Goal: Information Seeking & Learning: Learn about a topic

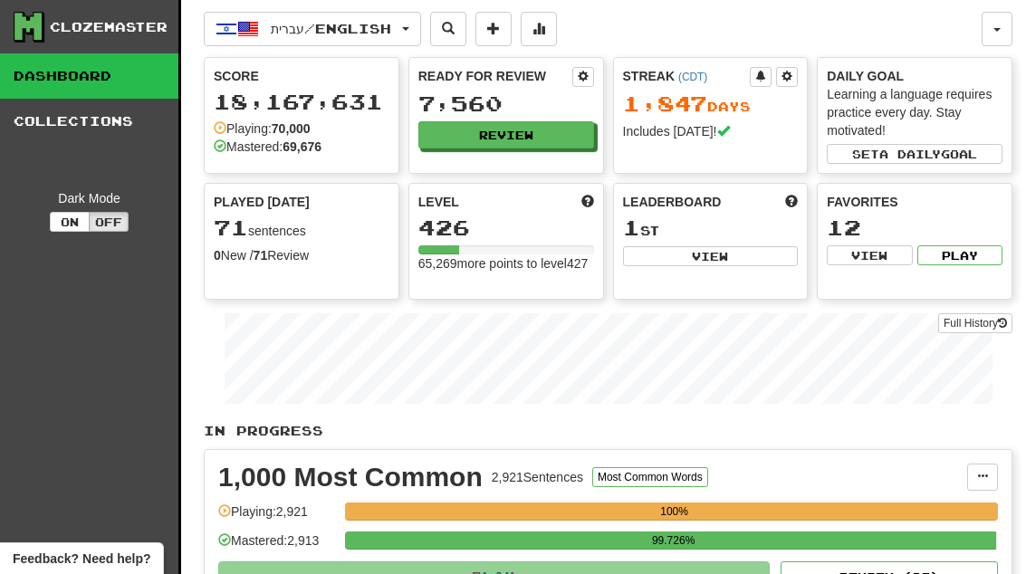
click at [544, 141] on button "Review" at bounding box center [506, 134] width 176 height 27
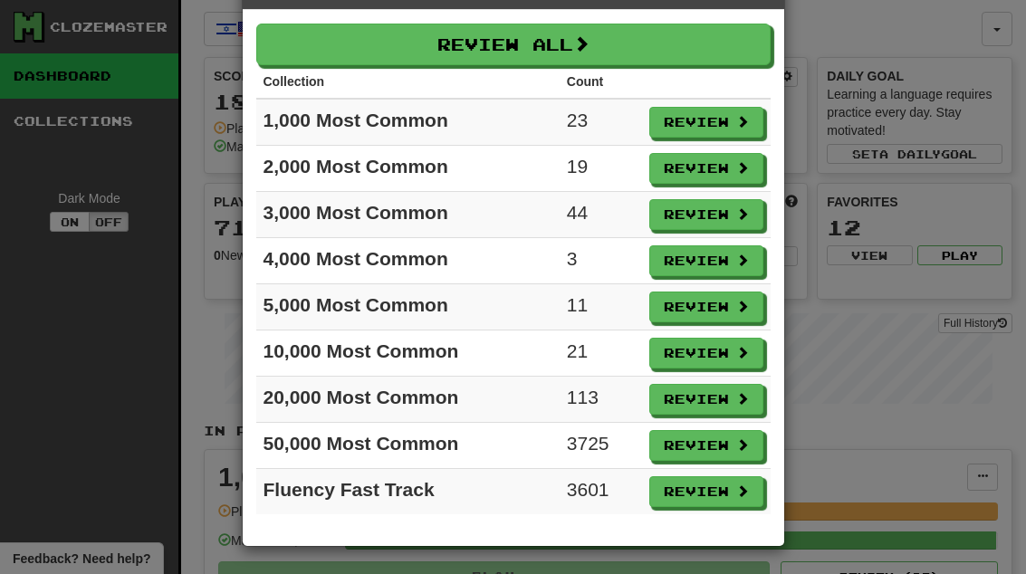
scroll to position [64, 0]
click at [716, 403] on button "Review" at bounding box center [706, 399] width 114 height 31
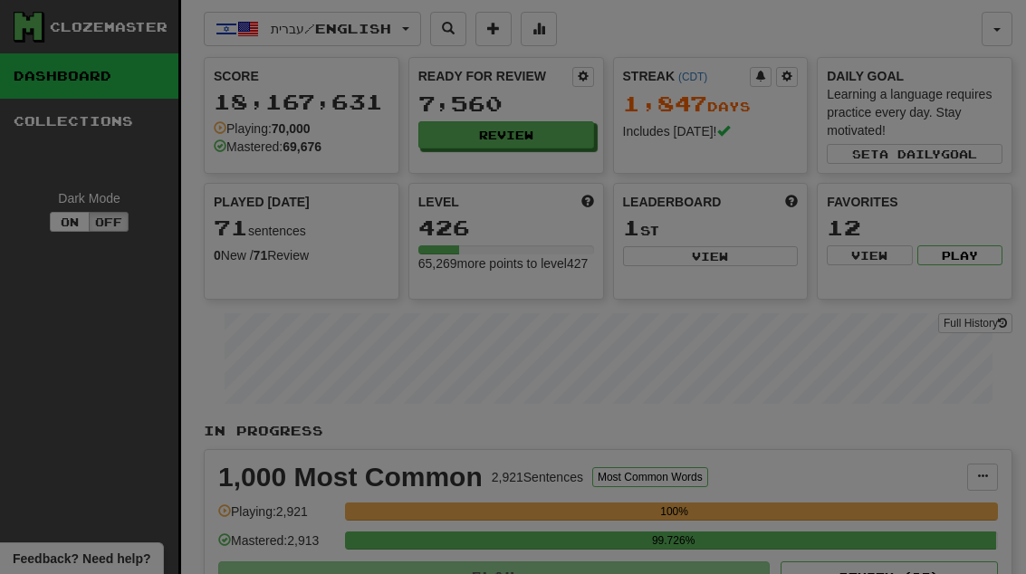
select select "**"
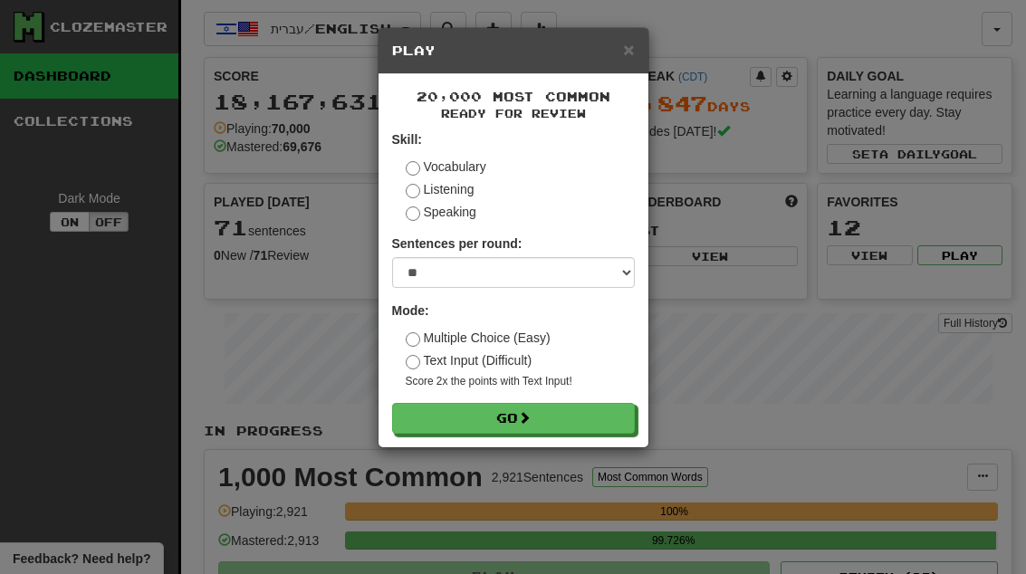
click at [602, 419] on button "Go" at bounding box center [513, 418] width 243 height 31
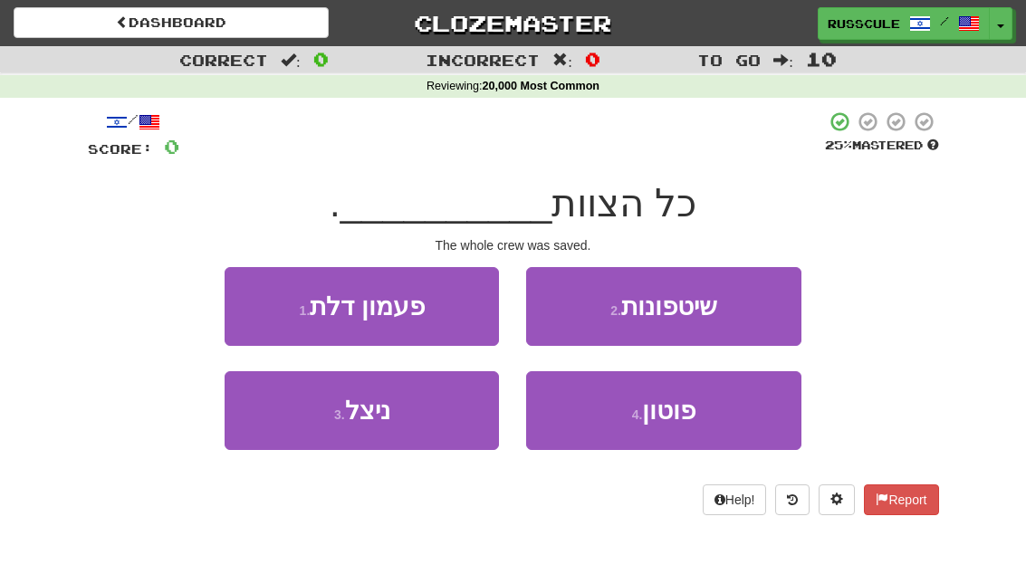
click at [289, 429] on button "3 . ניצל" at bounding box center [362, 410] width 274 height 79
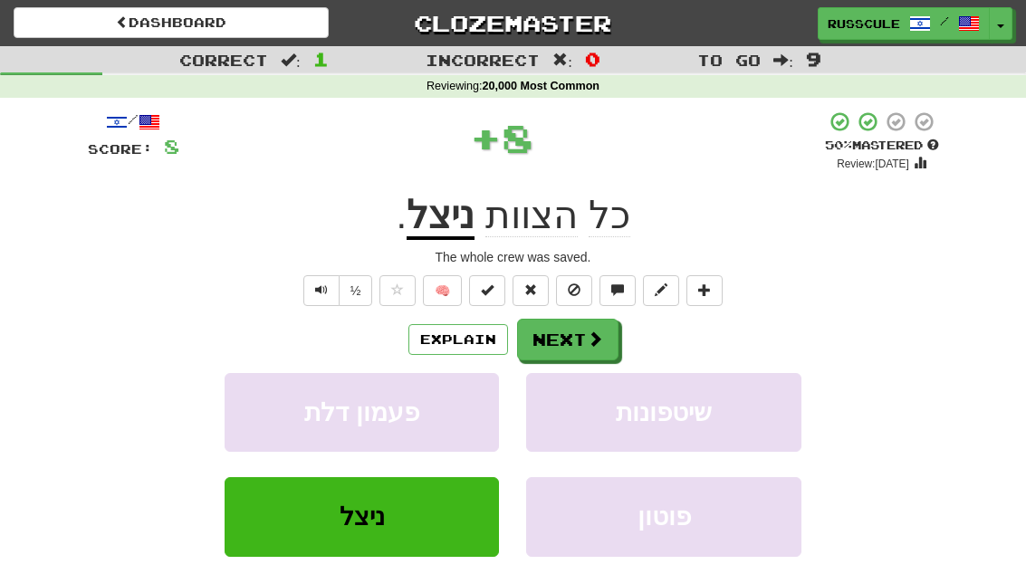
click at [579, 325] on button "Next" at bounding box center [567, 340] width 101 height 42
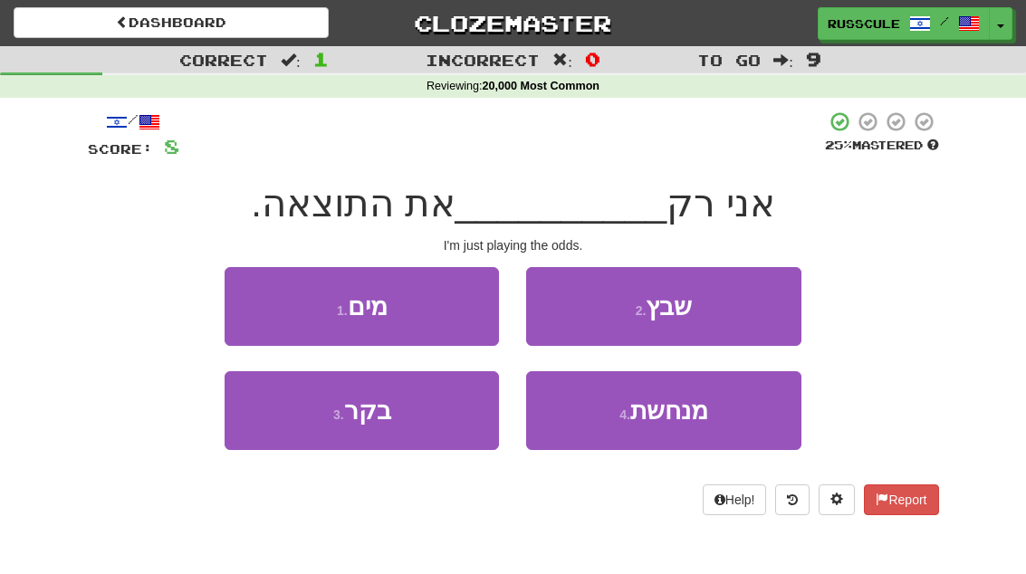
click at [704, 407] on span "מנחשת" at bounding box center [669, 411] width 78 height 28
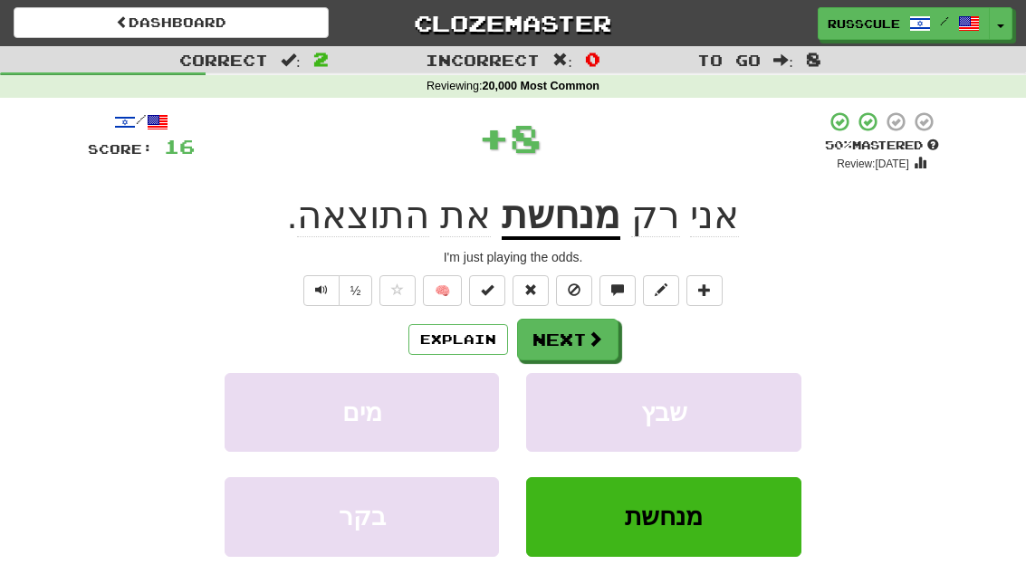
click at [608, 340] on button "Next" at bounding box center [567, 340] width 101 height 42
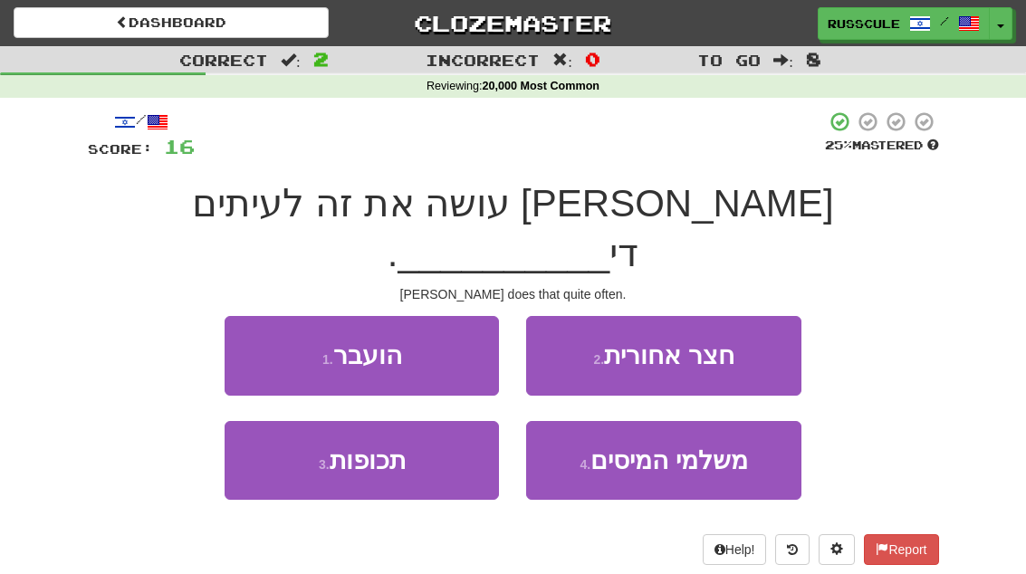
click at [276, 421] on button "3 . תכופות" at bounding box center [362, 460] width 274 height 79
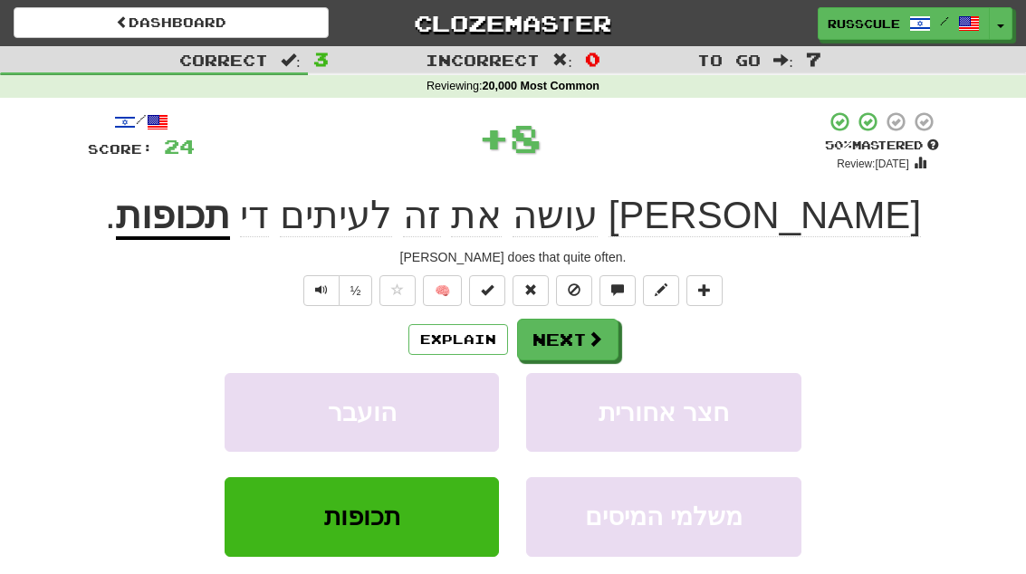
click at [587, 340] on span at bounding box center [595, 338] width 16 height 16
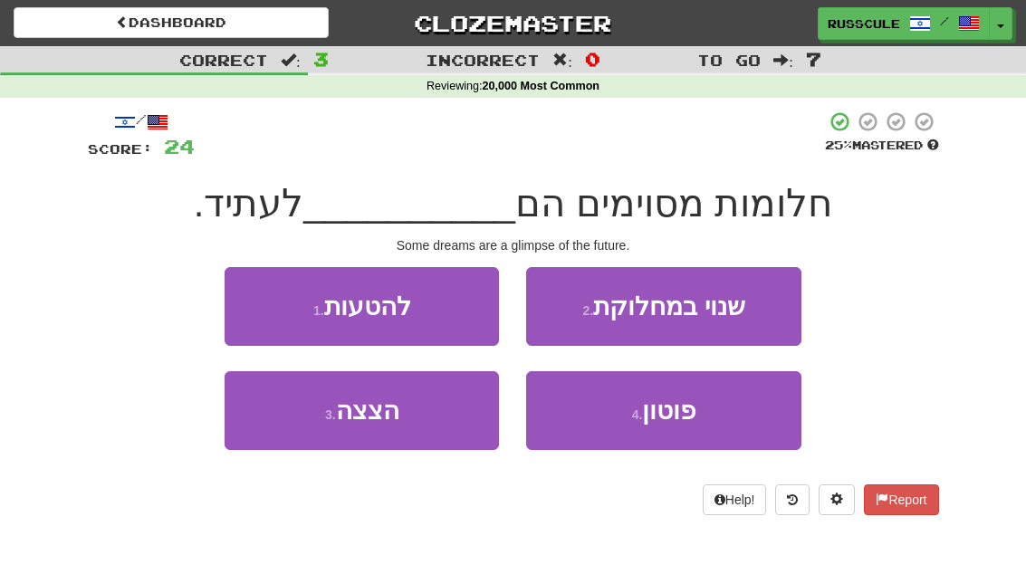
click at [301, 439] on button "3 . הצצה" at bounding box center [362, 410] width 274 height 79
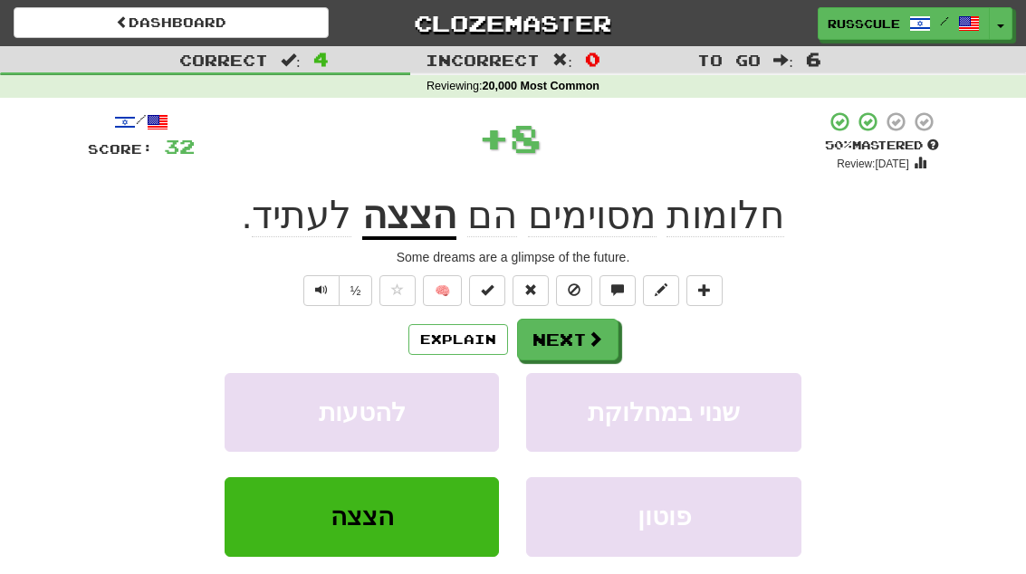
click at [602, 329] on button "Next" at bounding box center [567, 340] width 101 height 42
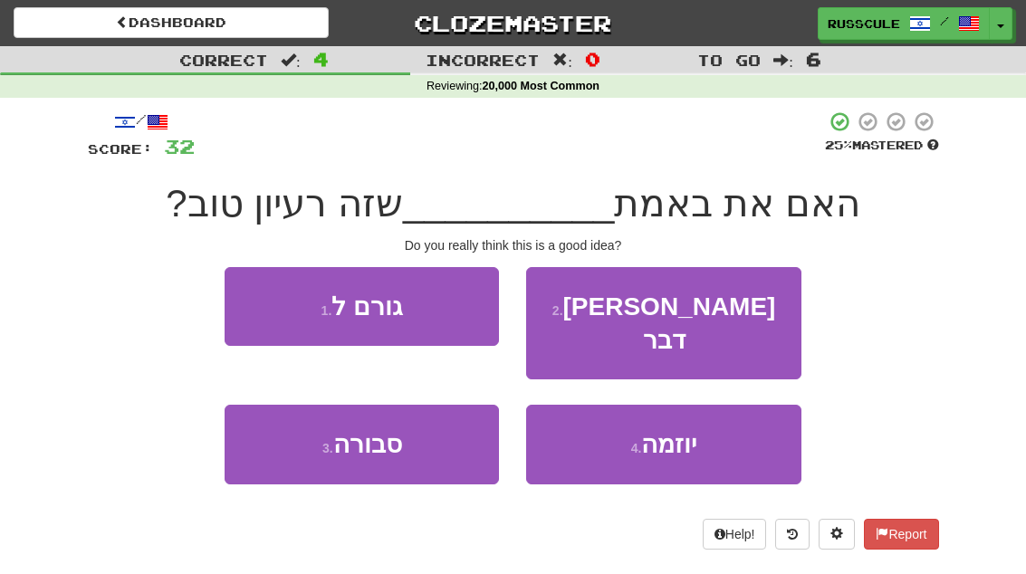
click at [280, 433] on button "3 . סבורה" at bounding box center [362, 444] width 274 height 79
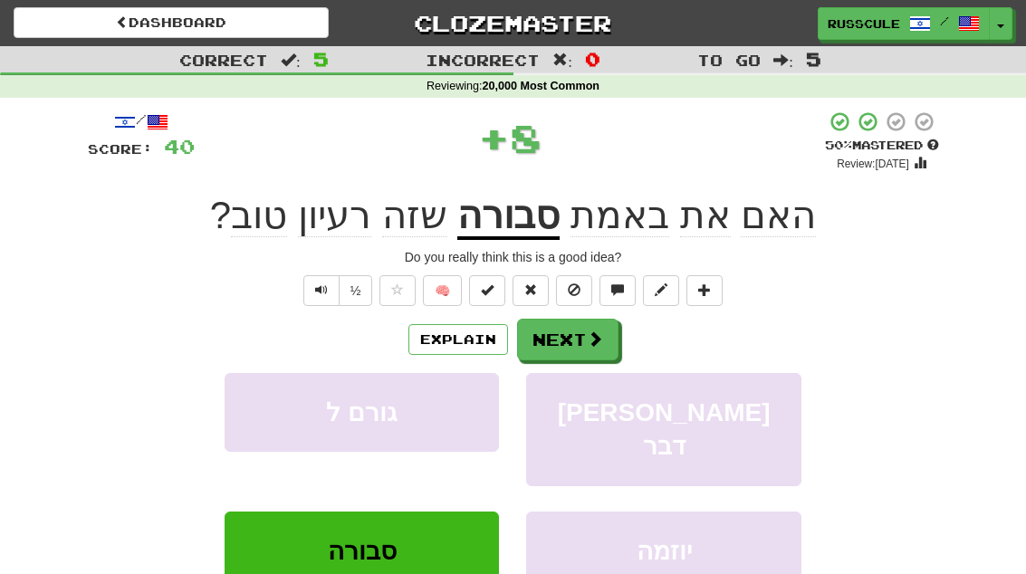
click at [587, 331] on span at bounding box center [595, 338] width 16 height 16
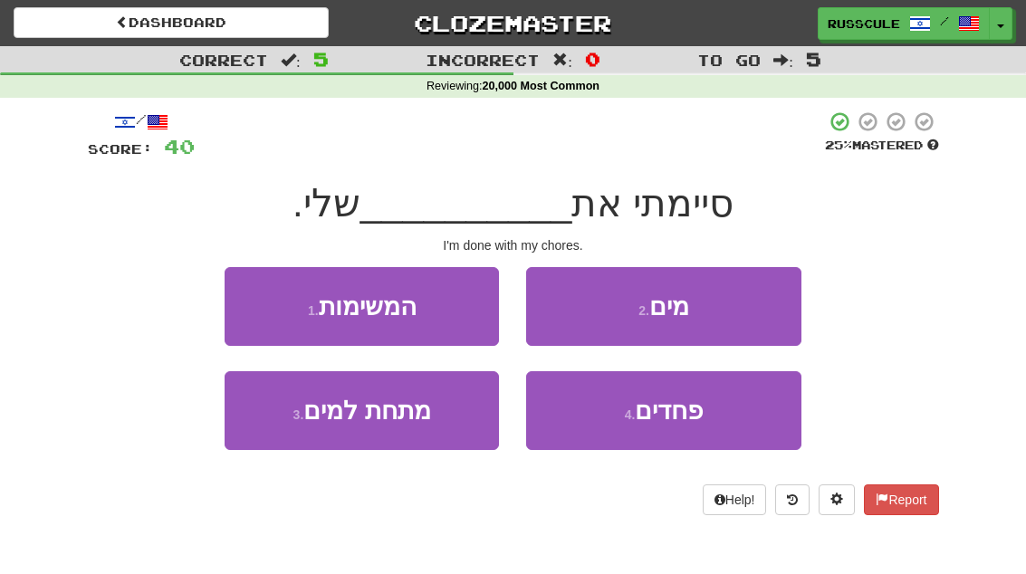
click at [238, 316] on button "1 . המשימות" at bounding box center [362, 306] width 274 height 79
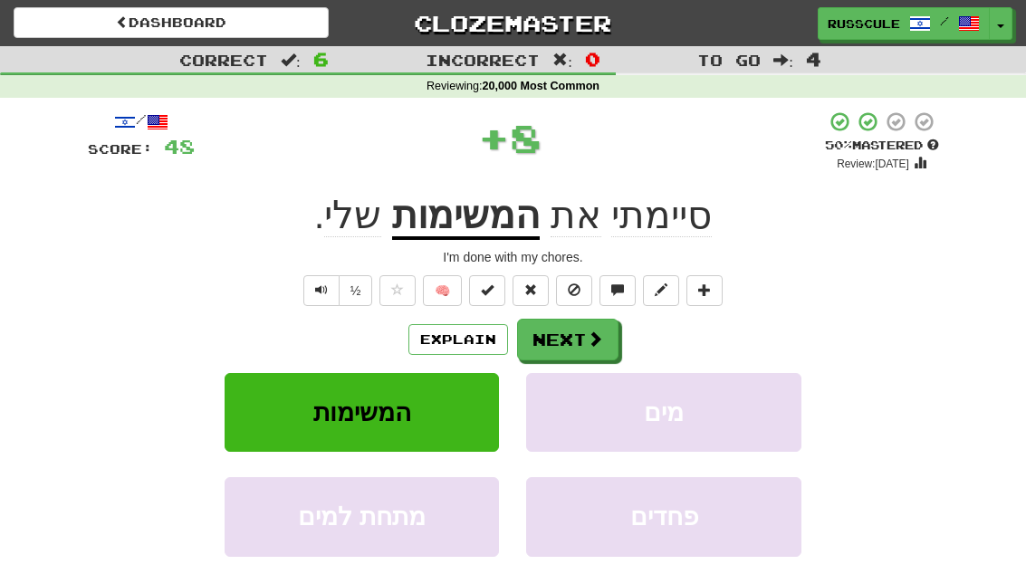
click at [591, 330] on span at bounding box center [595, 338] width 16 height 16
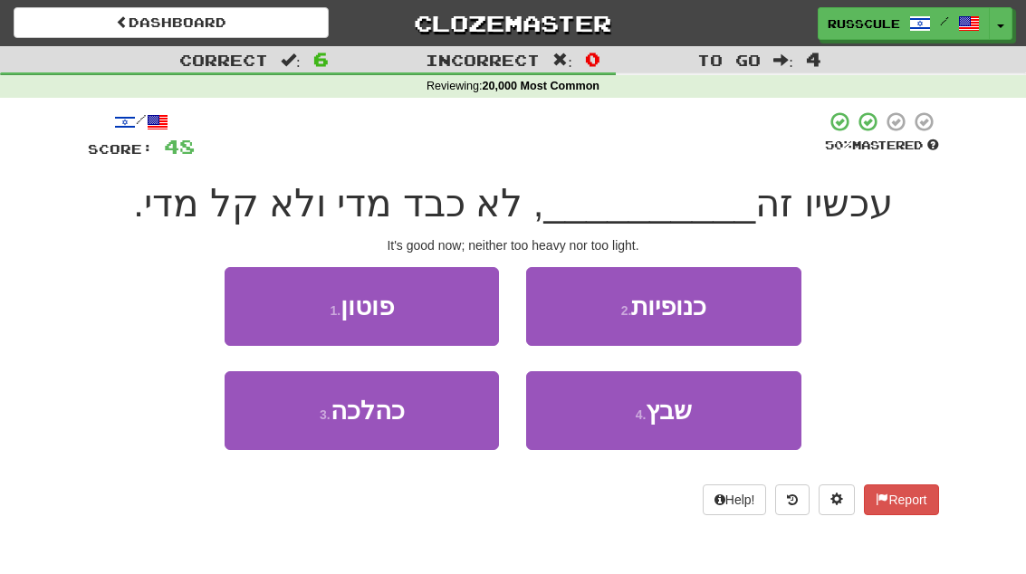
click at [698, 413] on button "4 . שבץ" at bounding box center [663, 410] width 274 height 79
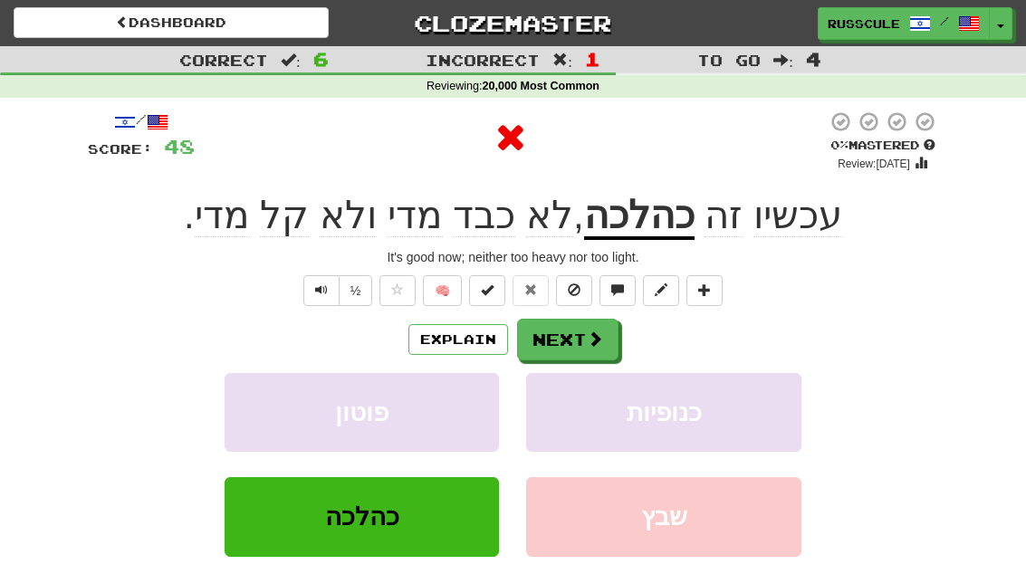
click at [607, 328] on button "Next" at bounding box center [567, 340] width 101 height 42
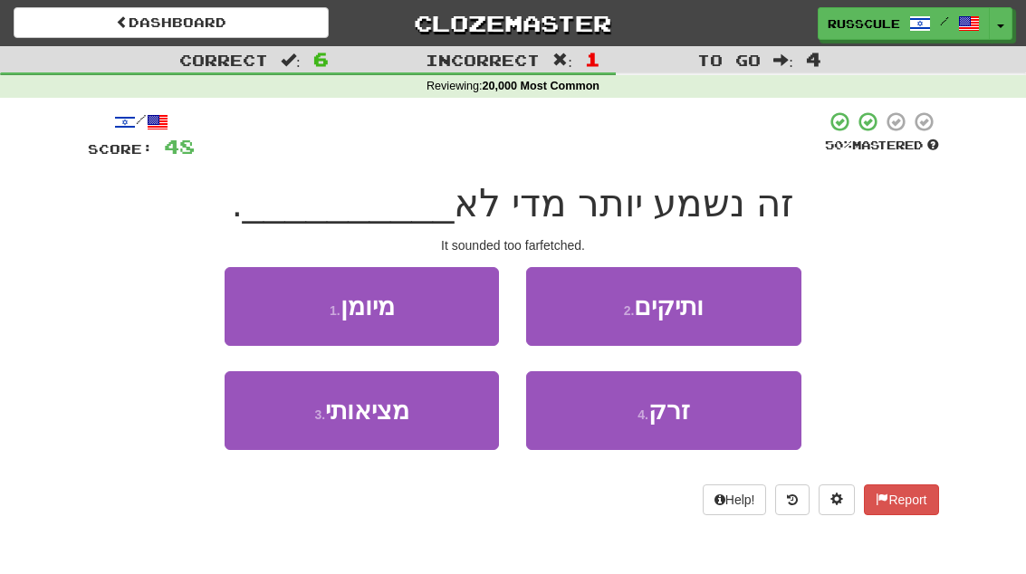
click at [233, 309] on button "1 . מיומן" at bounding box center [362, 306] width 274 height 79
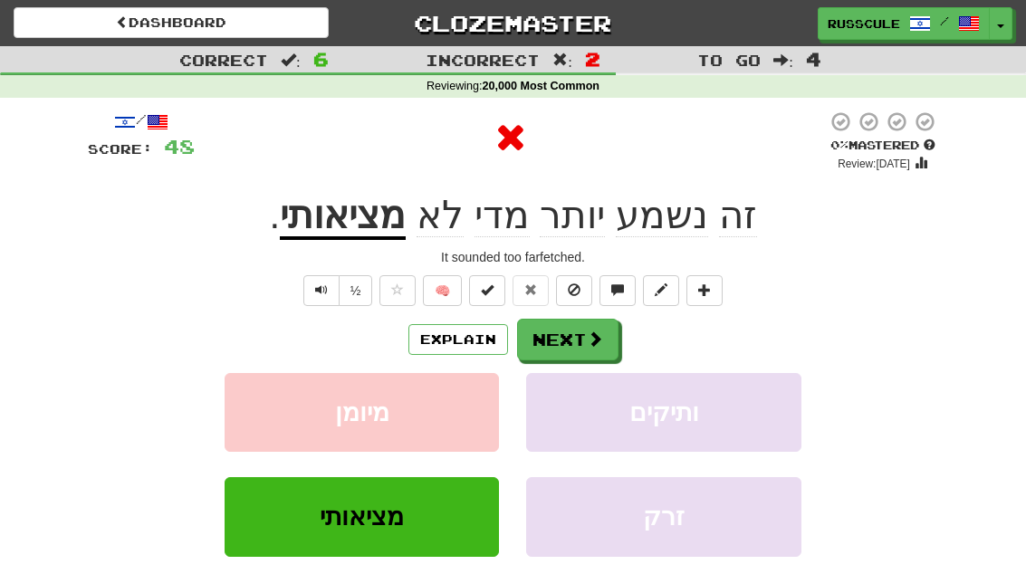
click at [582, 330] on button "Next" at bounding box center [567, 340] width 101 height 42
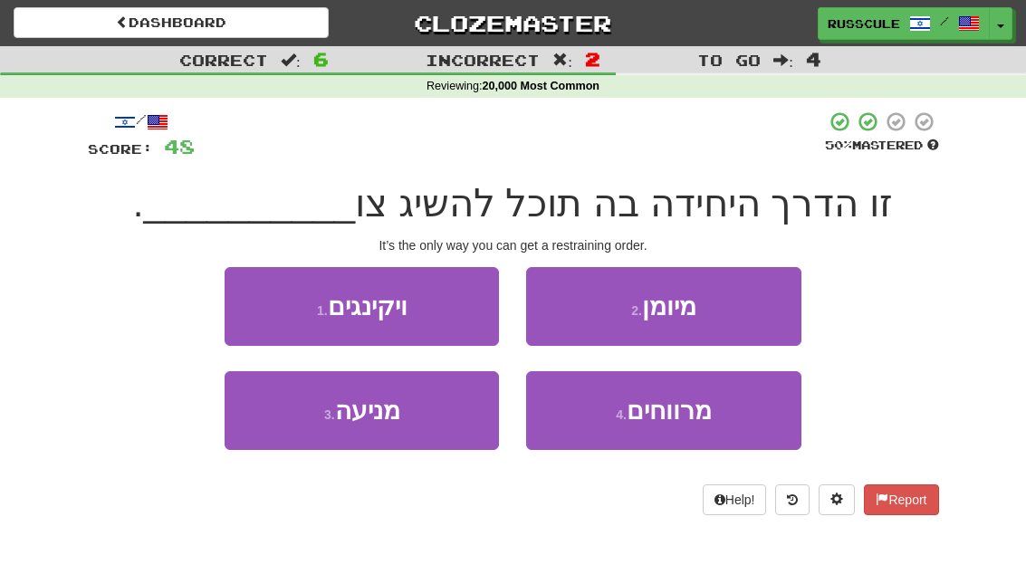
click at [292, 439] on button "3 . מניעה" at bounding box center [362, 410] width 274 height 79
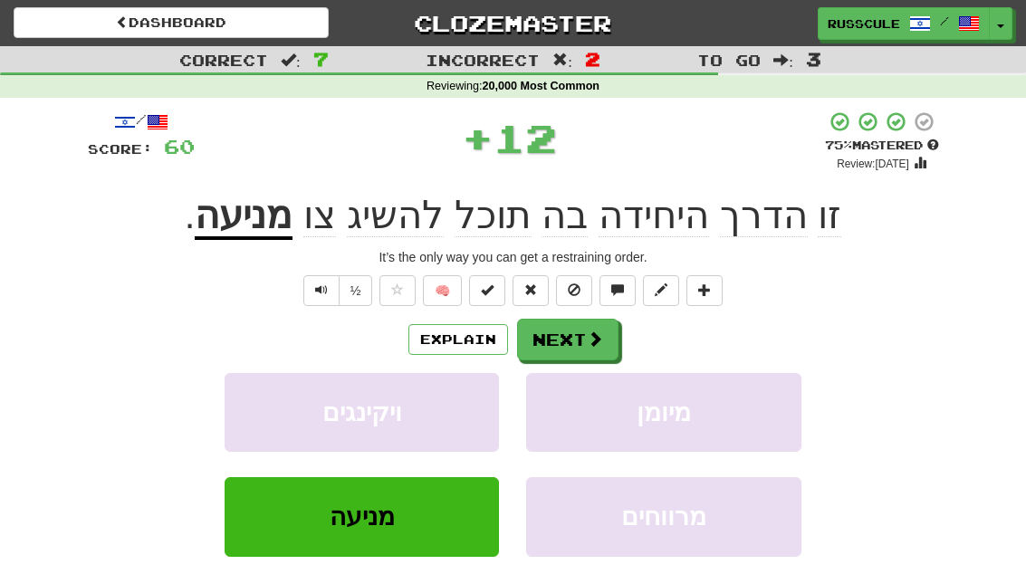
click at [587, 337] on span at bounding box center [595, 338] width 16 height 16
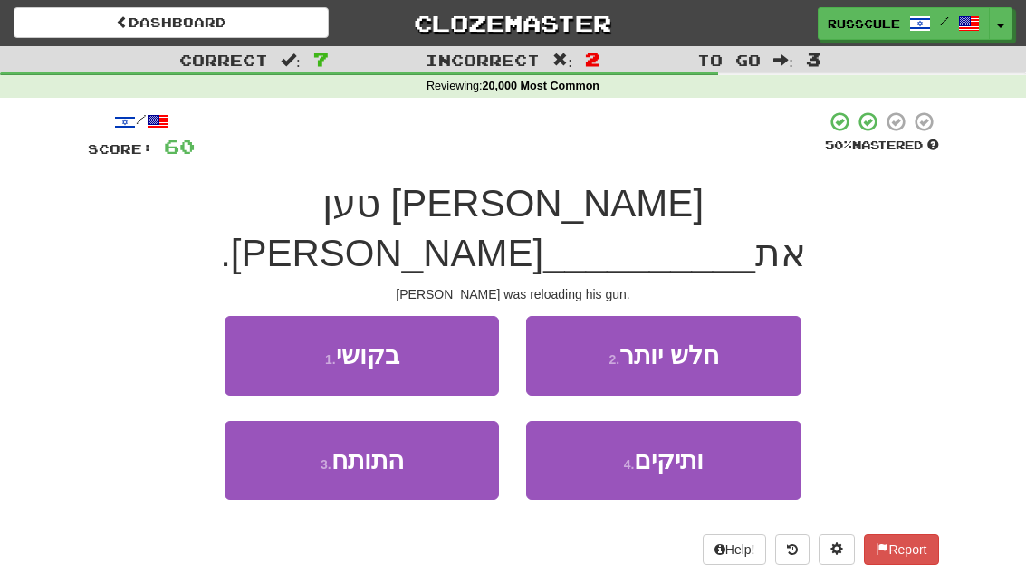
click at [282, 445] on button "3 . התותח" at bounding box center [362, 460] width 274 height 79
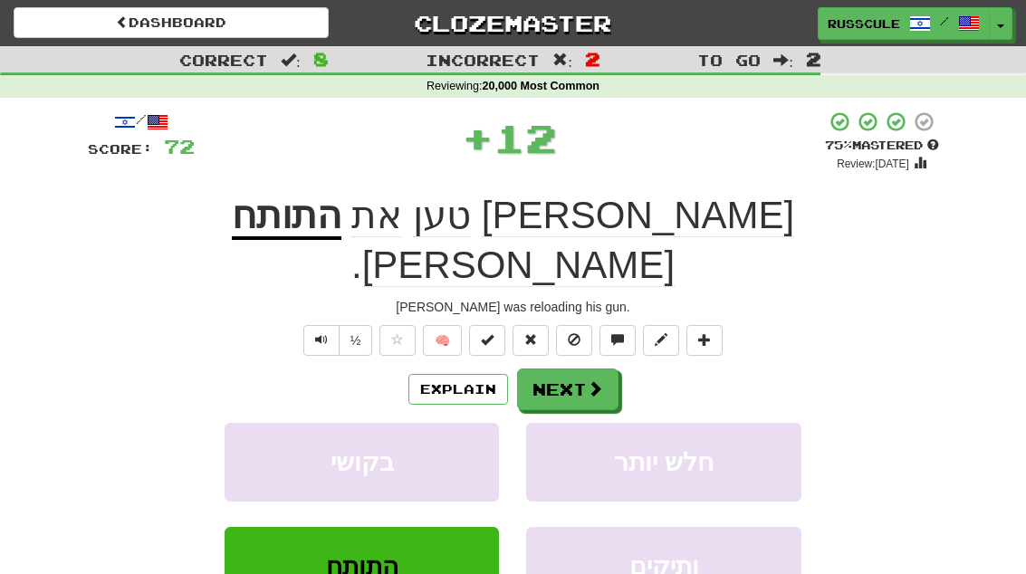
click at [587, 380] on span at bounding box center [595, 388] width 16 height 16
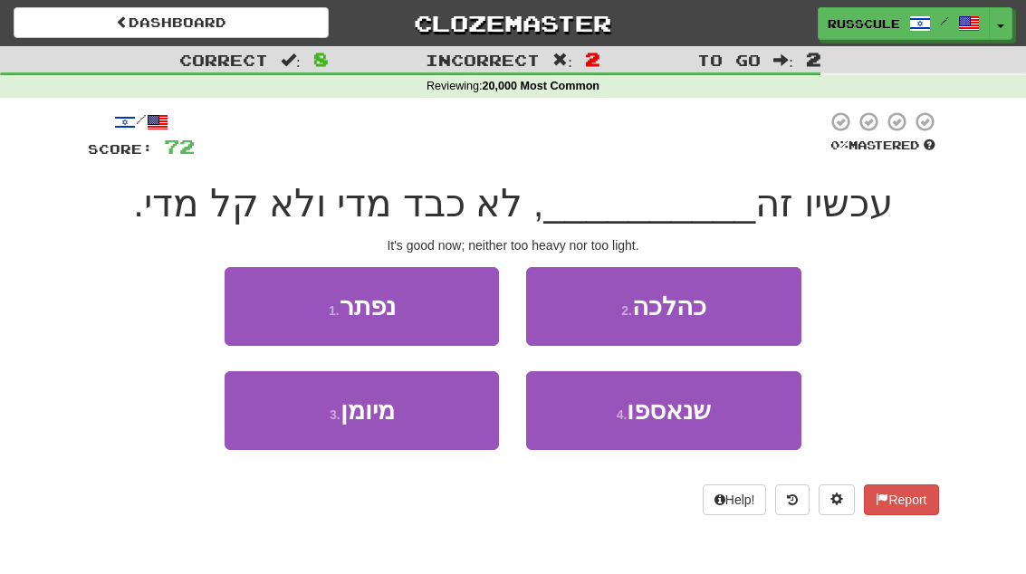
click at [738, 308] on button "2 . כהלכה" at bounding box center [663, 306] width 274 height 79
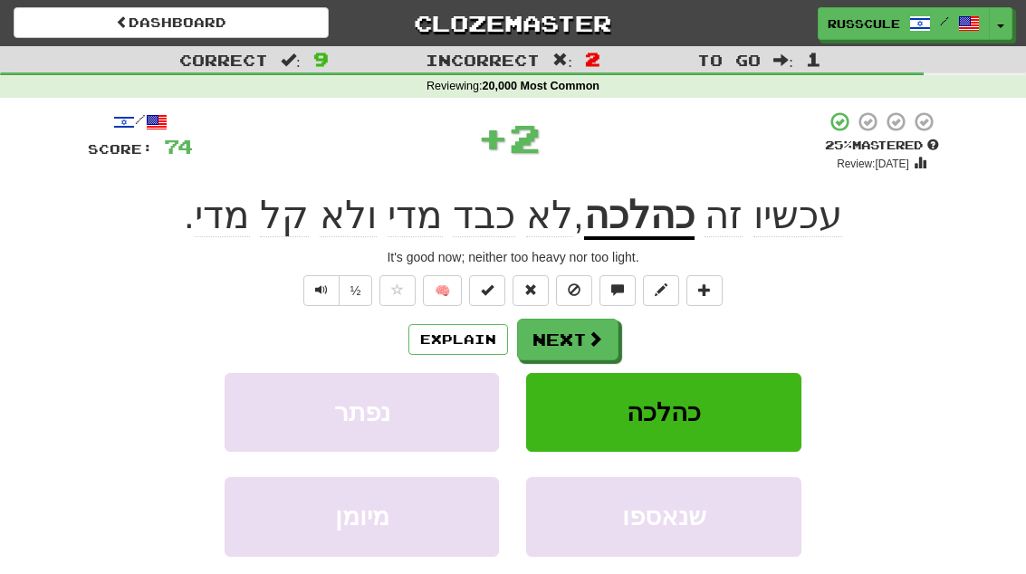
click at [598, 335] on span at bounding box center [595, 338] width 16 height 16
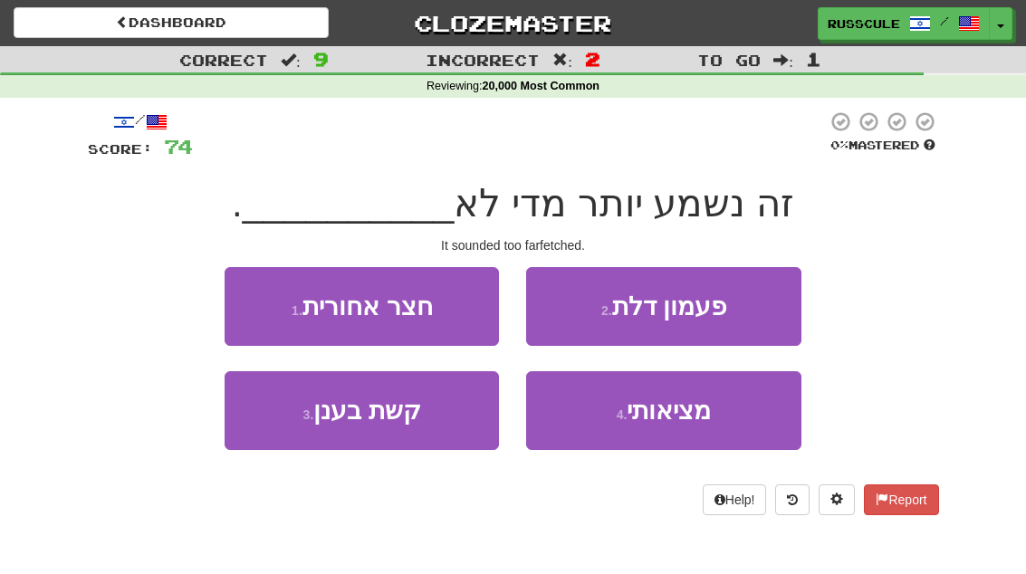
click at [729, 418] on button "4 . מציאותי" at bounding box center [663, 410] width 274 height 79
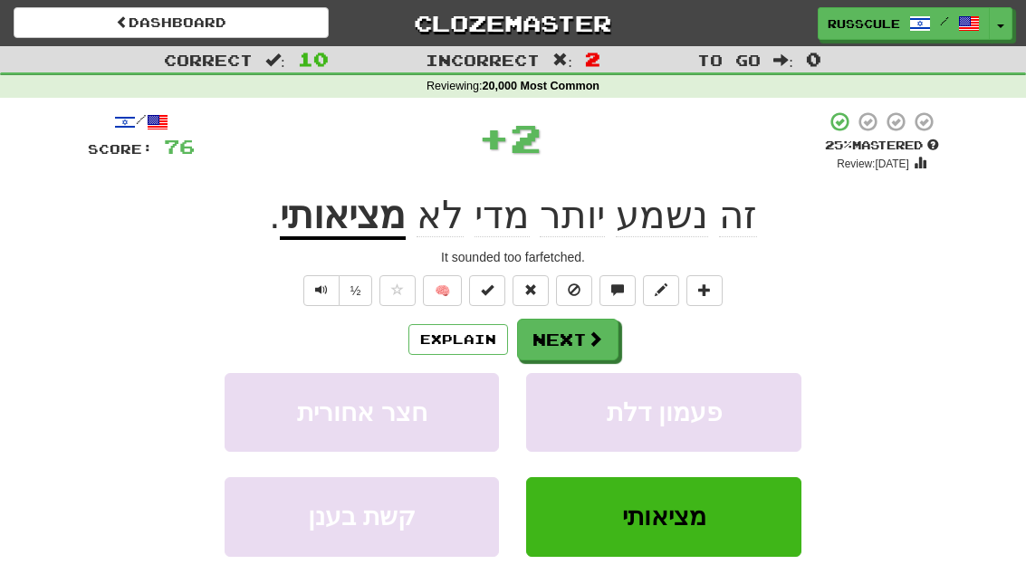
click at [599, 340] on span at bounding box center [595, 338] width 16 height 16
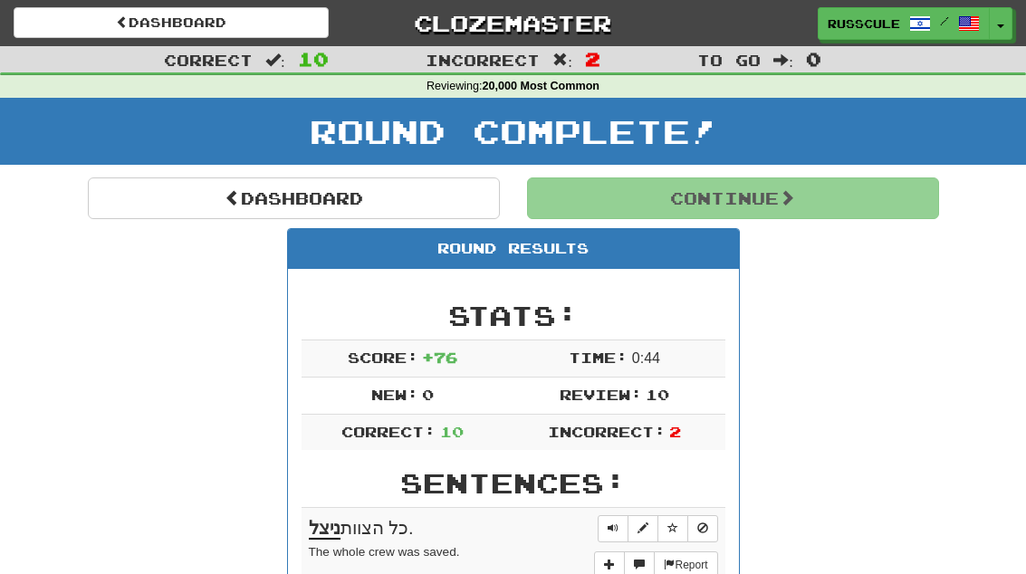
click at [886, 214] on button "Continue" at bounding box center [733, 198] width 412 height 42
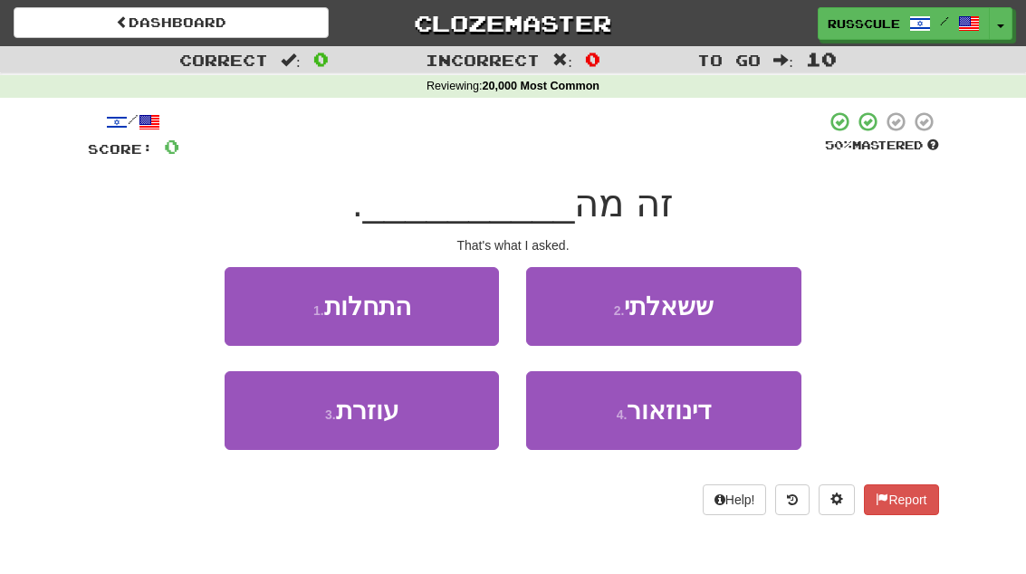
click at [770, 302] on button "2 . ששאלתי" at bounding box center [663, 306] width 274 height 79
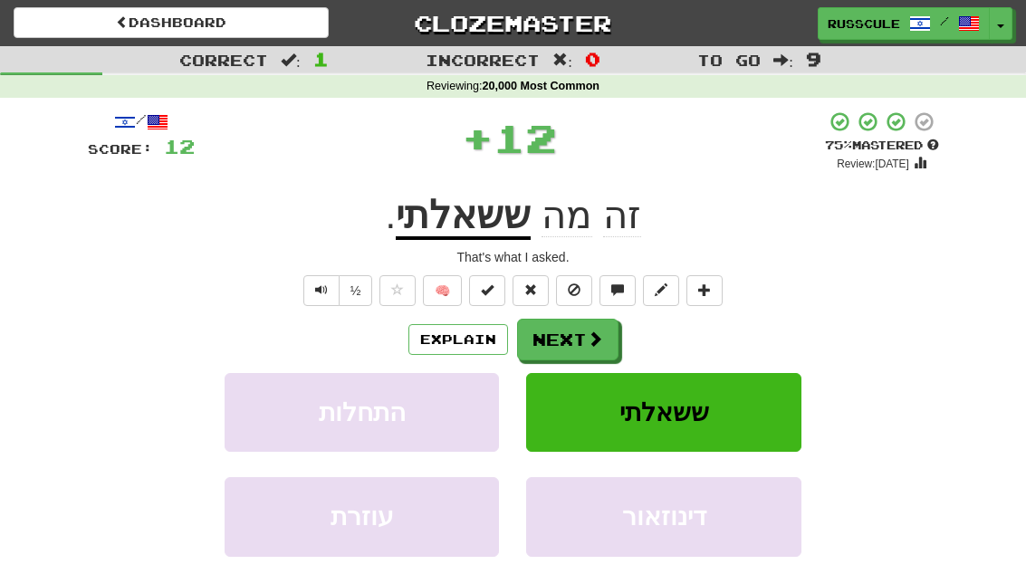
click at [598, 331] on span at bounding box center [595, 338] width 16 height 16
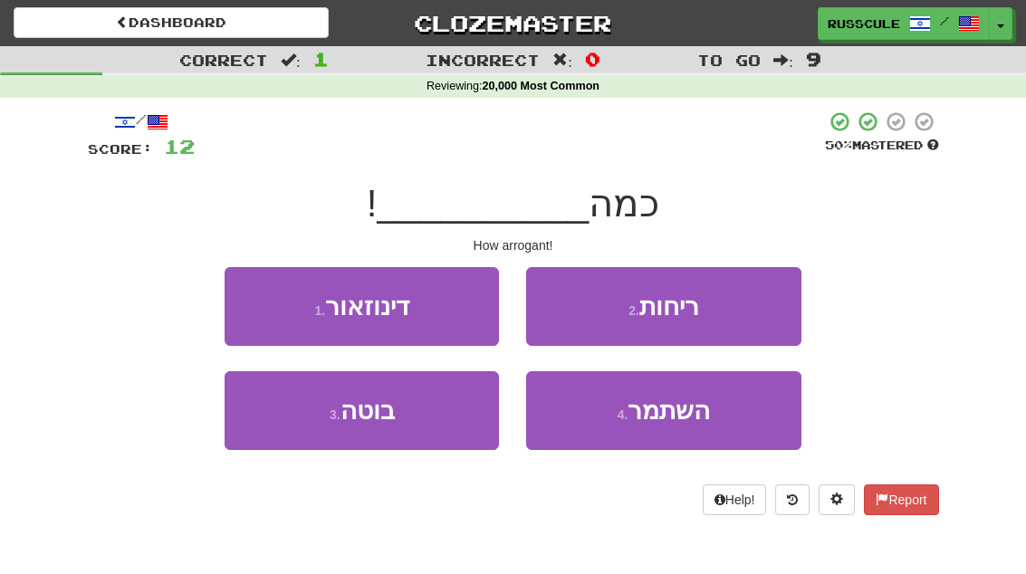
click at [280, 433] on button "3 . בוטה" at bounding box center [362, 410] width 274 height 79
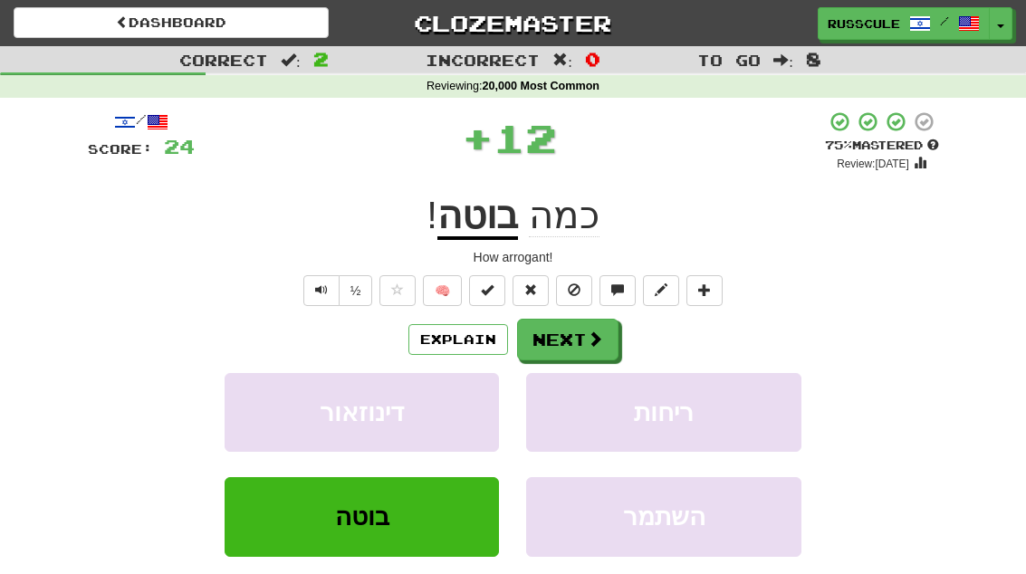
click at [587, 338] on span at bounding box center [595, 338] width 16 height 16
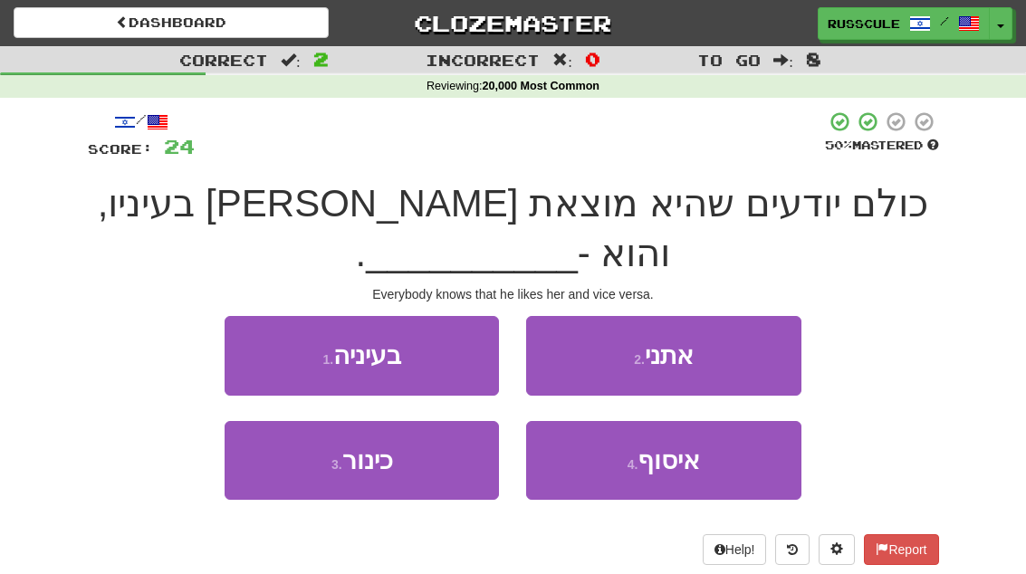
click at [244, 316] on button "1 . בעיניה" at bounding box center [362, 355] width 274 height 79
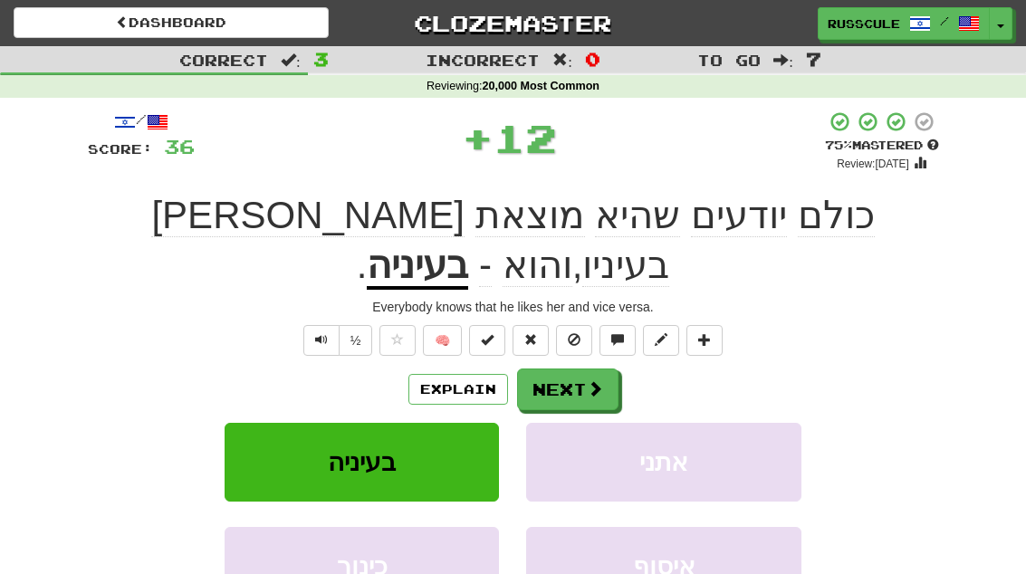
click at [595, 380] on span at bounding box center [595, 388] width 16 height 16
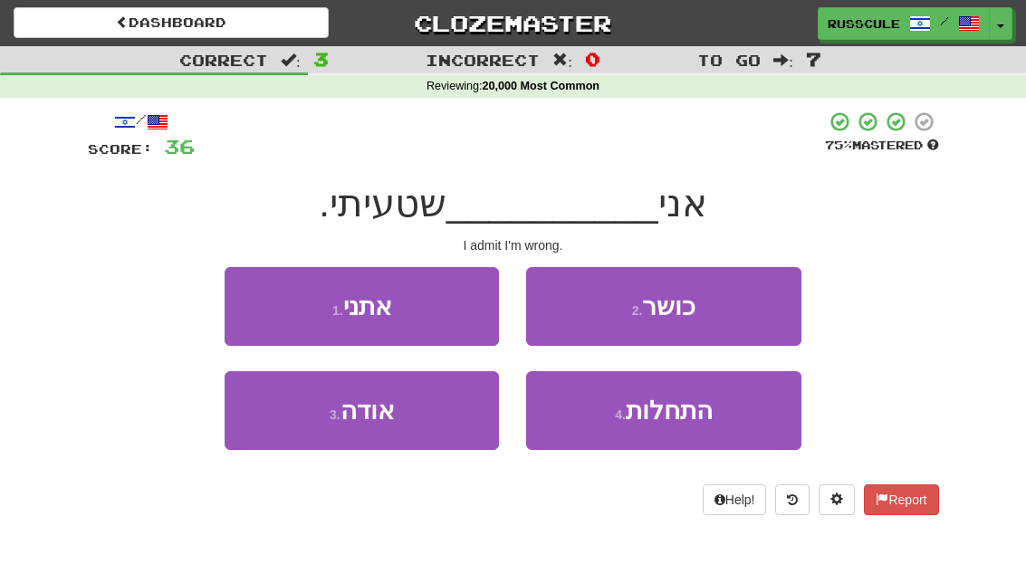
click at [279, 438] on button "3 . אודה" at bounding box center [362, 410] width 274 height 79
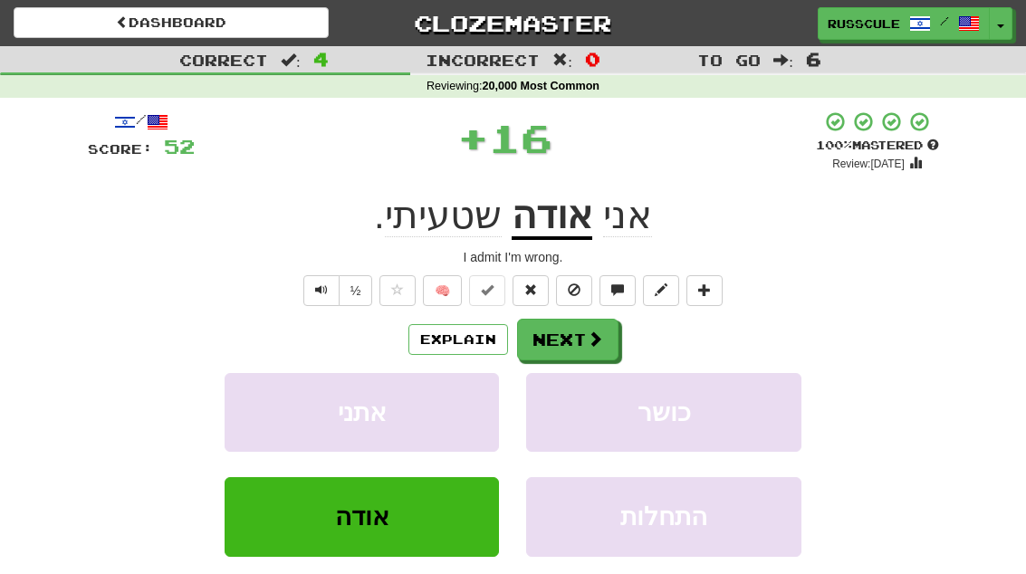
click at [598, 340] on span at bounding box center [595, 338] width 16 height 16
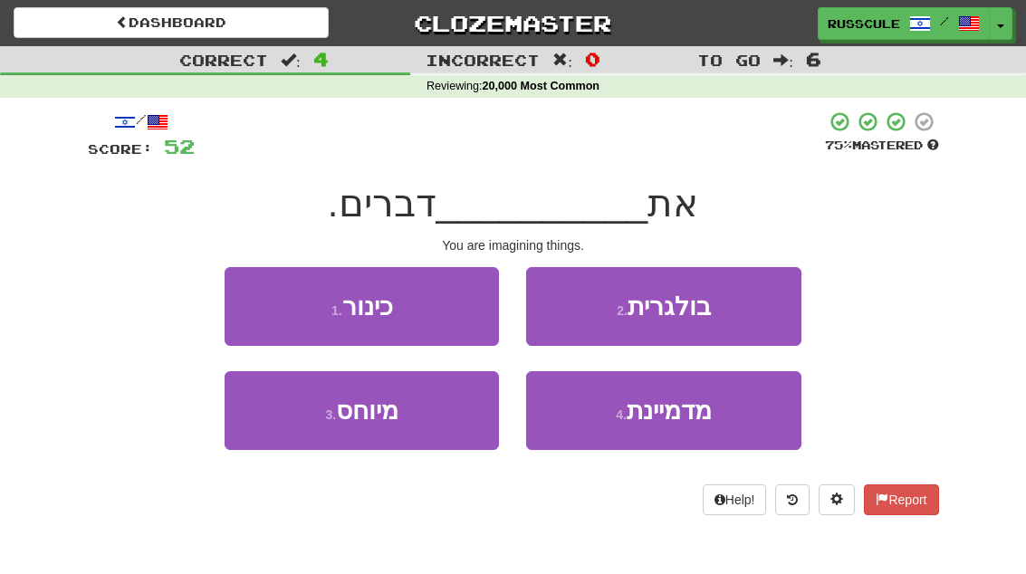
click at [681, 414] on span "מדמיינת" at bounding box center [669, 411] width 85 height 28
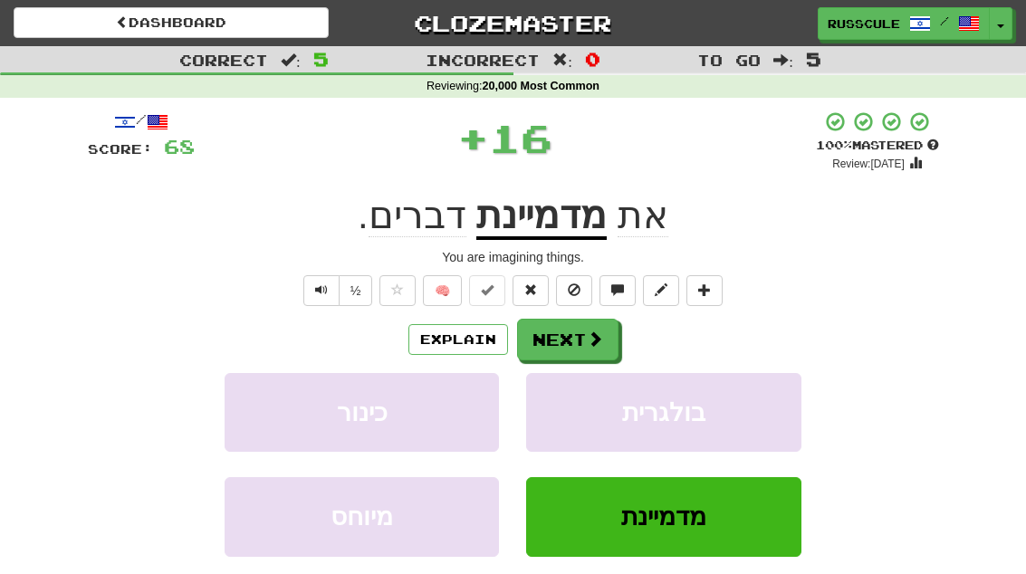
click at [597, 338] on span at bounding box center [595, 338] width 16 height 16
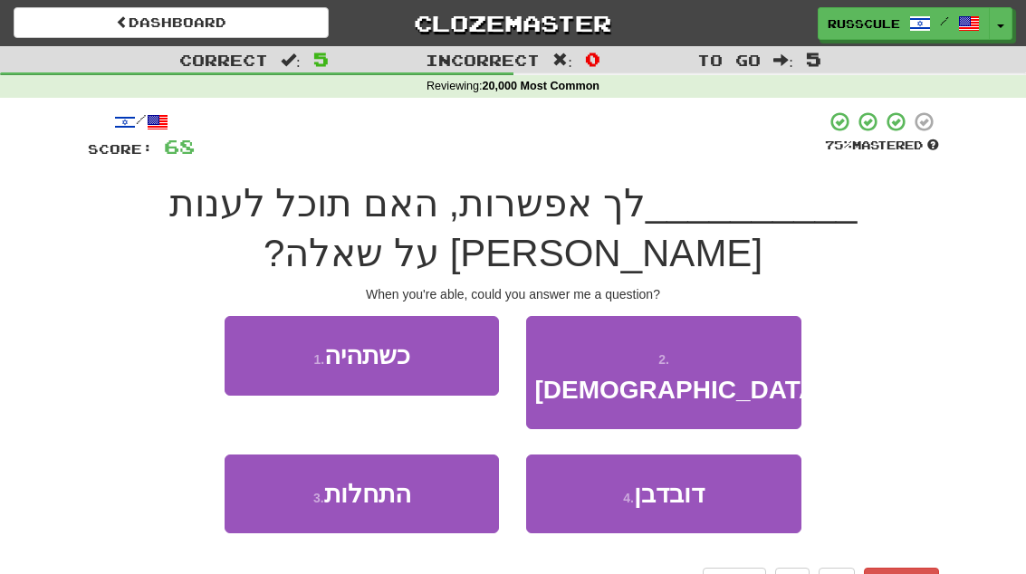
click at [256, 316] on button "1 . כשתהיה" at bounding box center [362, 355] width 274 height 79
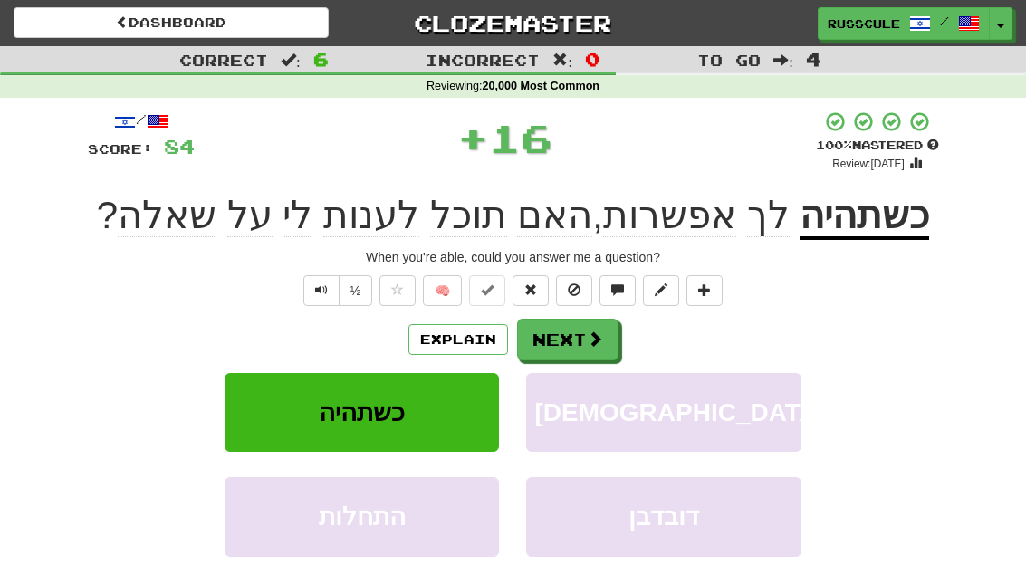
click at [590, 348] on button "Next" at bounding box center [567, 340] width 101 height 42
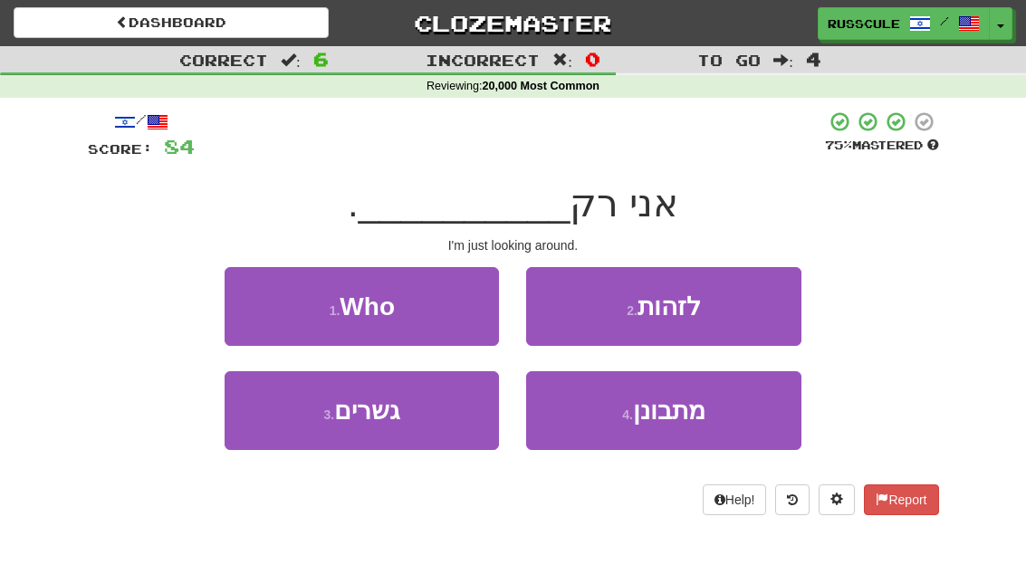
click at [684, 419] on span "מתבונן" at bounding box center [669, 411] width 72 height 28
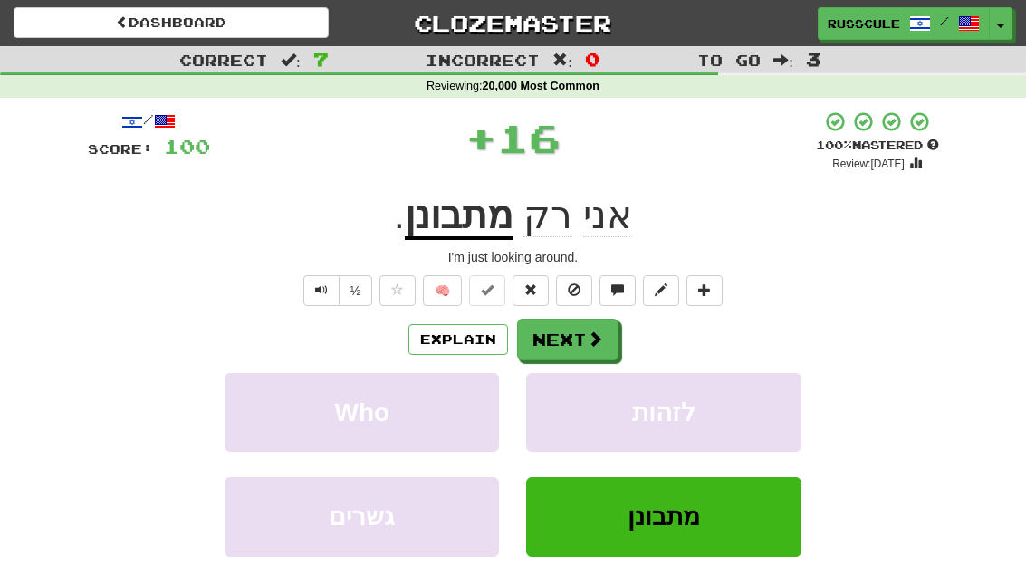
click at [597, 346] on span at bounding box center [595, 338] width 16 height 16
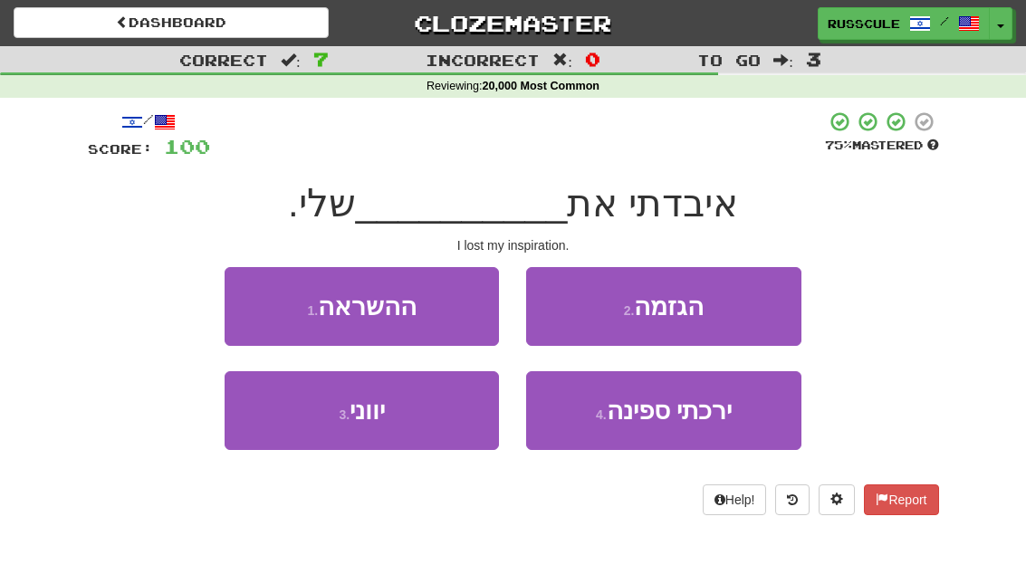
click at [243, 307] on button "1 . ההשראה" at bounding box center [362, 306] width 274 height 79
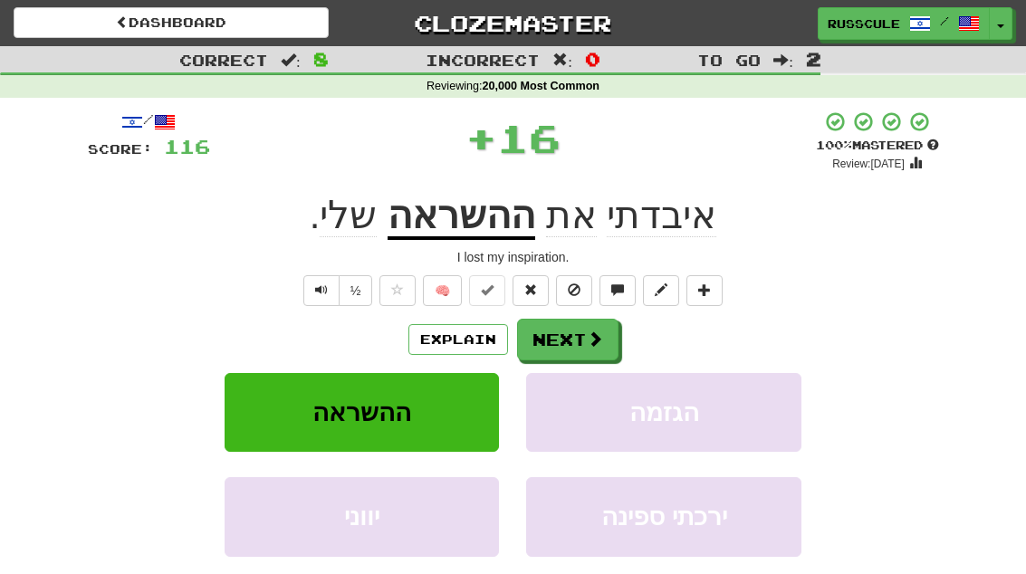
click at [600, 343] on span at bounding box center [595, 338] width 16 height 16
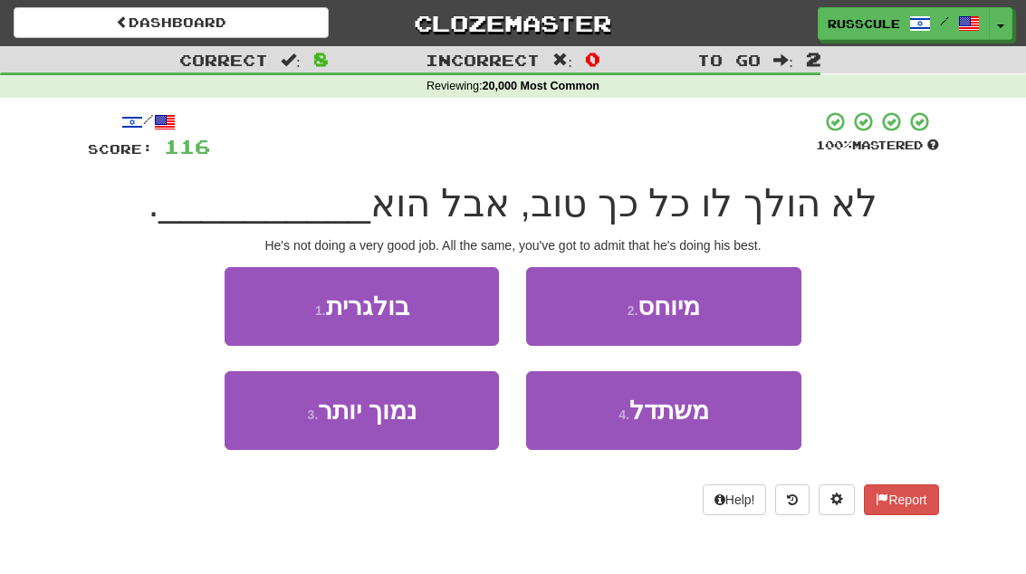
click at [683, 415] on span "משתדל" at bounding box center [669, 411] width 80 height 28
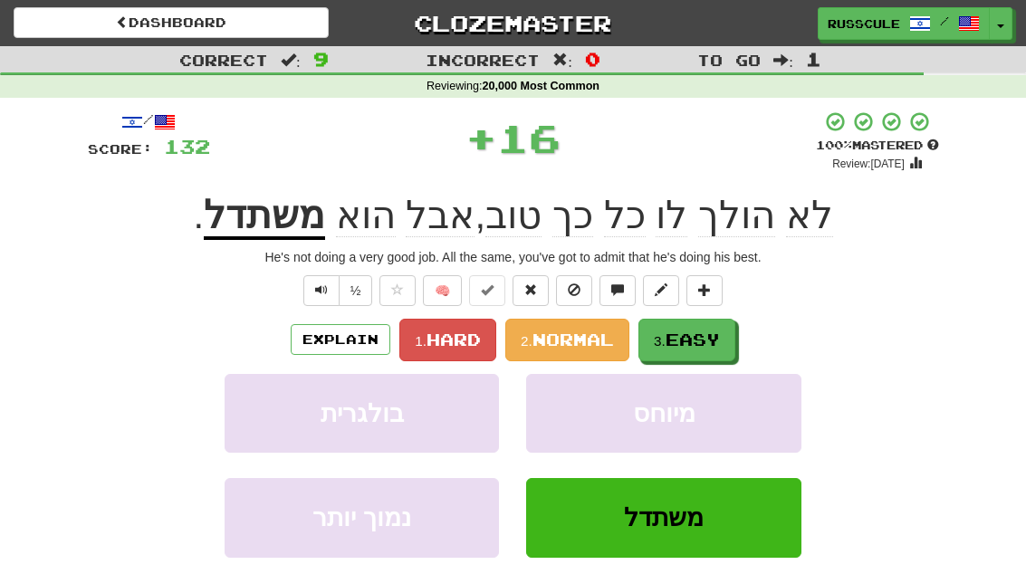
click at [701, 341] on span "Easy" at bounding box center [692, 340] width 54 height 20
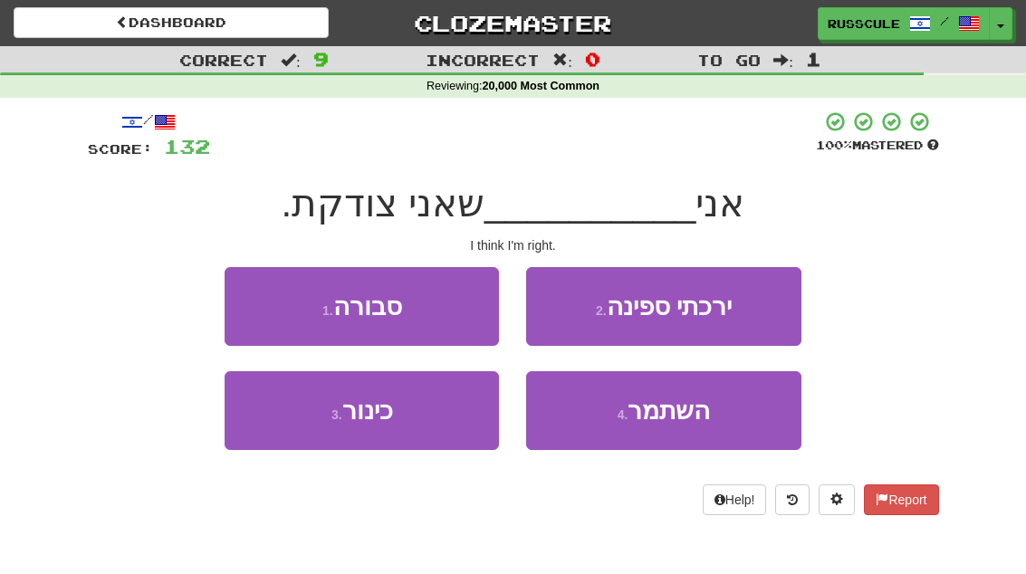
click at [249, 307] on button "1 . סבורה" at bounding box center [362, 306] width 274 height 79
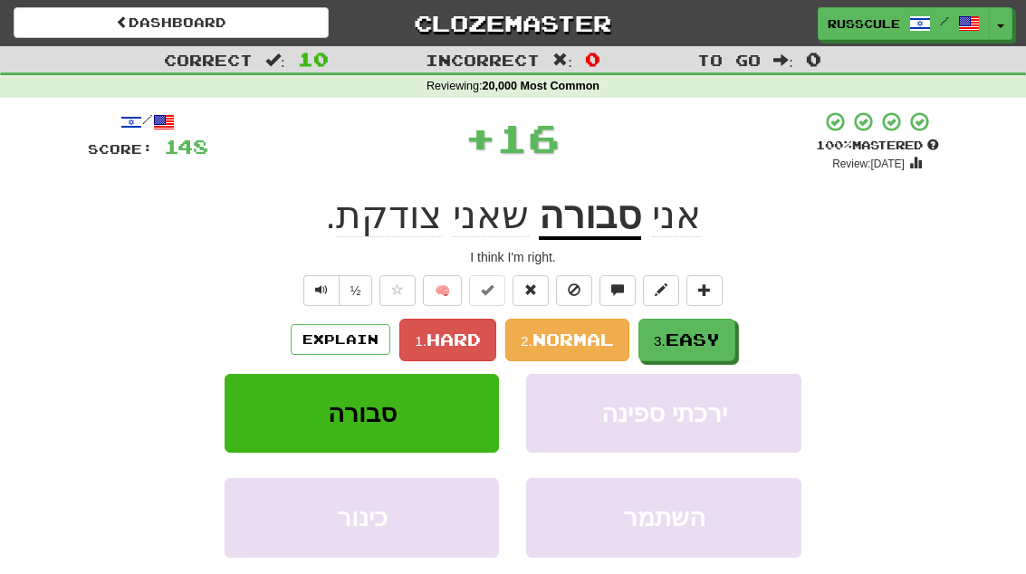
click at [695, 343] on span "Easy" at bounding box center [692, 340] width 54 height 20
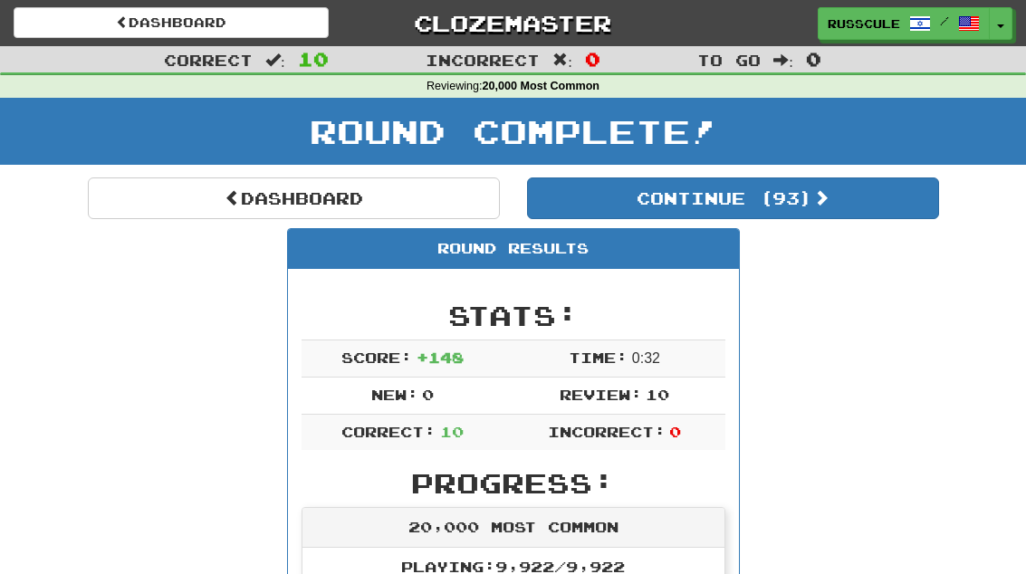
click at [838, 198] on button "Continue ( 93 )" at bounding box center [733, 198] width 412 height 42
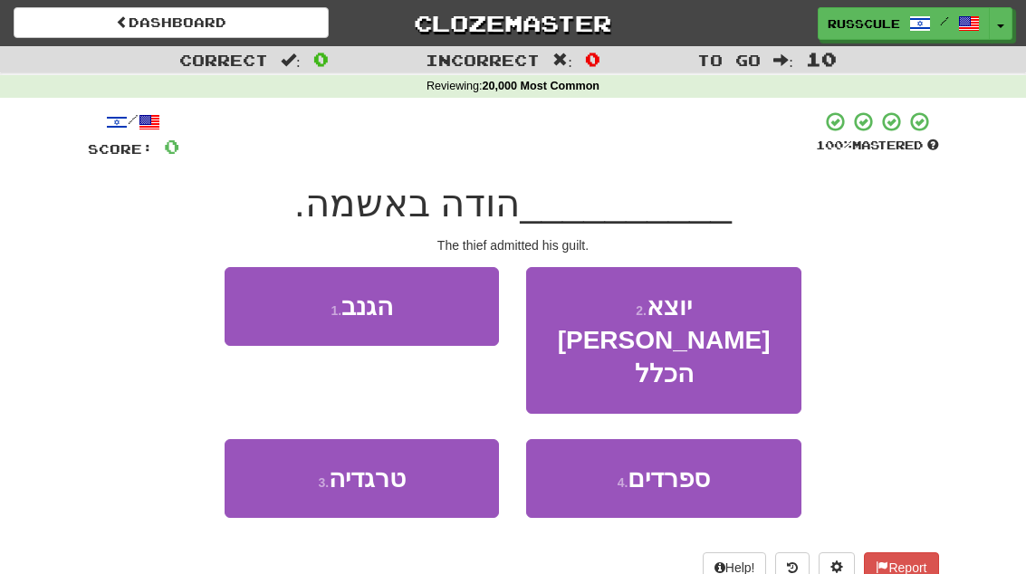
click at [244, 307] on button "1 . הגנב" at bounding box center [362, 306] width 274 height 79
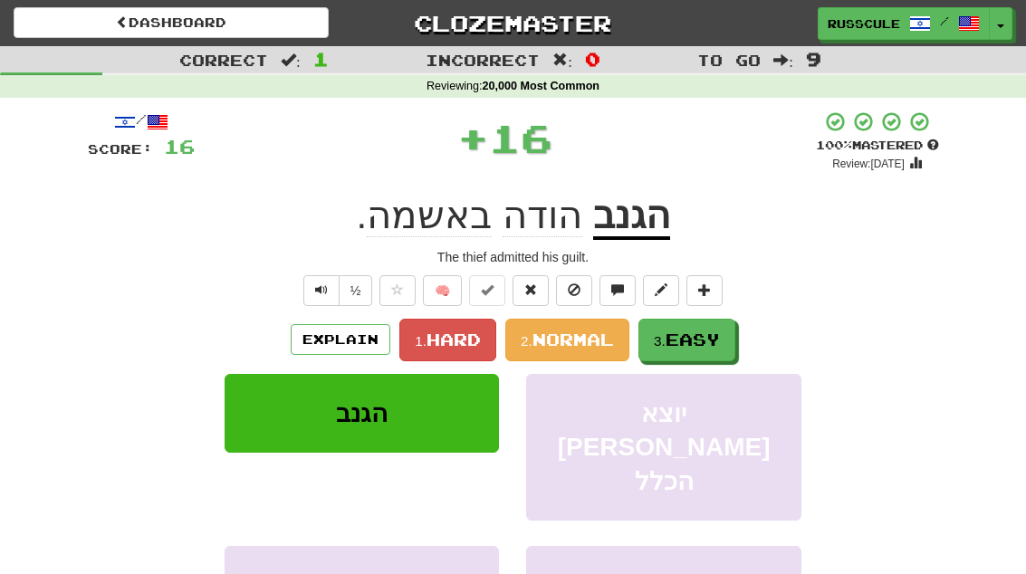
click at [705, 336] on span "Easy" at bounding box center [692, 340] width 54 height 20
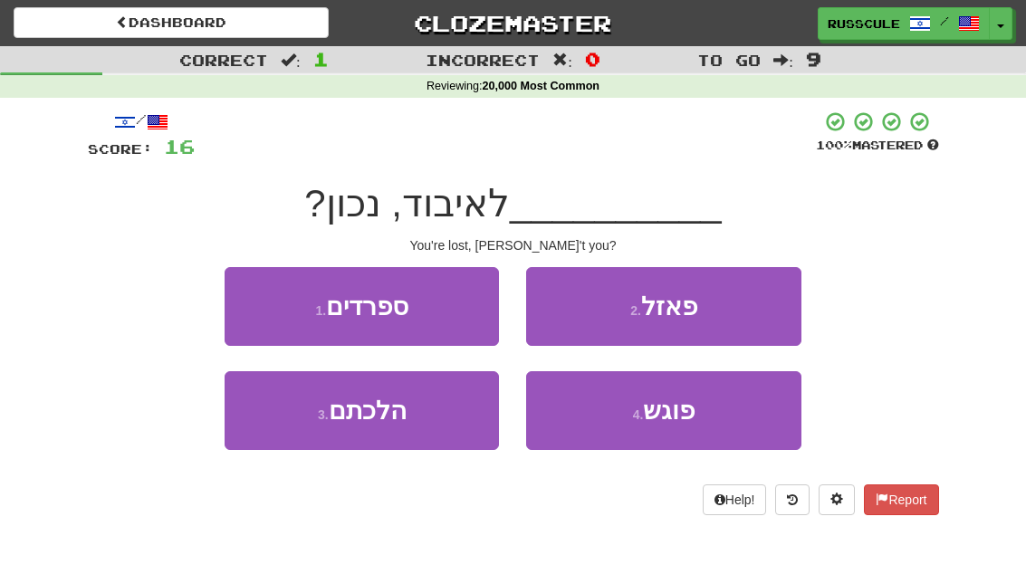
click at [272, 439] on button "3 . הלכתם" at bounding box center [362, 410] width 274 height 79
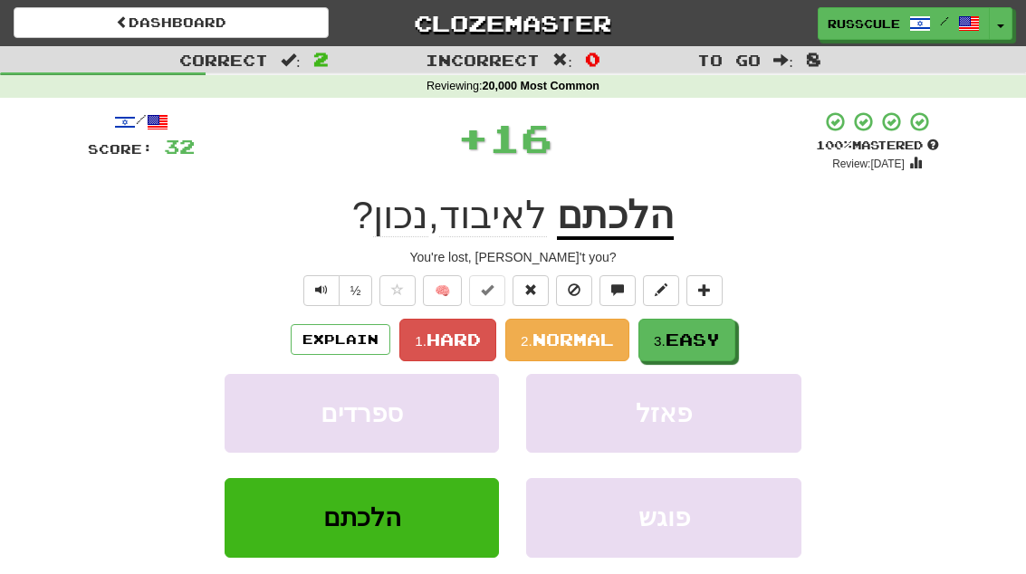
click at [704, 343] on span "Easy" at bounding box center [692, 340] width 54 height 20
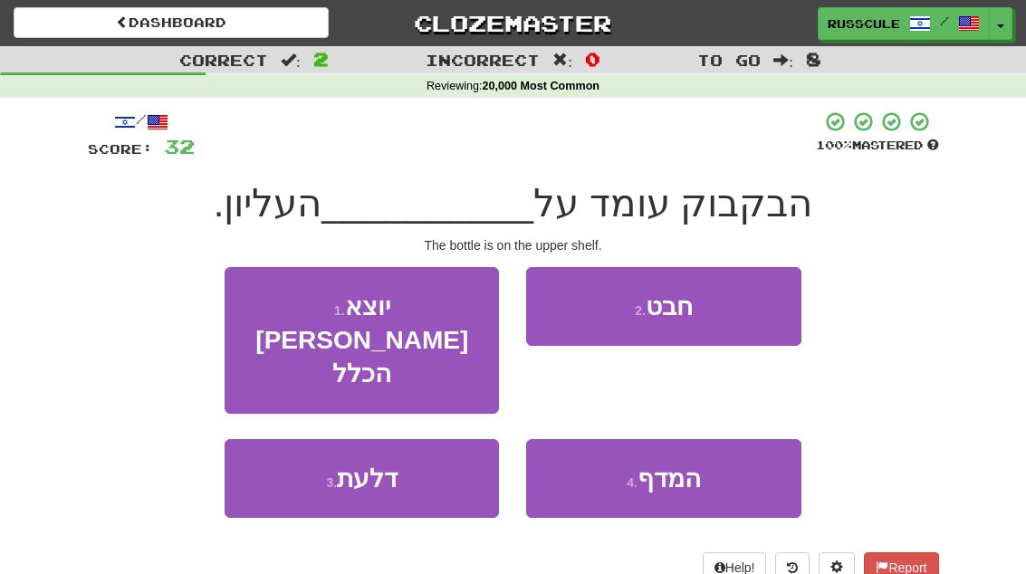
click at [690, 439] on button "4 . המדף" at bounding box center [663, 478] width 274 height 79
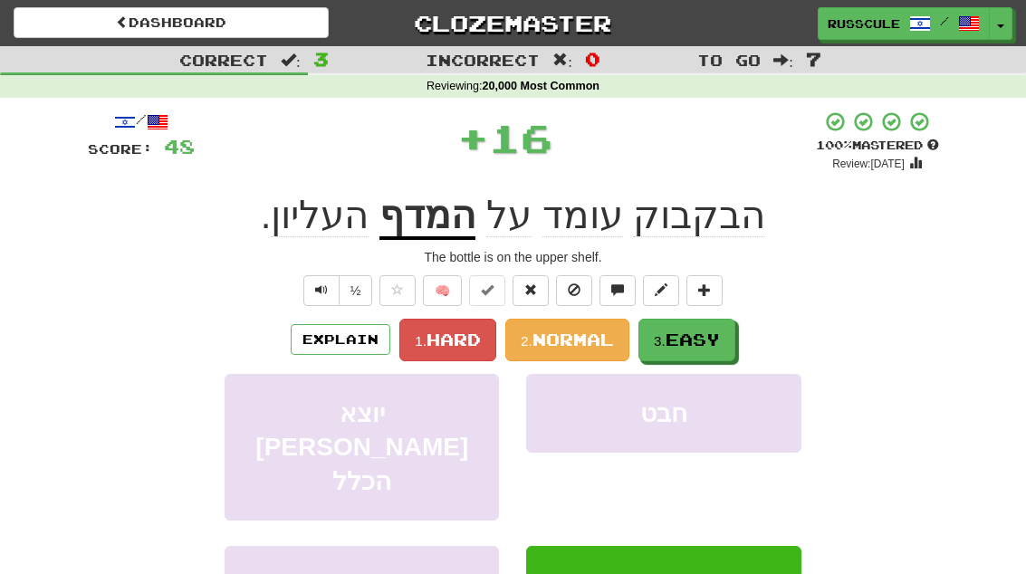
click at [716, 345] on span "Easy" at bounding box center [692, 340] width 54 height 20
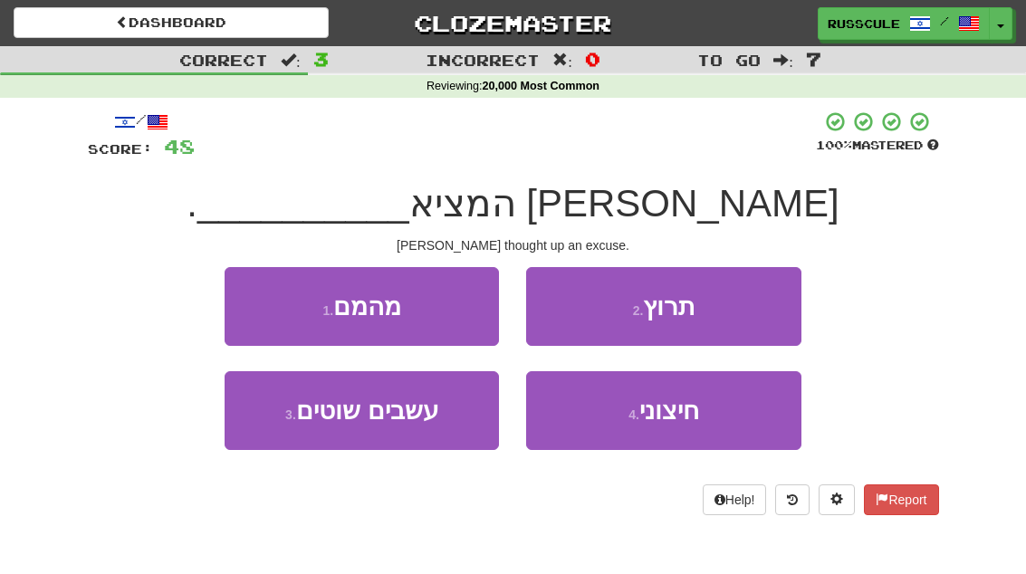
click at [745, 306] on button "2 . תרוץ" at bounding box center [663, 306] width 274 height 79
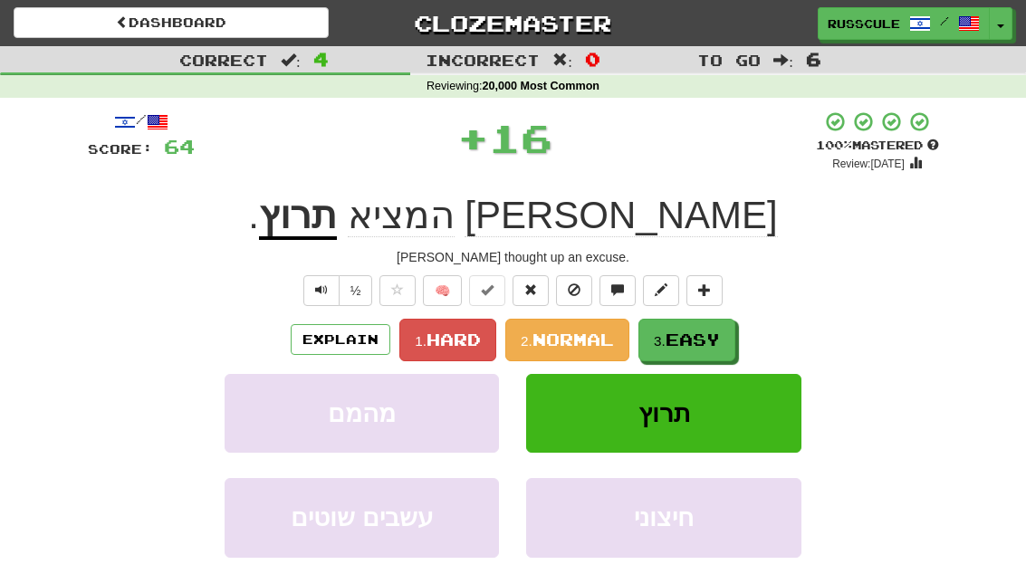
click at [704, 340] on span "Easy" at bounding box center [692, 340] width 54 height 20
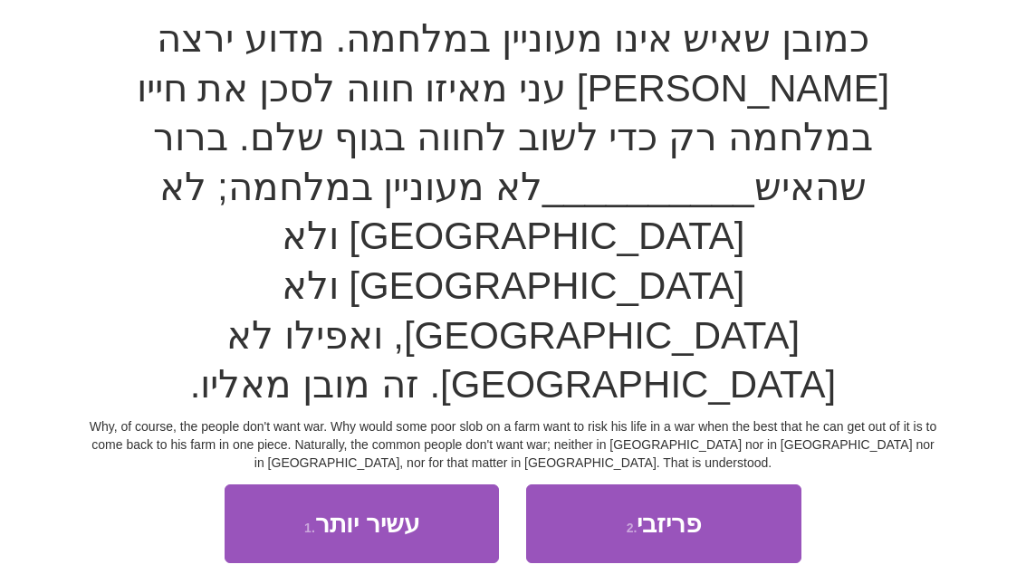
scroll to position [157, 0]
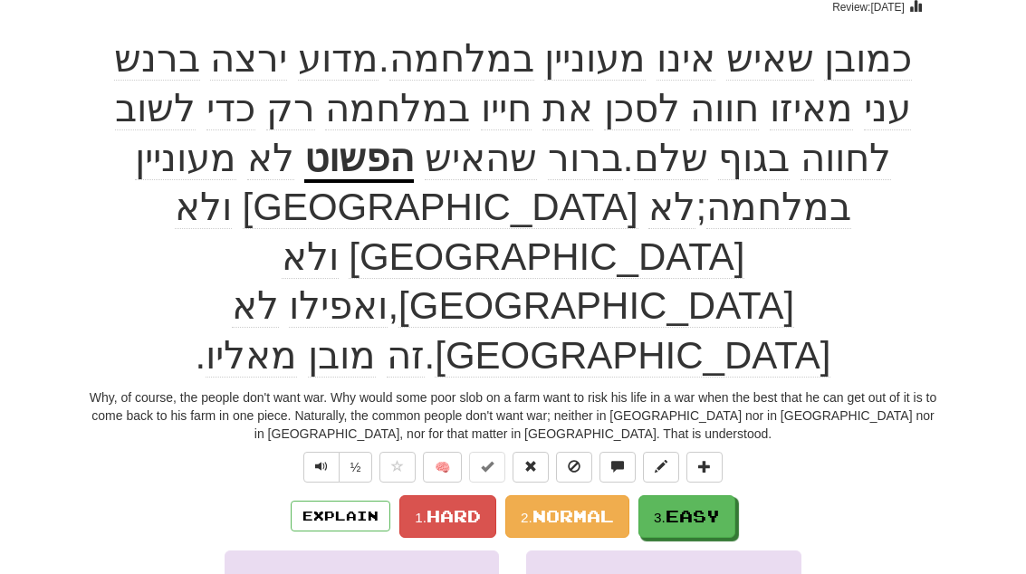
click at [698, 506] on span "Easy" at bounding box center [692, 516] width 54 height 20
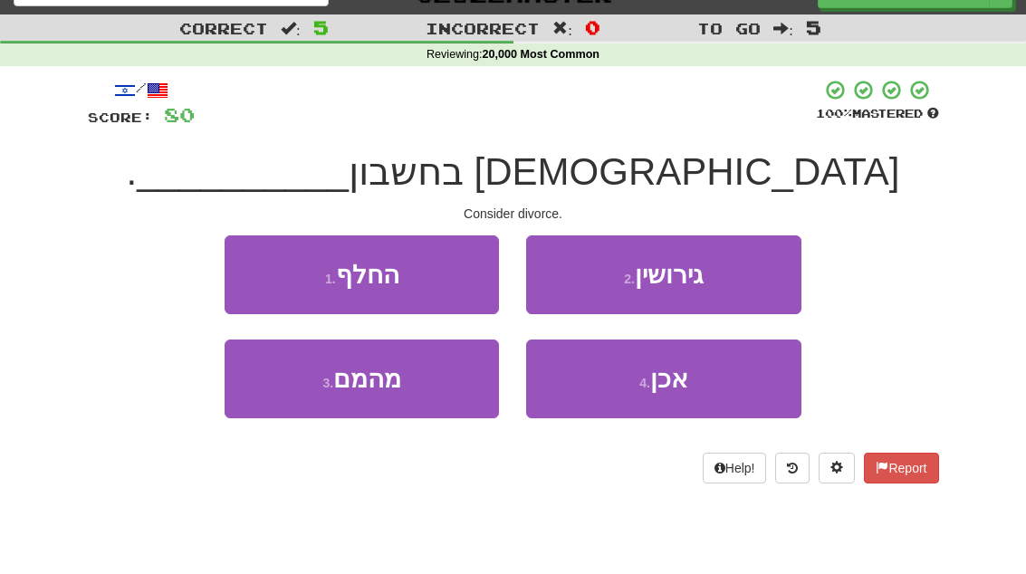
scroll to position [30, 0]
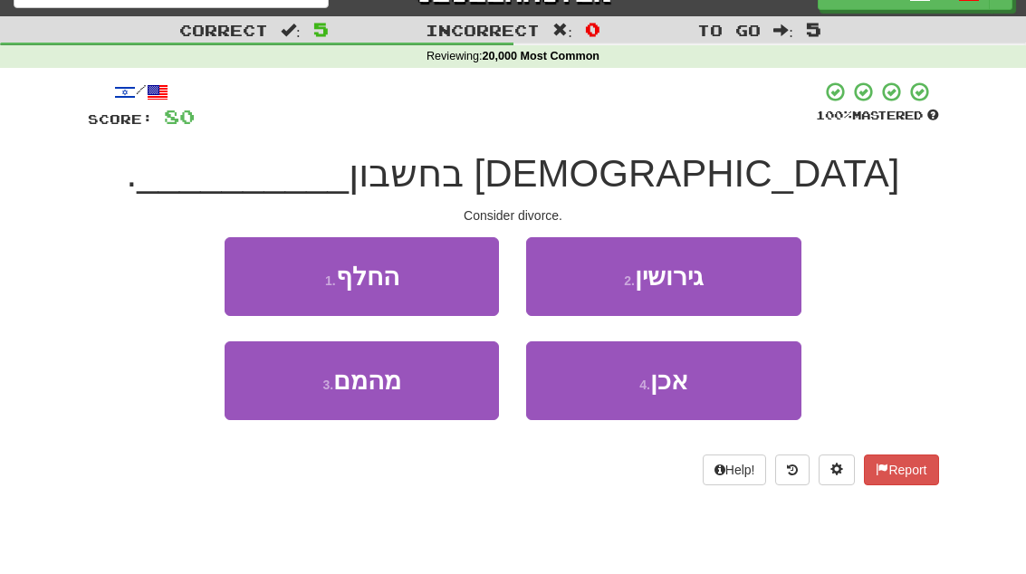
click at [754, 301] on button "2 . גירושין" at bounding box center [663, 276] width 274 height 79
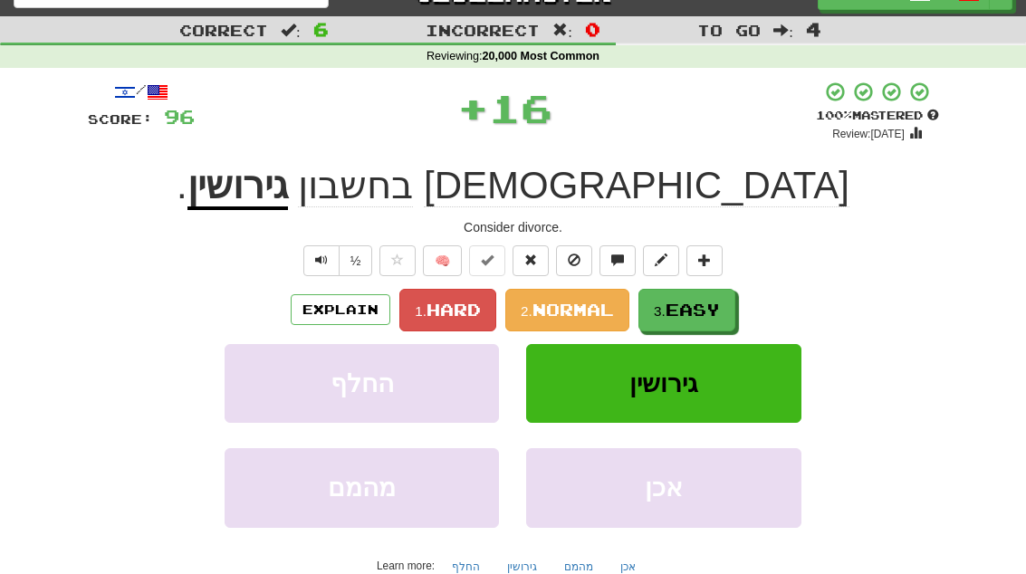
click at [716, 320] on button "3. Easy" at bounding box center [686, 310] width 97 height 43
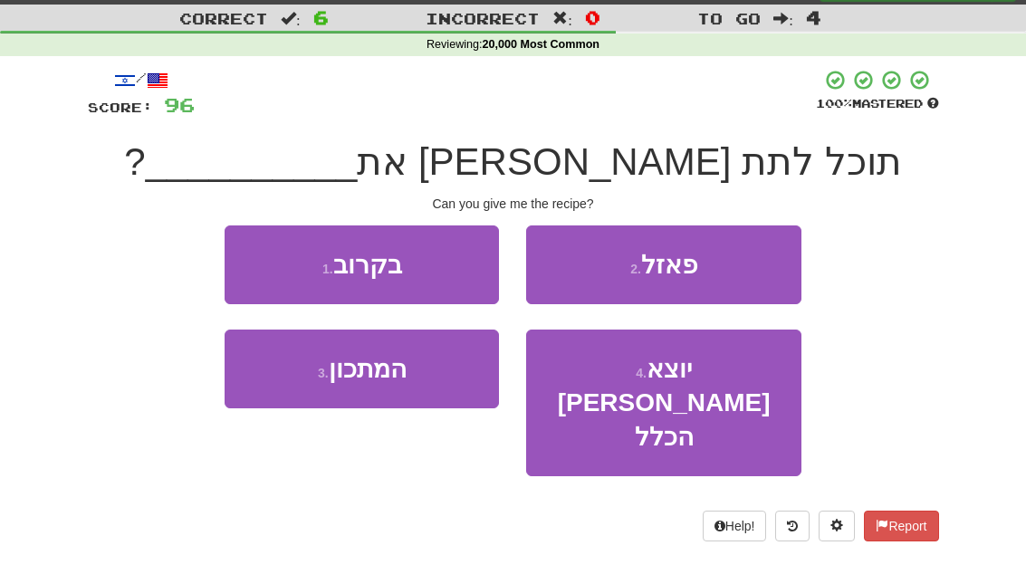
click at [263, 386] on button "3 . המתכון" at bounding box center [362, 369] width 274 height 79
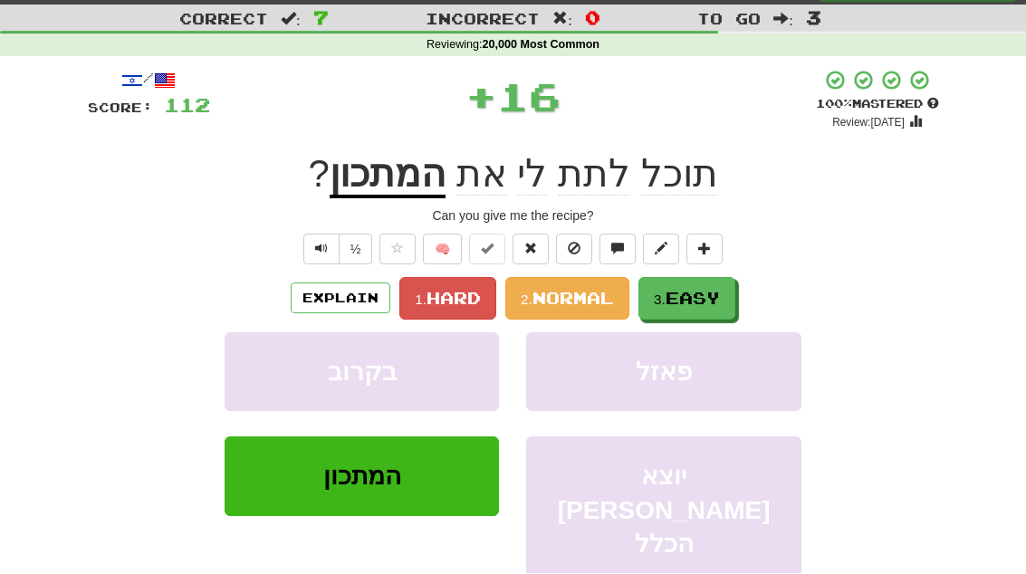
scroll to position [42, 0]
click at [680, 309] on button "3. Easy" at bounding box center [686, 298] width 97 height 43
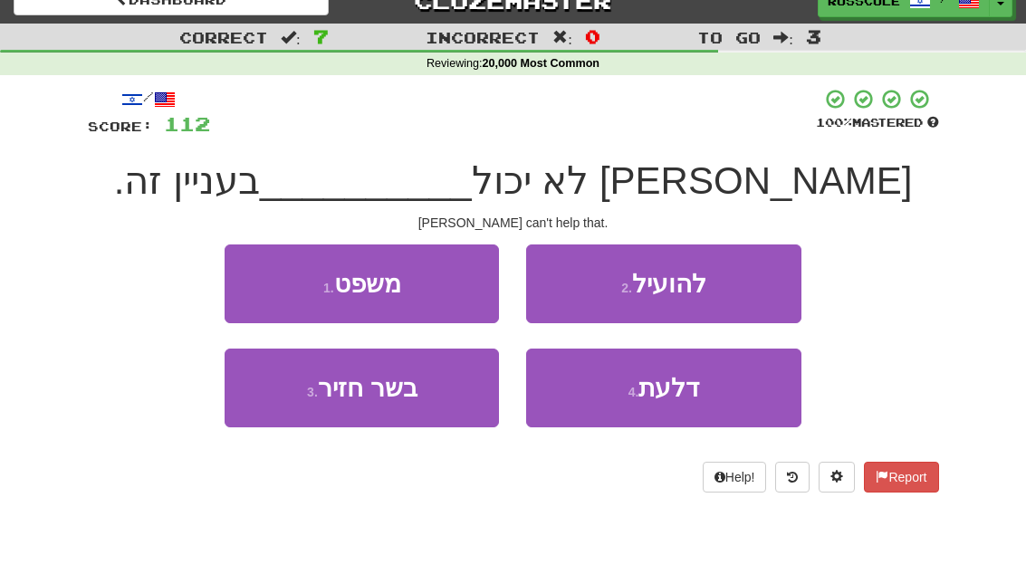
scroll to position [22, 0]
click at [732, 283] on button "2 . להועיל" at bounding box center [663, 284] width 274 height 79
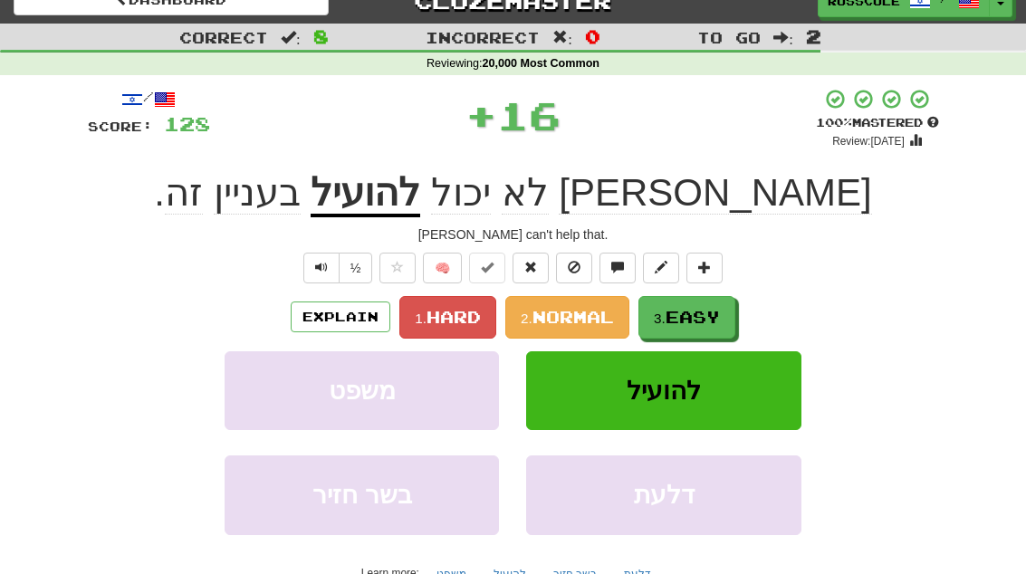
click at [692, 319] on span "Easy" at bounding box center [692, 317] width 54 height 20
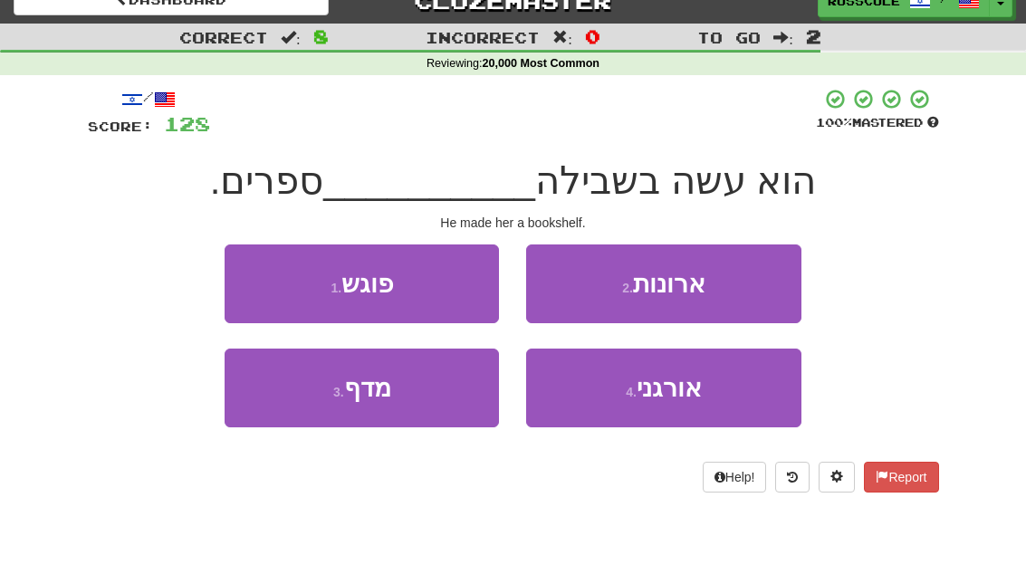
click at [273, 412] on button "3 . מדף" at bounding box center [362, 388] width 274 height 79
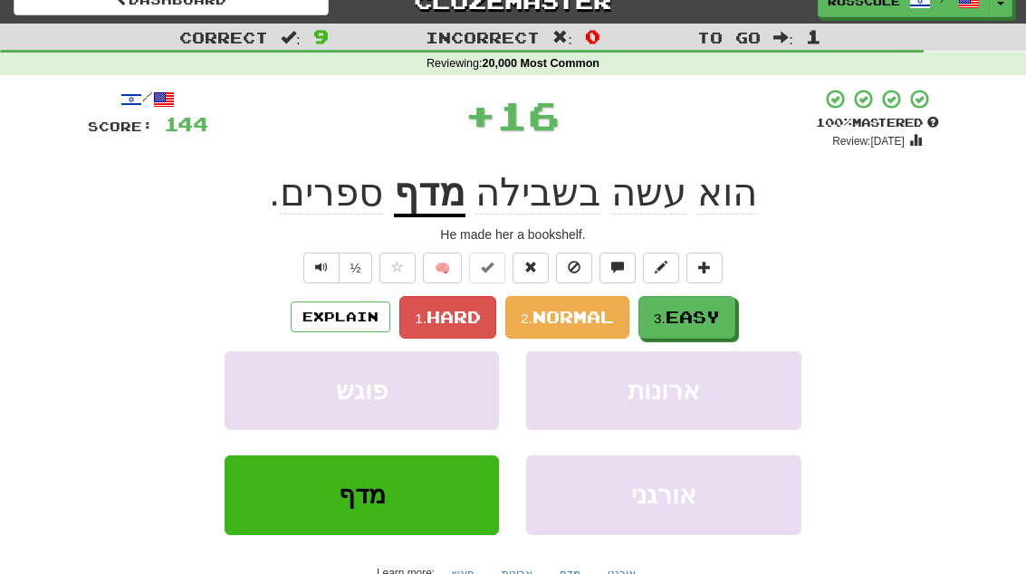
click at [710, 316] on span "Easy" at bounding box center [692, 317] width 54 height 20
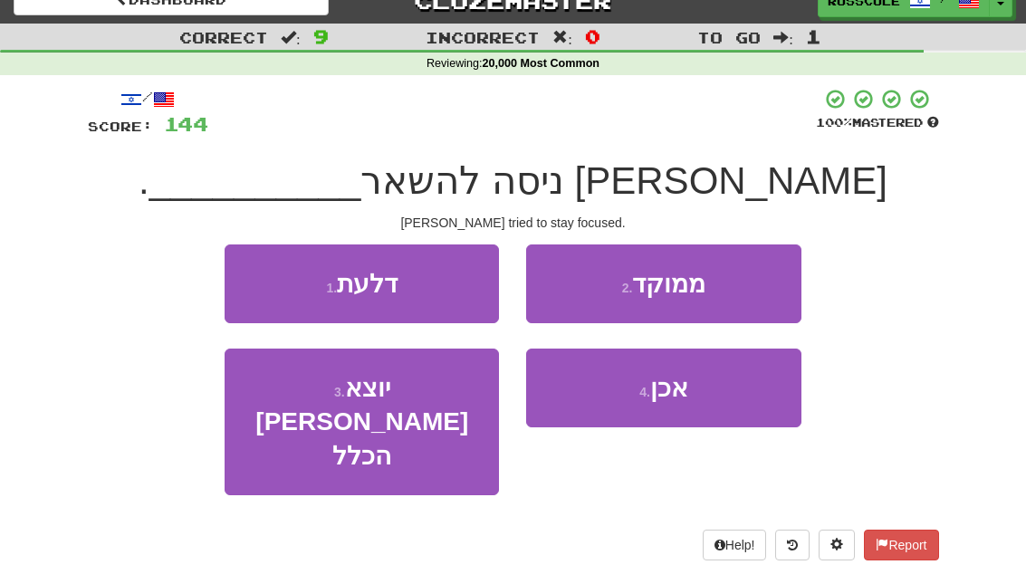
click at [758, 279] on button "2 . ממוקד" at bounding box center [663, 283] width 274 height 79
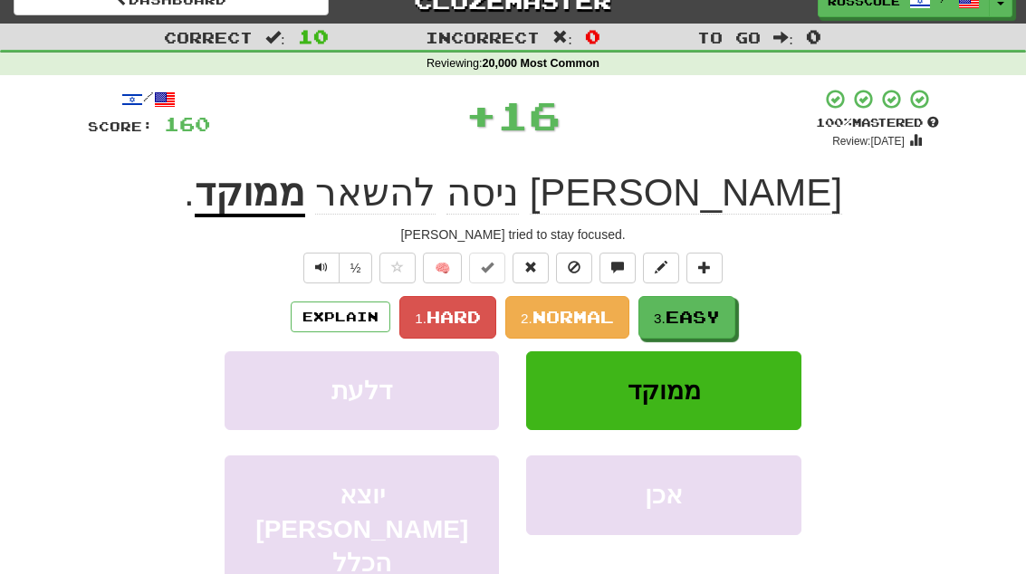
click at [706, 319] on span "Easy" at bounding box center [692, 317] width 54 height 20
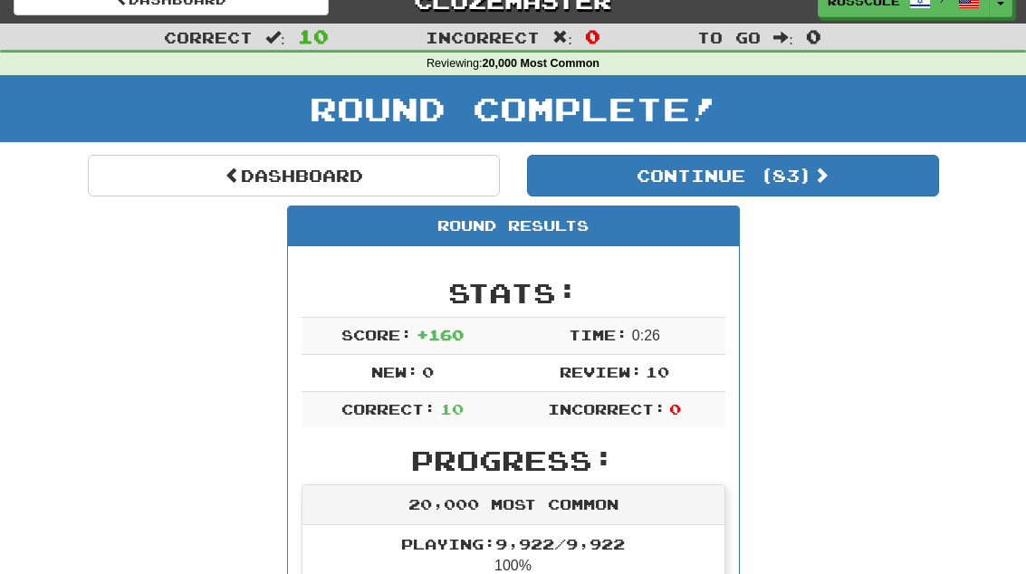
click at [905, 187] on button "Continue ( 83 )" at bounding box center [733, 176] width 412 height 42
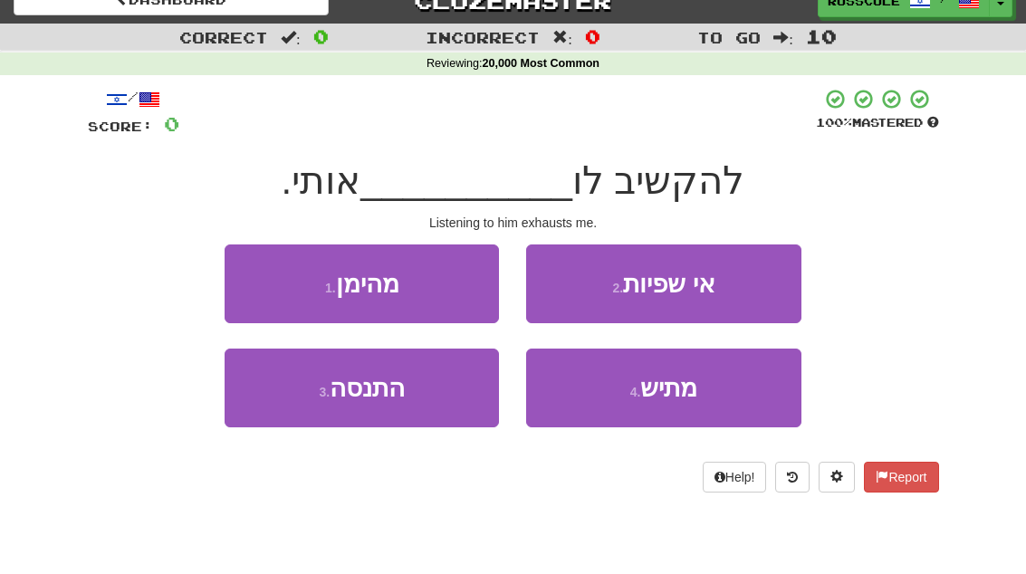
click at [711, 397] on button "4 . מתיש" at bounding box center [663, 388] width 274 height 79
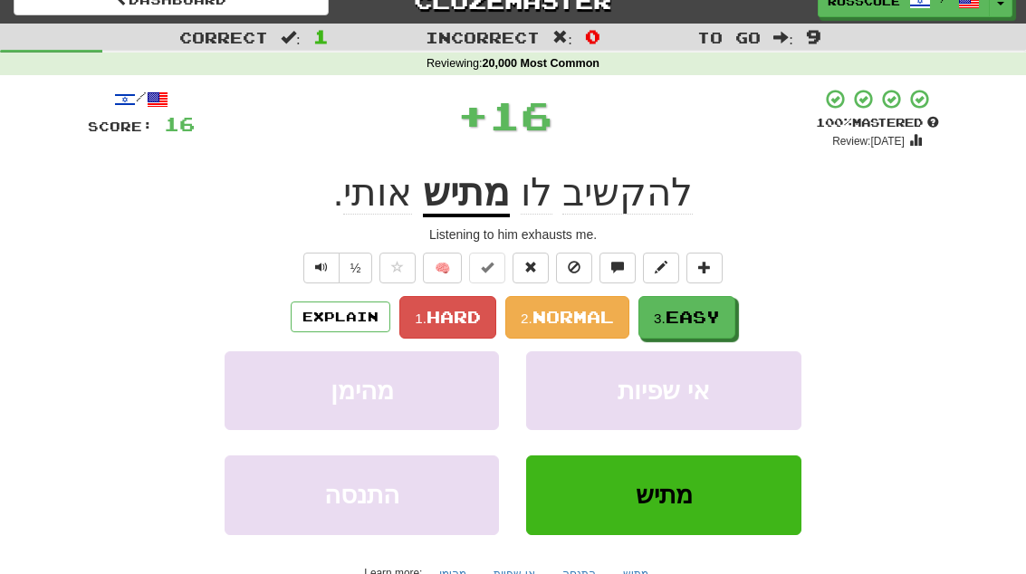
click at [718, 312] on span "Easy" at bounding box center [692, 317] width 54 height 20
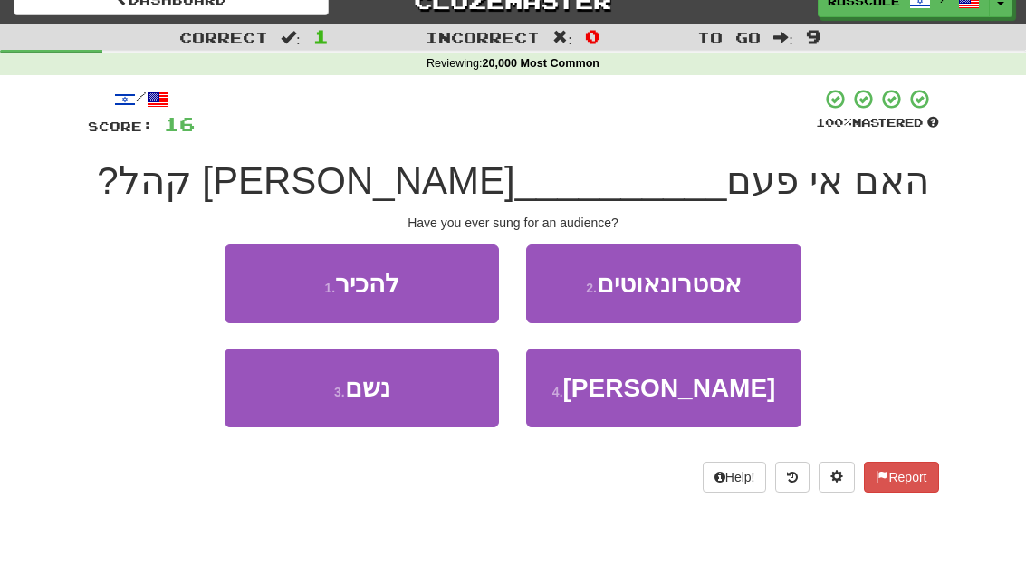
click at [713, 395] on button "4 . שרת" at bounding box center [663, 388] width 274 height 79
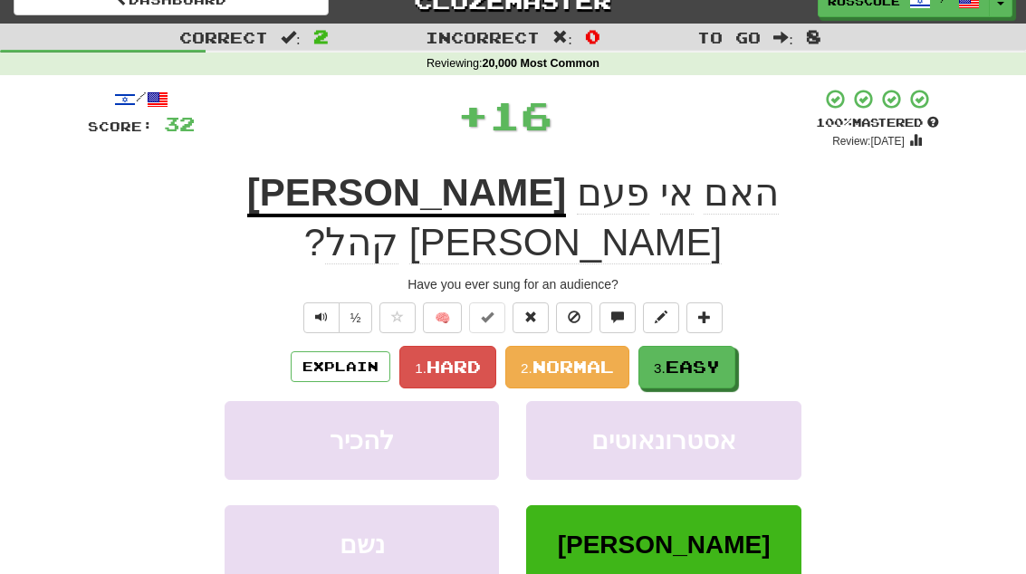
click at [735, 346] on button "3. Easy" at bounding box center [686, 367] width 97 height 43
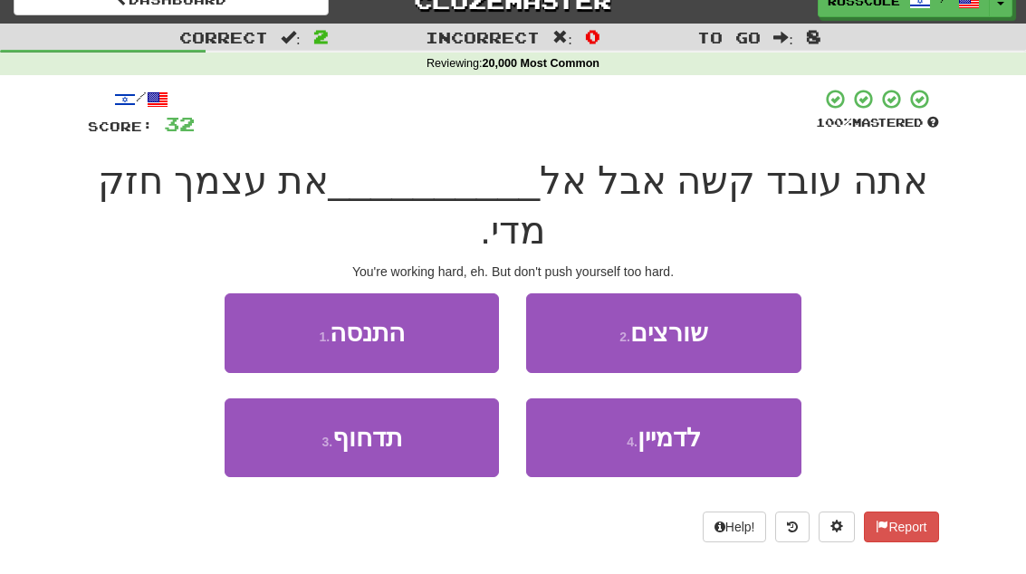
click at [266, 414] on button "3 . תדחוף" at bounding box center [362, 437] width 274 height 79
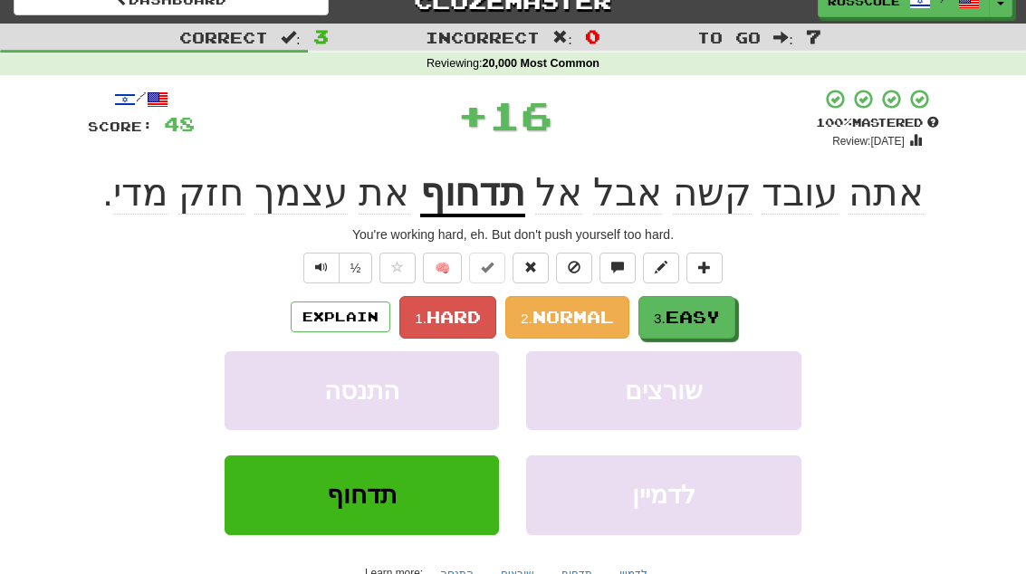
click at [702, 320] on span "Easy" at bounding box center [692, 317] width 54 height 20
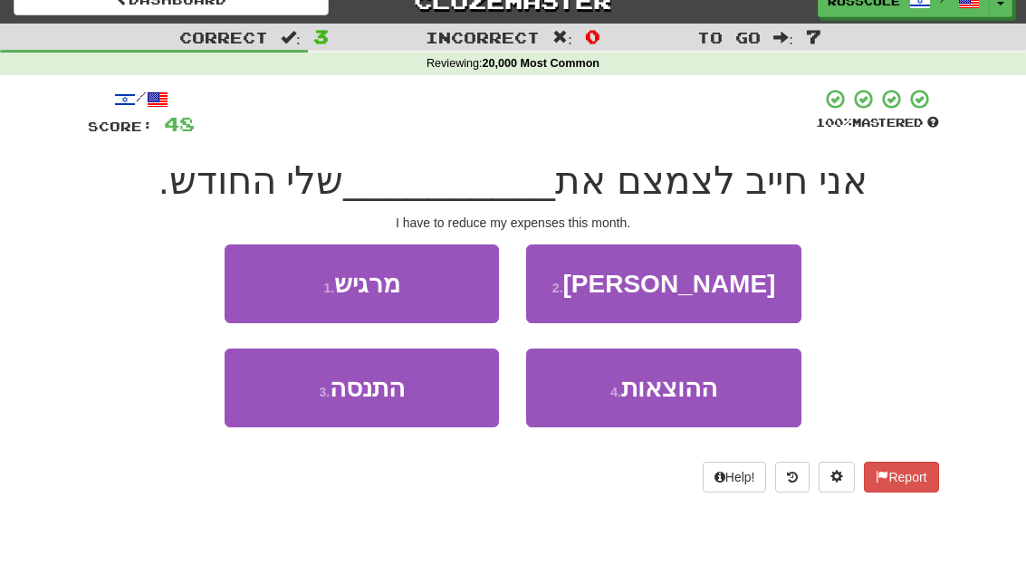
click at [704, 402] on button "4 . ההוצאות" at bounding box center [663, 388] width 274 height 79
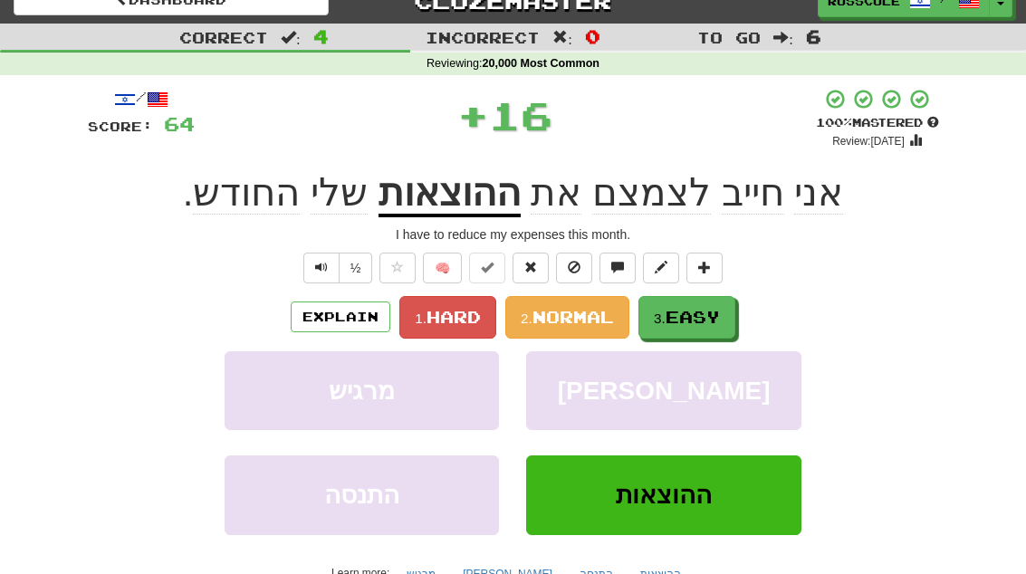
click at [726, 310] on button "3. Easy" at bounding box center [686, 317] width 97 height 43
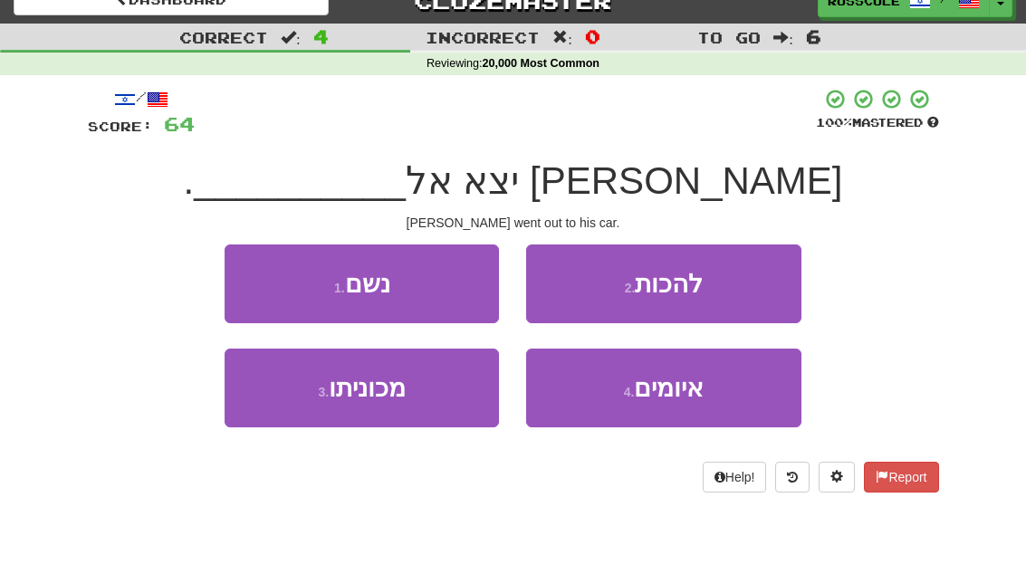
click at [269, 410] on button "3 . מכוניתו" at bounding box center [362, 388] width 274 height 79
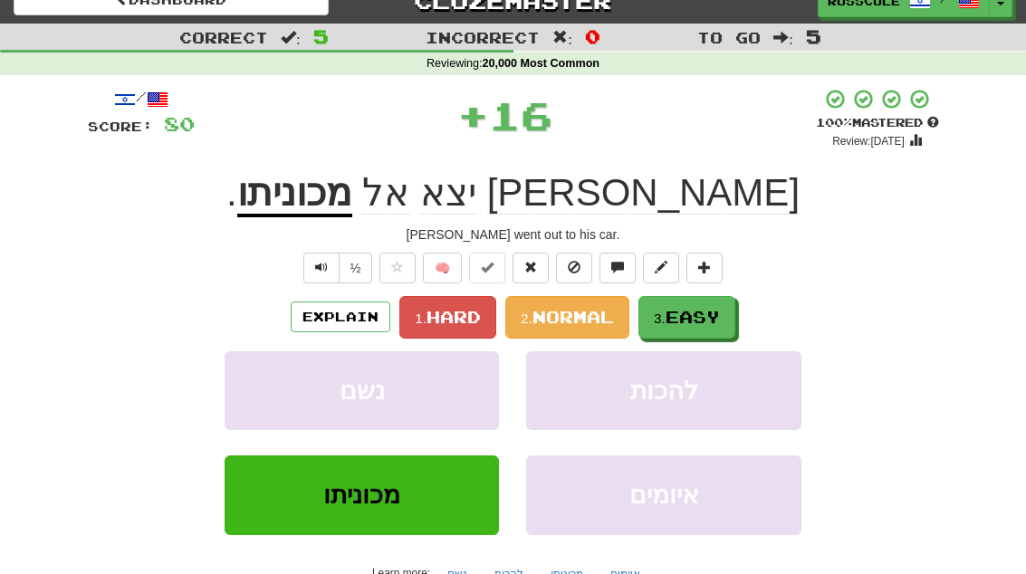
click at [711, 318] on span "Easy" at bounding box center [692, 317] width 54 height 20
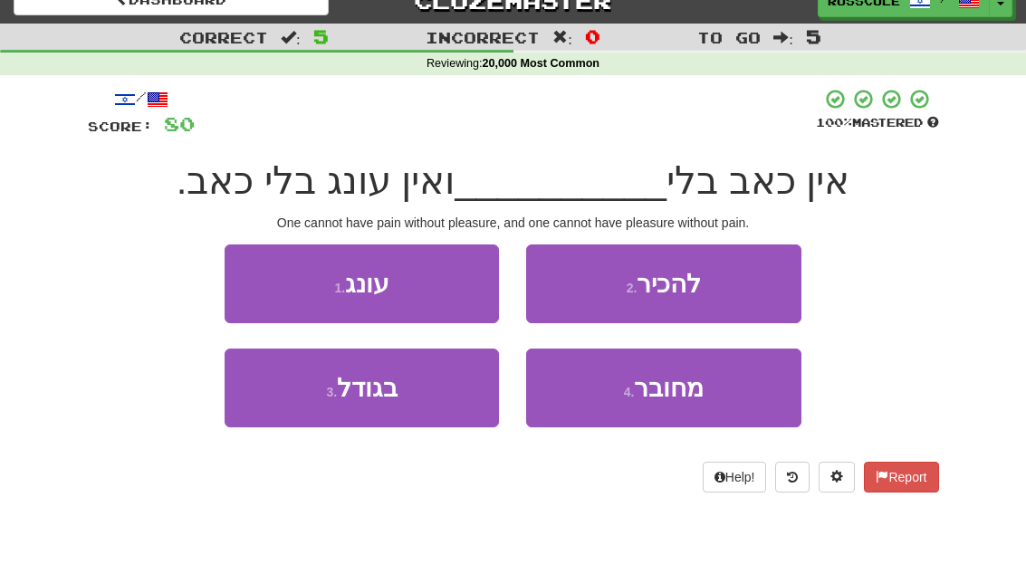
click at [235, 286] on button "1 . עונג" at bounding box center [362, 283] width 274 height 79
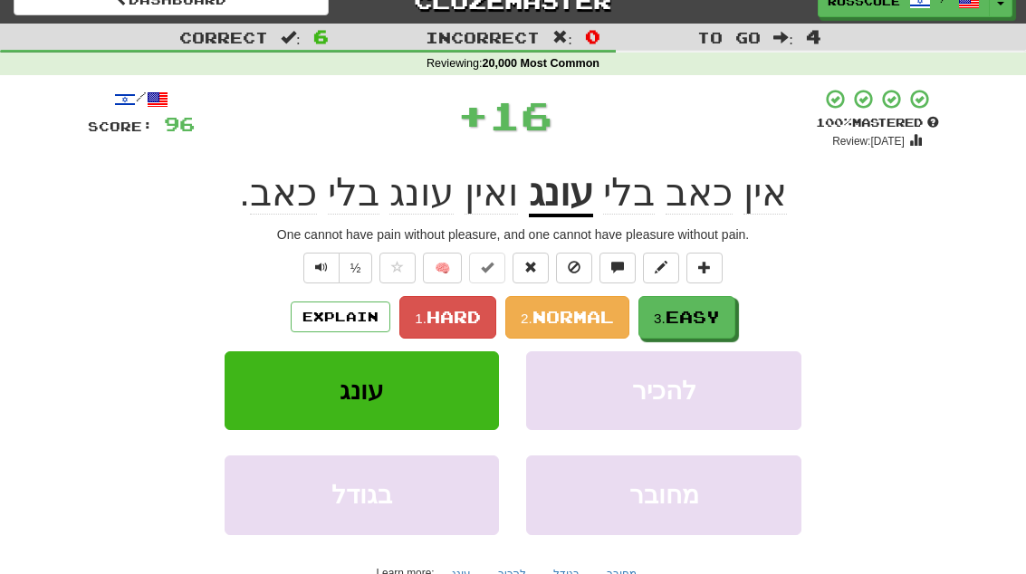
click at [701, 322] on span "Easy" at bounding box center [692, 317] width 54 height 20
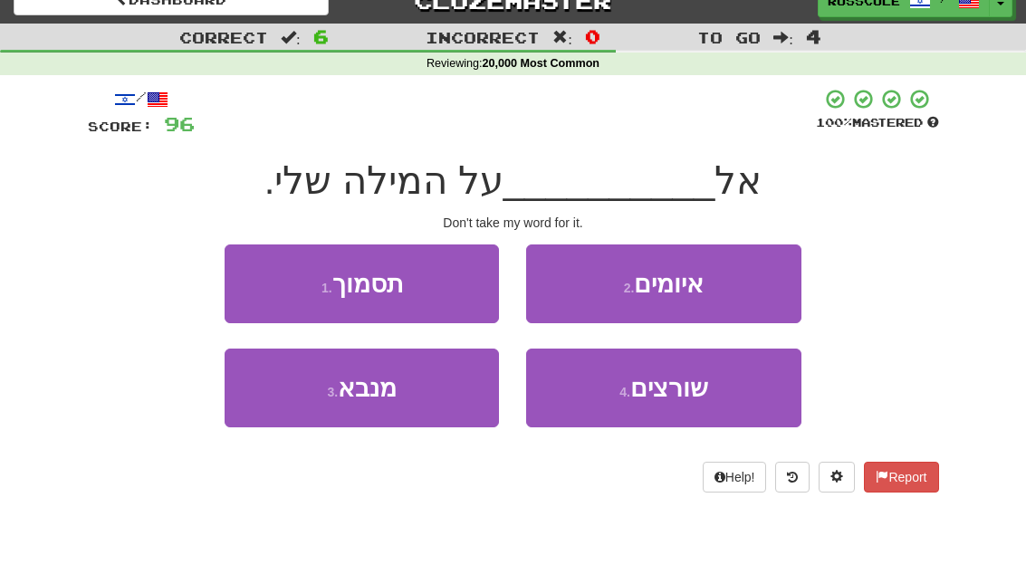
click at [237, 282] on button "1 . תסמוך" at bounding box center [362, 283] width 274 height 79
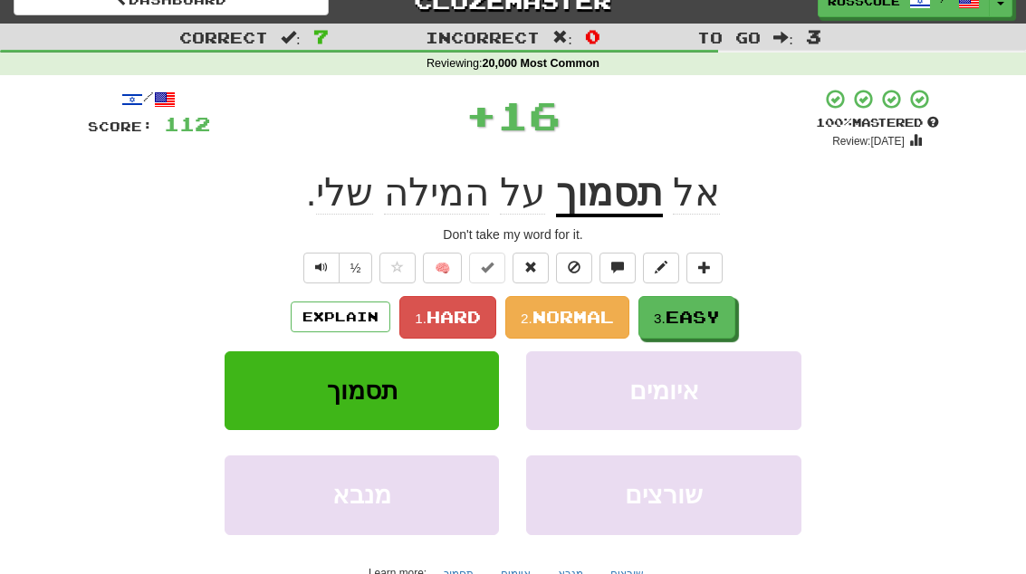
click at [720, 317] on span "Easy" at bounding box center [692, 317] width 54 height 20
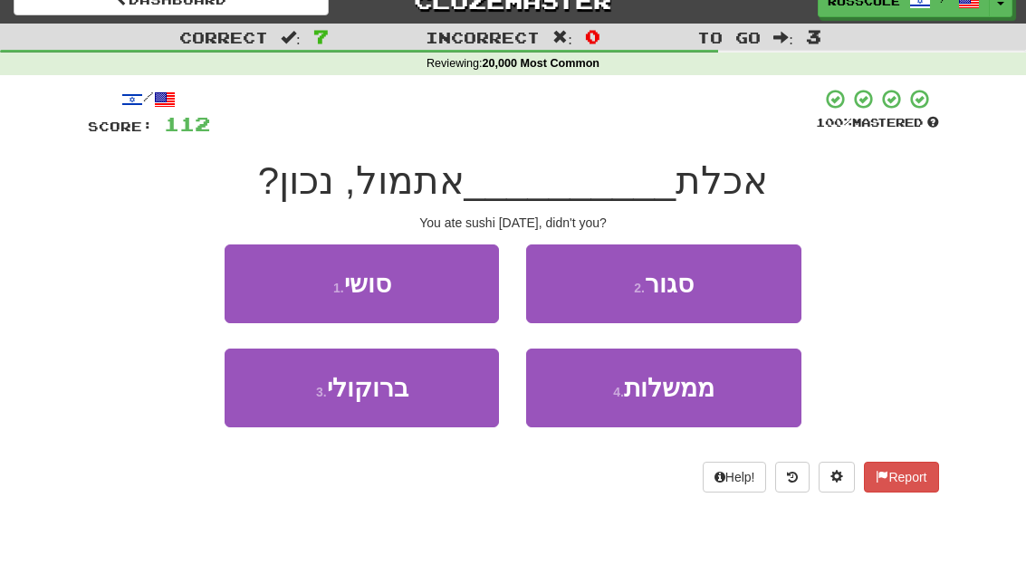
click at [246, 286] on button "1 . סושי" at bounding box center [362, 283] width 274 height 79
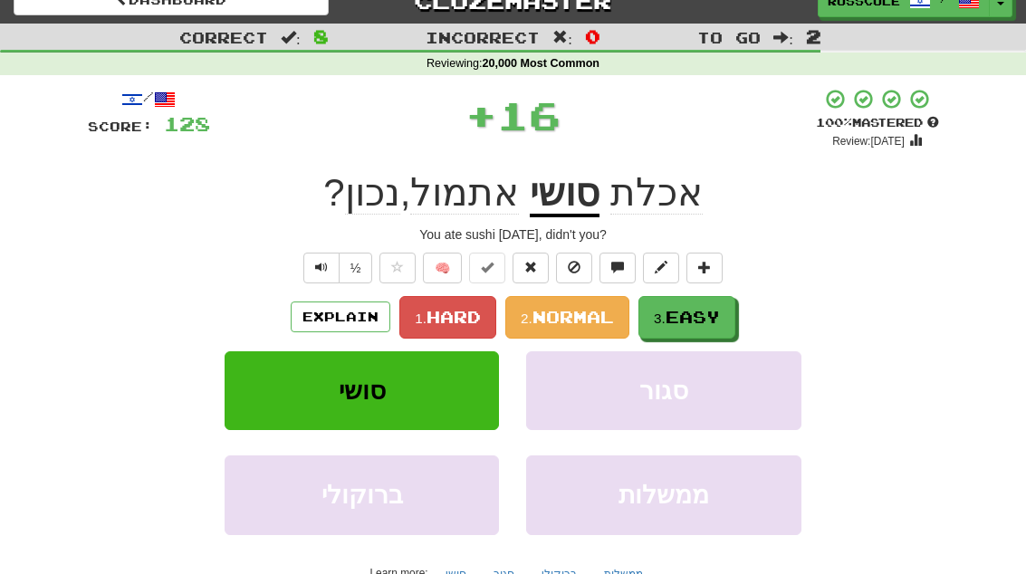
click at [695, 316] on span "Easy" at bounding box center [692, 317] width 54 height 20
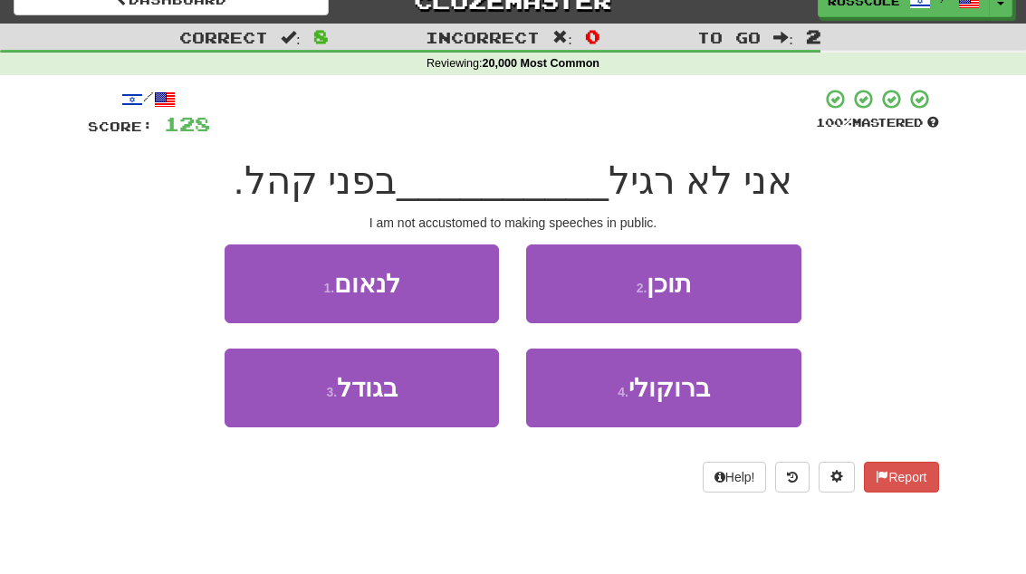
click at [243, 287] on button "1 . לנאום" at bounding box center [362, 283] width 274 height 79
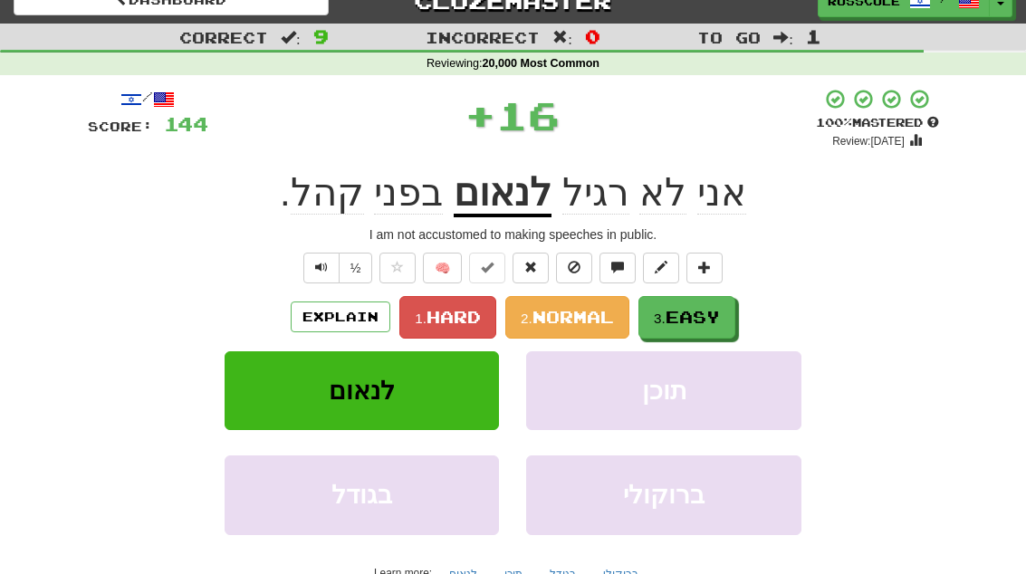
click at [713, 311] on span "Easy" at bounding box center [692, 317] width 54 height 20
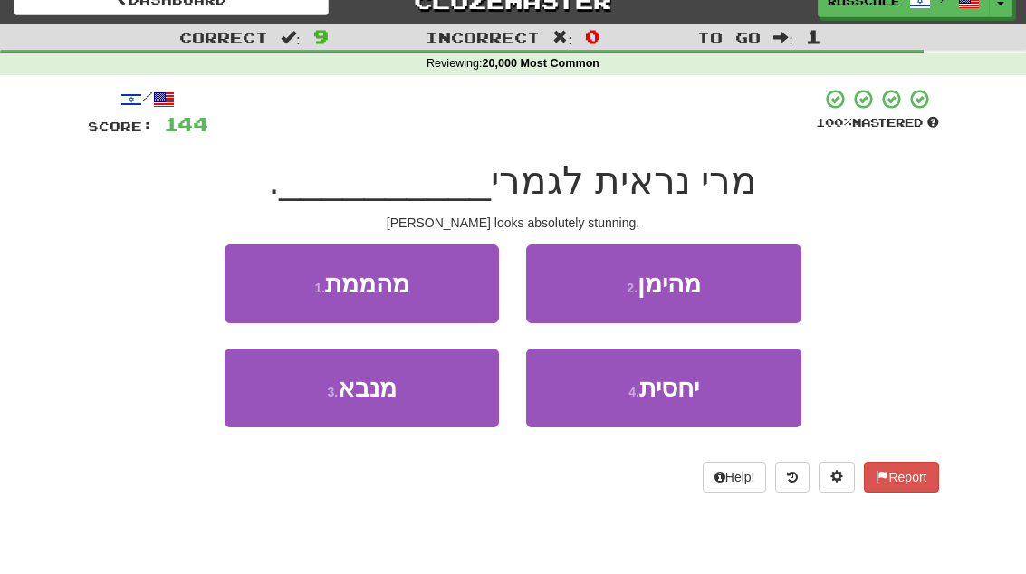
click at [242, 284] on button "1 . מהממת" at bounding box center [362, 283] width 274 height 79
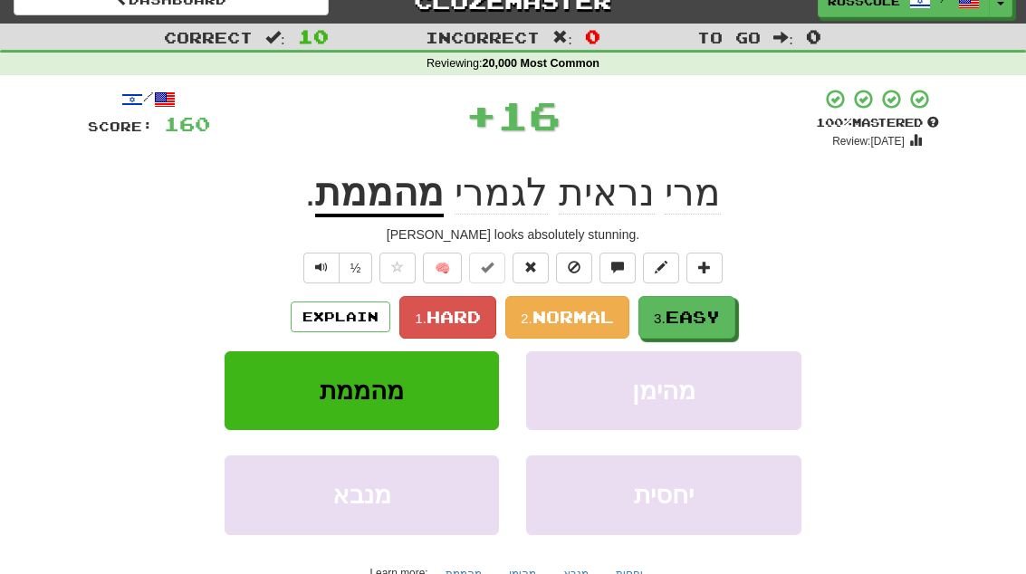
click at [712, 317] on span "Easy" at bounding box center [692, 317] width 54 height 20
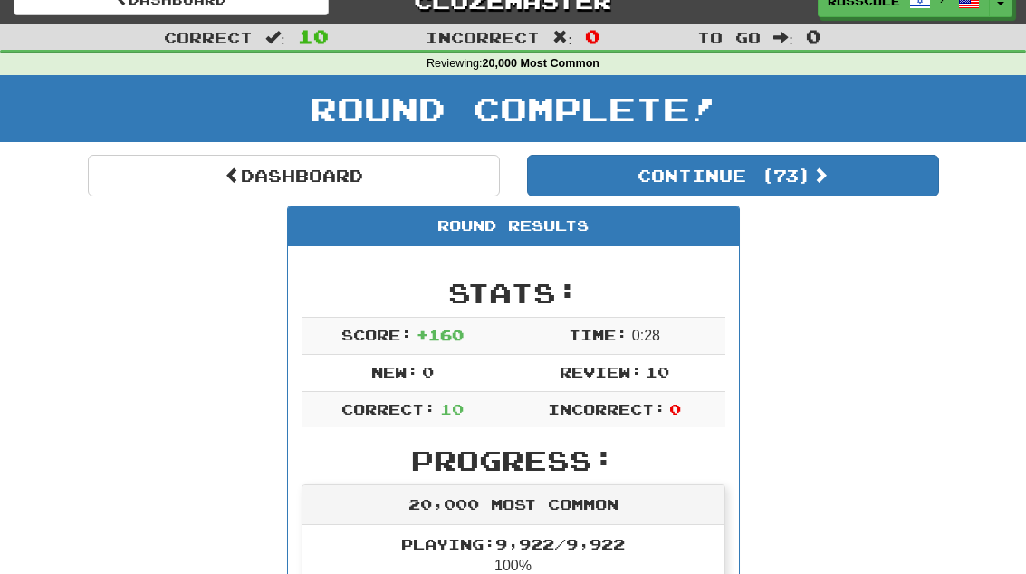
click at [899, 194] on button "Continue ( 73 )" at bounding box center [733, 176] width 412 height 42
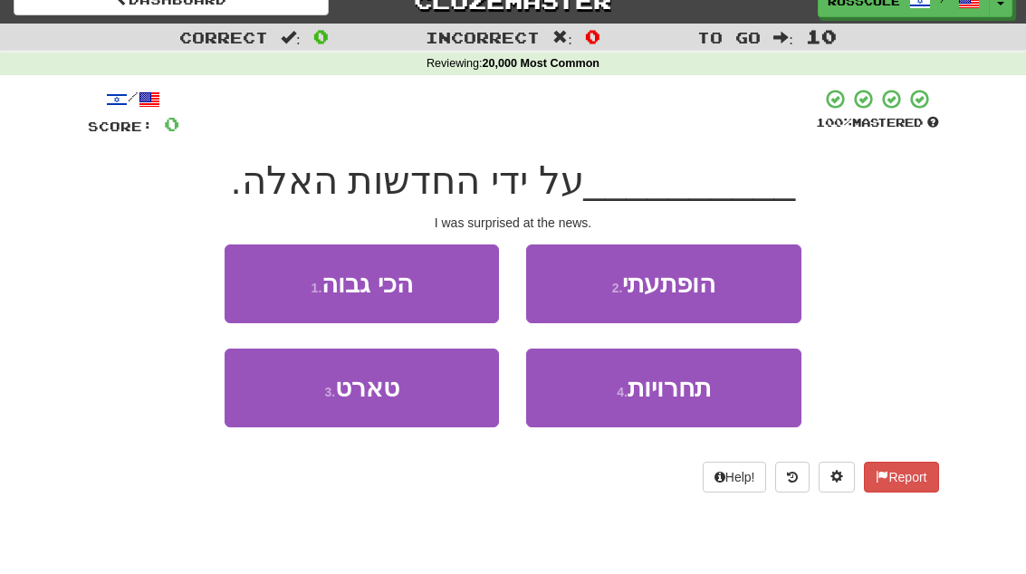
click at [760, 285] on button "2 . הופתעתי" at bounding box center [663, 283] width 274 height 79
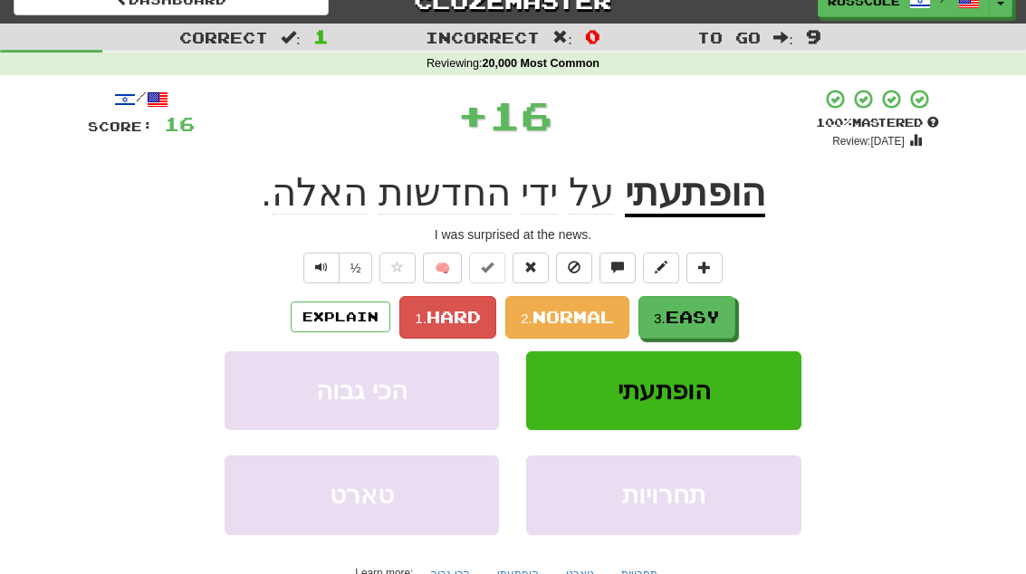
click at [711, 321] on span "Easy" at bounding box center [692, 317] width 54 height 20
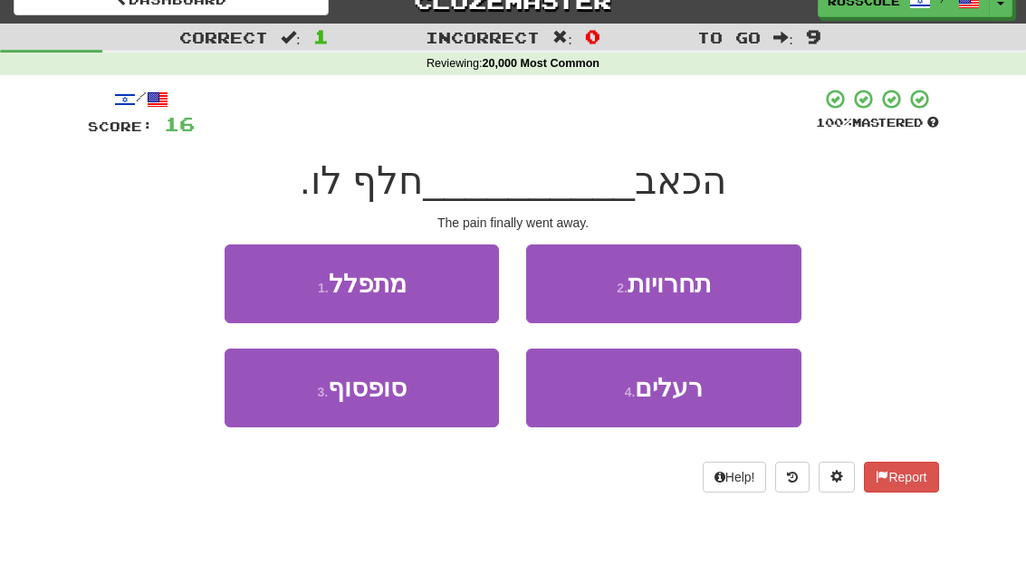
click at [267, 417] on button "3 . סופסוף" at bounding box center [362, 388] width 274 height 79
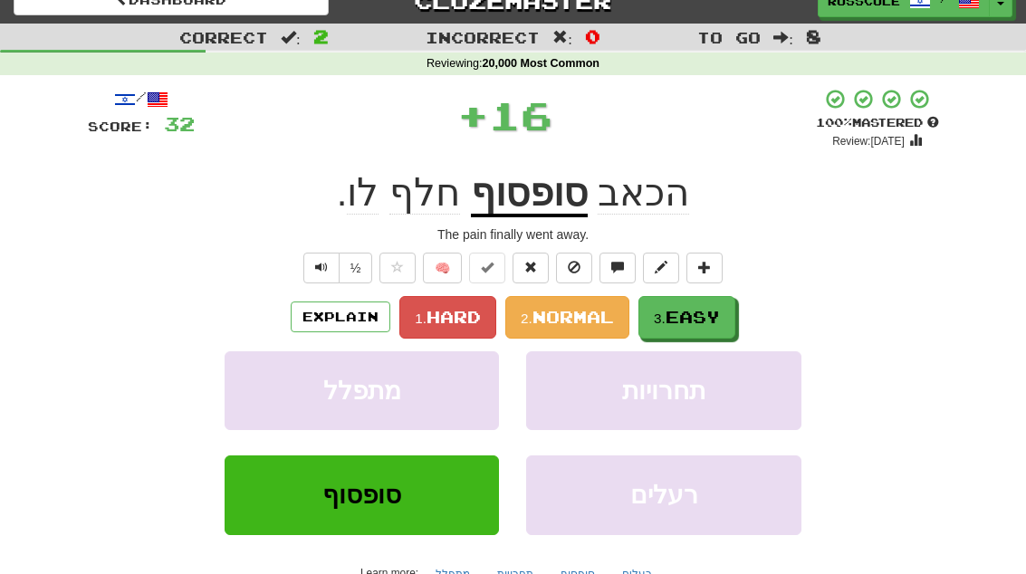
click at [716, 317] on span "Easy" at bounding box center [692, 317] width 54 height 20
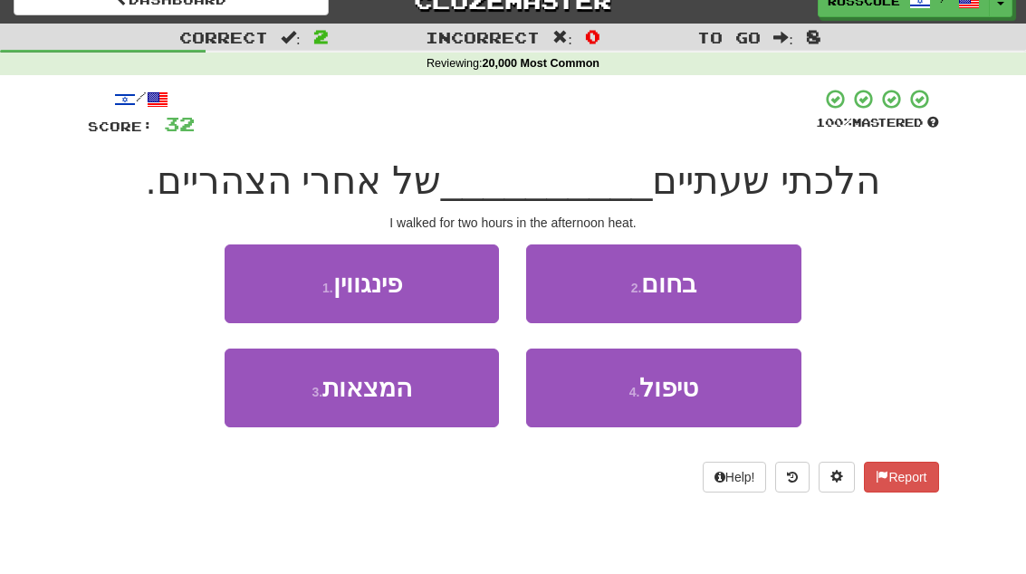
click at [762, 297] on button "2 . בחום" at bounding box center [663, 283] width 274 height 79
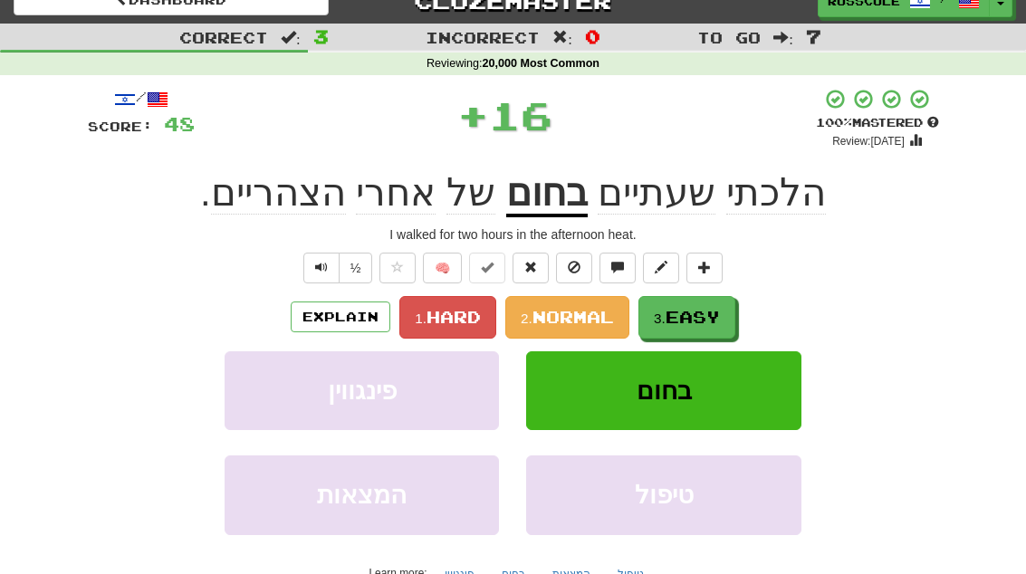
click at [720, 321] on span "Easy" at bounding box center [692, 317] width 54 height 20
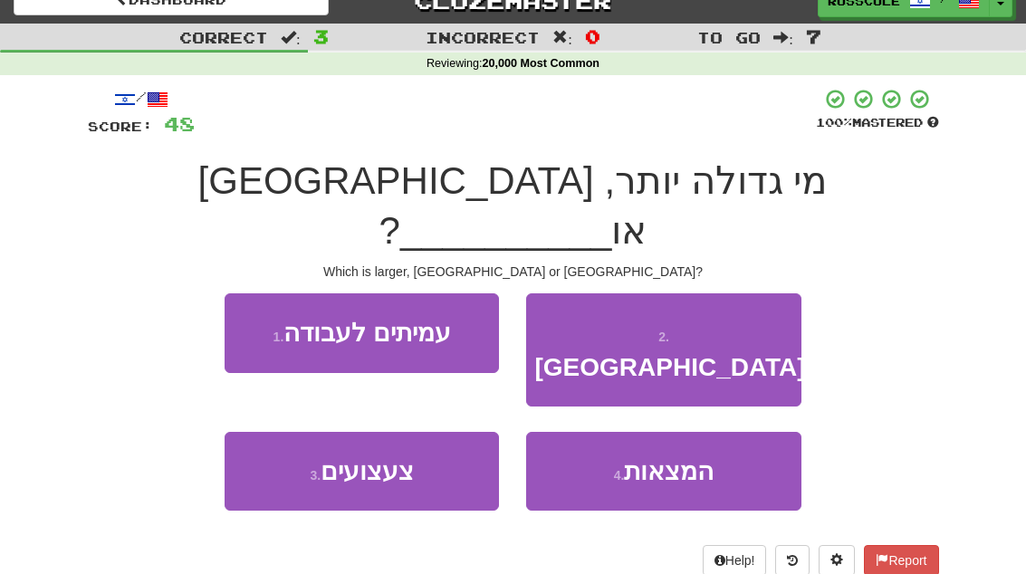
click at [750, 293] on button "2 . יפן" at bounding box center [663, 349] width 274 height 113
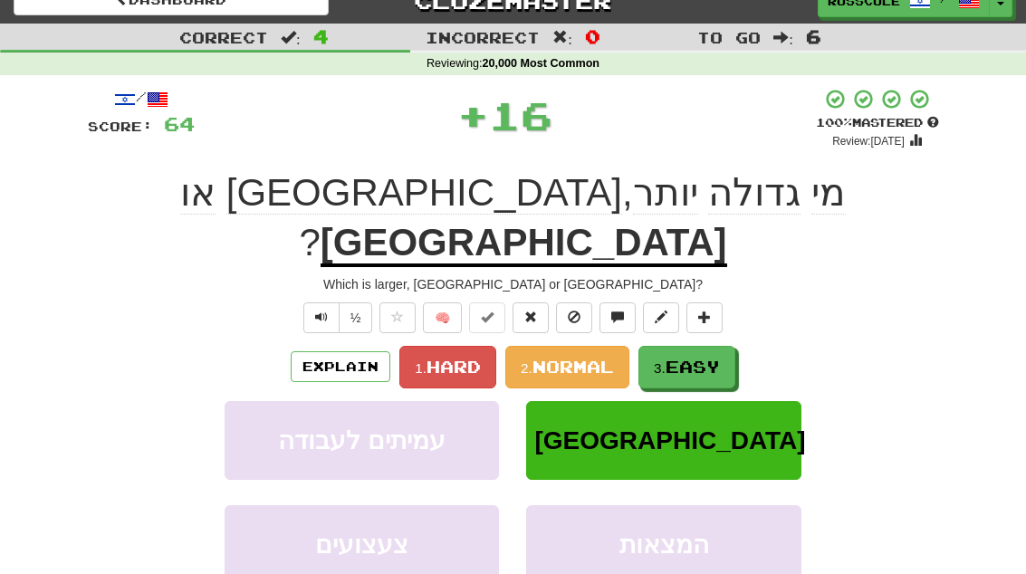
click at [706, 346] on button "3. Easy" at bounding box center [686, 367] width 97 height 43
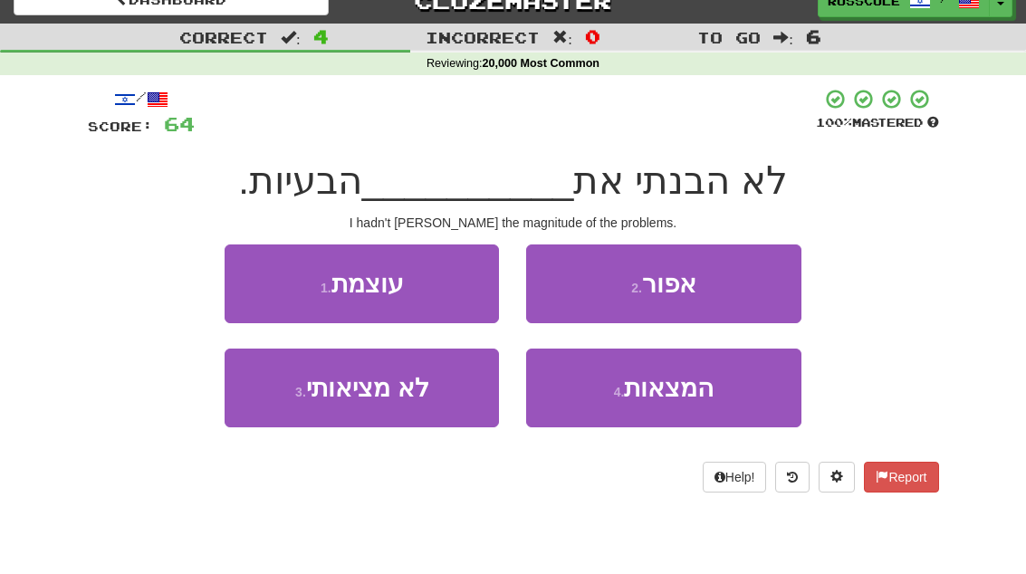
click at [695, 400] on span "המצאות" at bounding box center [669, 388] width 90 height 28
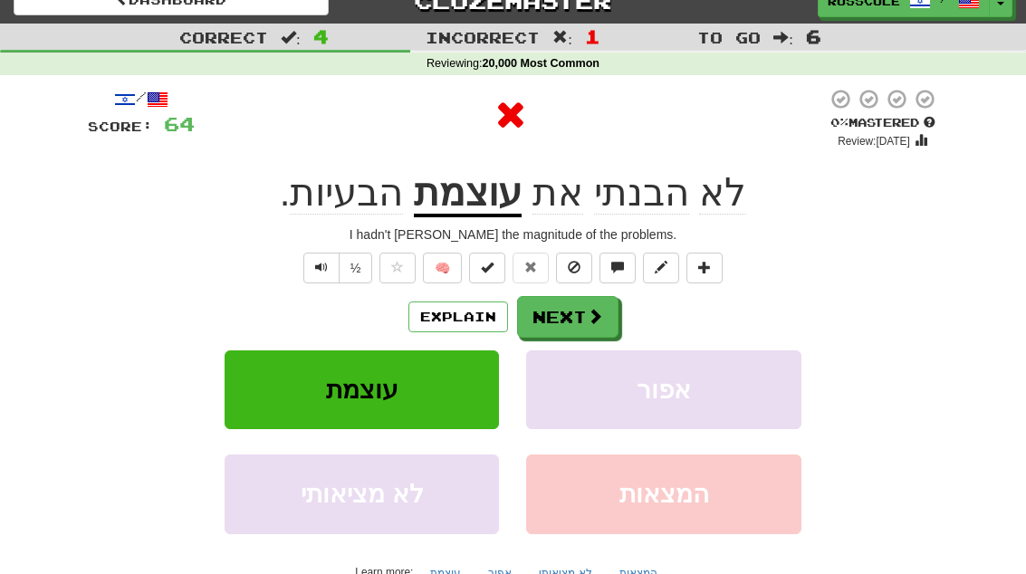
click at [602, 319] on button "Next" at bounding box center [567, 317] width 101 height 42
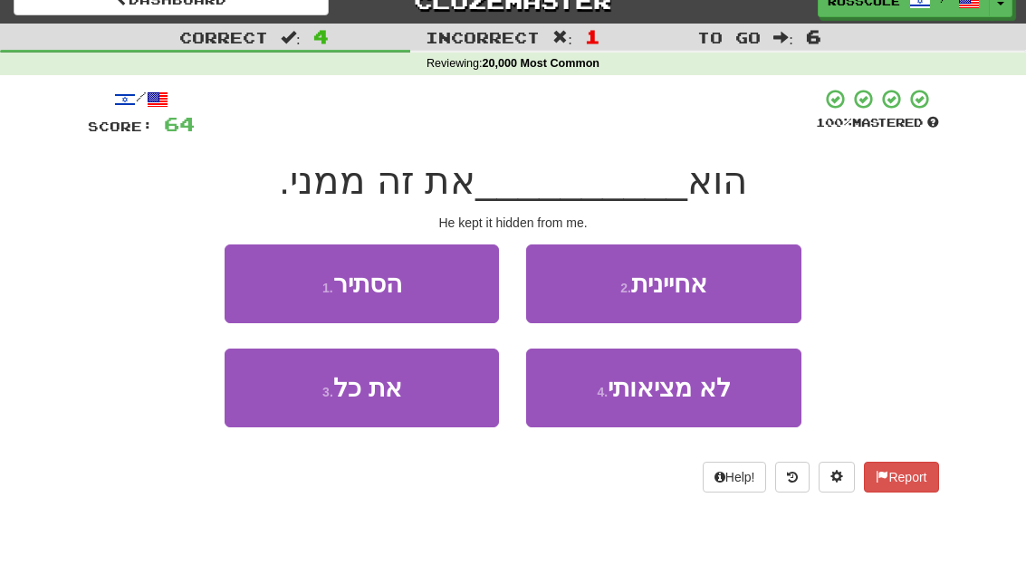
click at [243, 285] on button "1 . הסתיר" at bounding box center [362, 283] width 274 height 79
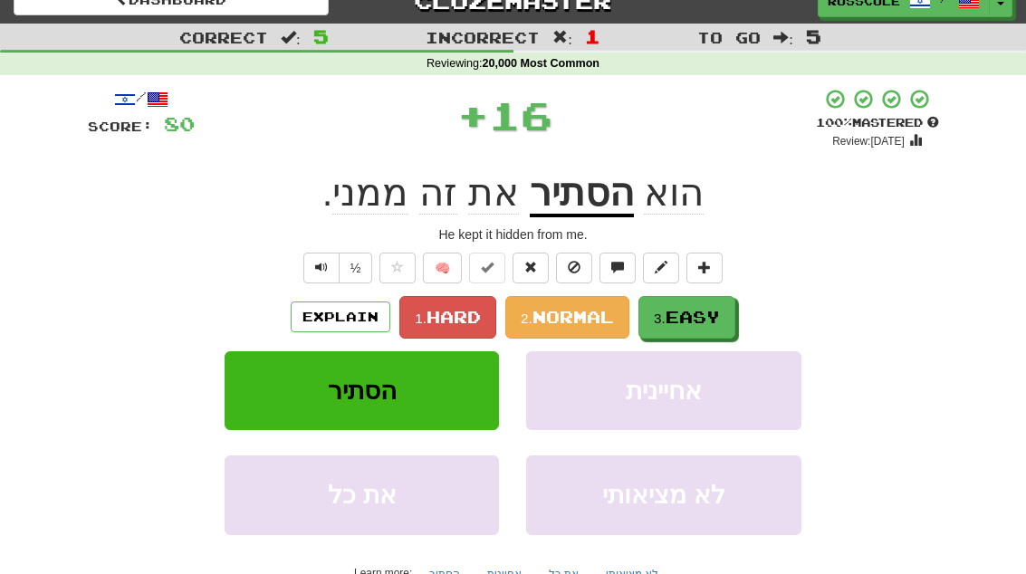
click at [694, 325] on button "3. Easy" at bounding box center [686, 317] width 97 height 43
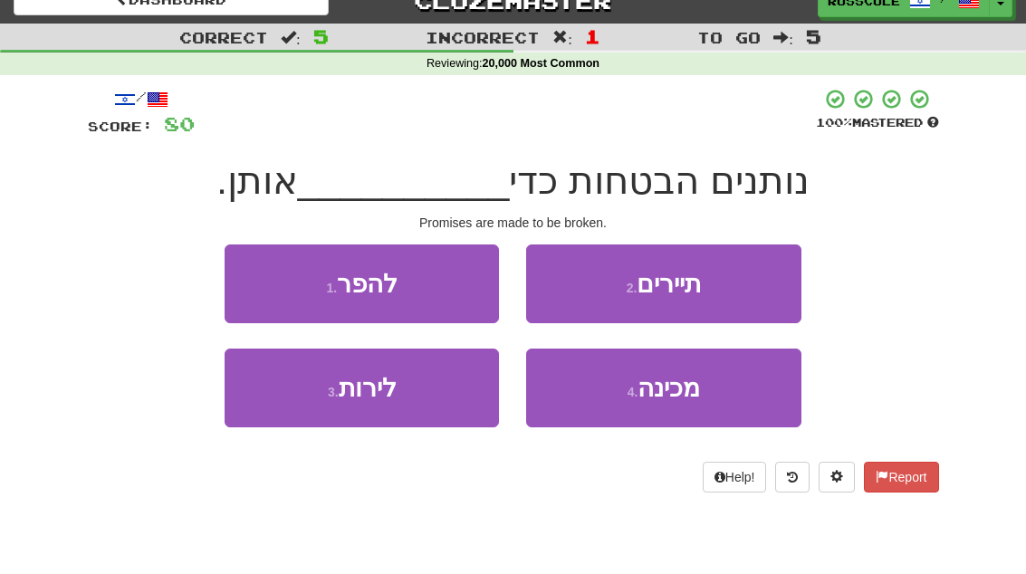
click at [238, 283] on button "1 . להפר" at bounding box center [362, 283] width 274 height 79
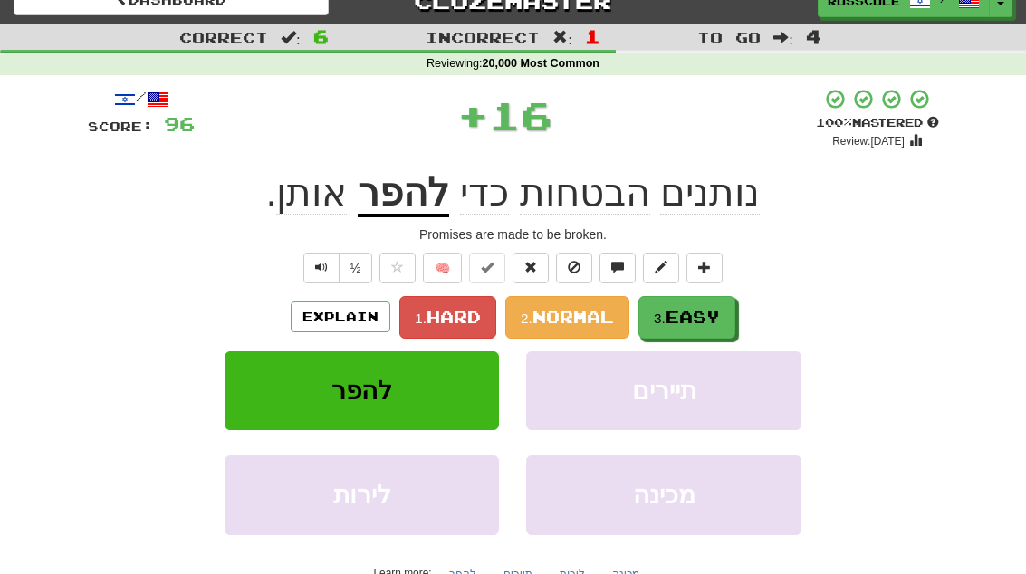
click at [702, 324] on span "Easy" at bounding box center [692, 317] width 54 height 20
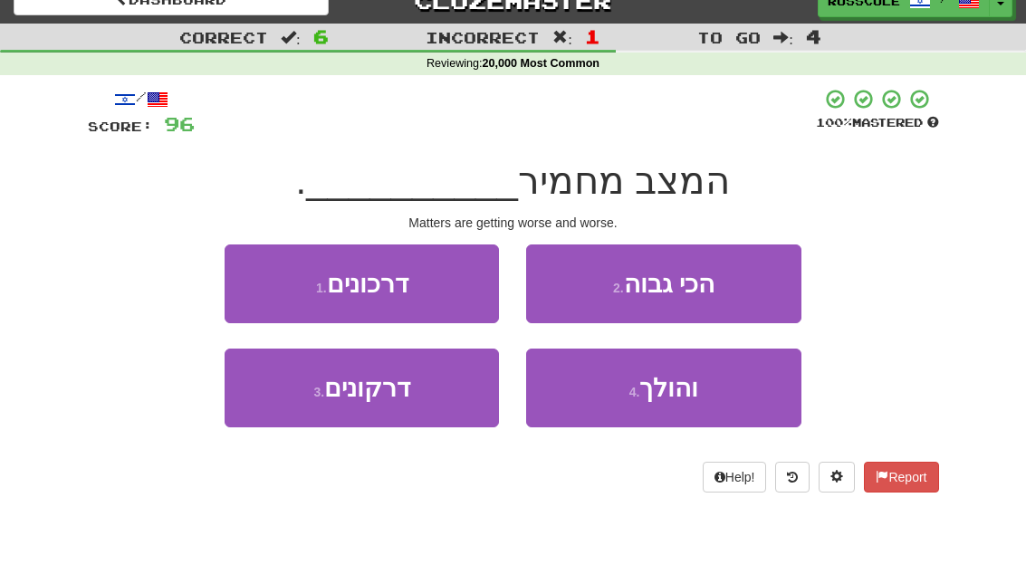
click at [696, 404] on button "4 . והולך" at bounding box center [663, 388] width 274 height 79
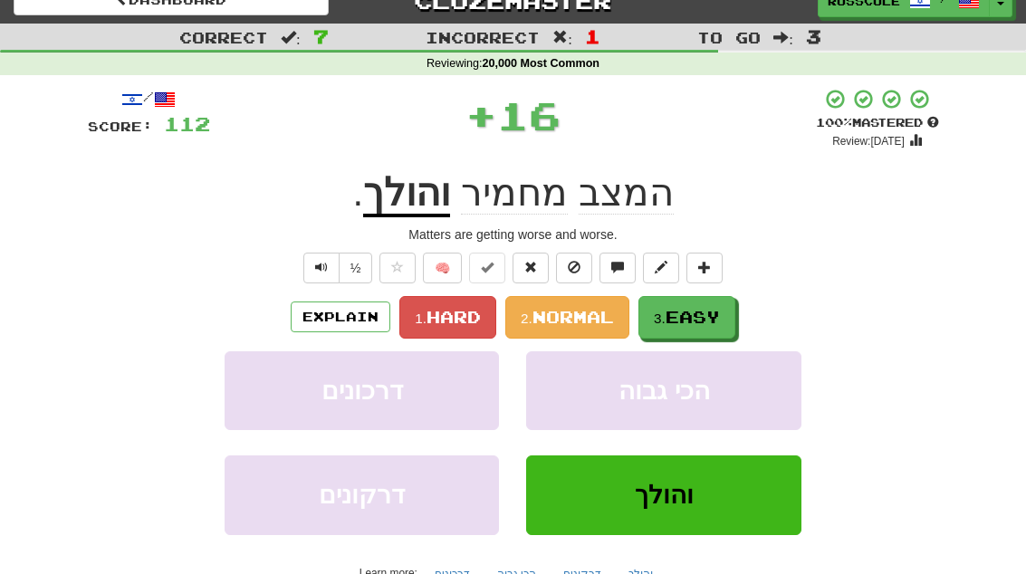
click at [720, 314] on span "Easy" at bounding box center [692, 317] width 54 height 20
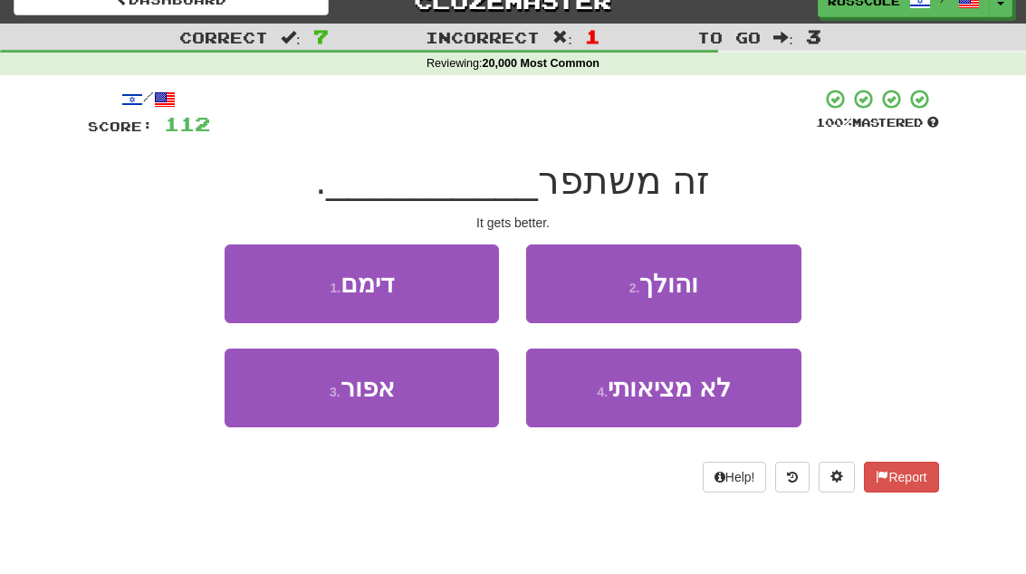
click at [765, 285] on button "2 . והולך" at bounding box center [663, 283] width 274 height 79
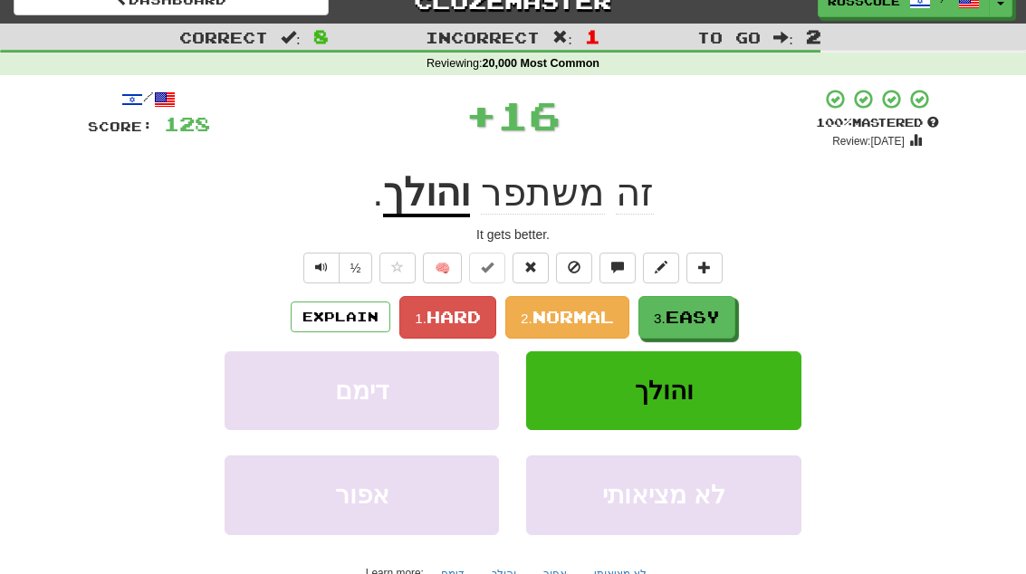
click at [706, 321] on span "Easy" at bounding box center [692, 317] width 54 height 20
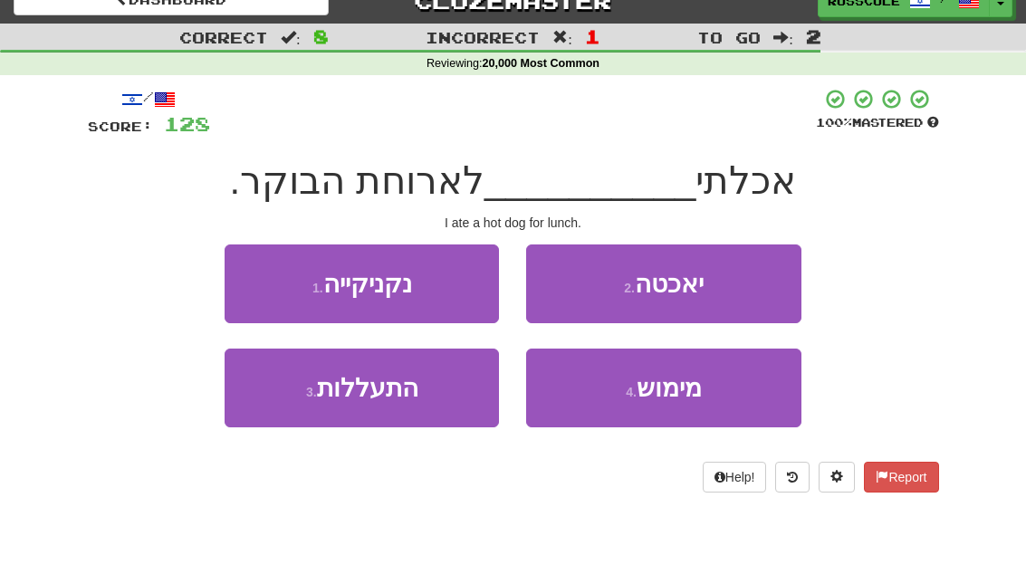
click at [240, 288] on button "1 . נקניקייה" at bounding box center [362, 283] width 274 height 79
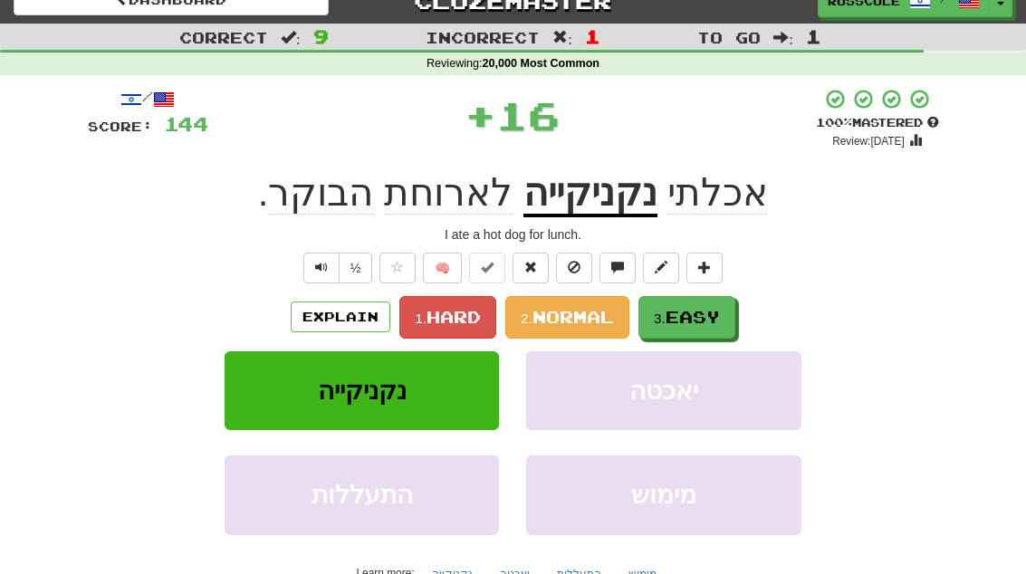
click at [687, 332] on button "3. Easy" at bounding box center [686, 317] width 97 height 43
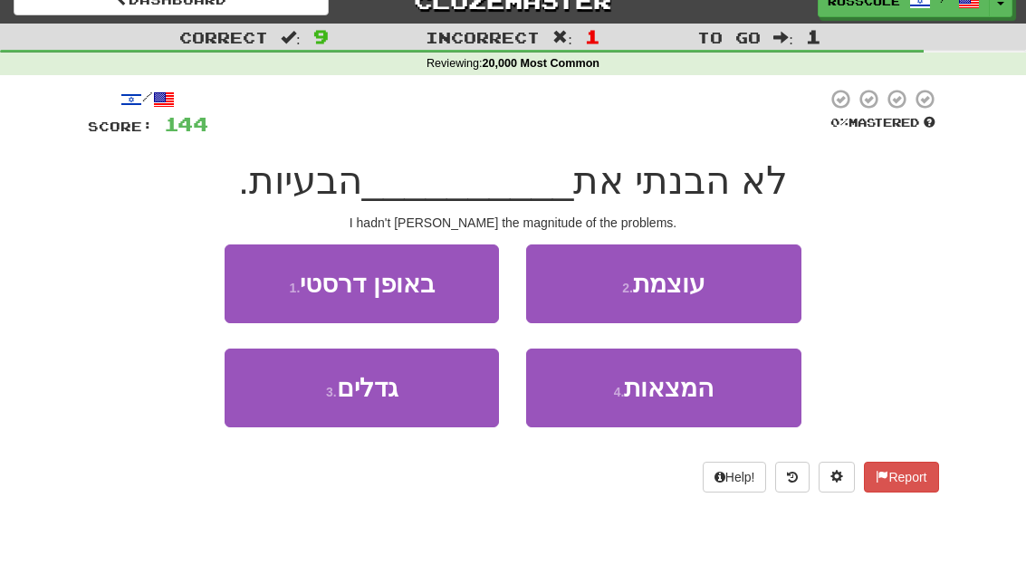
click at [755, 283] on button "2 . עוצמת" at bounding box center [663, 283] width 274 height 79
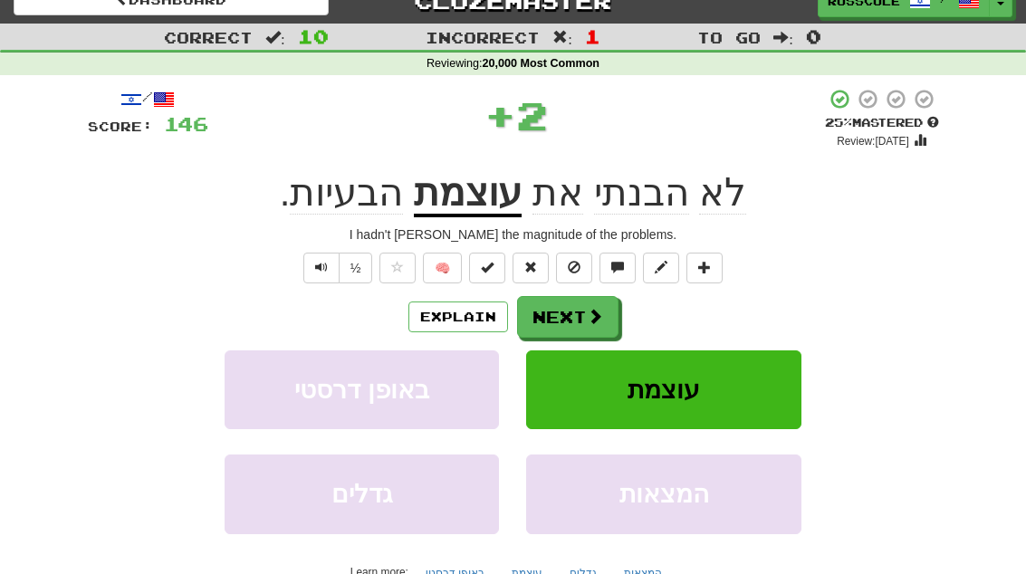
click at [592, 316] on span at bounding box center [595, 316] width 16 height 16
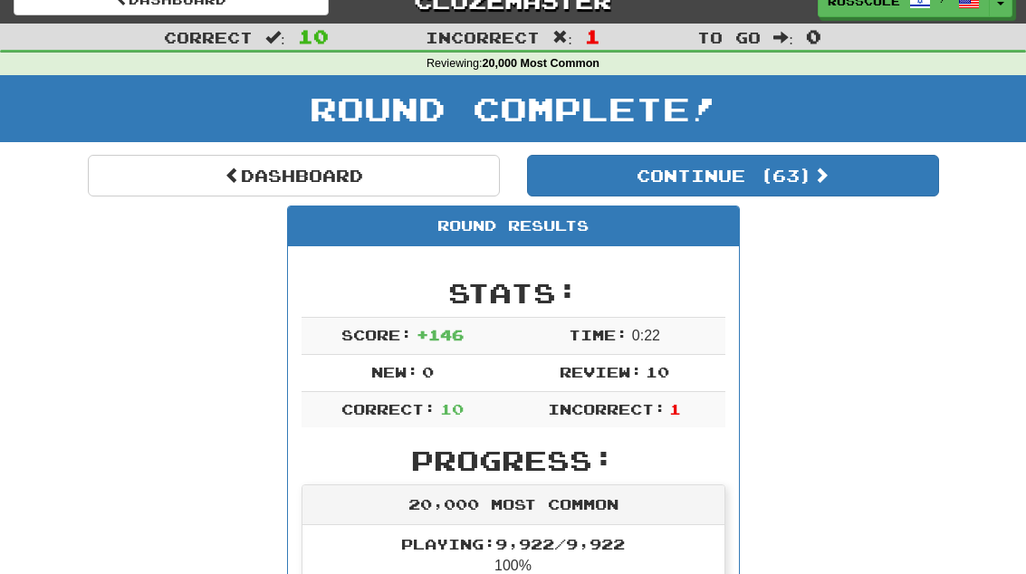
click at [889, 188] on button "Continue ( 63 )" at bounding box center [733, 176] width 412 height 42
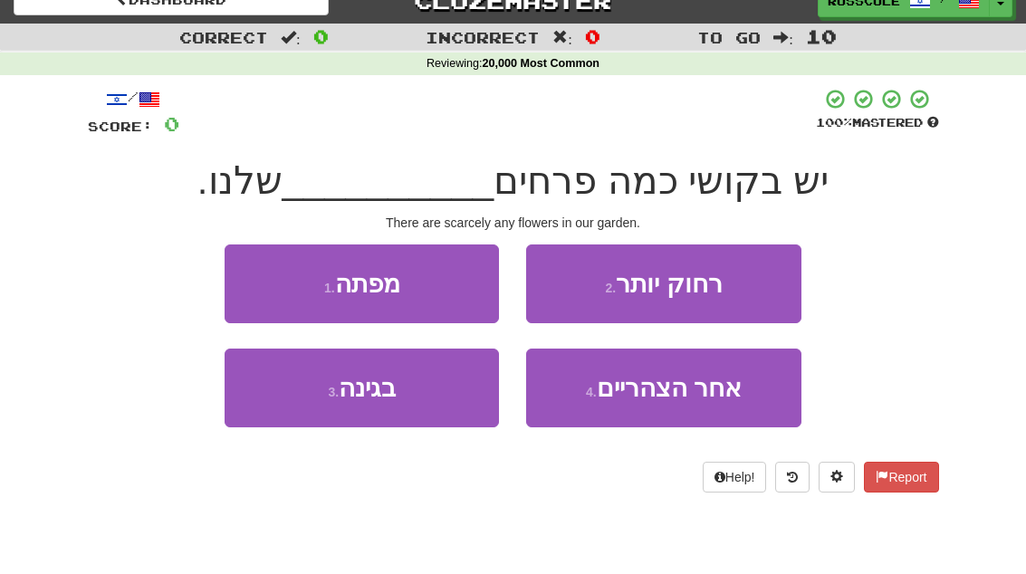
click at [267, 402] on button "3 . בגינה" at bounding box center [362, 388] width 274 height 79
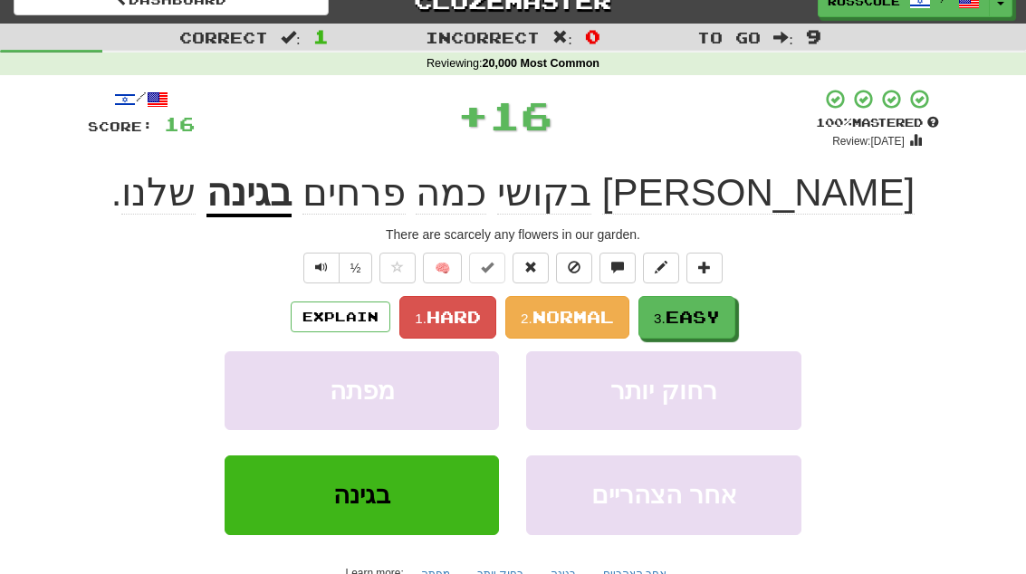
click at [692, 321] on span "Easy" at bounding box center [692, 317] width 54 height 20
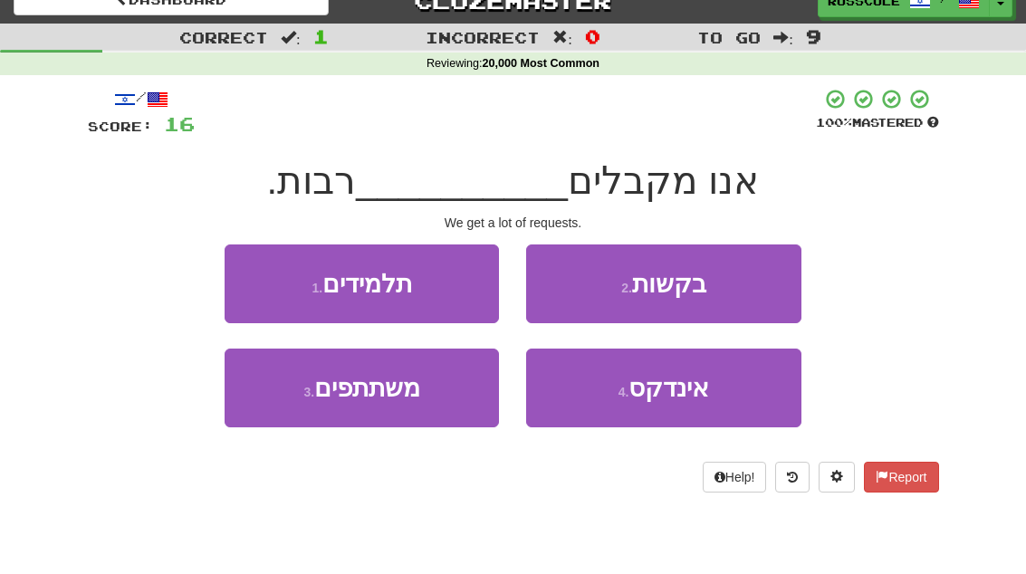
click at [750, 284] on button "2 . בקשות" at bounding box center [663, 283] width 274 height 79
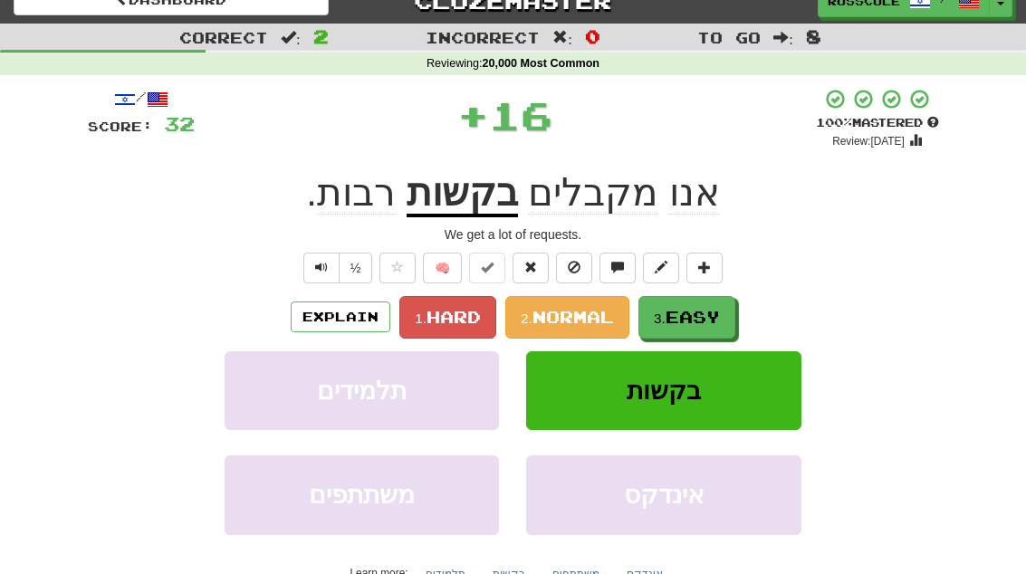
click at [705, 314] on span "Easy" at bounding box center [692, 317] width 54 height 20
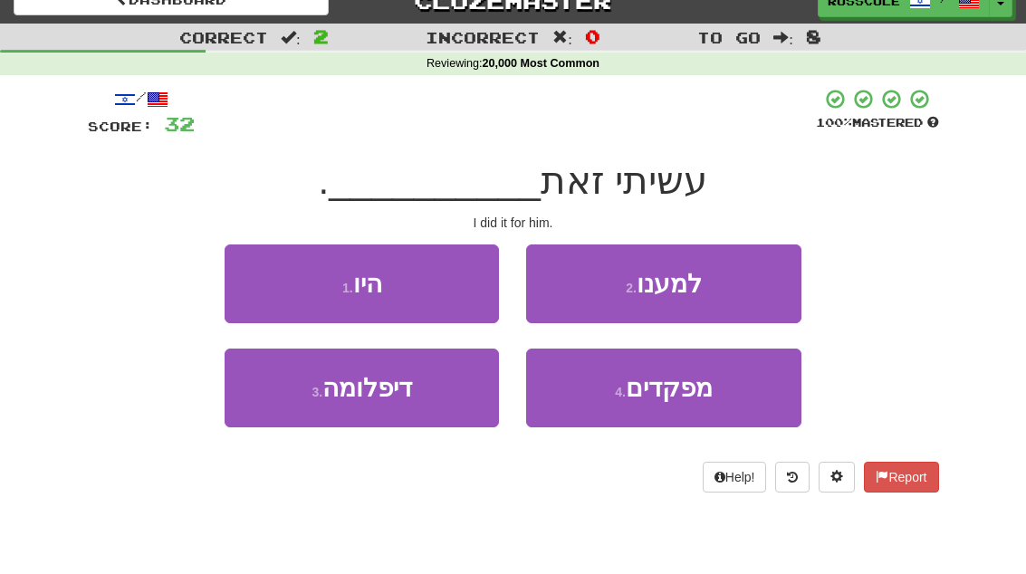
click at [758, 286] on button "2 . למענו" at bounding box center [663, 283] width 274 height 79
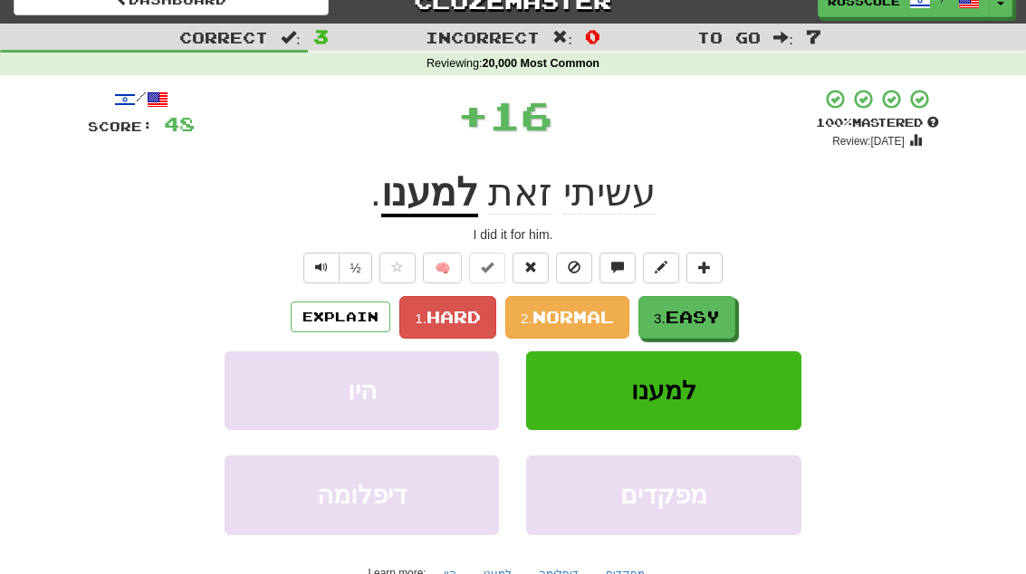
click at [705, 322] on span "Easy" at bounding box center [692, 317] width 54 height 20
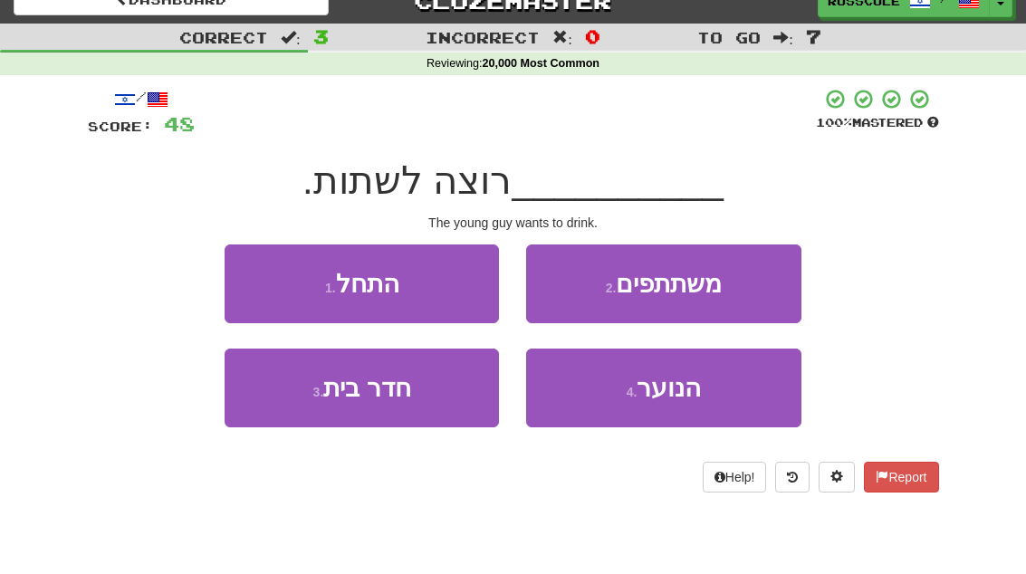
click at [696, 401] on button "4 . הנוער" at bounding box center [663, 388] width 274 height 79
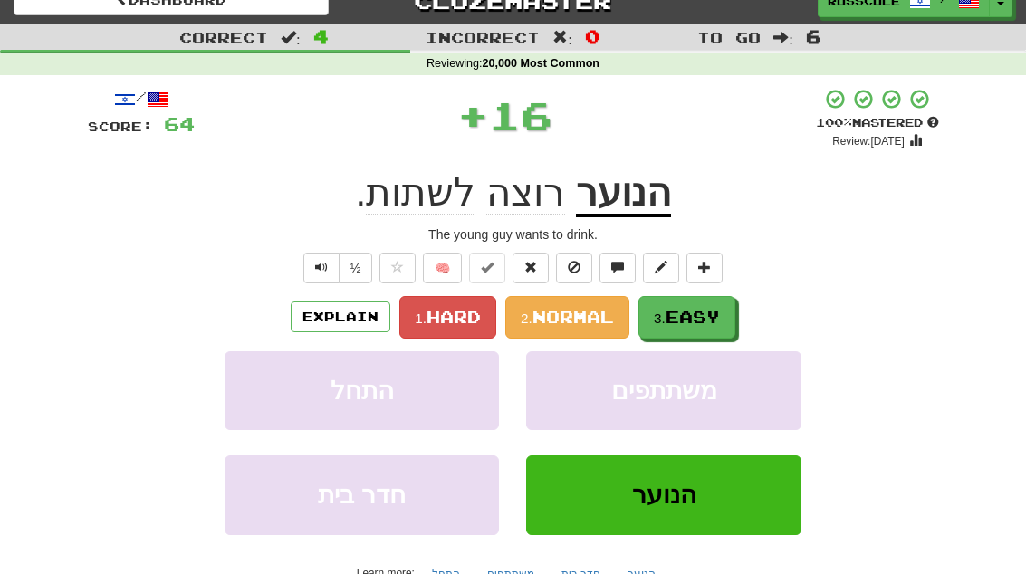
click at [719, 318] on span "Easy" at bounding box center [692, 317] width 54 height 20
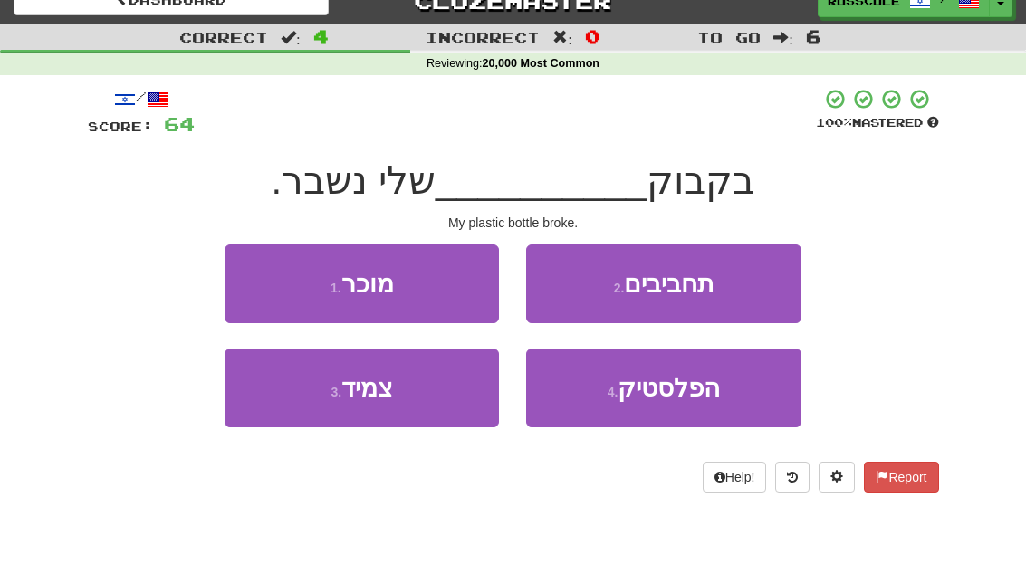
click at [704, 395] on span "הפלסטיק" at bounding box center [669, 388] width 102 height 28
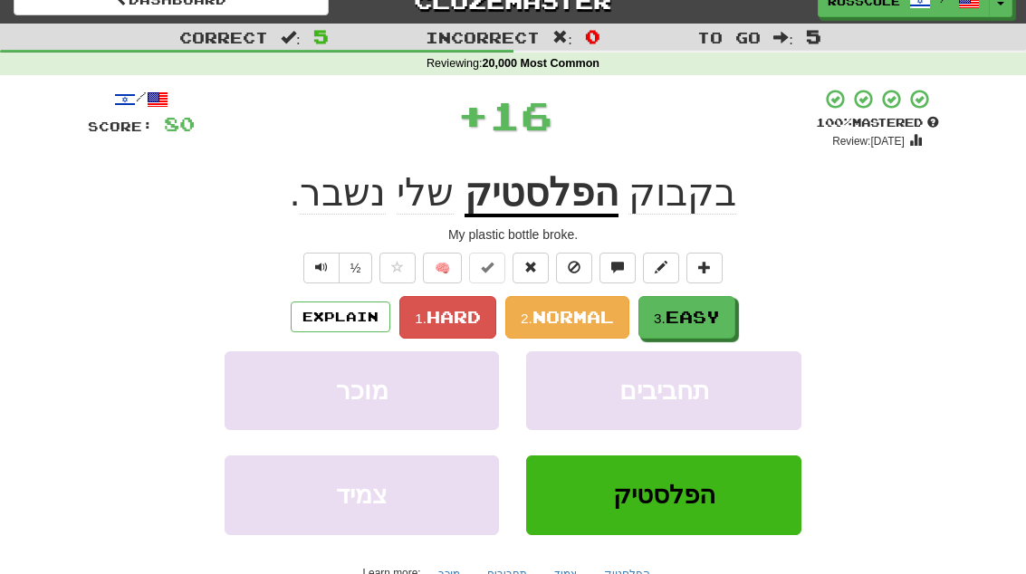
click at [724, 318] on button "3. Easy" at bounding box center [686, 317] width 97 height 43
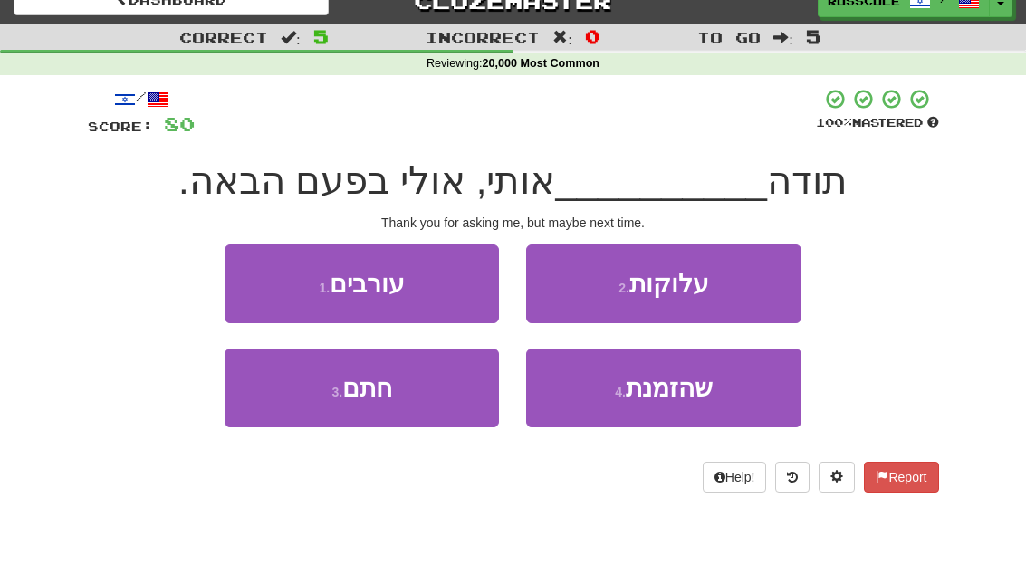
click at [696, 394] on span "שהזמנת" at bounding box center [669, 388] width 87 height 28
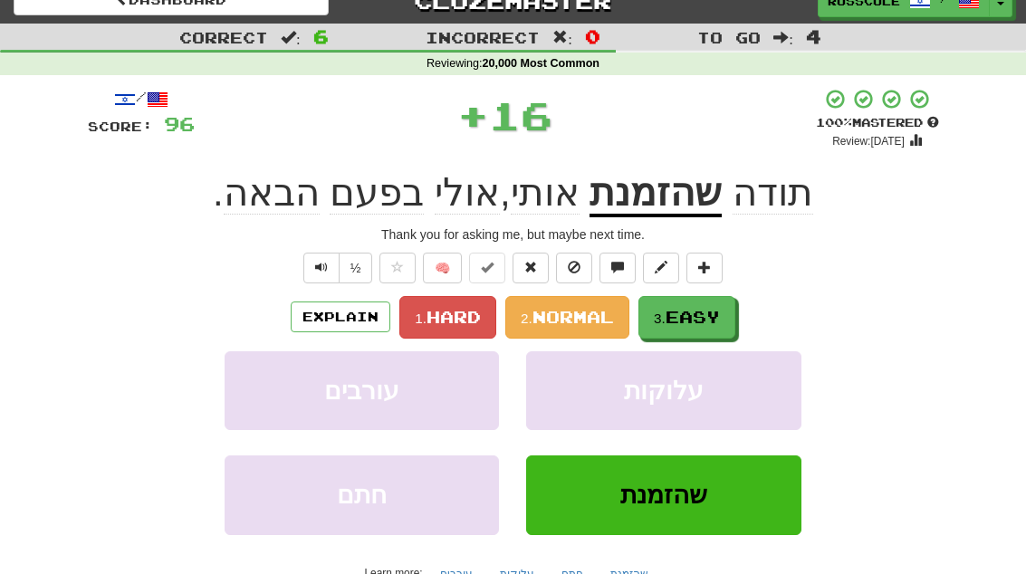
click at [724, 321] on button "3. Easy" at bounding box center [686, 317] width 97 height 43
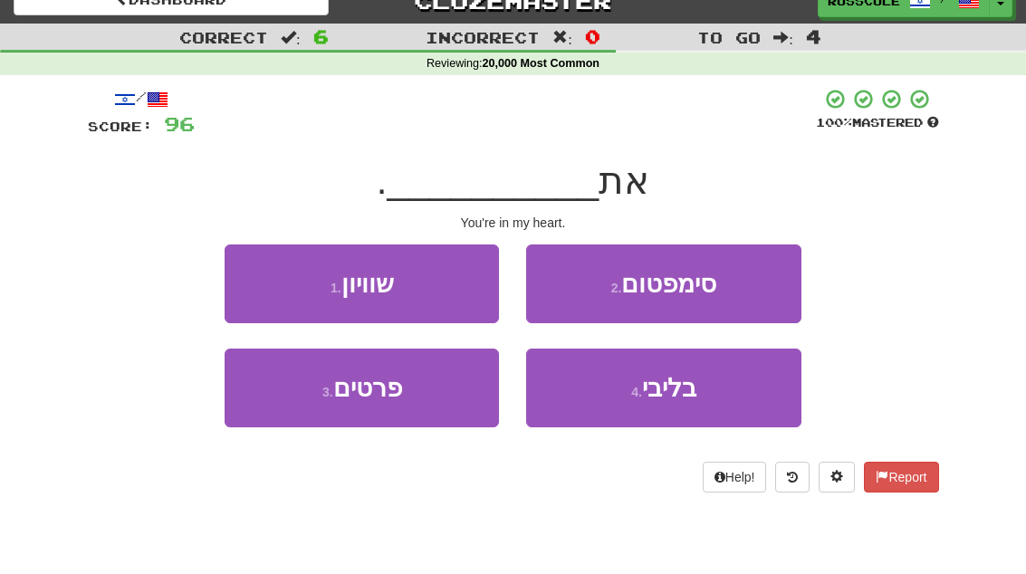
click at [704, 399] on button "4 . בליבי" at bounding box center [663, 388] width 274 height 79
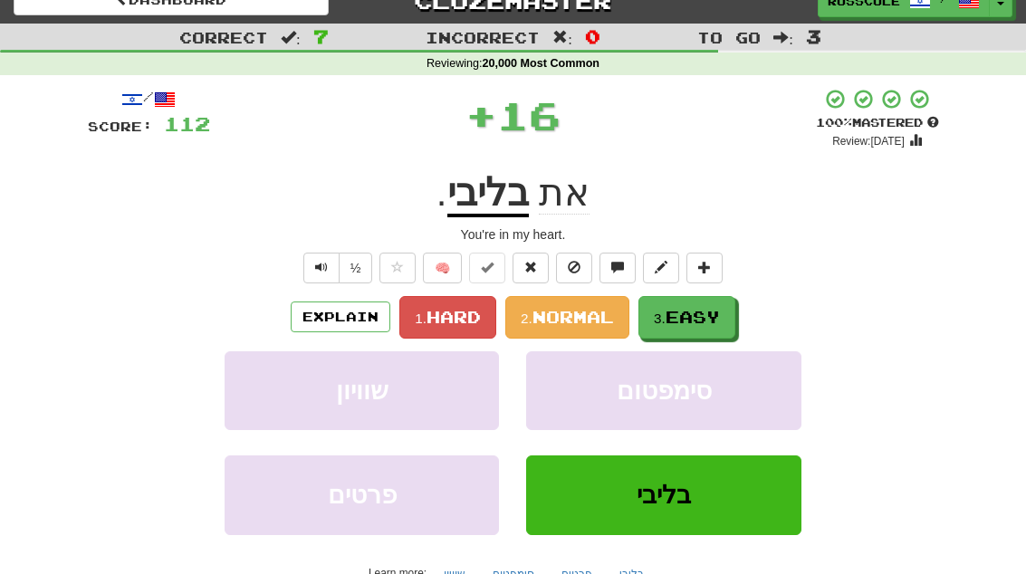
click at [732, 313] on button "3. Easy" at bounding box center [686, 317] width 97 height 43
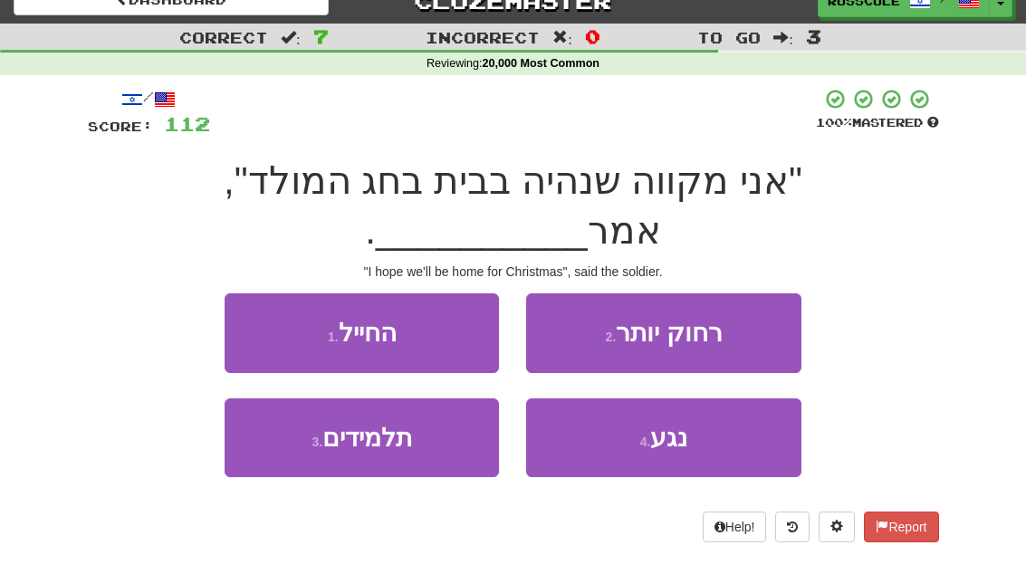
click at [233, 293] on button "1 . החייל" at bounding box center [362, 332] width 274 height 79
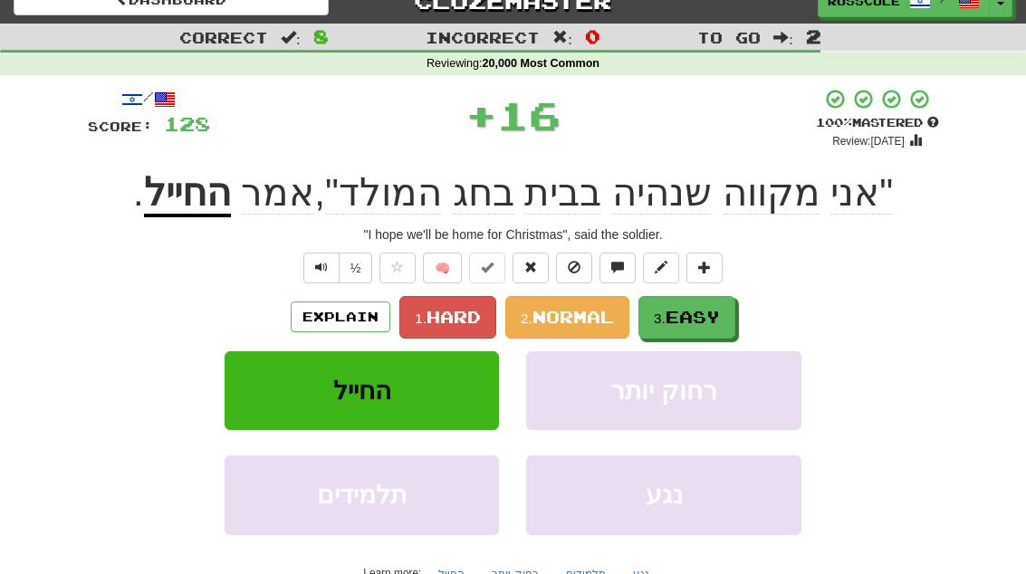
click at [713, 323] on span "Easy" at bounding box center [692, 317] width 54 height 20
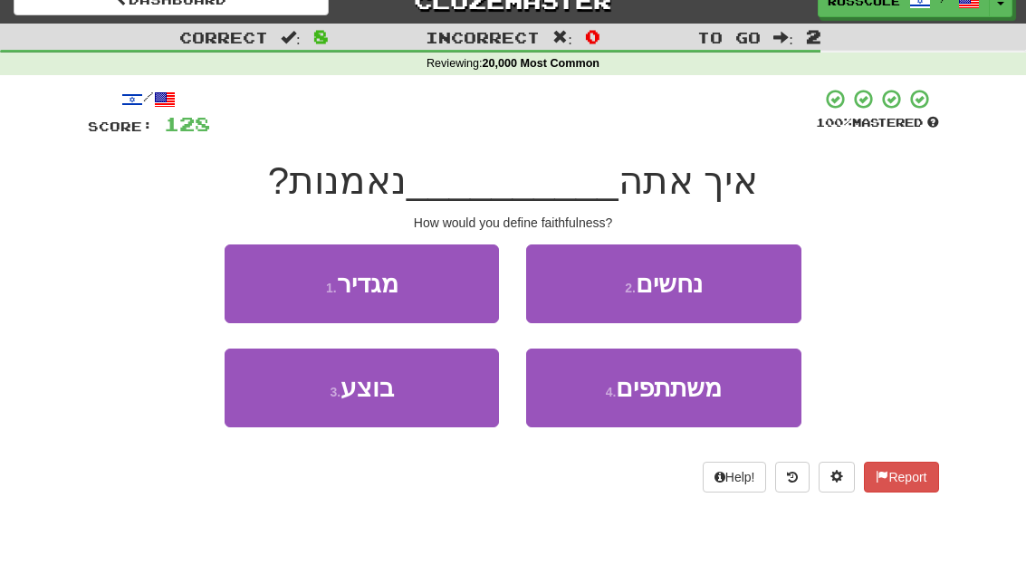
click at [245, 286] on button "1 . מגדיר" at bounding box center [362, 283] width 274 height 79
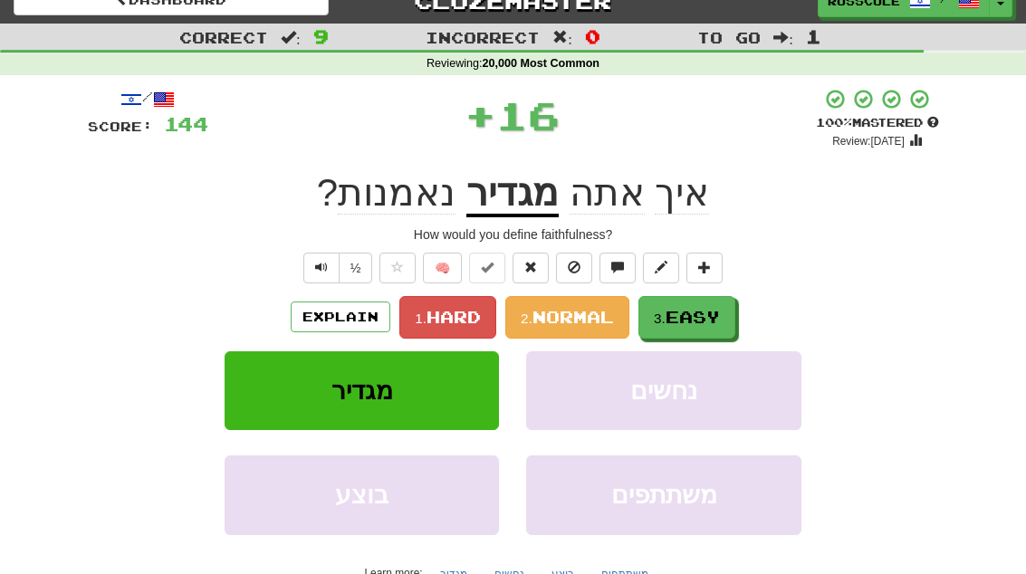
click at [703, 322] on span "Easy" at bounding box center [692, 317] width 54 height 20
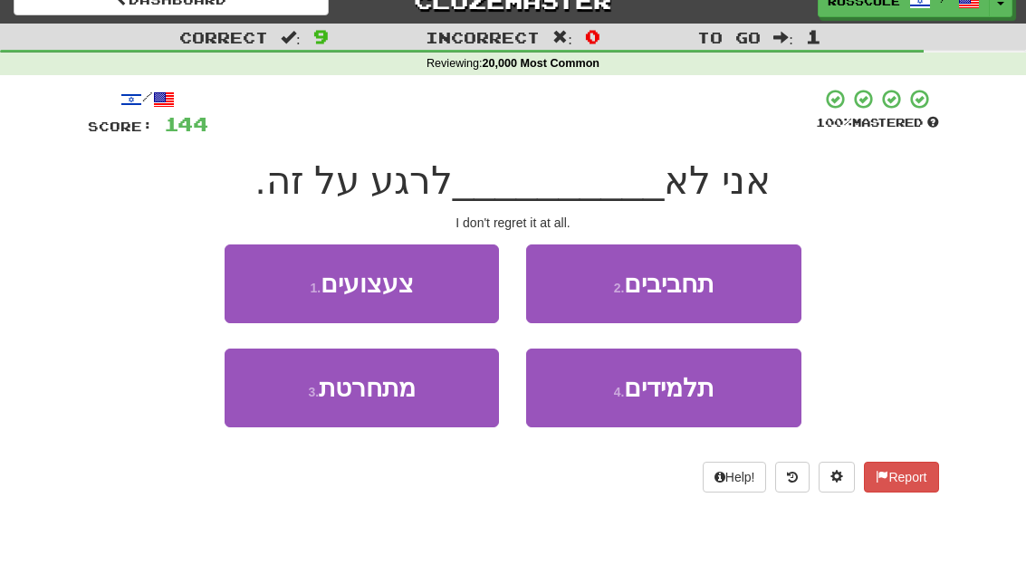
click at [273, 418] on button "3 . מתחרטת" at bounding box center [362, 388] width 274 height 79
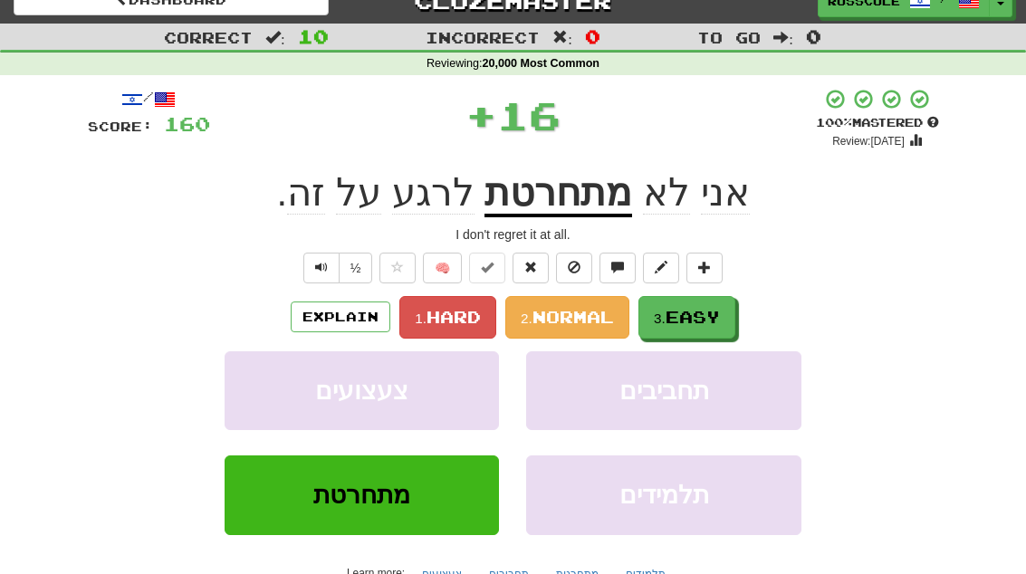
click at [717, 317] on span "Easy" at bounding box center [692, 317] width 54 height 20
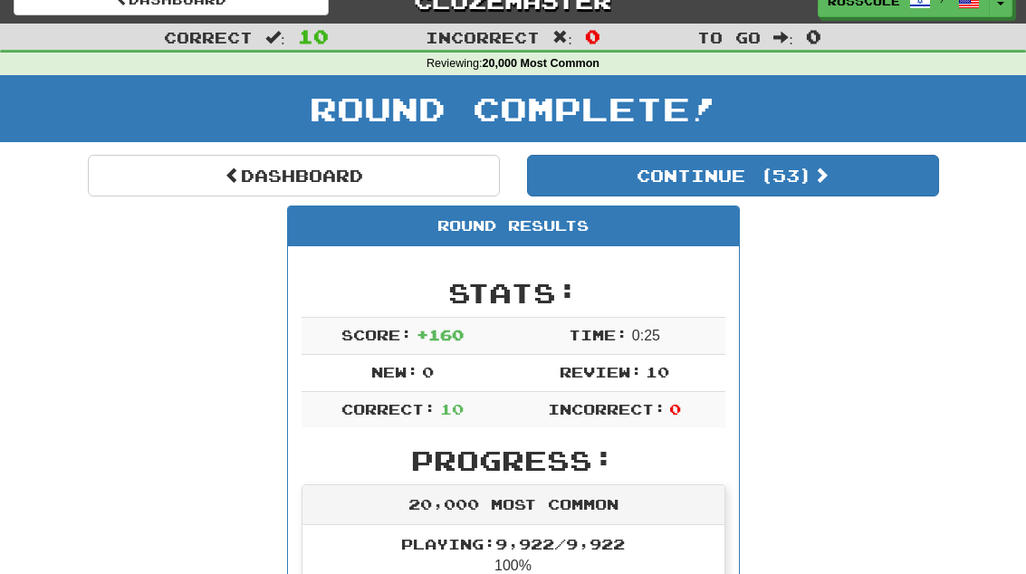
click at [901, 187] on button "Continue ( 53 )" at bounding box center [733, 176] width 412 height 42
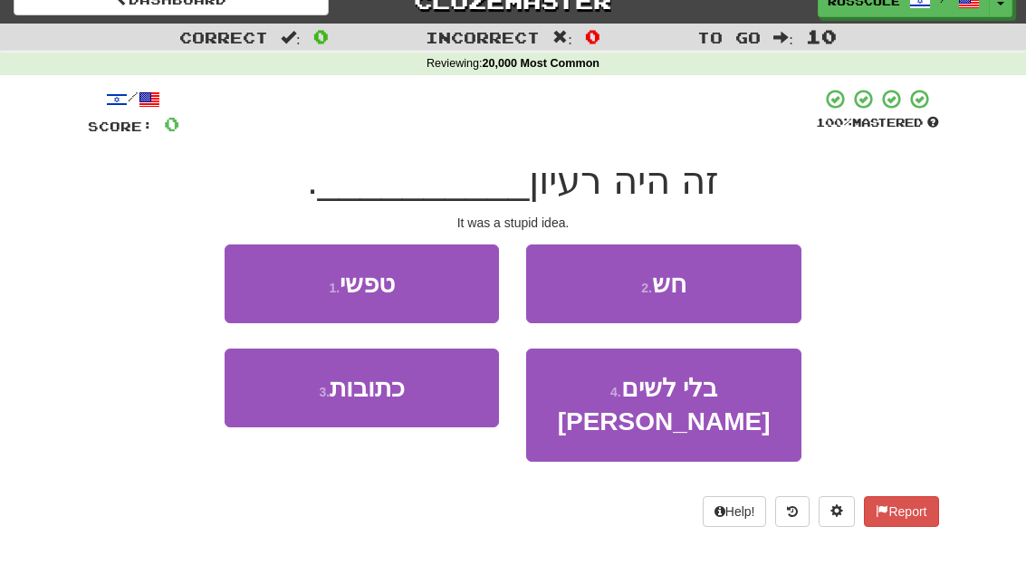
click at [252, 283] on button "1 . טפשי" at bounding box center [362, 283] width 274 height 79
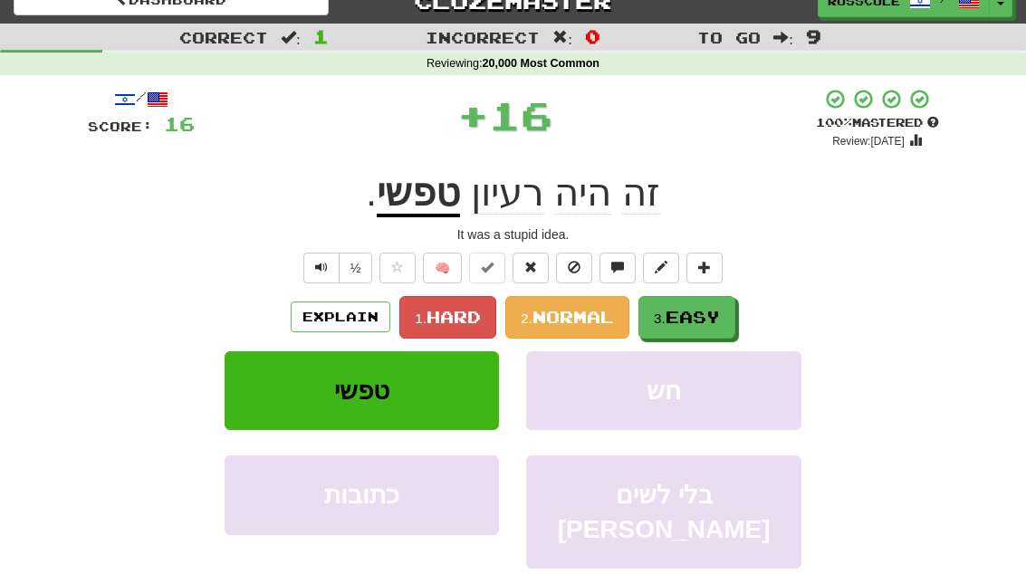
click at [709, 320] on span "Easy" at bounding box center [692, 317] width 54 height 20
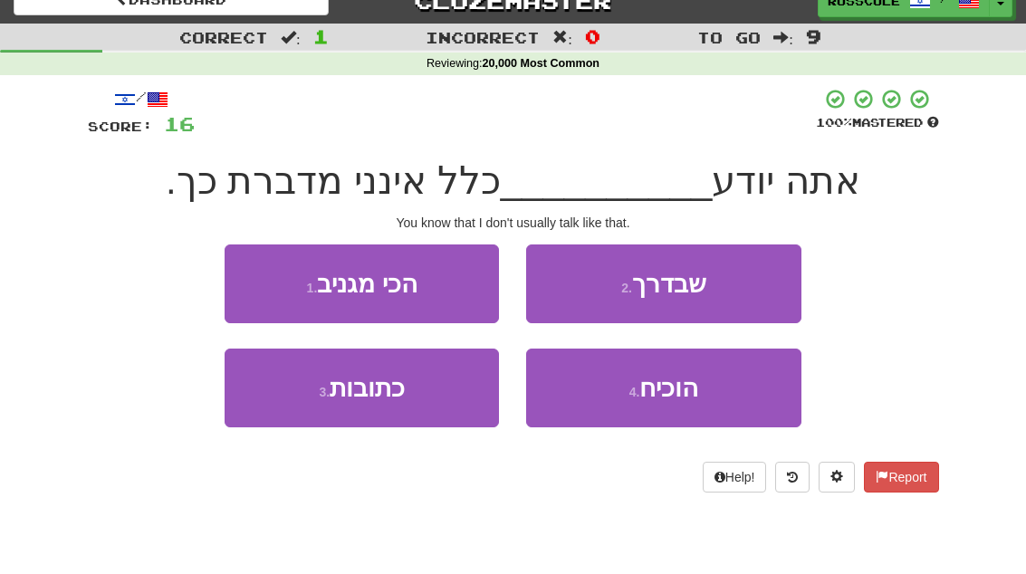
click at [758, 288] on button "2 . שבדרך" at bounding box center [663, 283] width 274 height 79
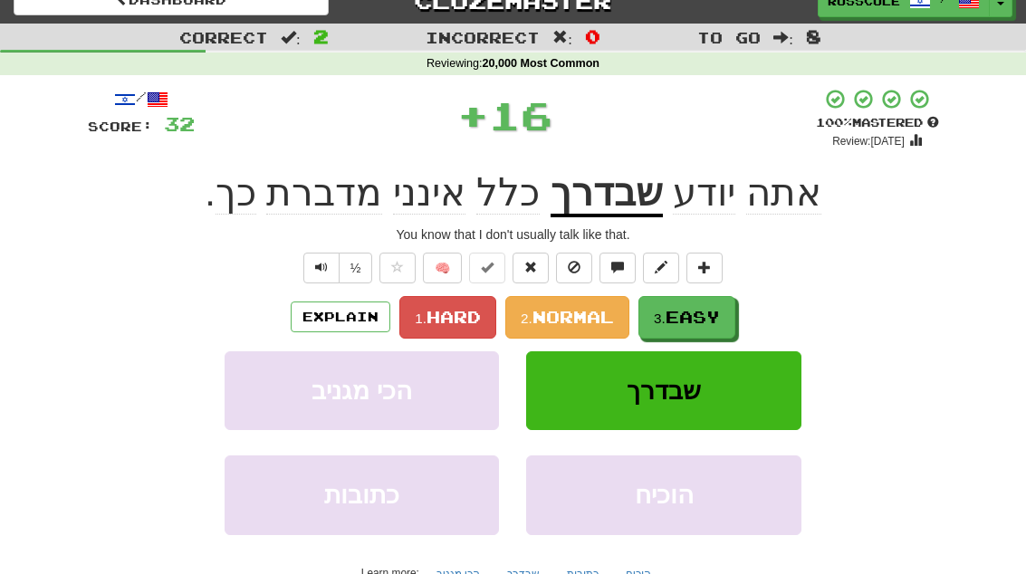
click at [710, 317] on span "Easy" at bounding box center [692, 317] width 54 height 20
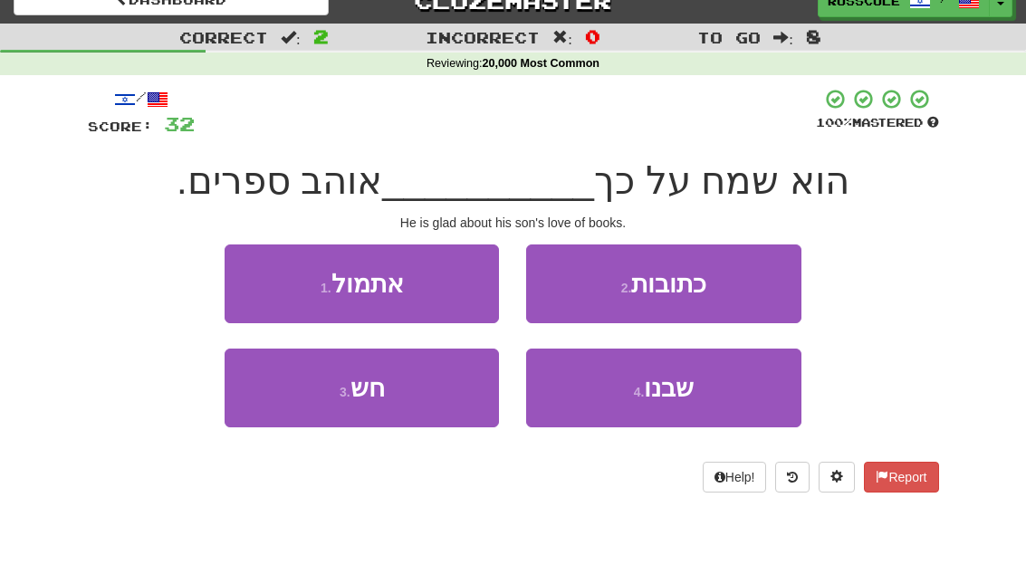
click at [699, 400] on button "4 . שבנו" at bounding box center [663, 388] width 274 height 79
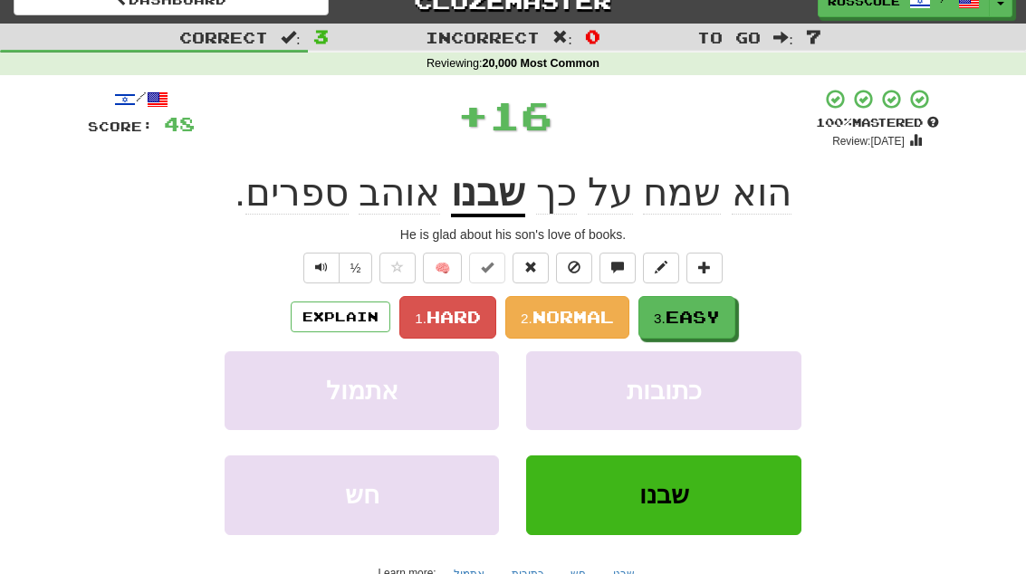
click at [719, 319] on span "Easy" at bounding box center [692, 317] width 54 height 20
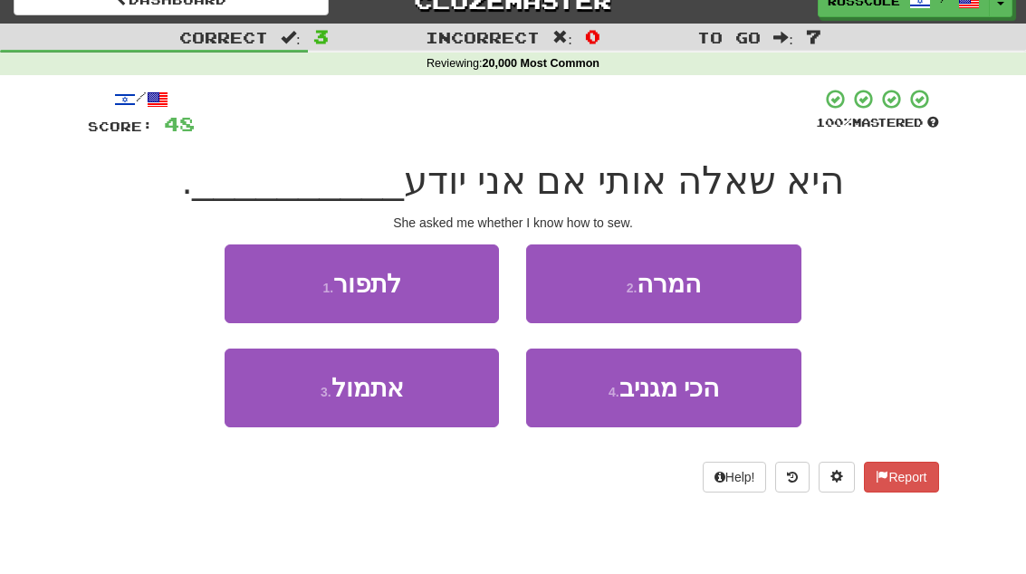
click at [233, 281] on button "1 . לתפור" at bounding box center [362, 283] width 274 height 79
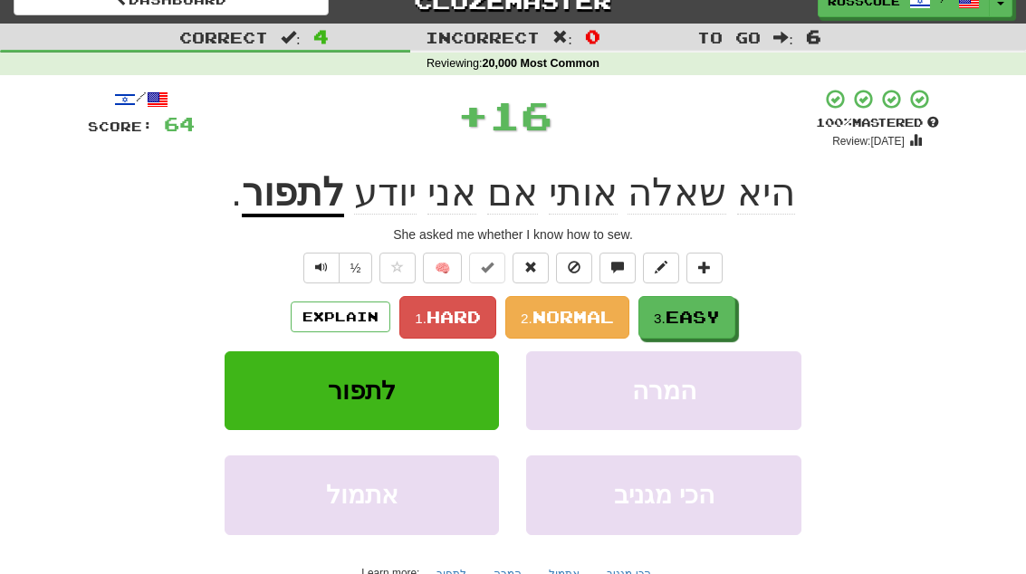
click at [719, 317] on span "Easy" at bounding box center [692, 317] width 54 height 20
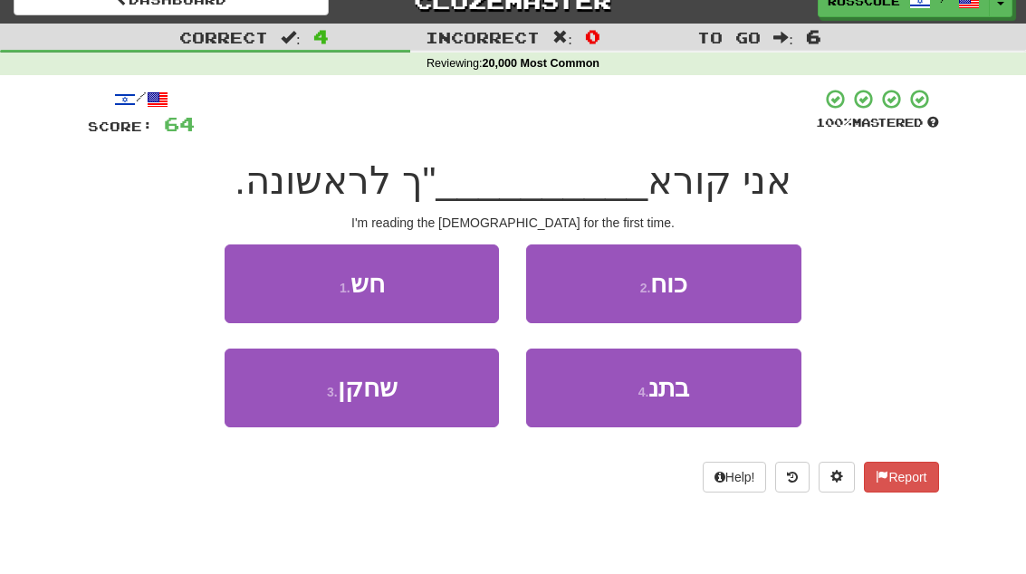
click at [696, 405] on button "4 . בתנ" at bounding box center [663, 388] width 274 height 79
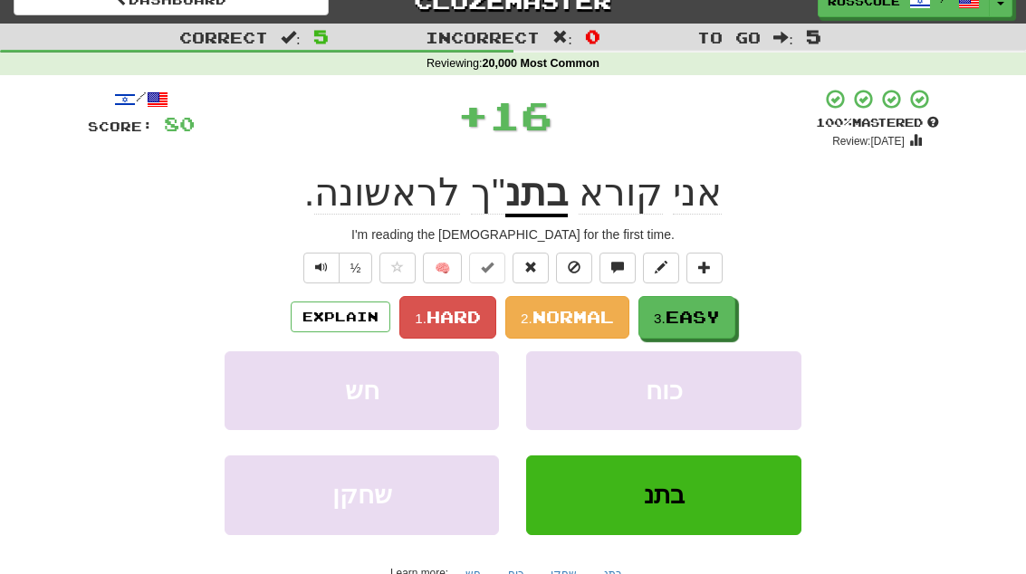
click at [723, 318] on button "3. Easy" at bounding box center [686, 317] width 97 height 43
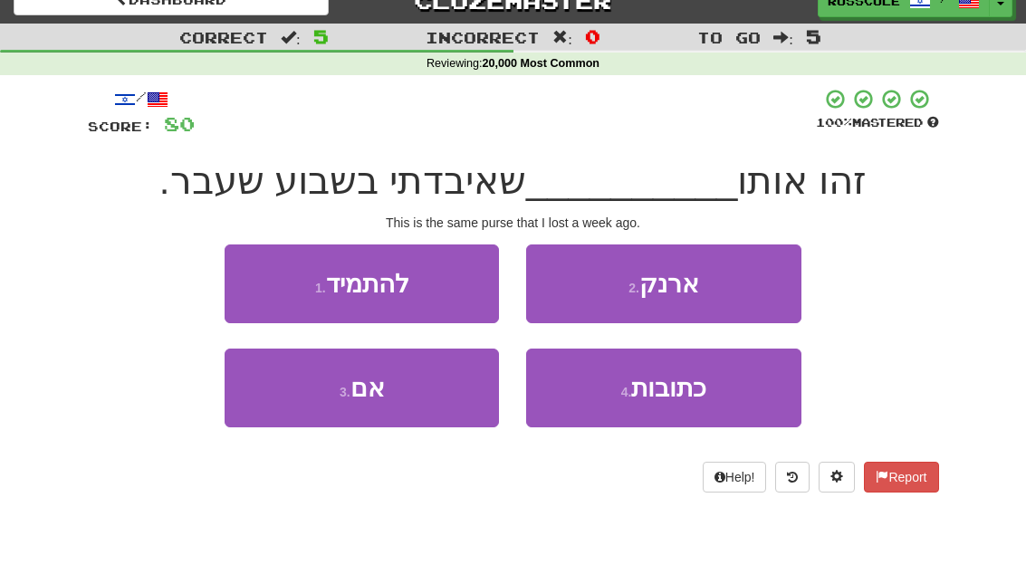
click at [756, 295] on button "2 . ארנק" at bounding box center [663, 283] width 274 height 79
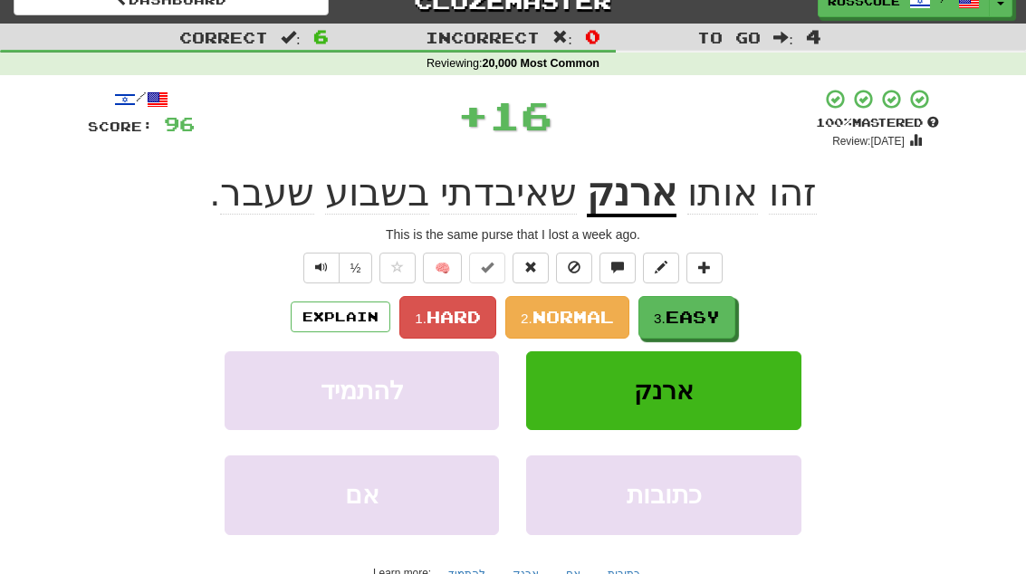
click at [715, 327] on button "3. Easy" at bounding box center [686, 317] width 97 height 43
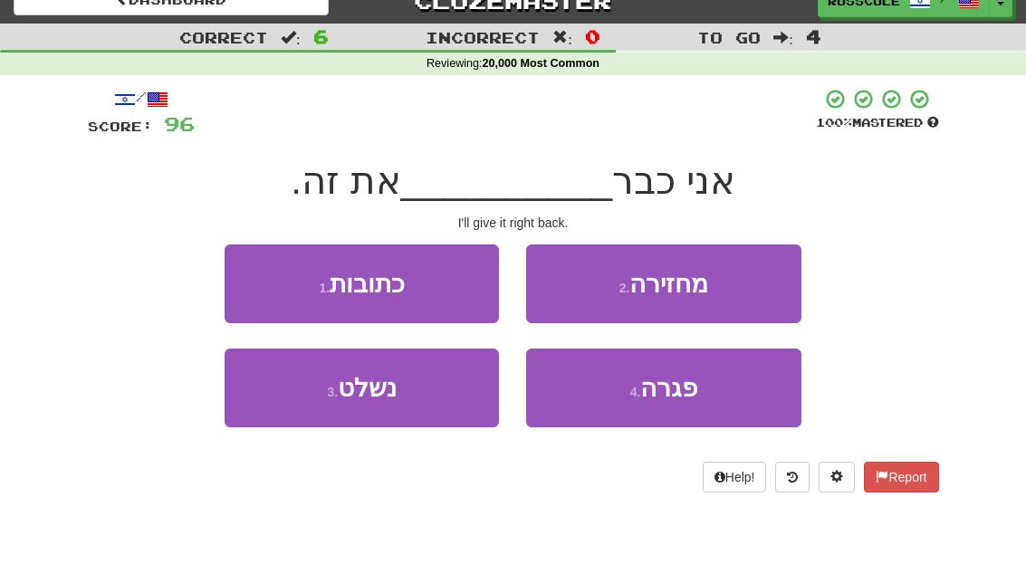
click at [757, 290] on button "2 . מחזירה" at bounding box center [663, 283] width 274 height 79
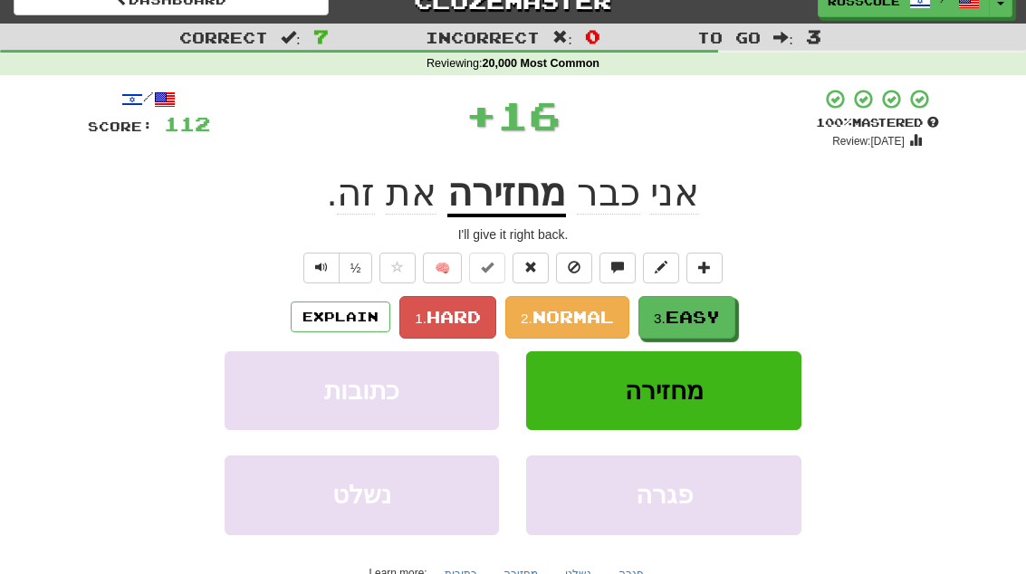
click at [704, 321] on span "Easy" at bounding box center [692, 317] width 54 height 20
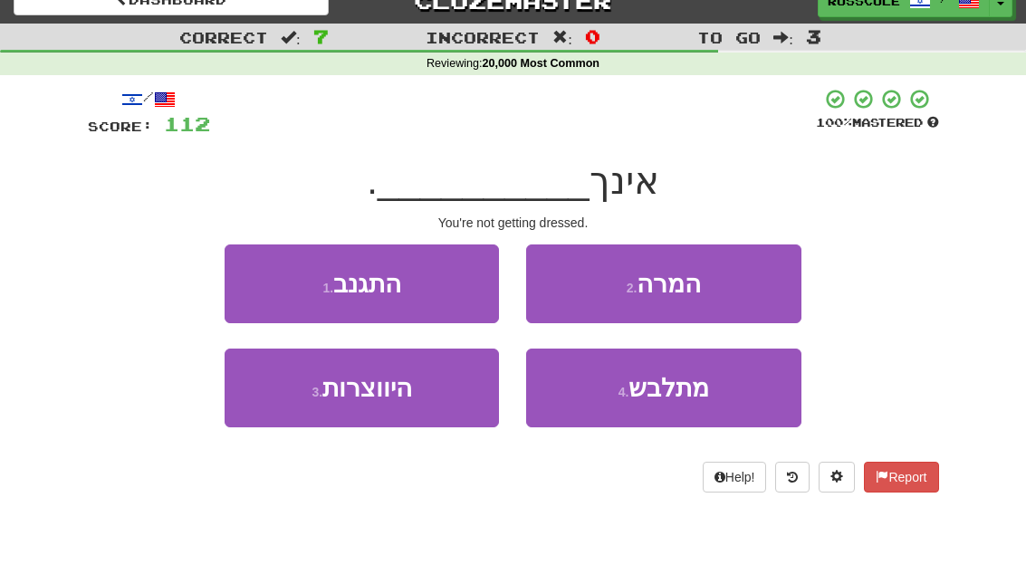
click at [699, 397] on span "מתלבש" at bounding box center [668, 388] width 81 height 28
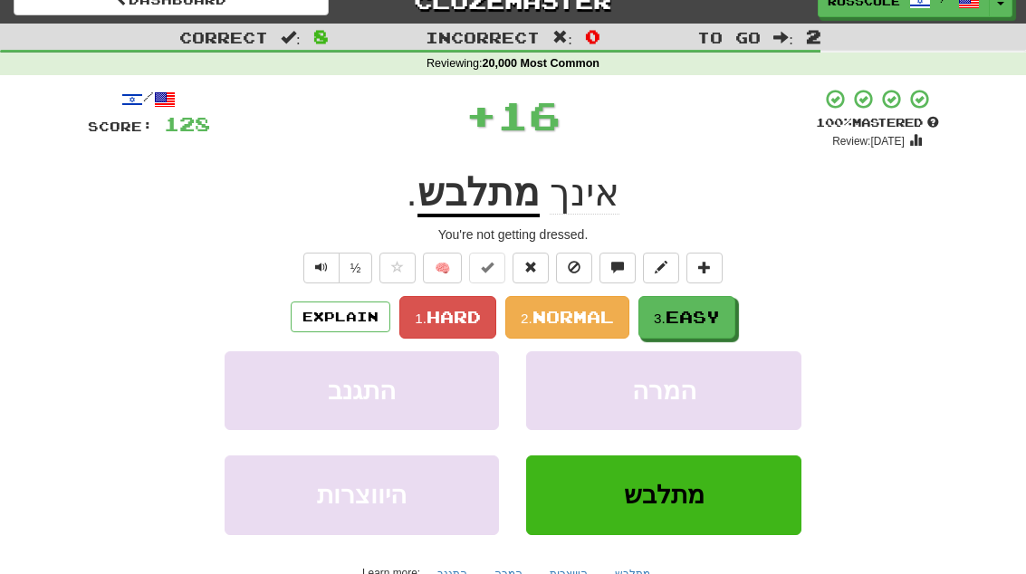
click at [729, 317] on button "3. Easy" at bounding box center [686, 317] width 97 height 43
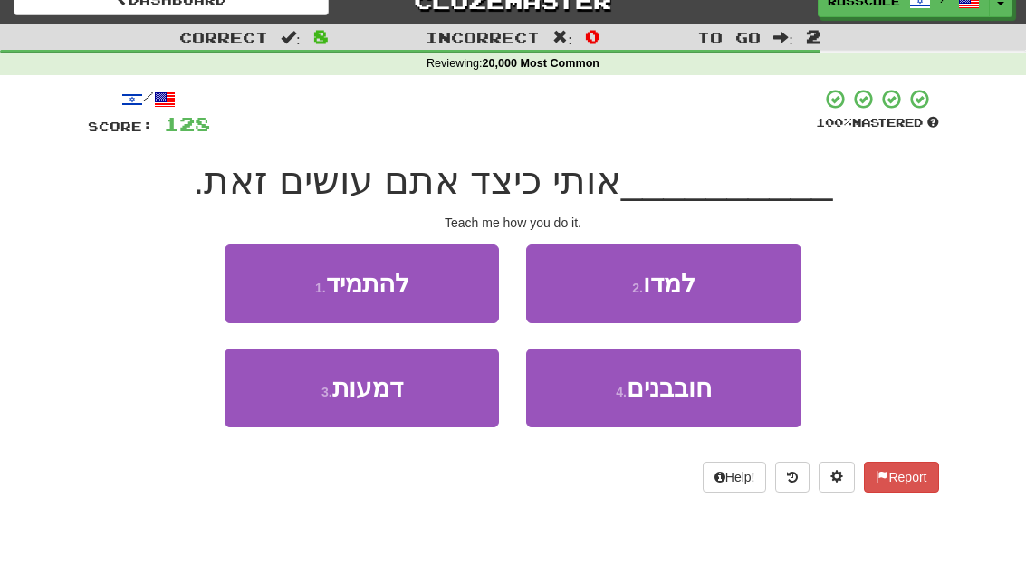
click at [770, 288] on button "2 . למדו" at bounding box center [663, 283] width 274 height 79
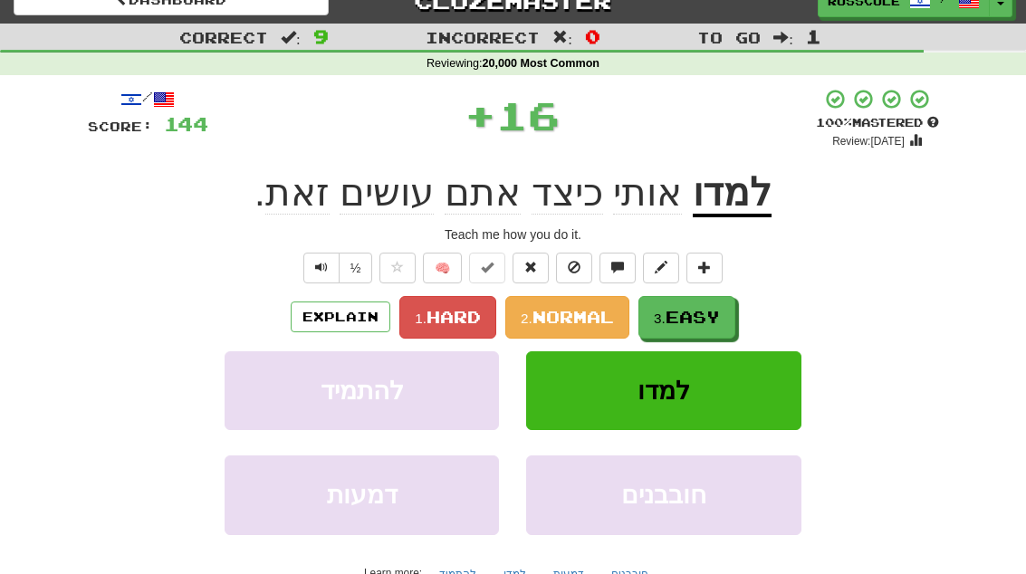
click at [708, 325] on button "3. Easy" at bounding box center [686, 317] width 97 height 43
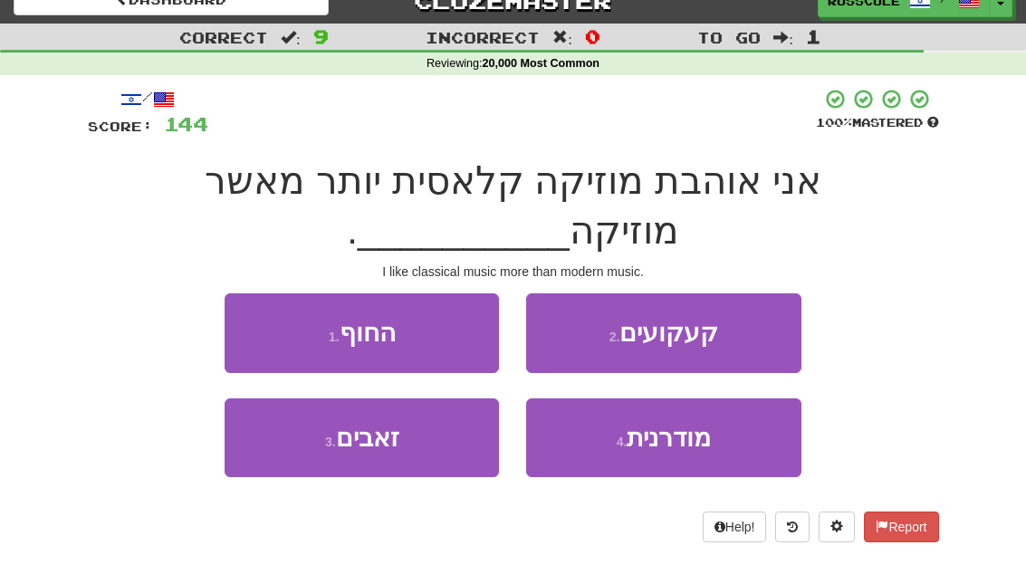
click at [703, 431] on span "מודרנית" at bounding box center [669, 438] width 84 height 28
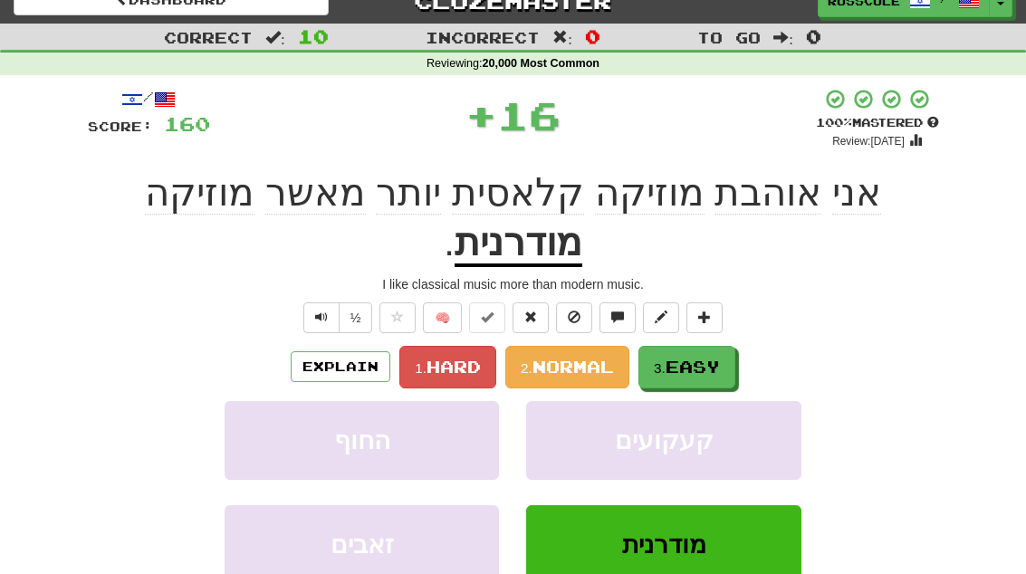
click at [726, 346] on button "3. Easy" at bounding box center [686, 367] width 97 height 43
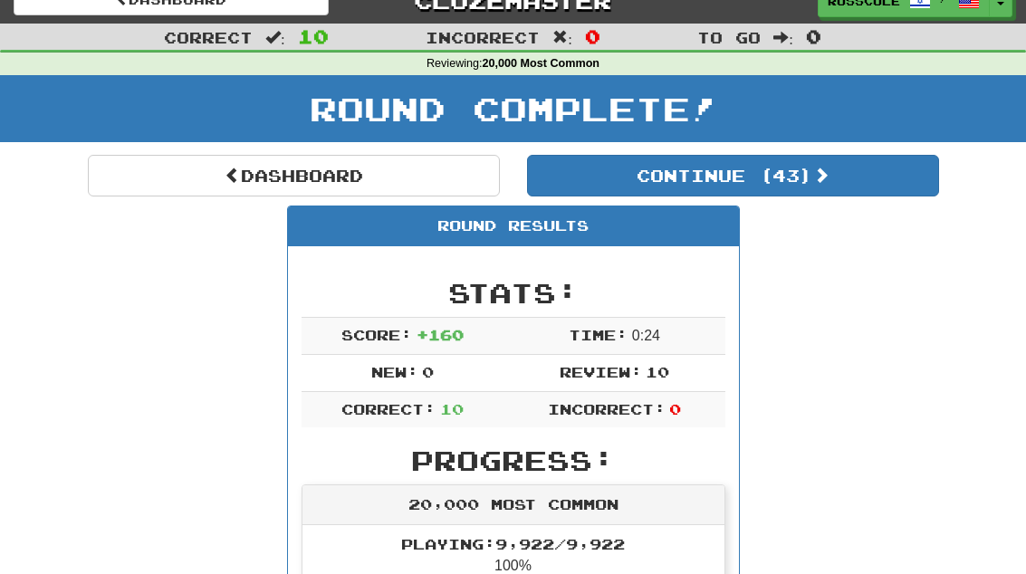
click at [887, 194] on button "Continue ( 43 )" at bounding box center [733, 176] width 412 height 42
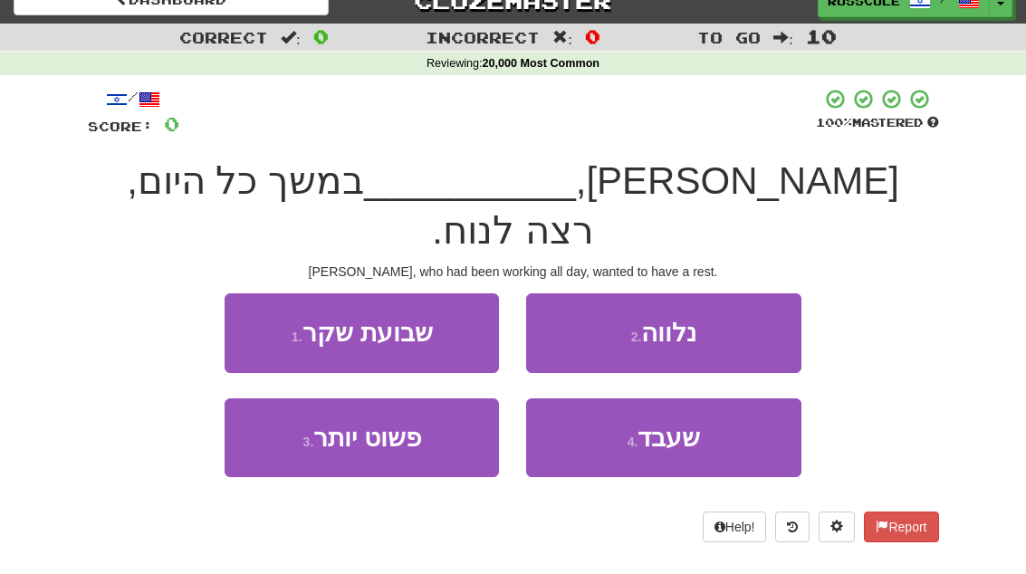
click at [724, 398] on button "4 . שעבד" at bounding box center [663, 437] width 274 height 79
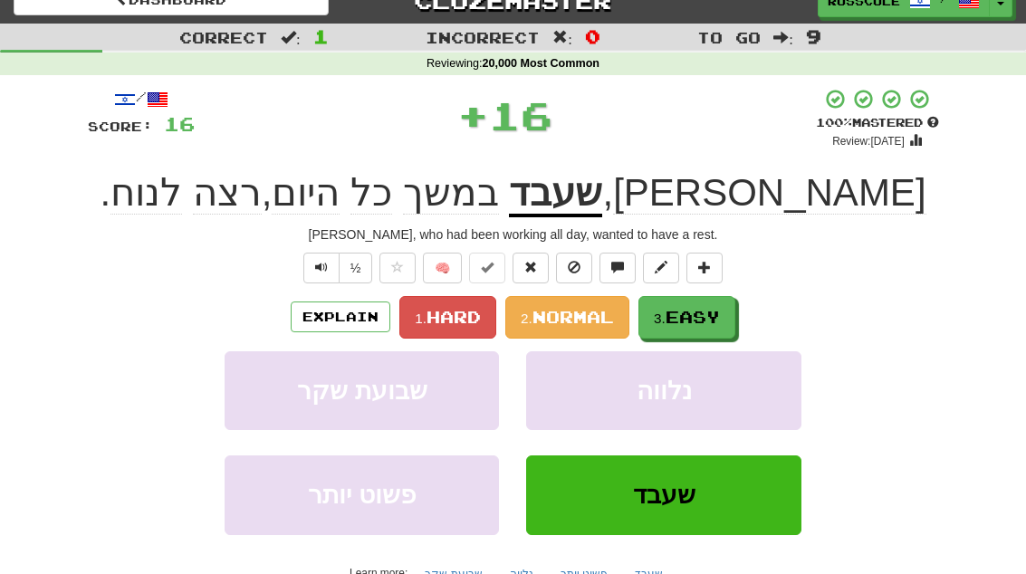
click at [716, 331] on button "3. Easy" at bounding box center [686, 317] width 97 height 43
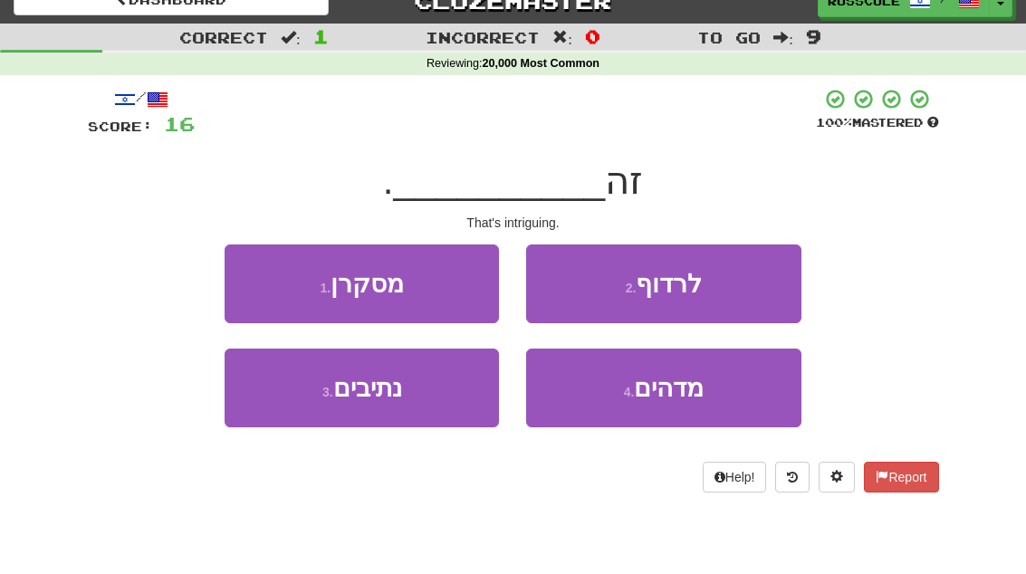
click at [707, 393] on button "4 . מדהים" at bounding box center [663, 388] width 274 height 79
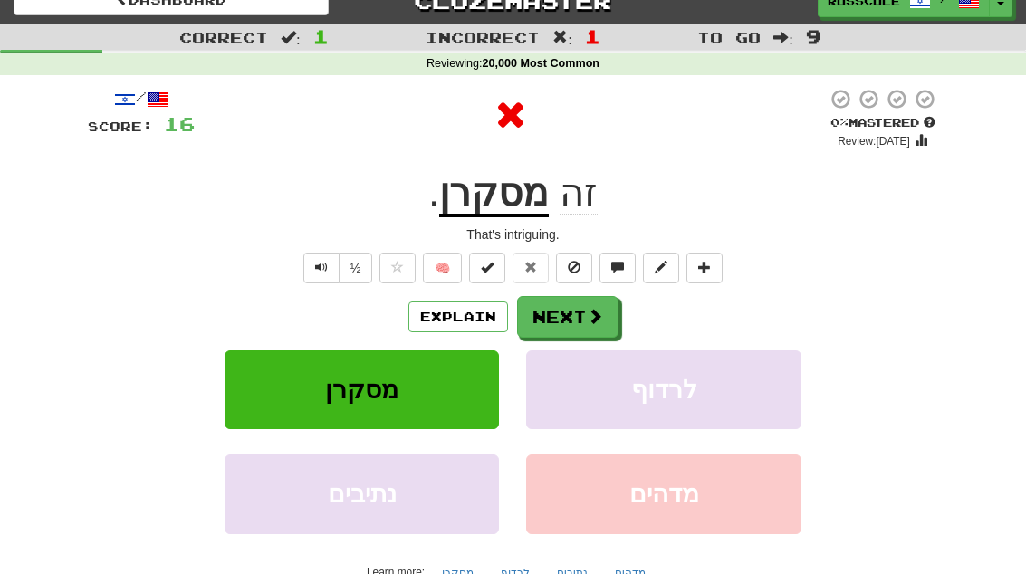
click at [602, 311] on button "Next" at bounding box center [567, 317] width 101 height 42
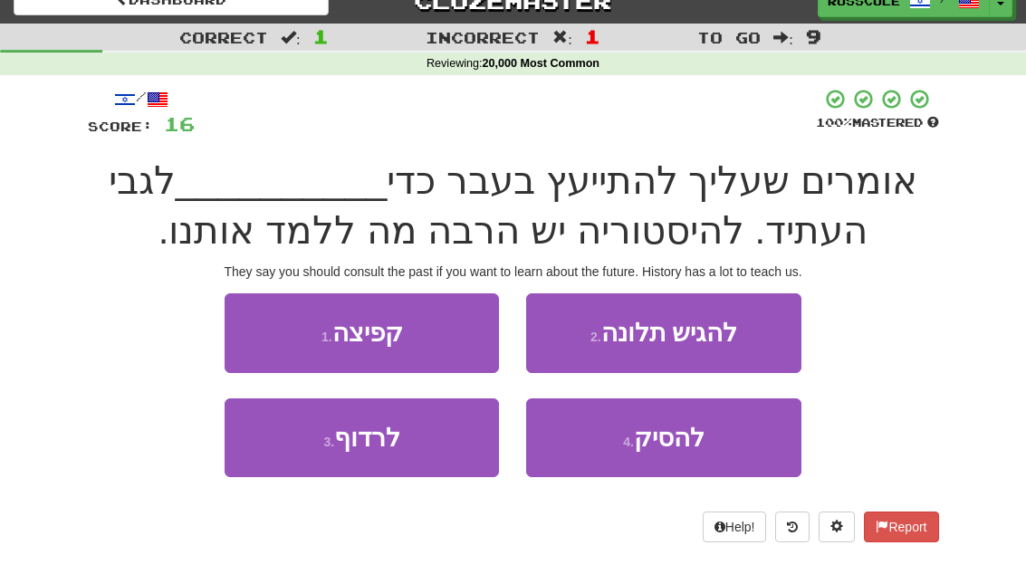
click at [682, 450] on button "4 . להסיק" at bounding box center [663, 437] width 274 height 79
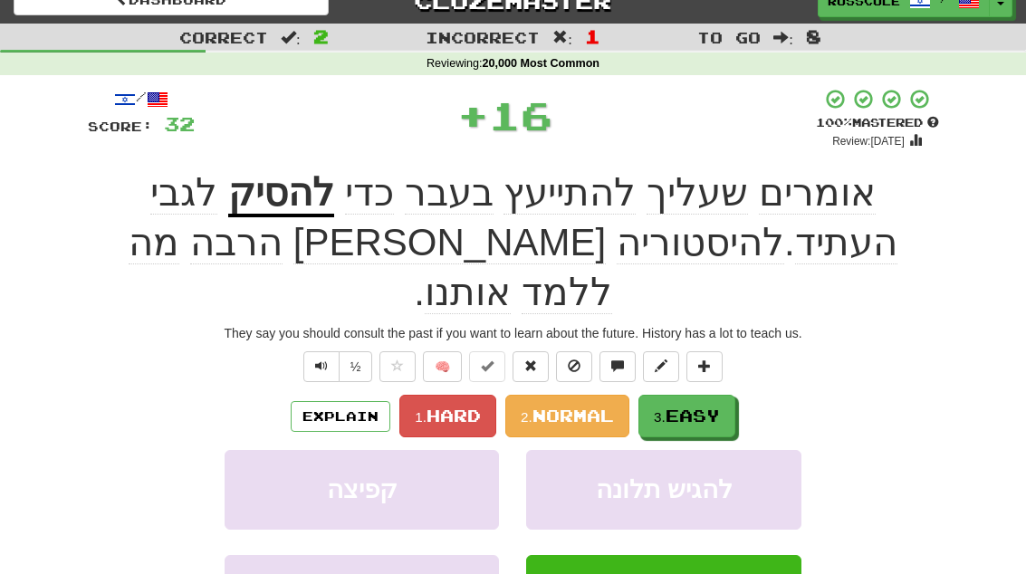
click at [689, 406] on span "Easy" at bounding box center [692, 416] width 54 height 20
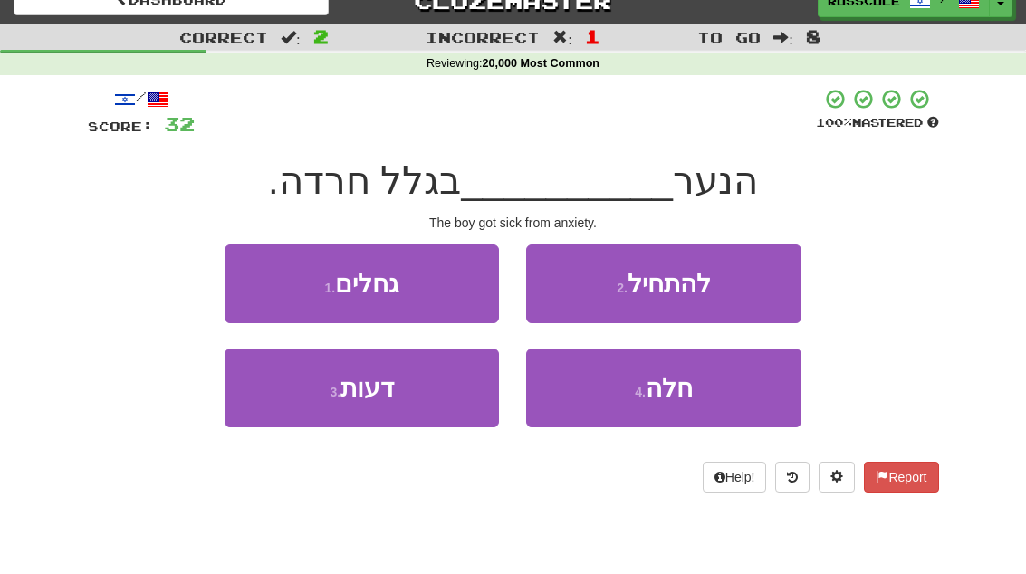
click at [713, 400] on button "4 . חלה" at bounding box center [663, 388] width 274 height 79
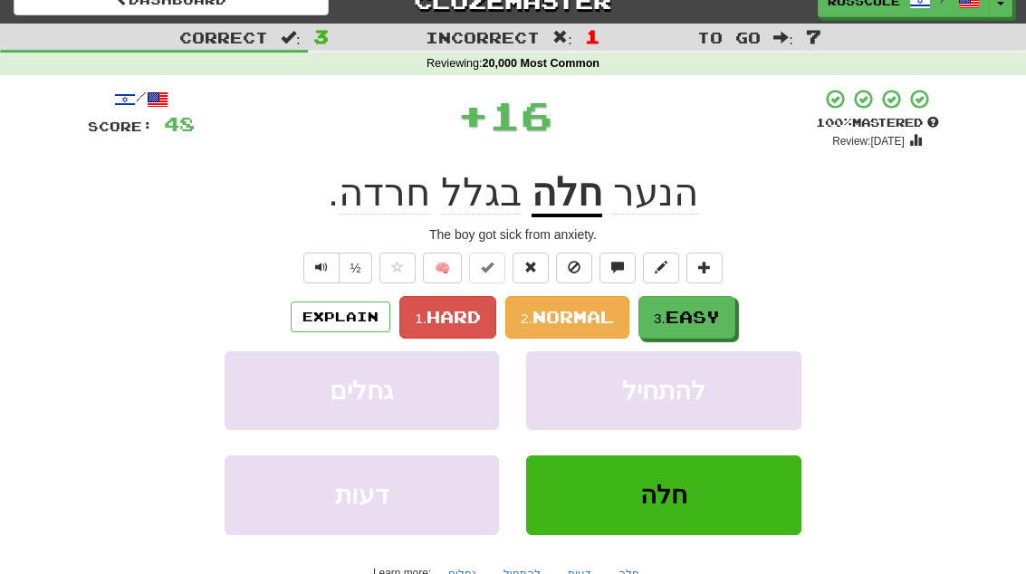
click at [726, 317] on button "3. Easy" at bounding box center [686, 317] width 97 height 43
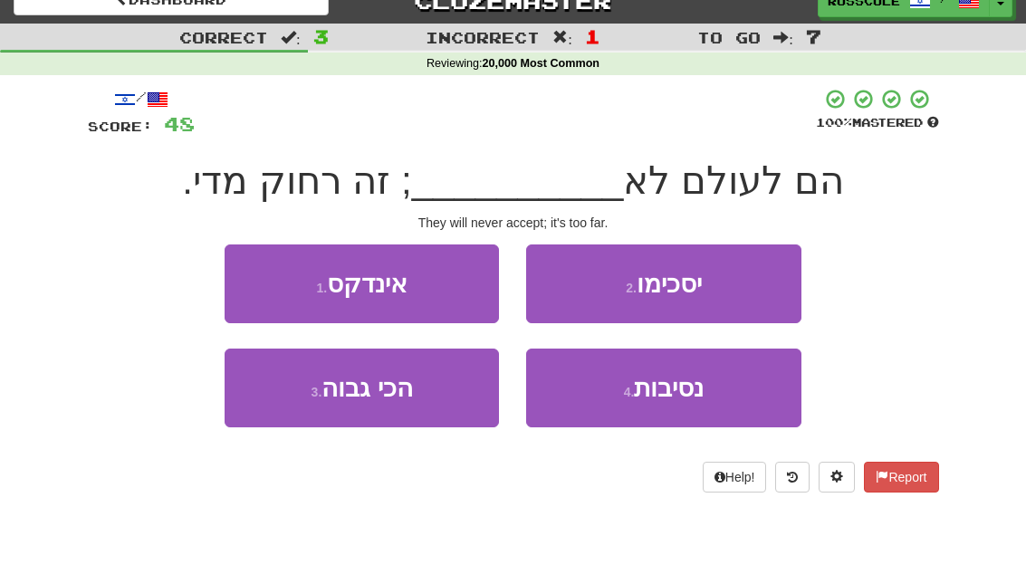
click at [765, 287] on button "2 . יסכימו" at bounding box center [663, 283] width 274 height 79
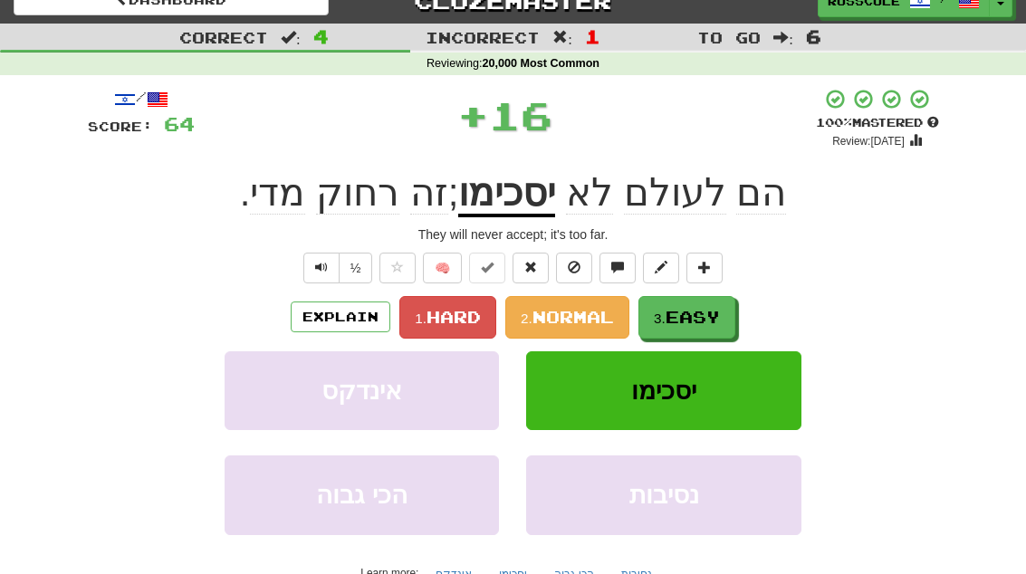
click at [709, 321] on span "Easy" at bounding box center [692, 317] width 54 height 20
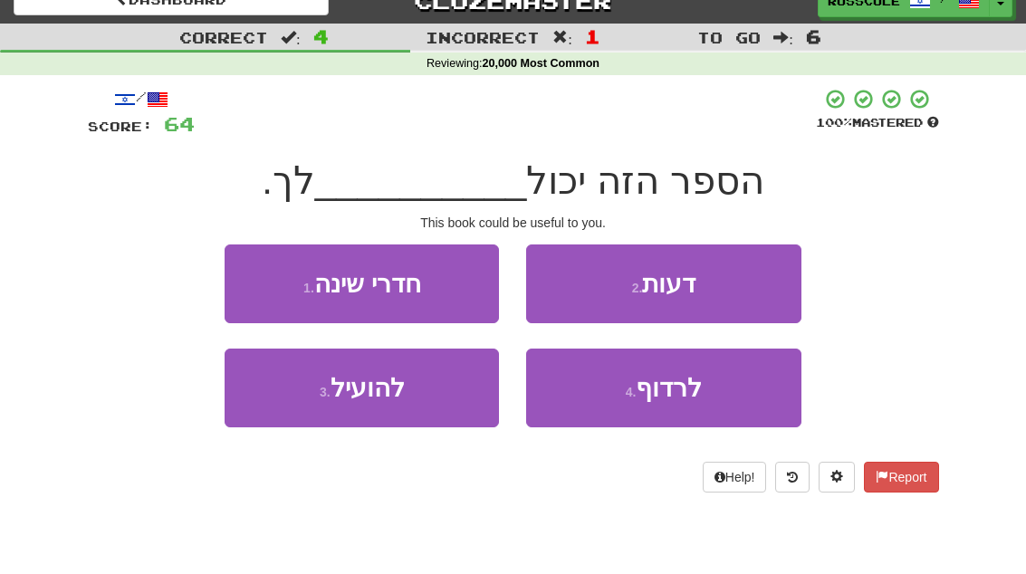
click at [270, 401] on button "3 . להועיל" at bounding box center [362, 388] width 274 height 79
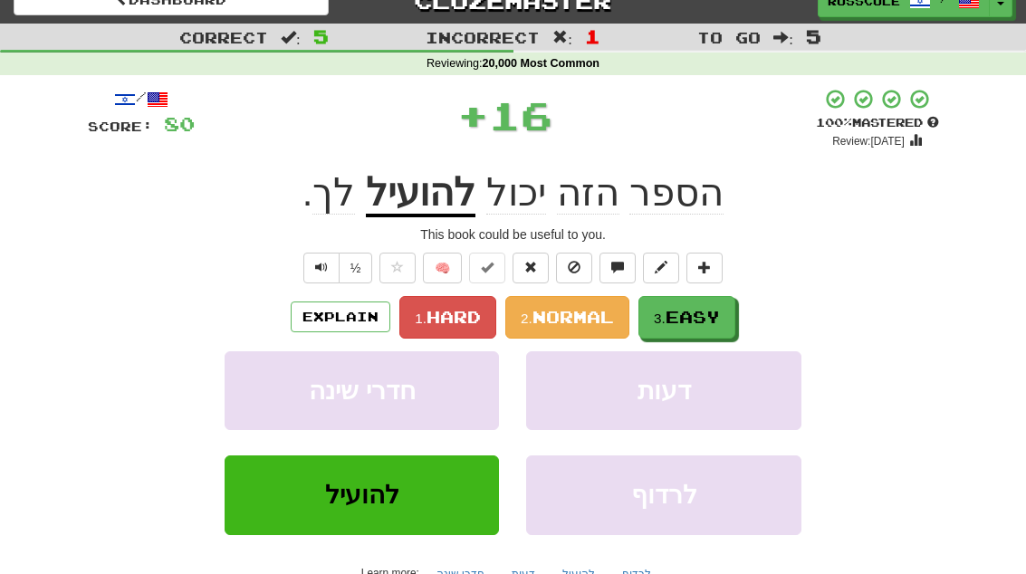
click at [717, 331] on button "3. Easy" at bounding box center [686, 317] width 97 height 43
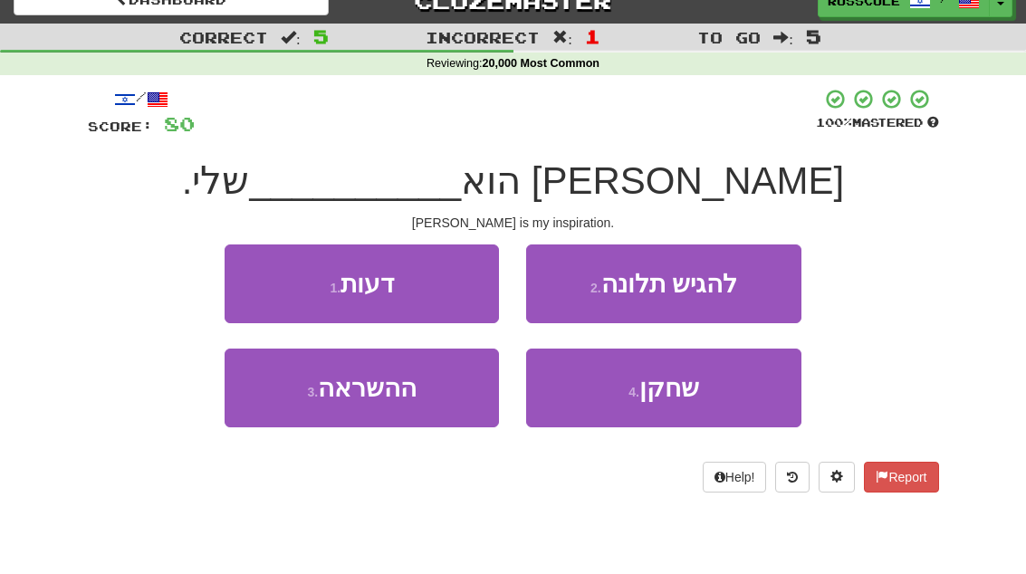
click at [241, 277] on button "1 . דעות" at bounding box center [362, 283] width 274 height 79
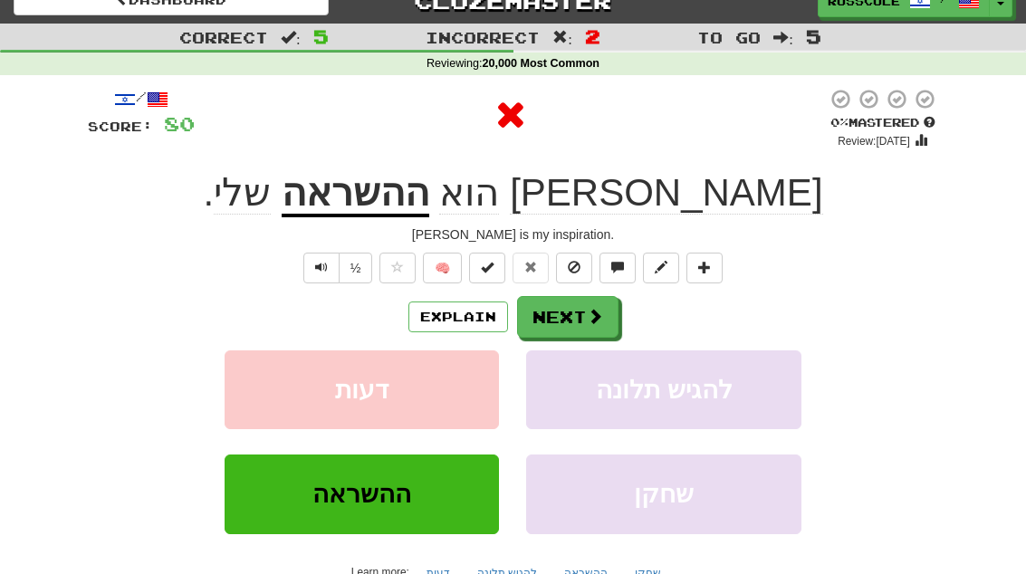
click at [601, 314] on span at bounding box center [595, 316] width 16 height 16
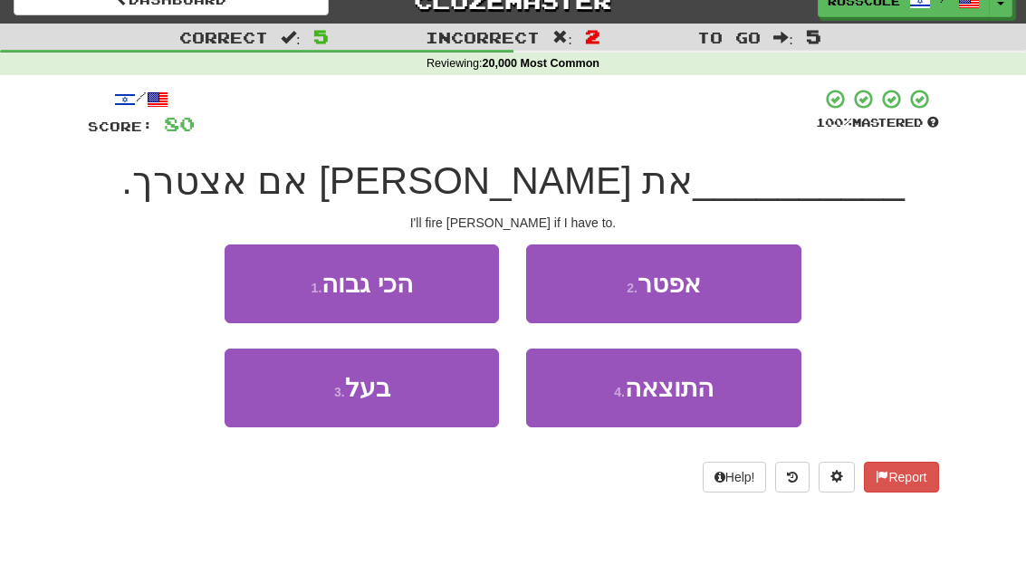
click at [749, 295] on button "2 . אפטר" at bounding box center [663, 283] width 274 height 79
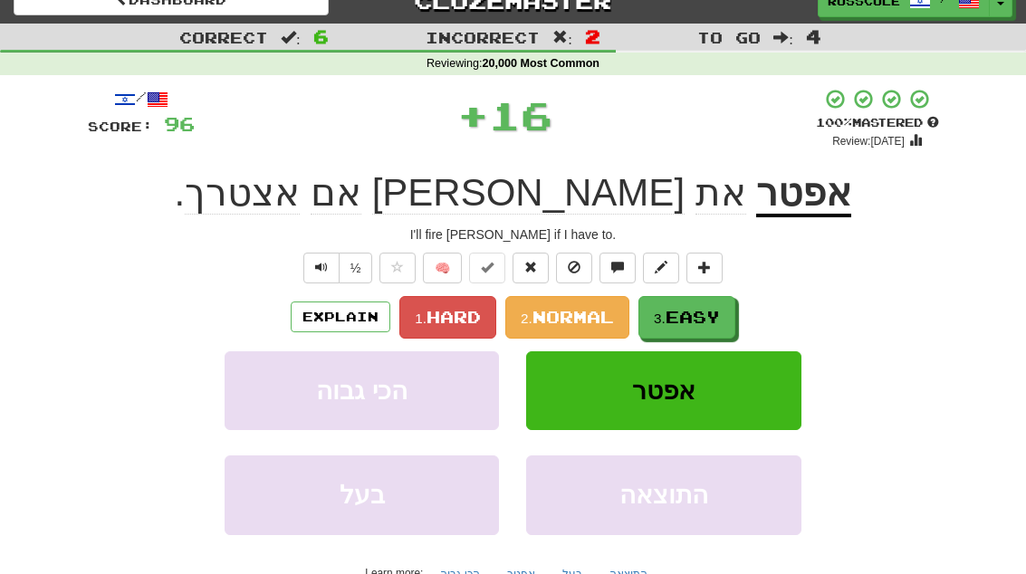
click at [714, 323] on span "Easy" at bounding box center [692, 317] width 54 height 20
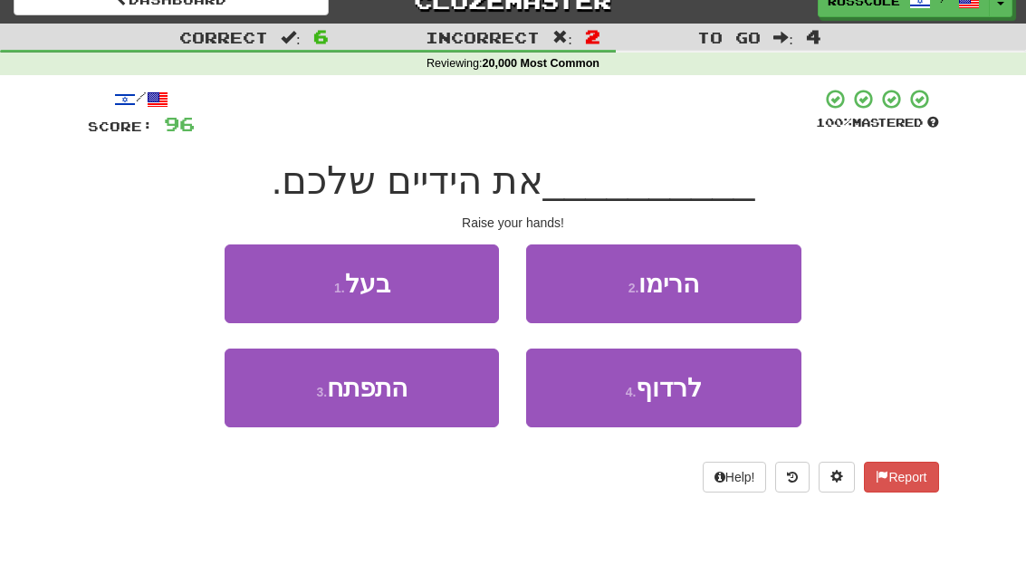
click at [752, 289] on button "2 . הרימו" at bounding box center [663, 283] width 274 height 79
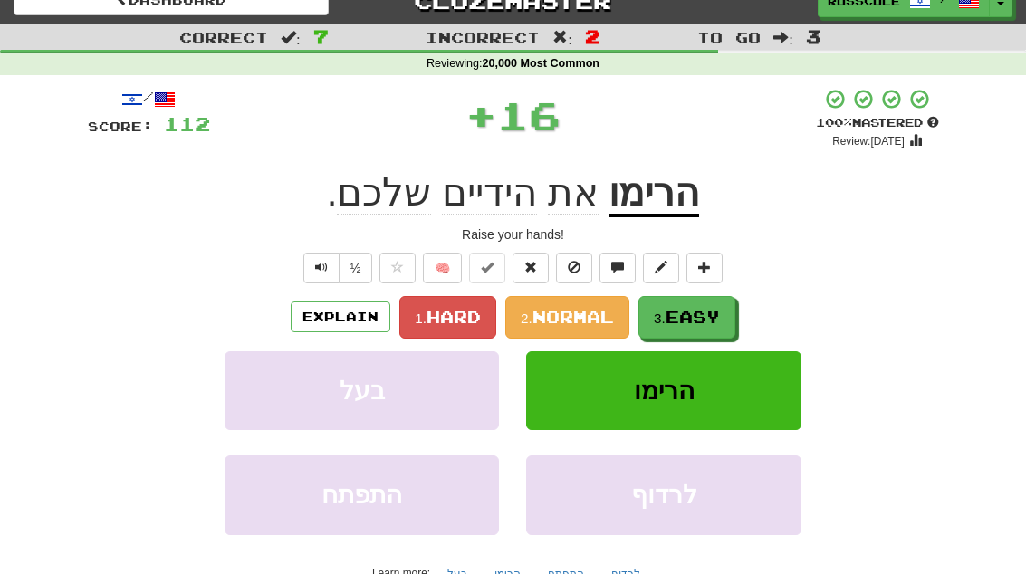
click at [707, 324] on span "Easy" at bounding box center [692, 317] width 54 height 20
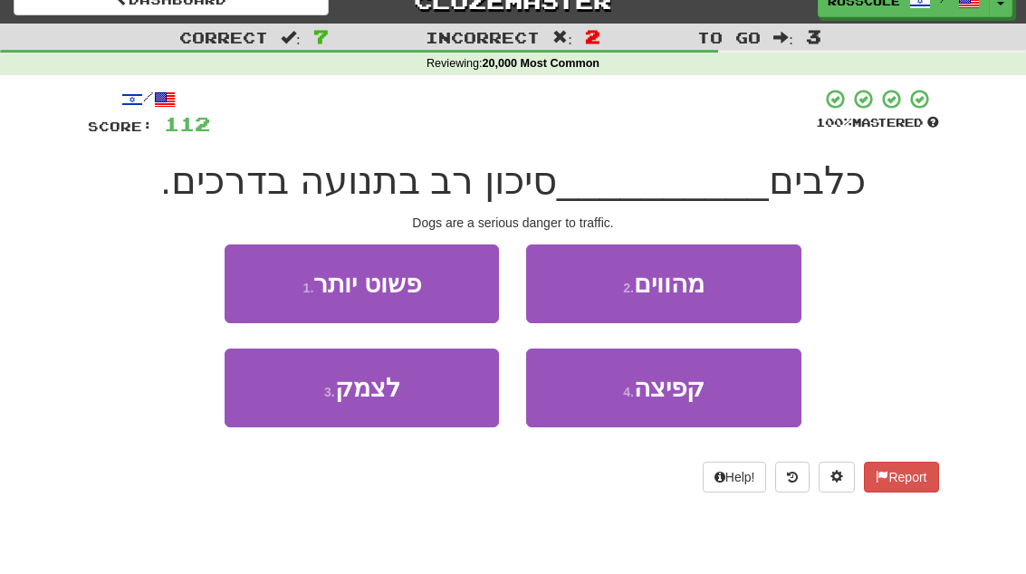
click at [755, 285] on button "2 . מהווים" at bounding box center [663, 283] width 274 height 79
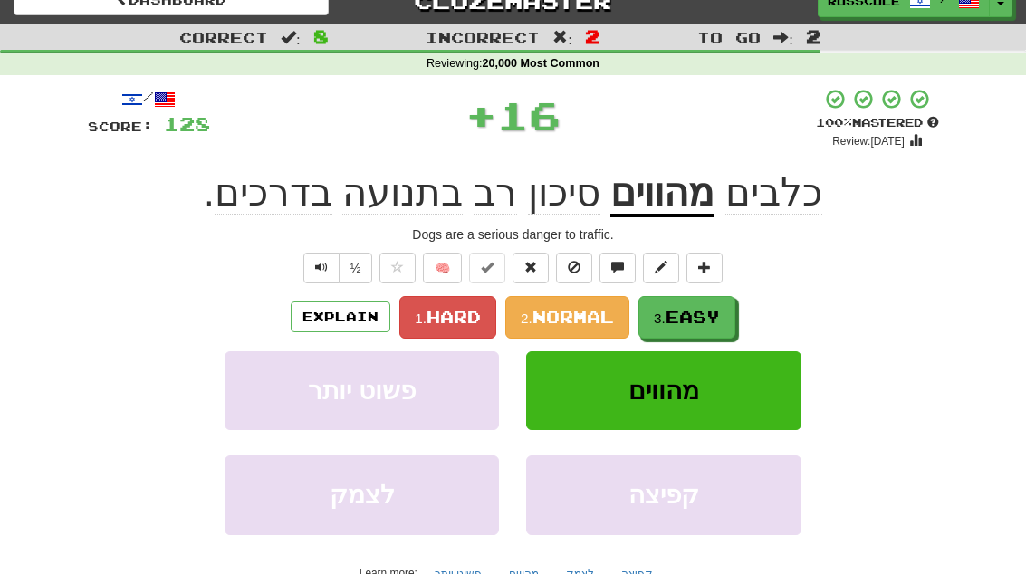
click at [705, 321] on span "Easy" at bounding box center [692, 317] width 54 height 20
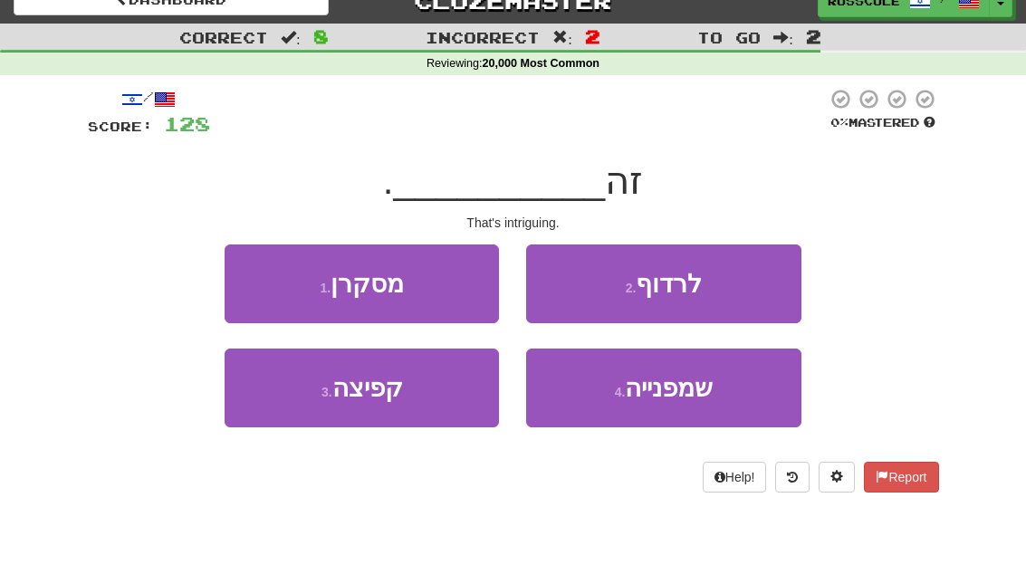
click at [234, 278] on button "1 . מסקרן" at bounding box center [362, 283] width 274 height 79
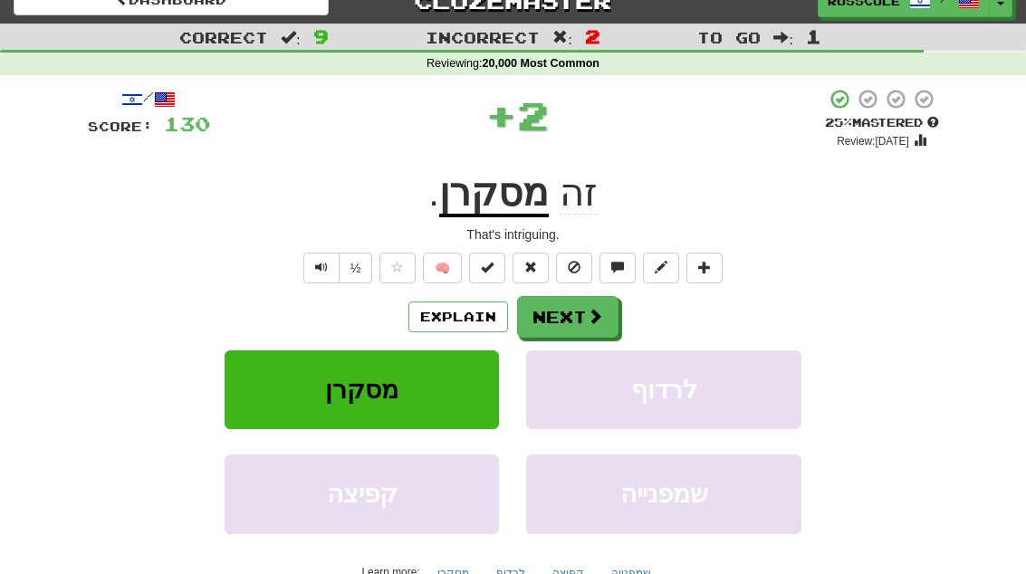
click at [591, 328] on button "Next" at bounding box center [567, 317] width 101 height 42
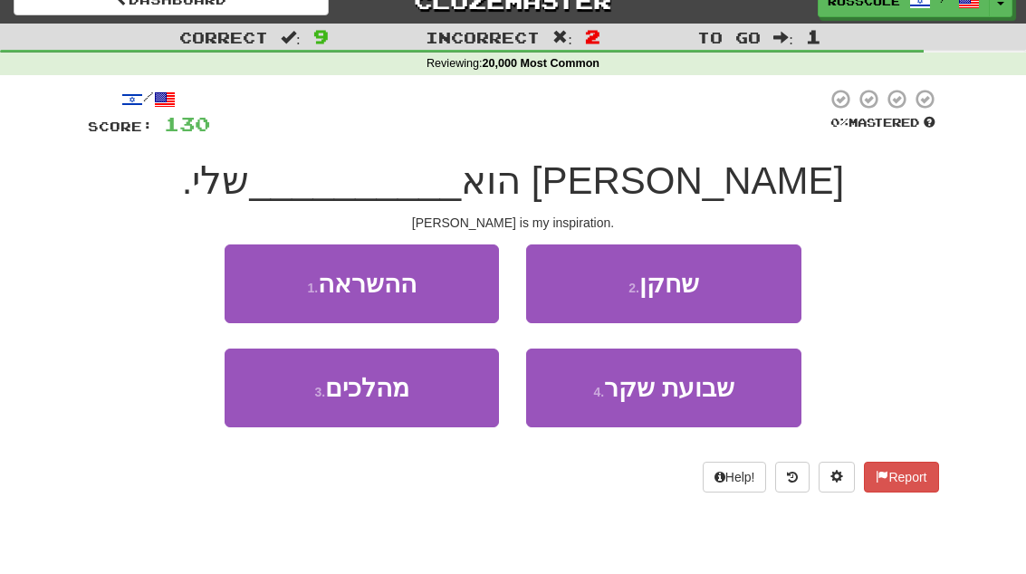
click at [231, 278] on button "1 . ההשראה" at bounding box center [362, 283] width 274 height 79
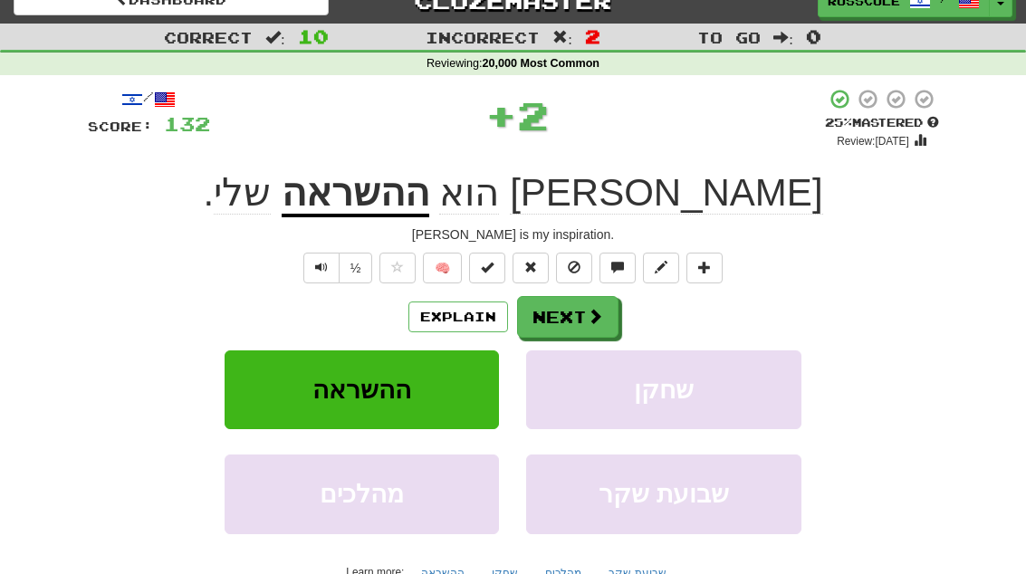
click at [602, 323] on button "Next" at bounding box center [567, 317] width 101 height 42
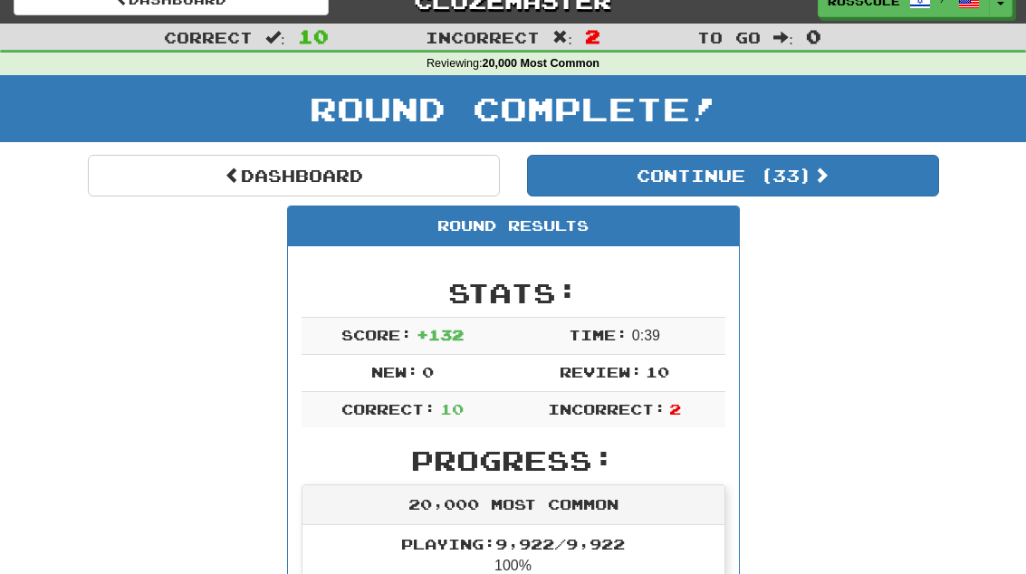
click at [175, 177] on link "Dashboard" at bounding box center [294, 176] width 412 height 42
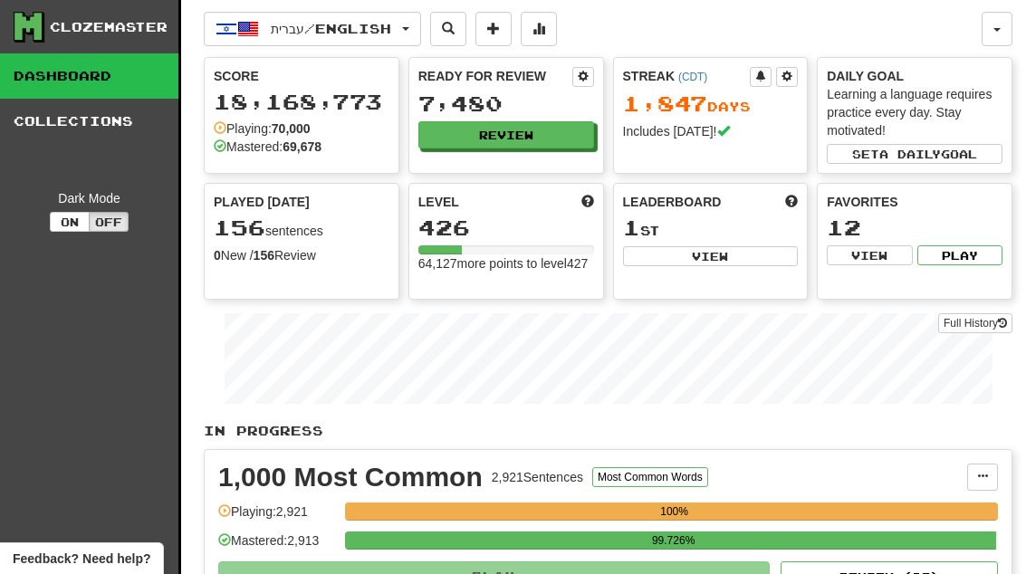
click at [750, 258] on button "View" at bounding box center [711, 256] width 176 height 20
select select "**********"
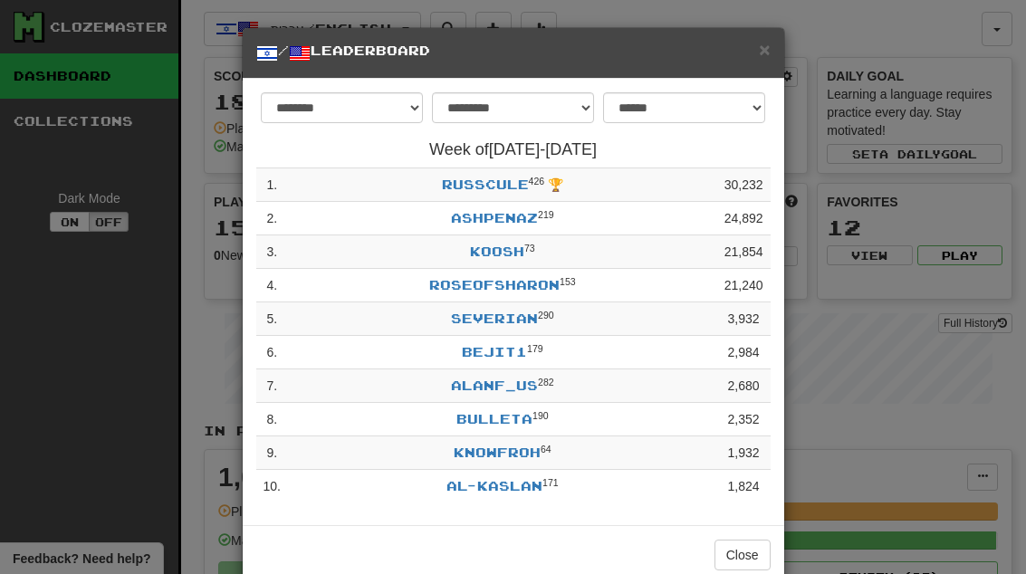
click at [750, 540] on button "Close" at bounding box center [742, 555] width 56 height 31
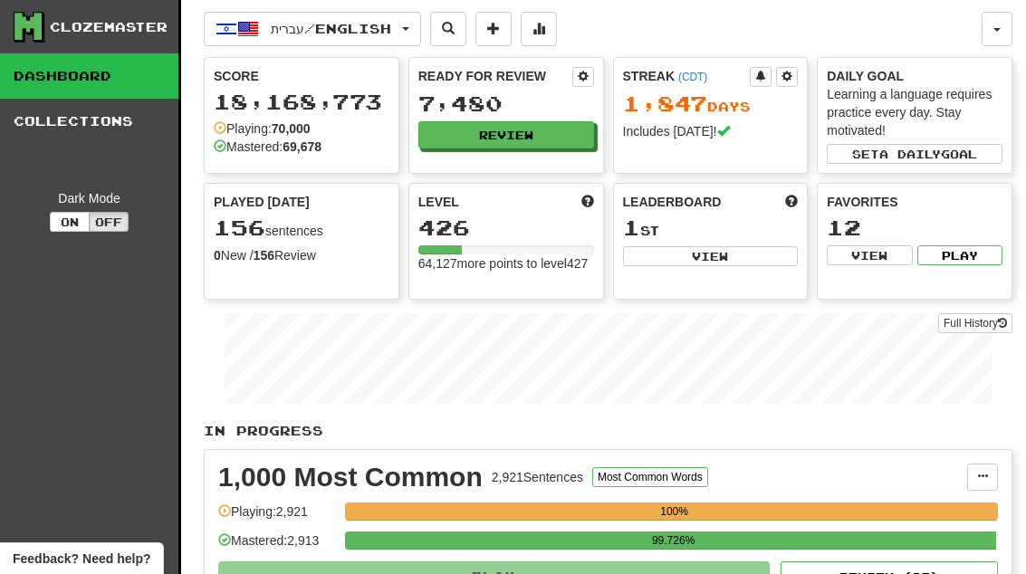
click at [537, 133] on button "Review" at bounding box center [506, 134] width 176 height 27
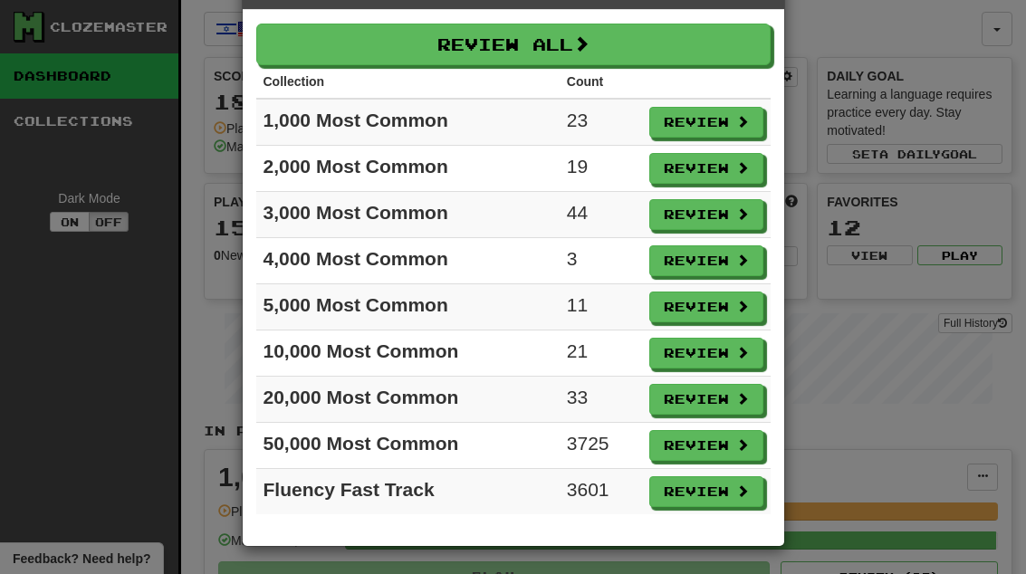
scroll to position [64, 0]
click at [718, 130] on button "Review" at bounding box center [706, 122] width 114 height 31
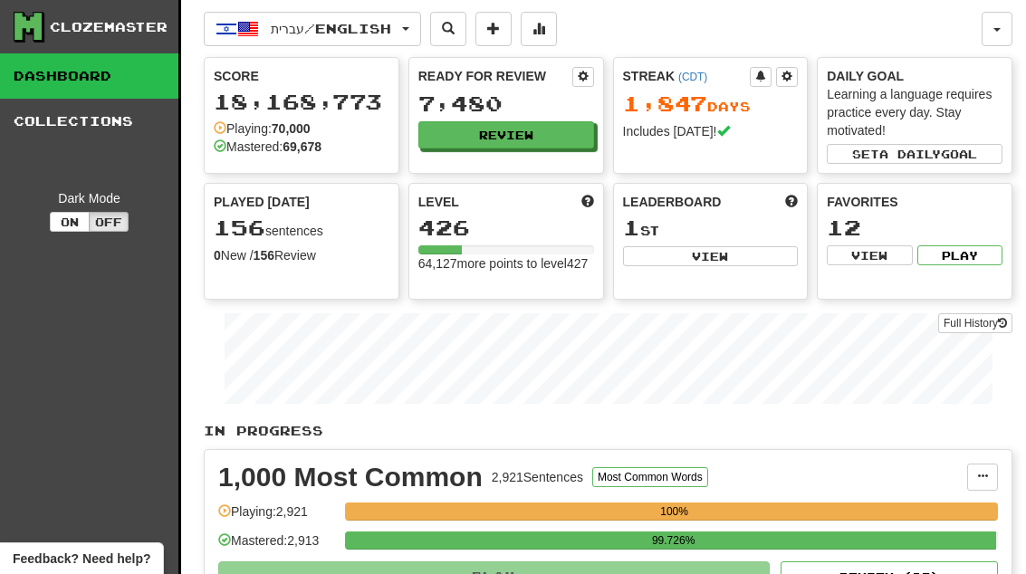
select select "**"
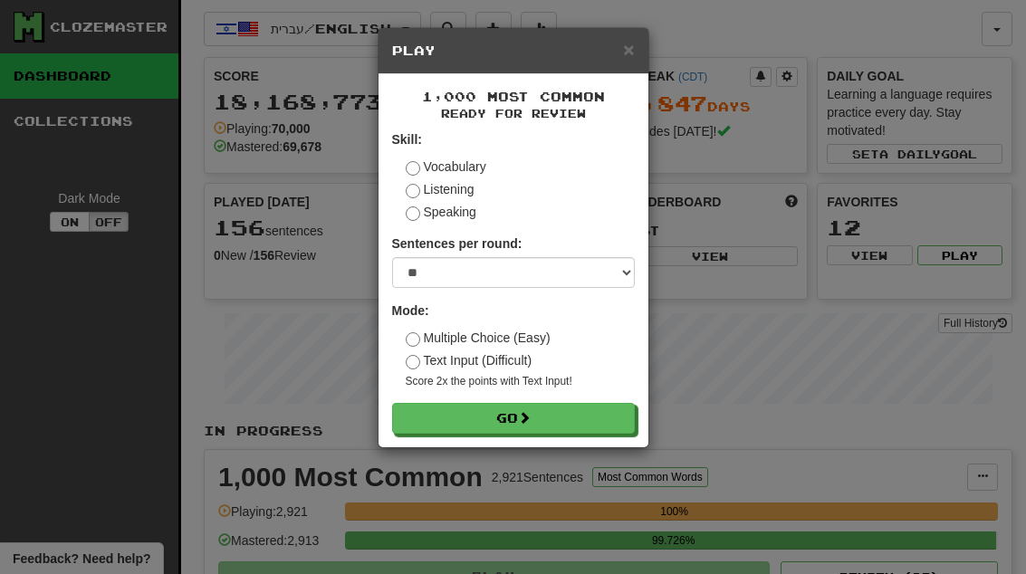
click at [618, 406] on button "Go" at bounding box center [513, 418] width 243 height 31
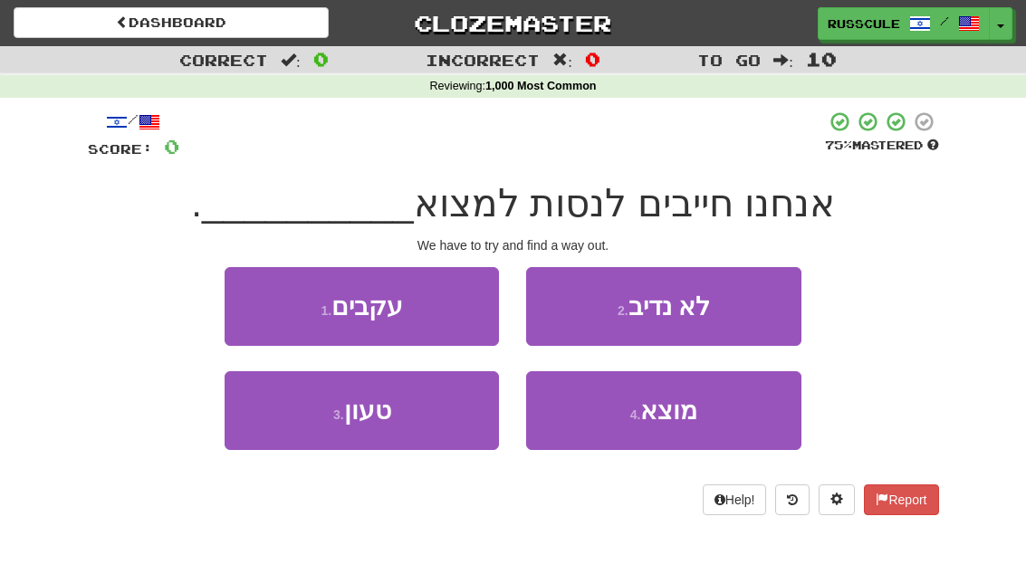
click at [688, 421] on span "מוצא" at bounding box center [668, 411] width 57 height 28
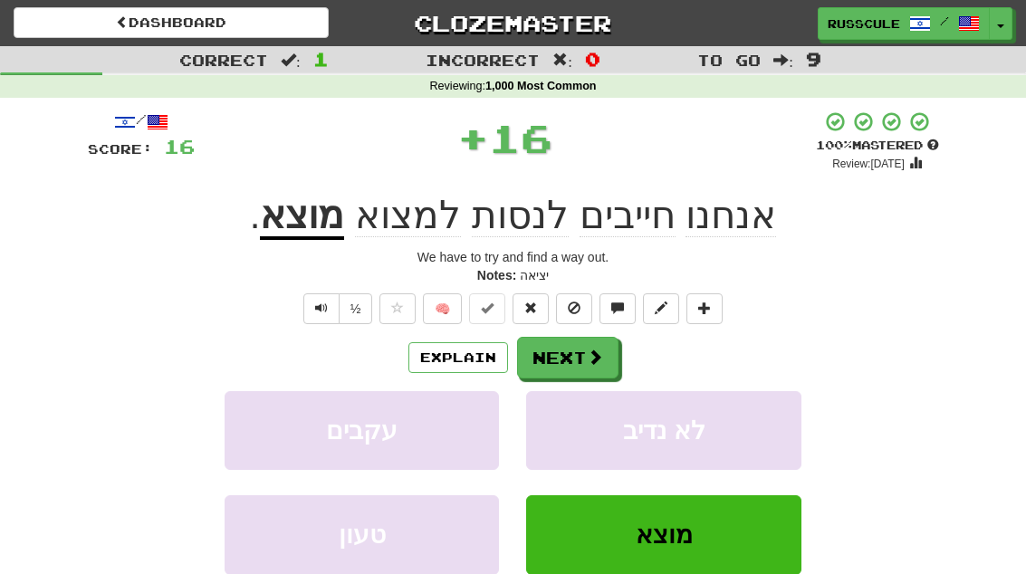
click at [605, 356] on button "Next" at bounding box center [567, 358] width 101 height 42
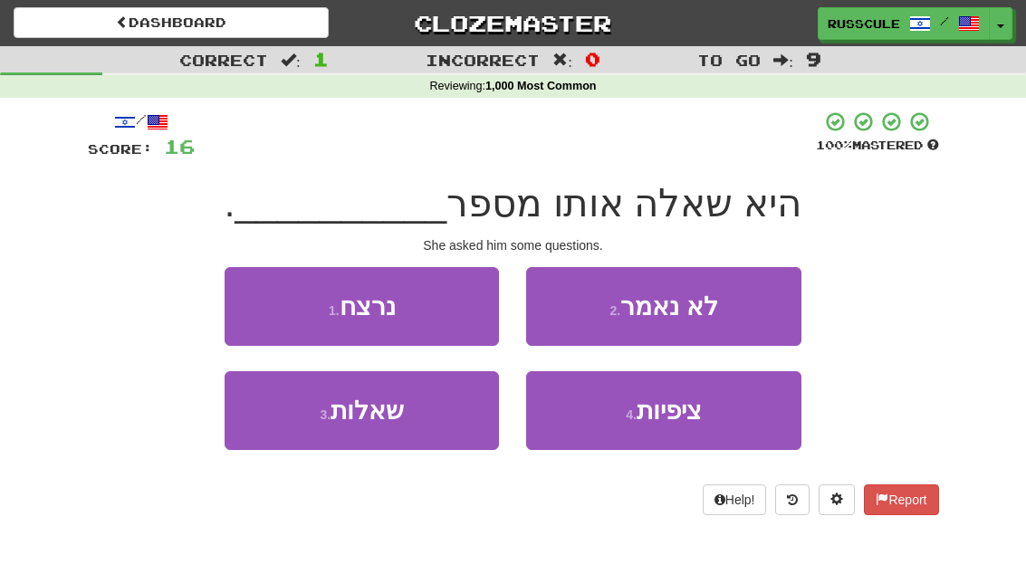
click at [295, 430] on button "3 . שאלות" at bounding box center [362, 410] width 274 height 79
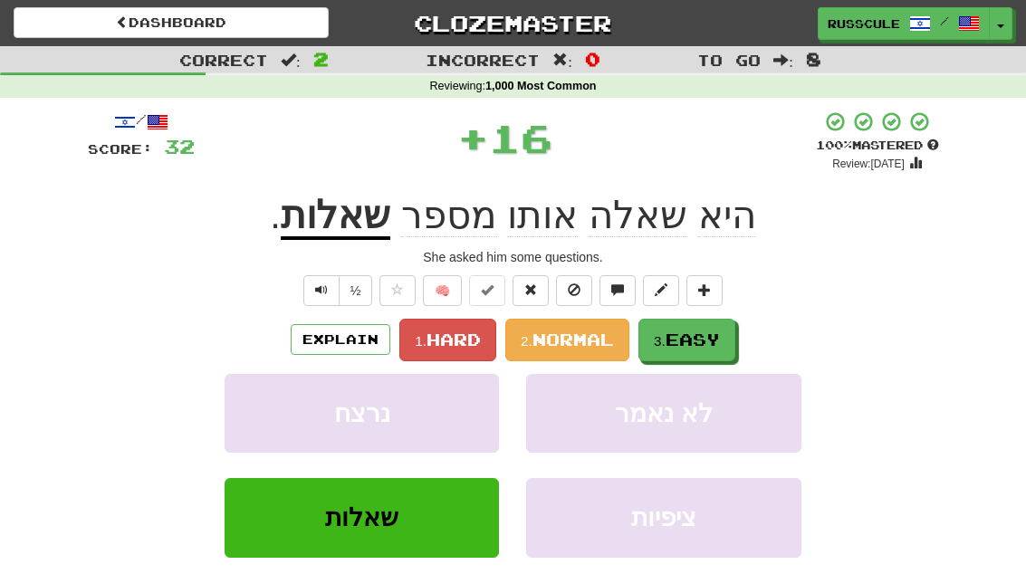
click at [694, 330] on span "Easy" at bounding box center [692, 340] width 54 height 20
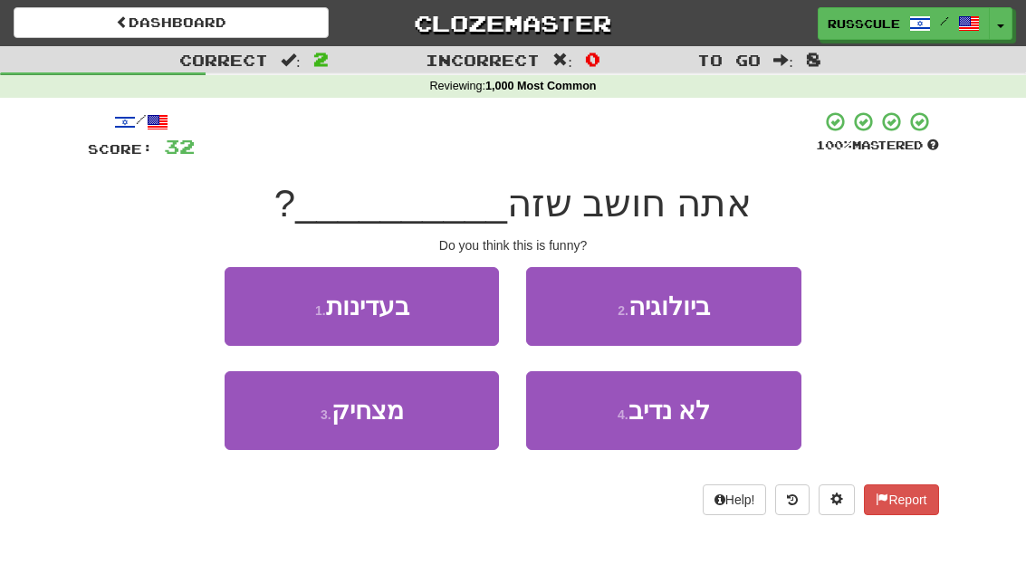
click at [291, 420] on button "3 . מצחיק" at bounding box center [362, 410] width 274 height 79
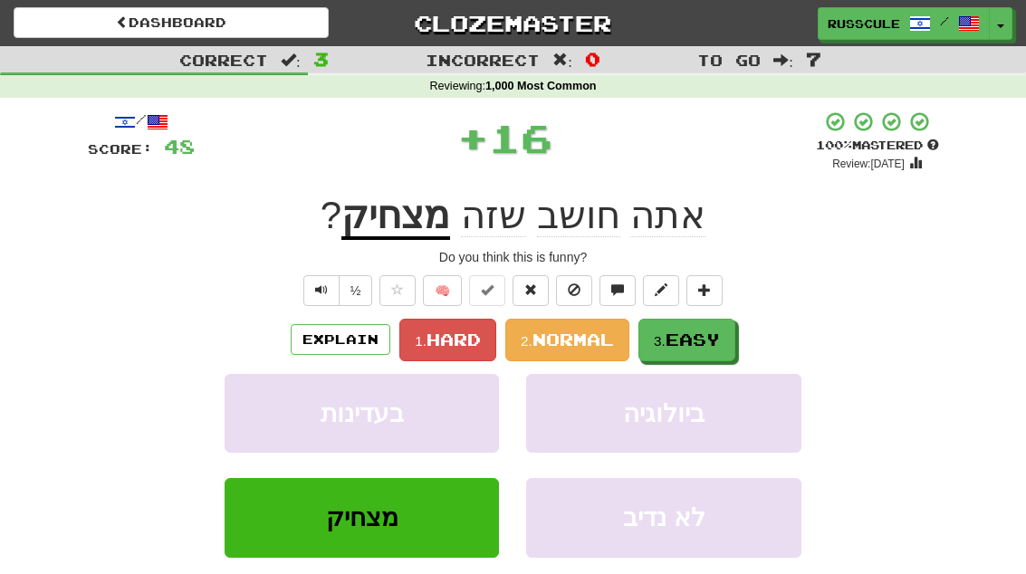
click at [712, 340] on span "Easy" at bounding box center [692, 340] width 54 height 20
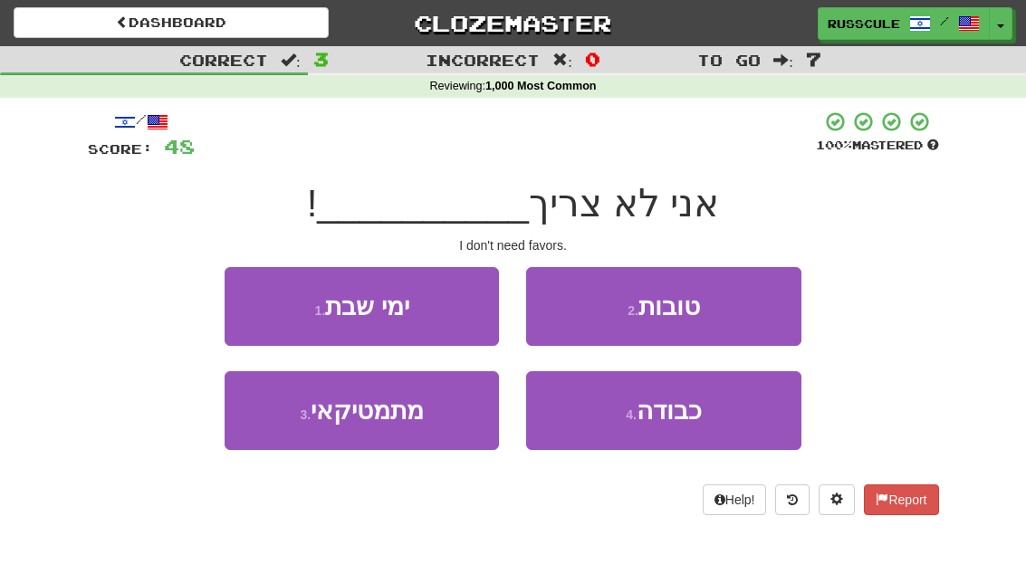
click at [756, 310] on button "2 . טובות" at bounding box center [663, 306] width 274 height 79
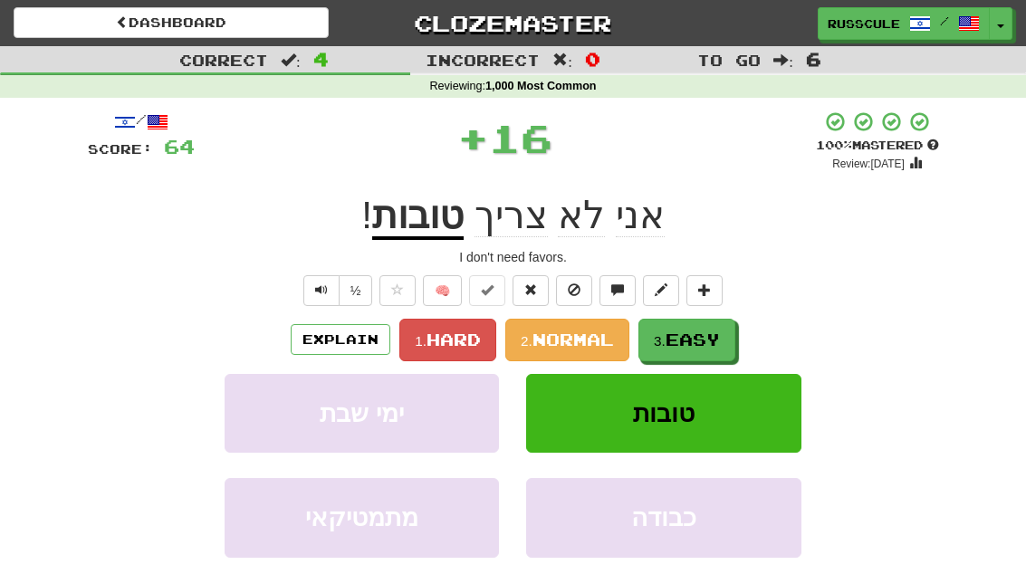
click at [717, 336] on span "Easy" at bounding box center [692, 340] width 54 height 20
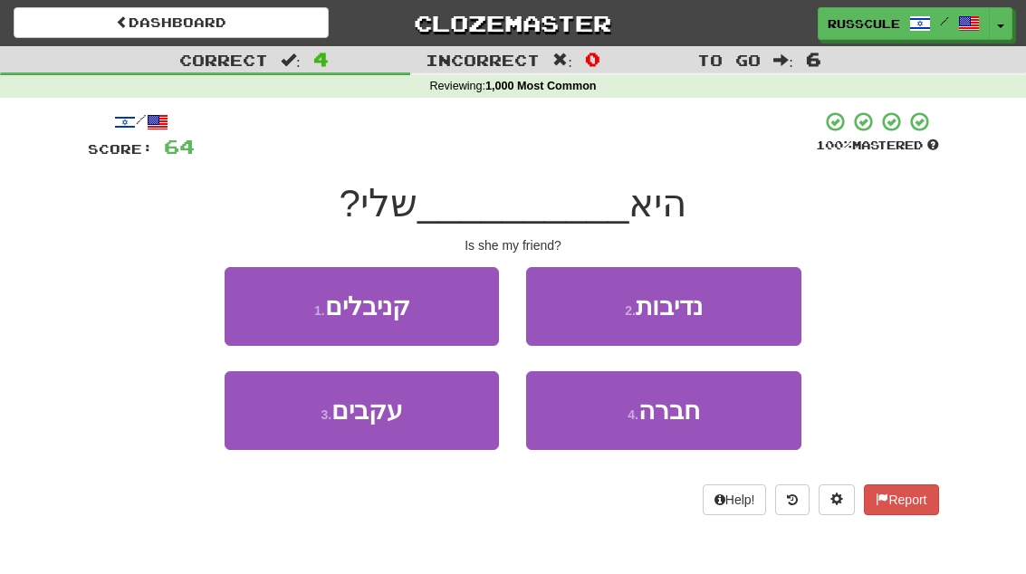
click at [704, 416] on button "4 . חברה" at bounding box center [663, 410] width 274 height 79
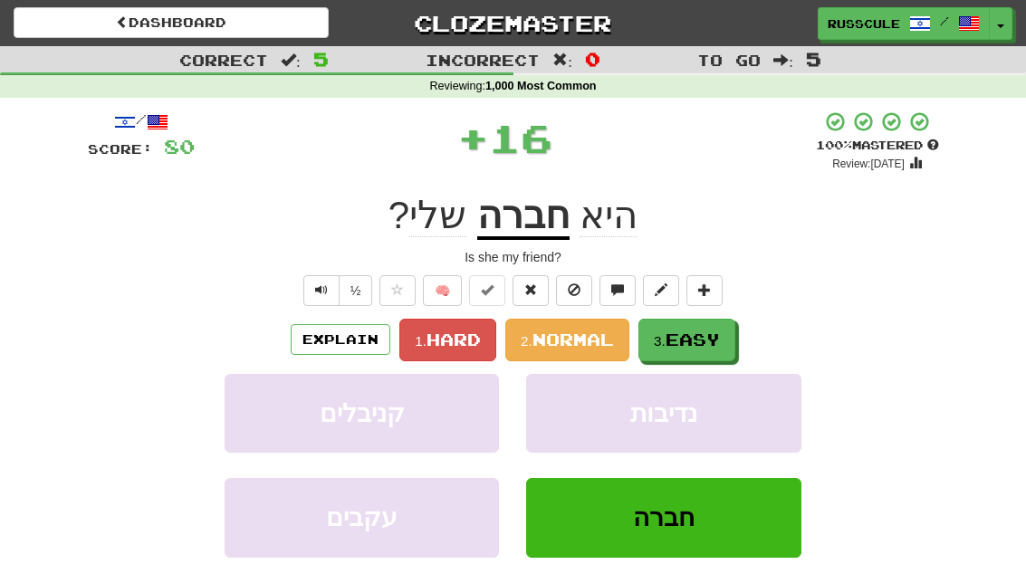
click at [720, 335] on span "Easy" at bounding box center [692, 340] width 54 height 20
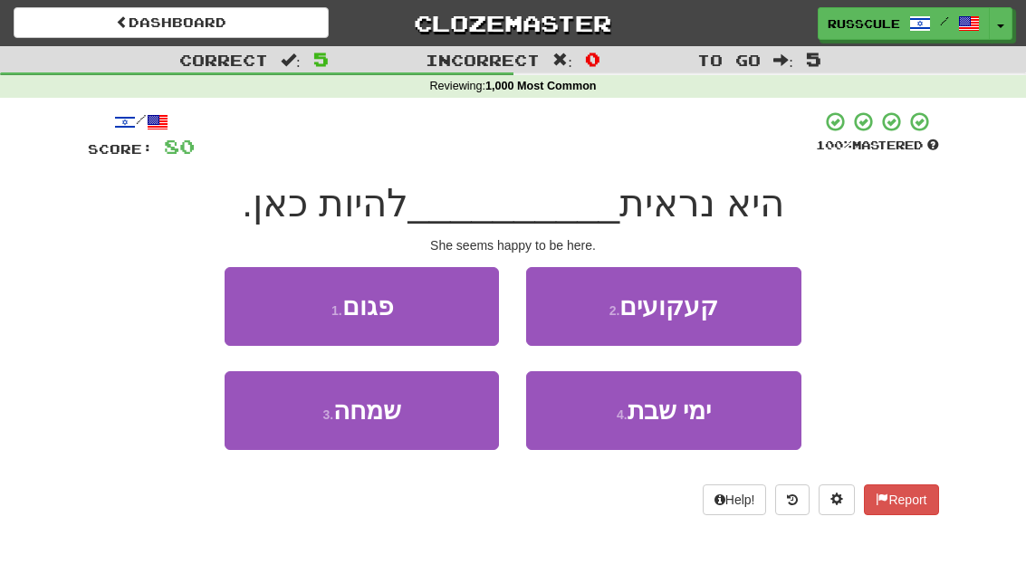
click at [286, 422] on button "3 . שמחה" at bounding box center [362, 410] width 274 height 79
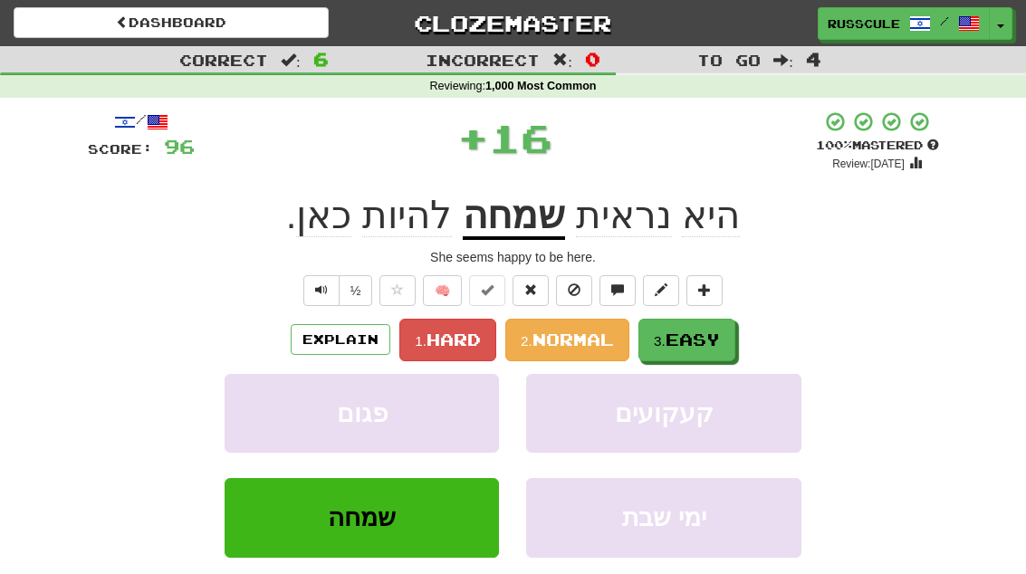
click at [720, 330] on span "Easy" at bounding box center [692, 340] width 54 height 20
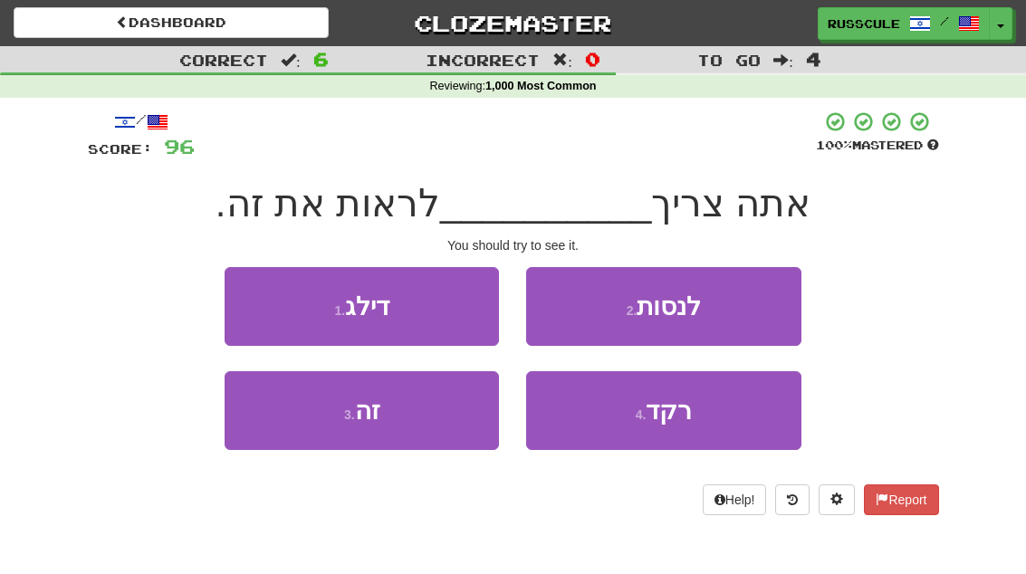
click at [759, 310] on button "2 . לנסות" at bounding box center [663, 306] width 274 height 79
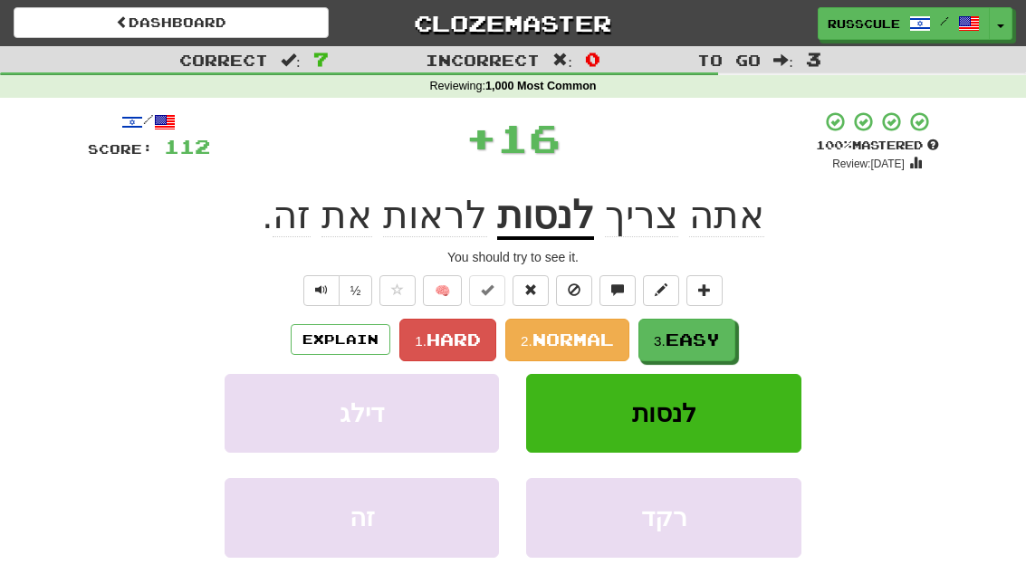
click at [713, 343] on span "Easy" at bounding box center [692, 340] width 54 height 20
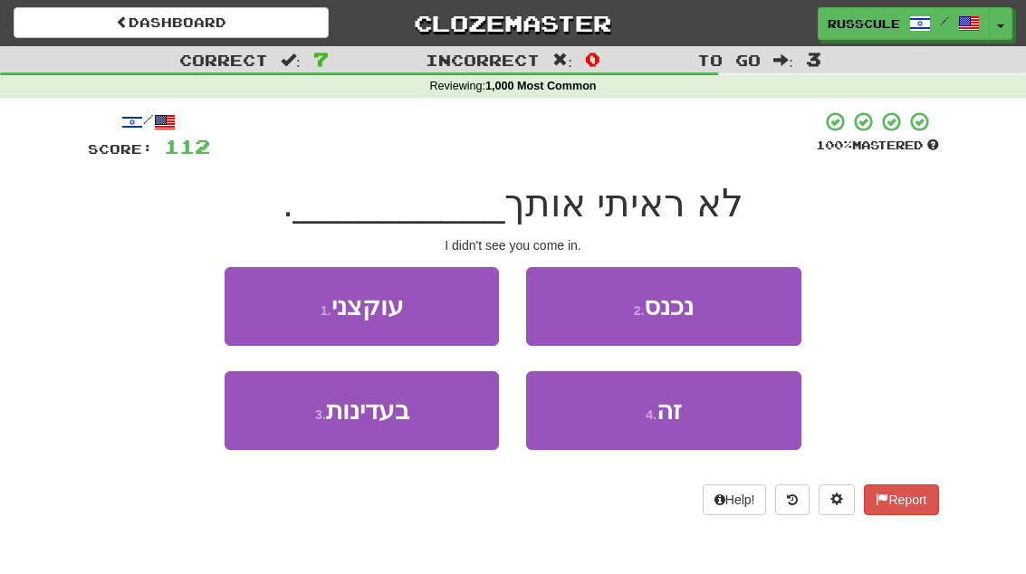
click at [751, 311] on button "2 . נכנס" at bounding box center [663, 306] width 274 height 79
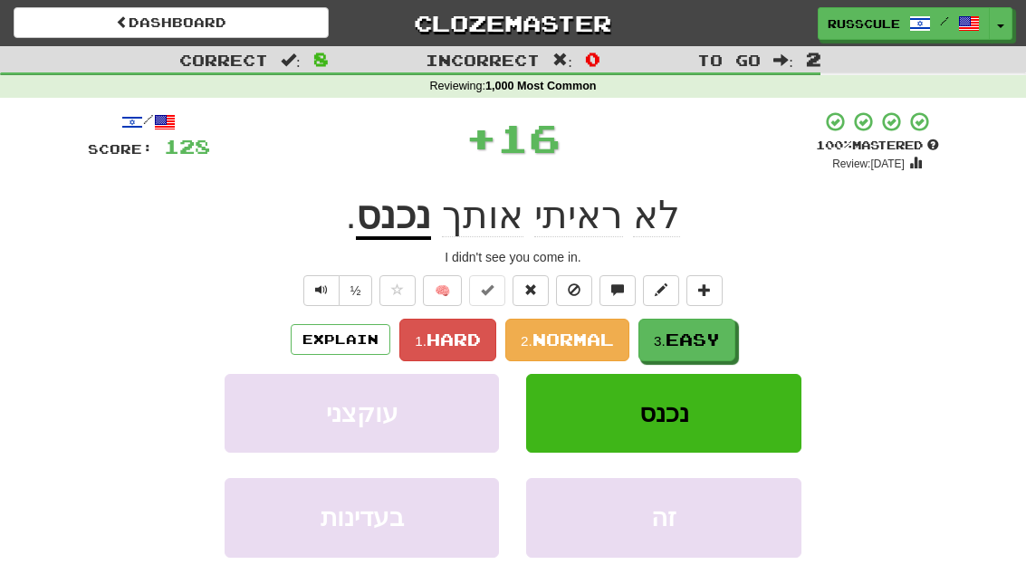
click at [713, 341] on span "Easy" at bounding box center [692, 340] width 54 height 20
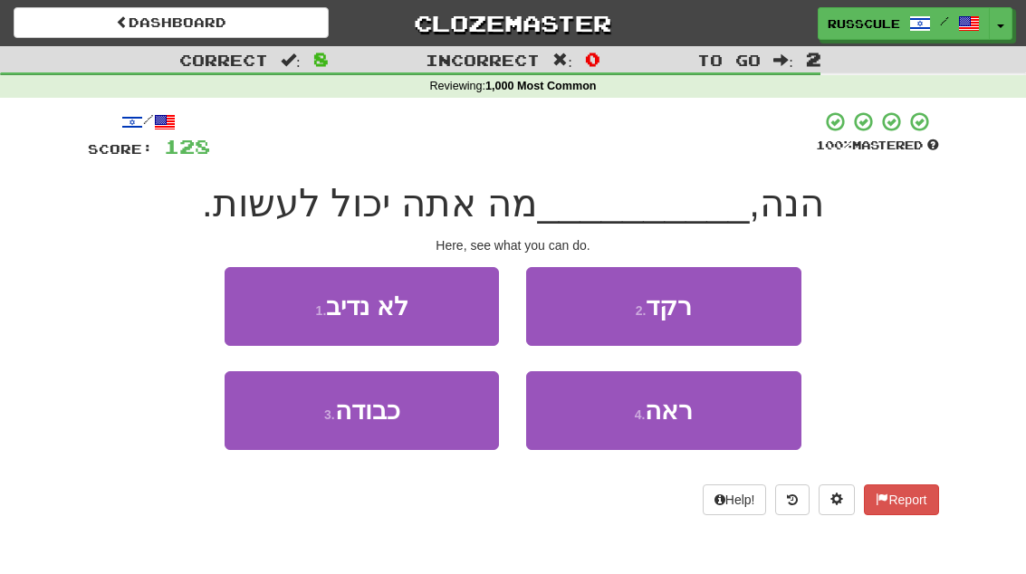
click at [711, 421] on button "4 . ראה" at bounding box center [663, 410] width 274 height 79
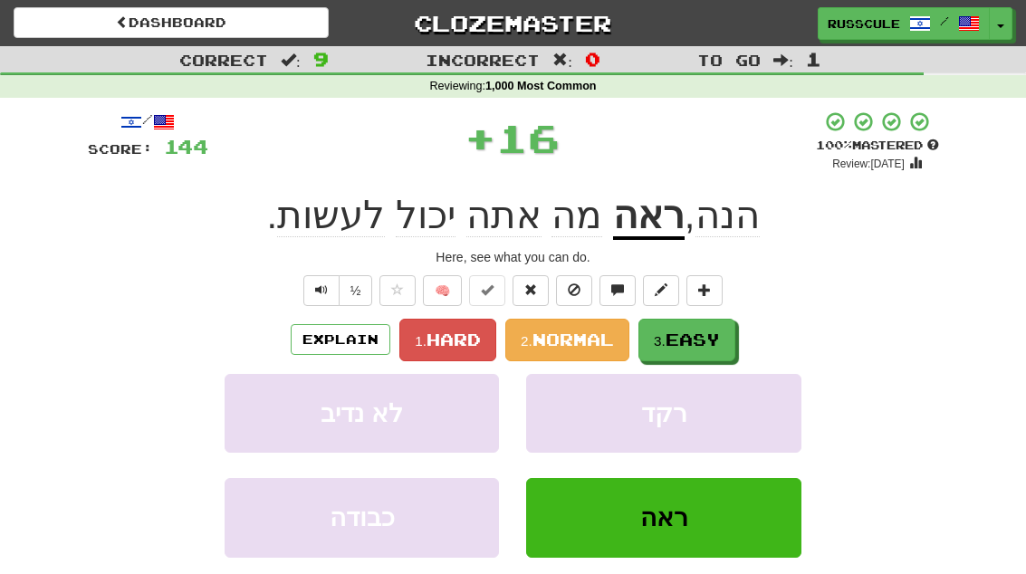
click at [732, 337] on button "3. Easy" at bounding box center [686, 340] width 97 height 43
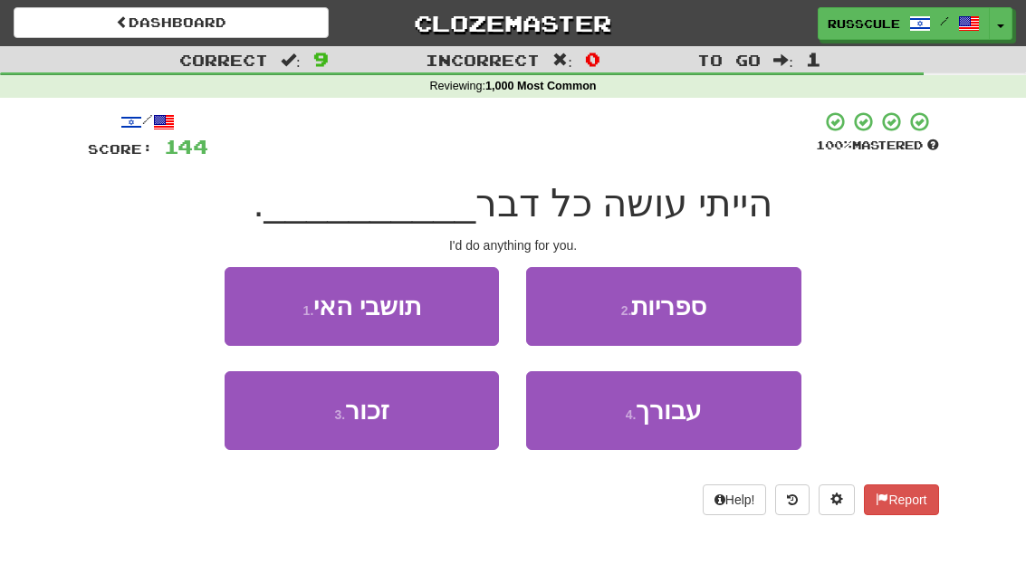
click at [694, 427] on button "4 . עבורך" at bounding box center [663, 410] width 274 height 79
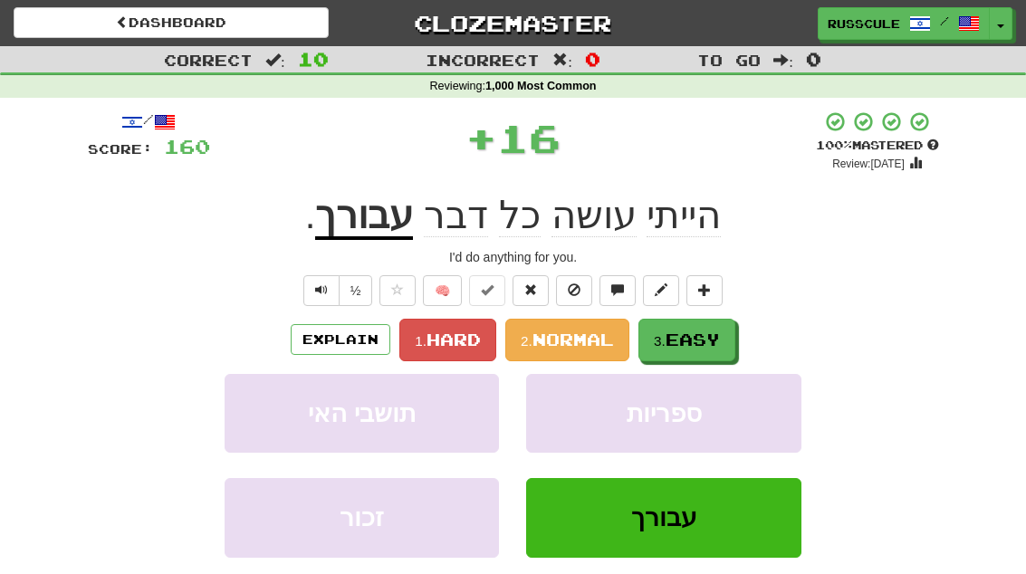
click at [724, 343] on button "3. Easy" at bounding box center [686, 340] width 97 height 43
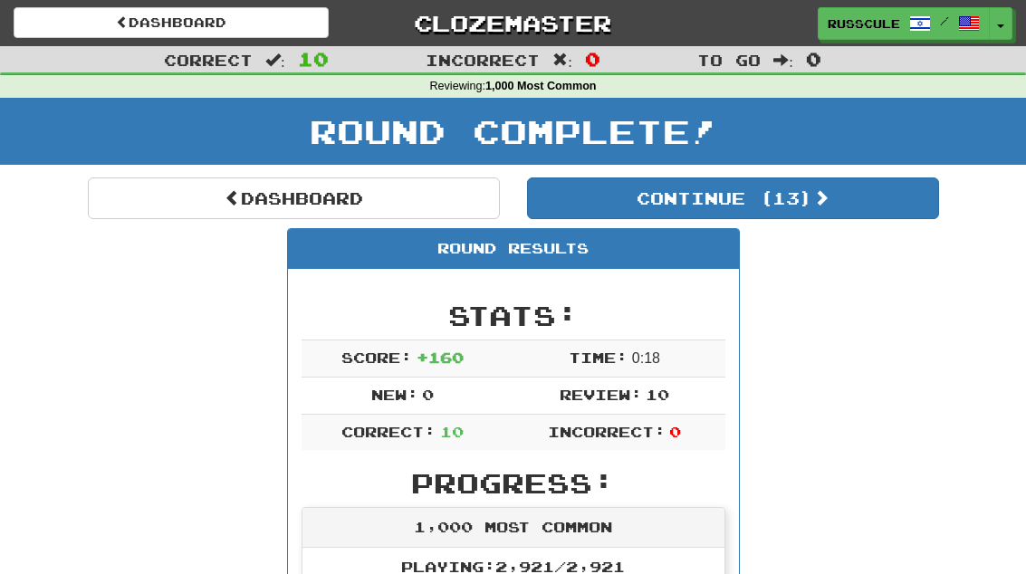
click at [876, 216] on button "Continue ( 13 )" at bounding box center [733, 198] width 412 height 42
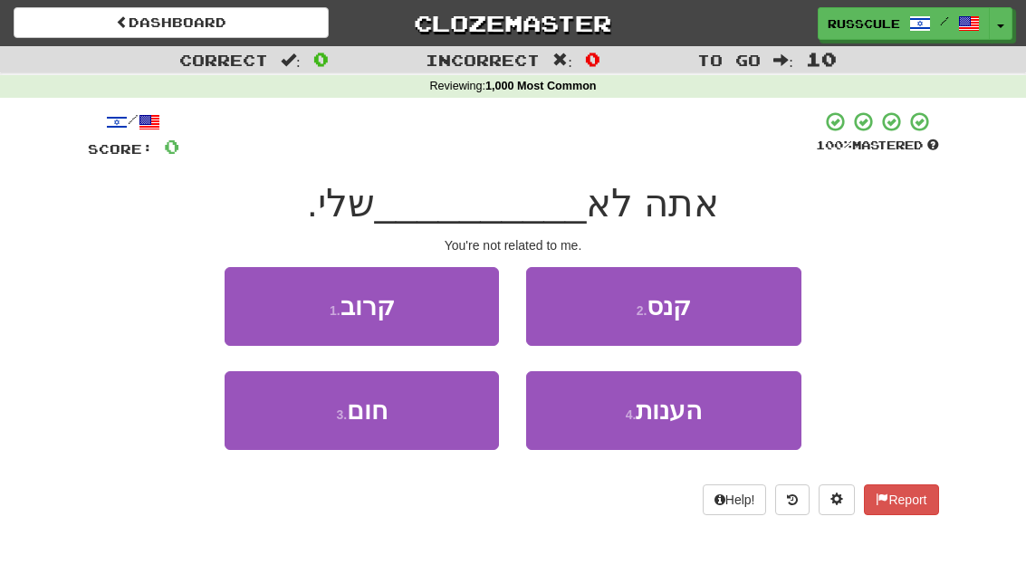
click at [244, 305] on button "1 . קרוב" at bounding box center [362, 306] width 274 height 79
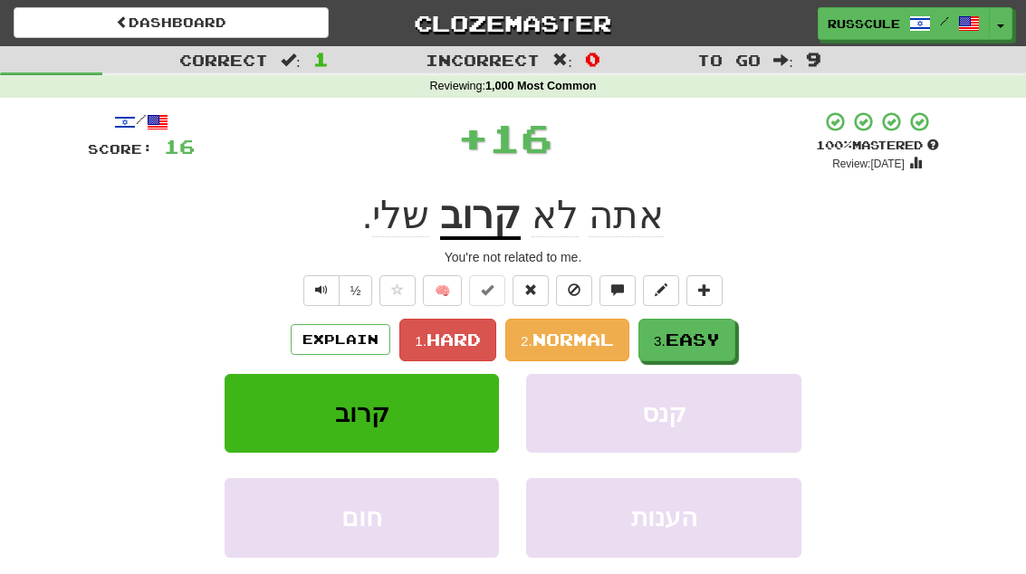
click at [718, 343] on span "Easy" at bounding box center [692, 340] width 54 height 20
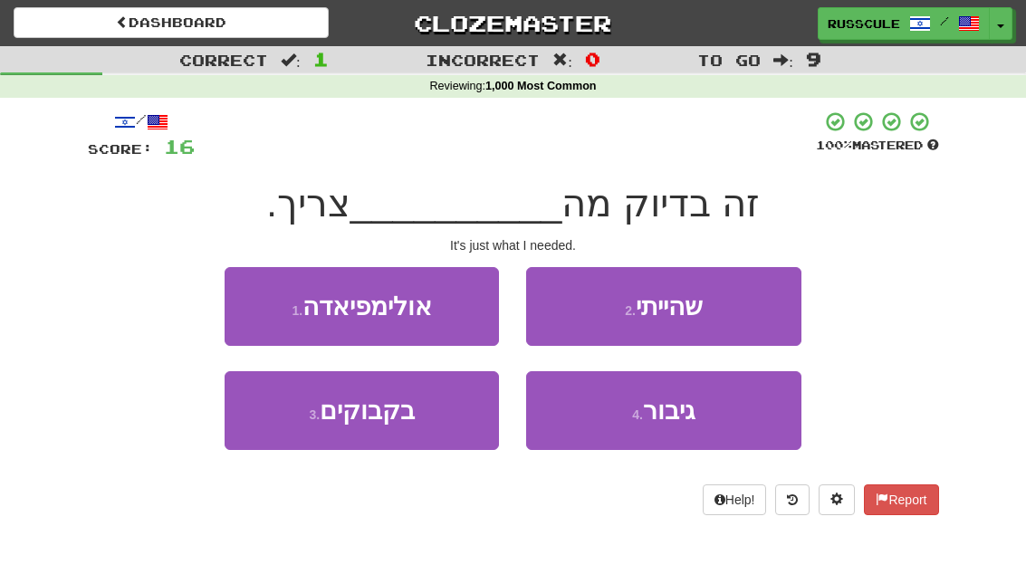
click at [763, 310] on button "2 . שהייתי" at bounding box center [663, 306] width 274 height 79
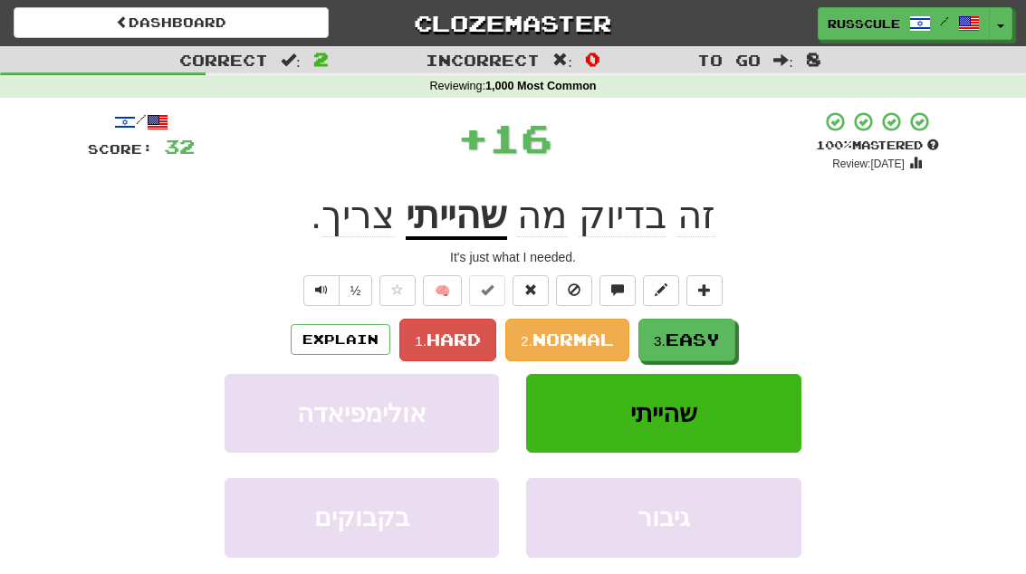
click at [720, 335] on span "Easy" at bounding box center [692, 340] width 54 height 20
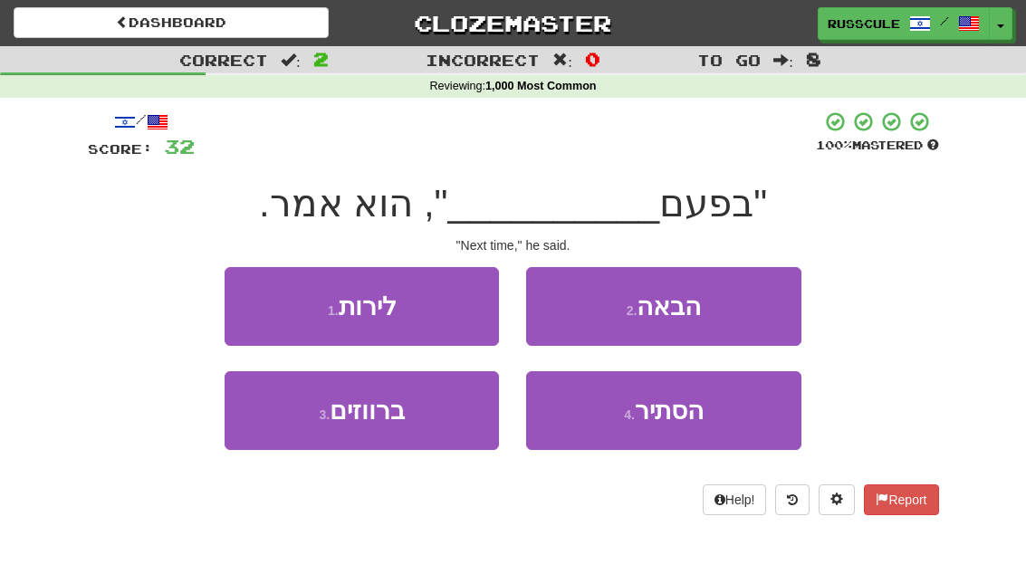
click at [751, 311] on button "2 . הבאה" at bounding box center [663, 306] width 274 height 79
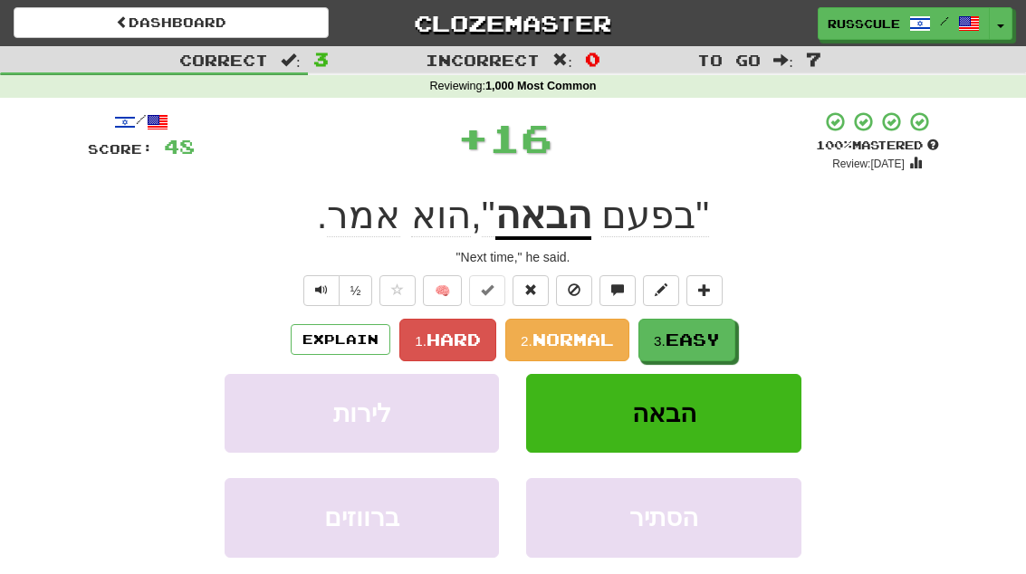
click at [712, 339] on span "Easy" at bounding box center [692, 340] width 54 height 20
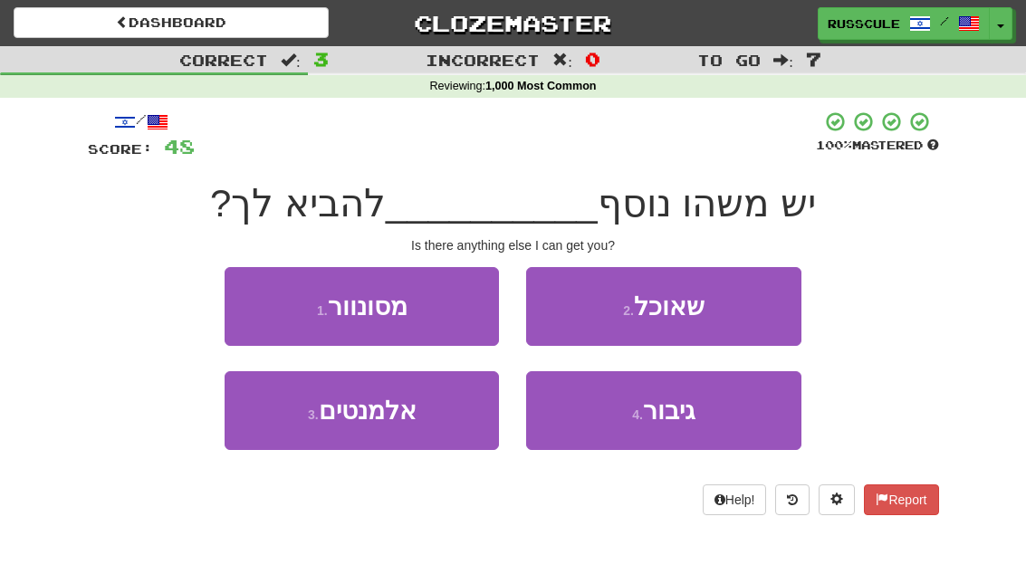
click at [752, 309] on button "2 . שאוכל" at bounding box center [663, 306] width 274 height 79
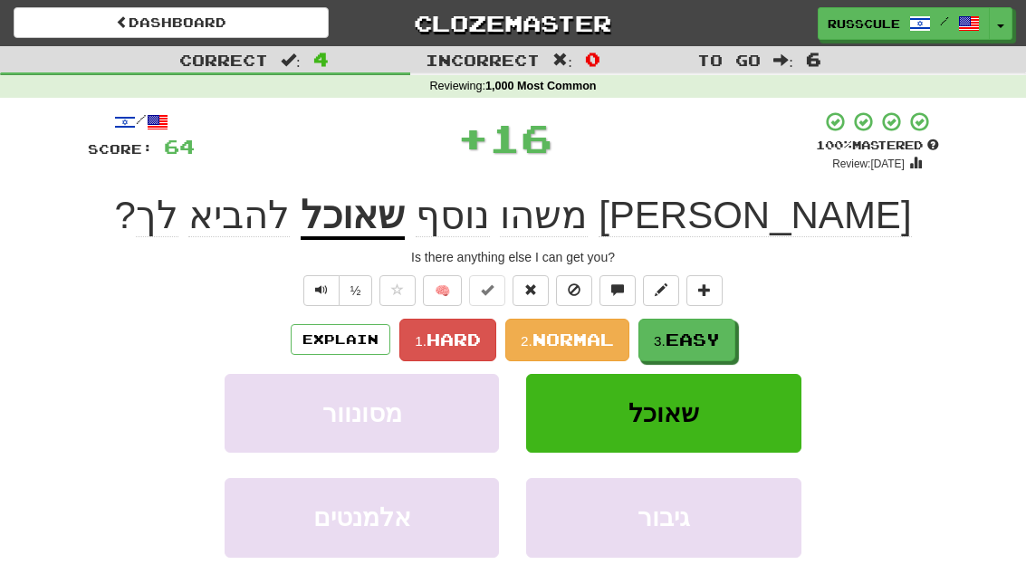
click at [711, 344] on span "Easy" at bounding box center [692, 340] width 54 height 20
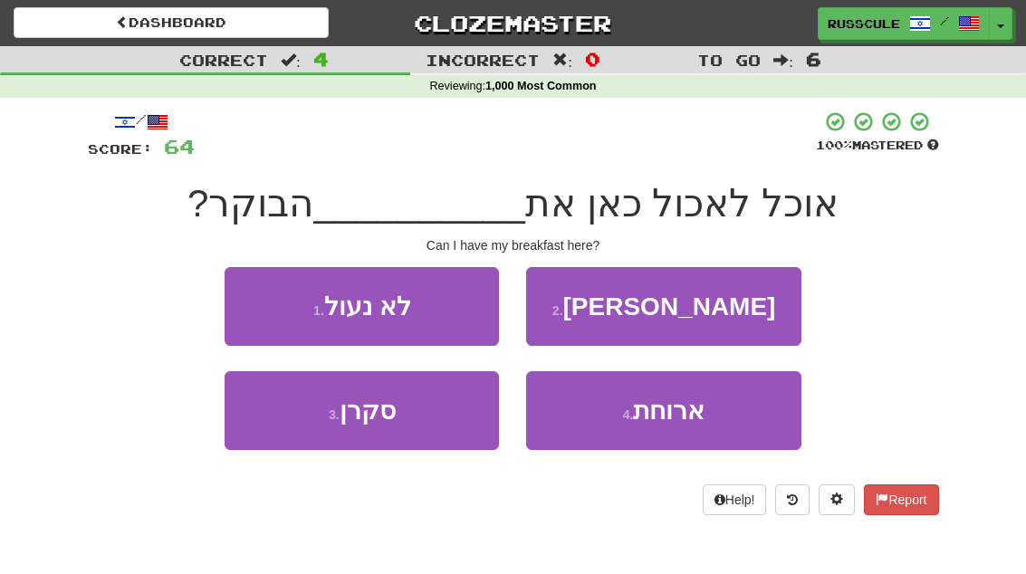
click at [691, 424] on button "4 . ארוחת" at bounding box center [663, 410] width 274 height 79
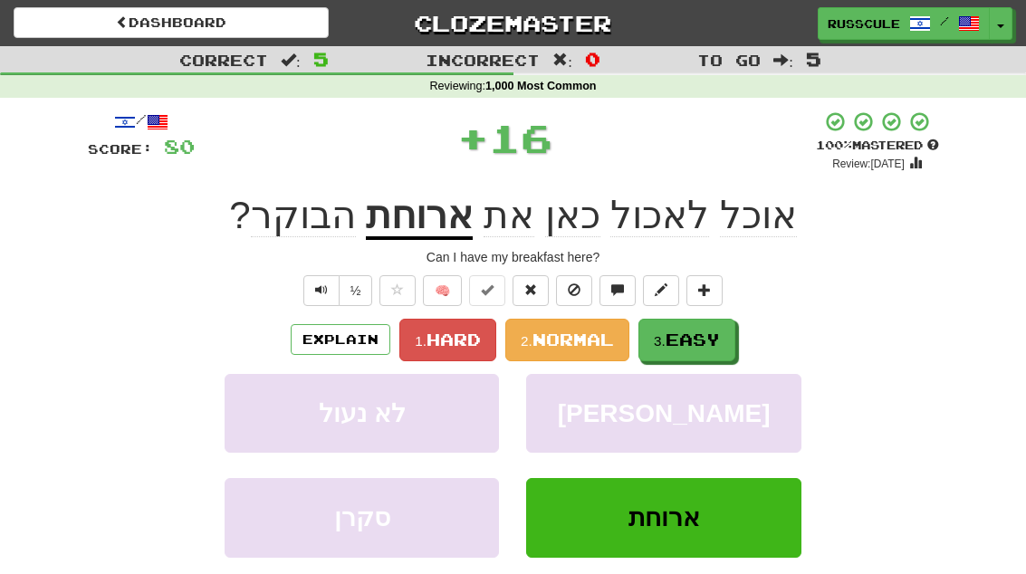
click at [727, 335] on button "3. Easy" at bounding box center [686, 340] width 97 height 43
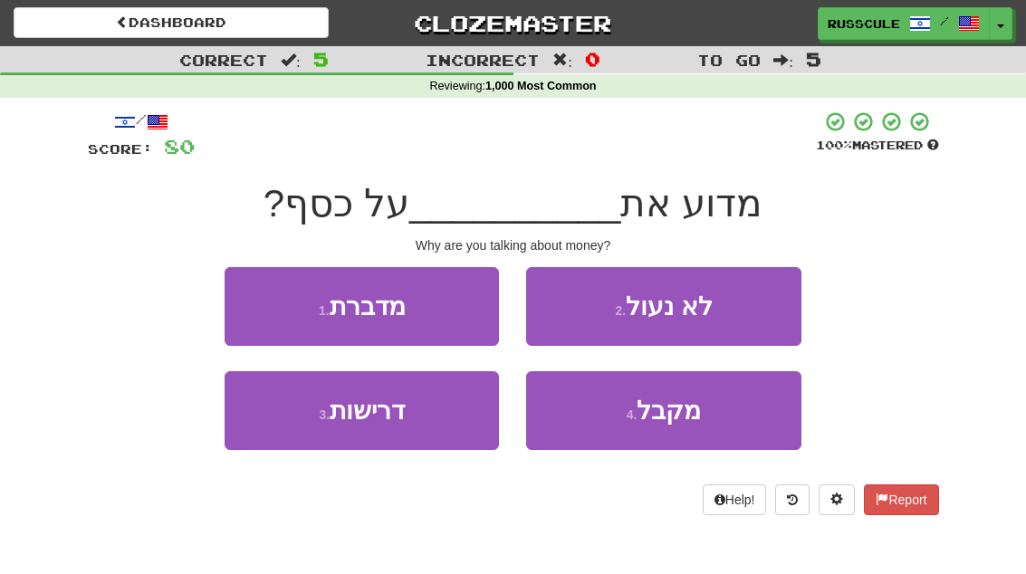
click at [250, 305] on button "1 . מדברת" at bounding box center [362, 306] width 274 height 79
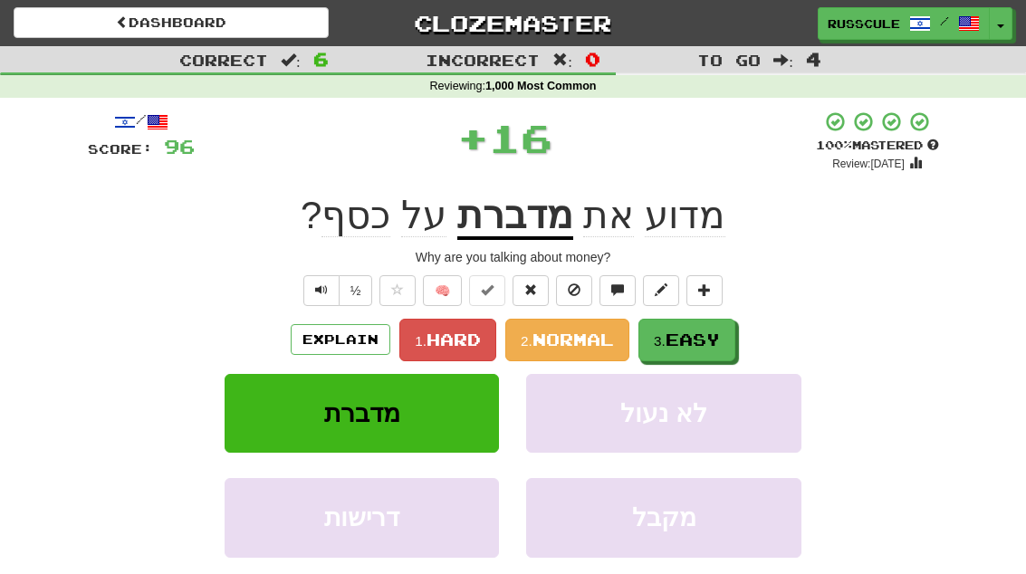
click at [712, 345] on span "Easy" at bounding box center [692, 340] width 54 height 20
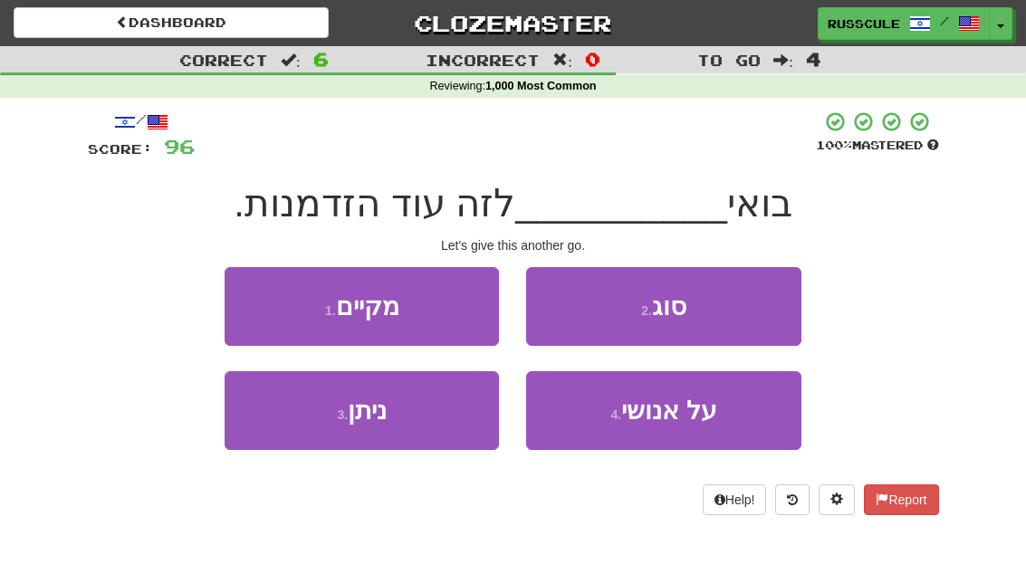
click at [290, 426] on button "3 . ניתן" at bounding box center [362, 410] width 274 height 79
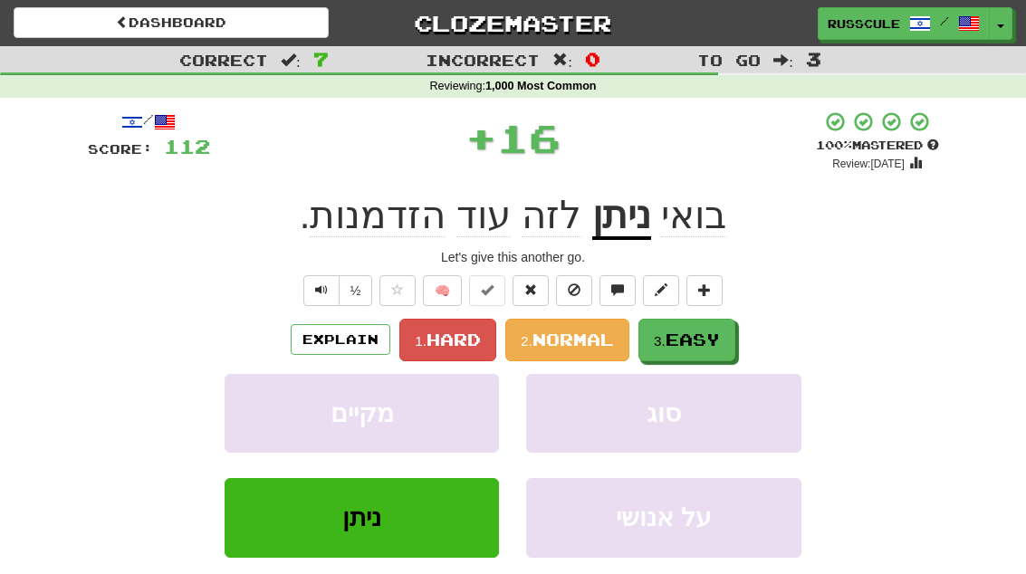
click at [720, 336] on span "Easy" at bounding box center [692, 340] width 54 height 20
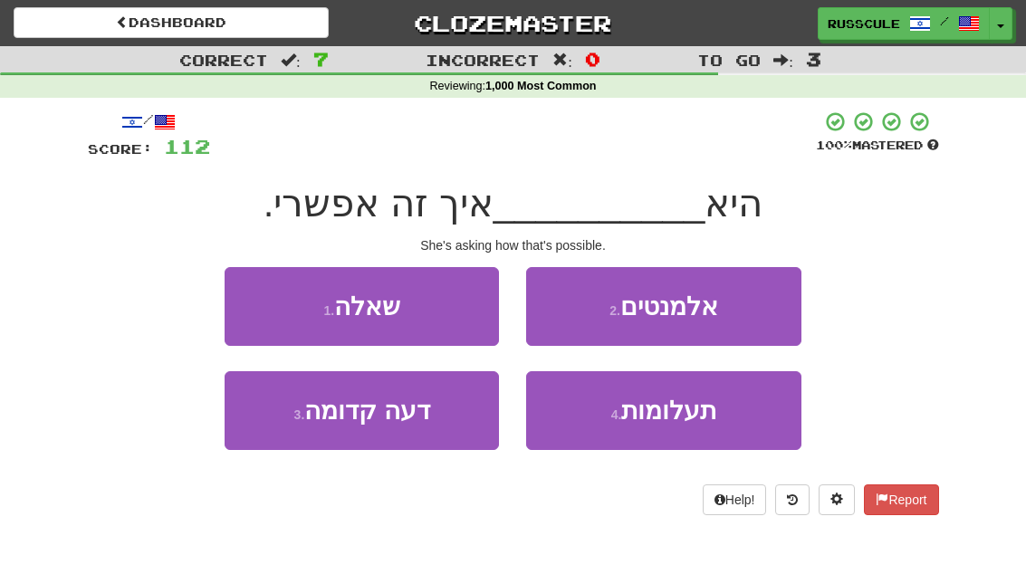
click at [237, 300] on button "1 . שאלה" at bounding box center [362, 306] width 274 height 79
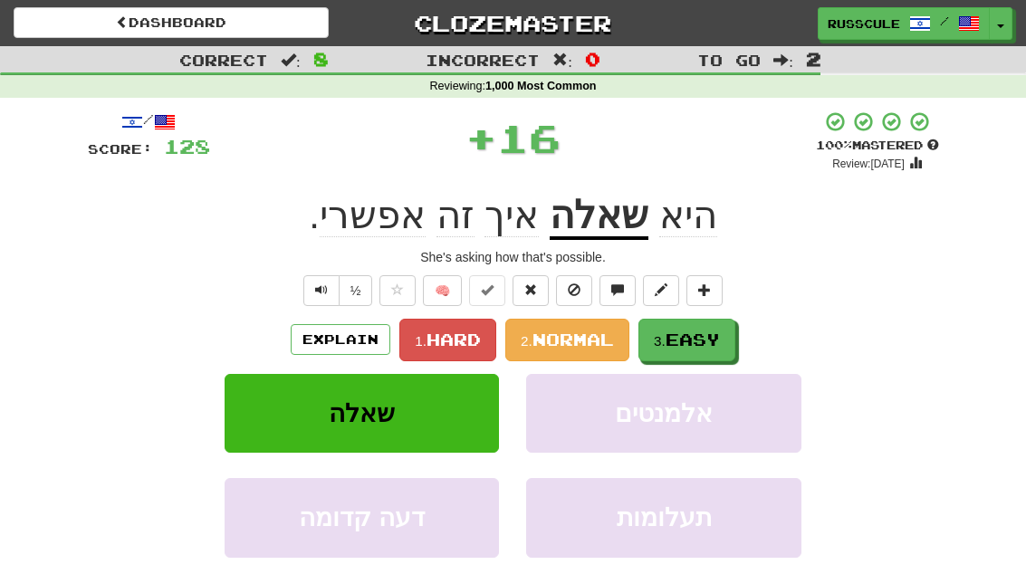
click at [715, 342] on span "Easy" at bounding box center [692, 340] width 54 height 20
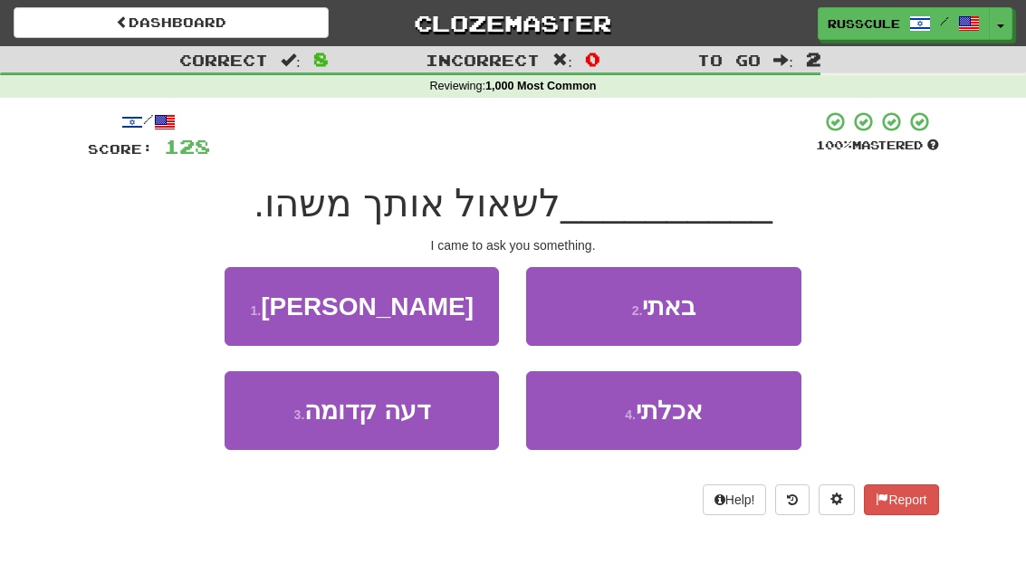
click at [744, 312] on button "2 . באתי" at bounding box center [663, 306] width 274 height 79
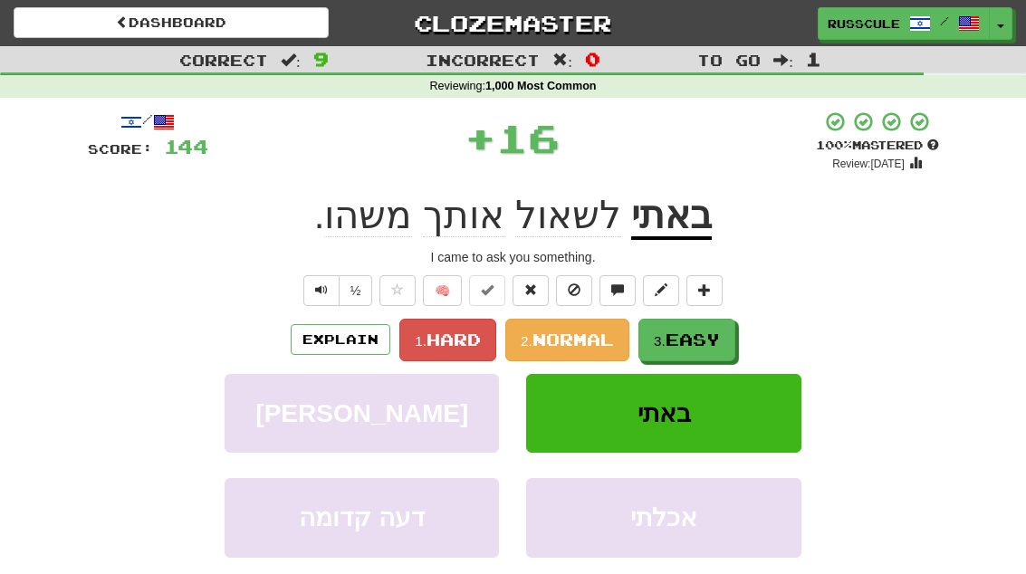
click at [713, 339] on span "Easy" at bounding box center [692, 340] width 54 height 20
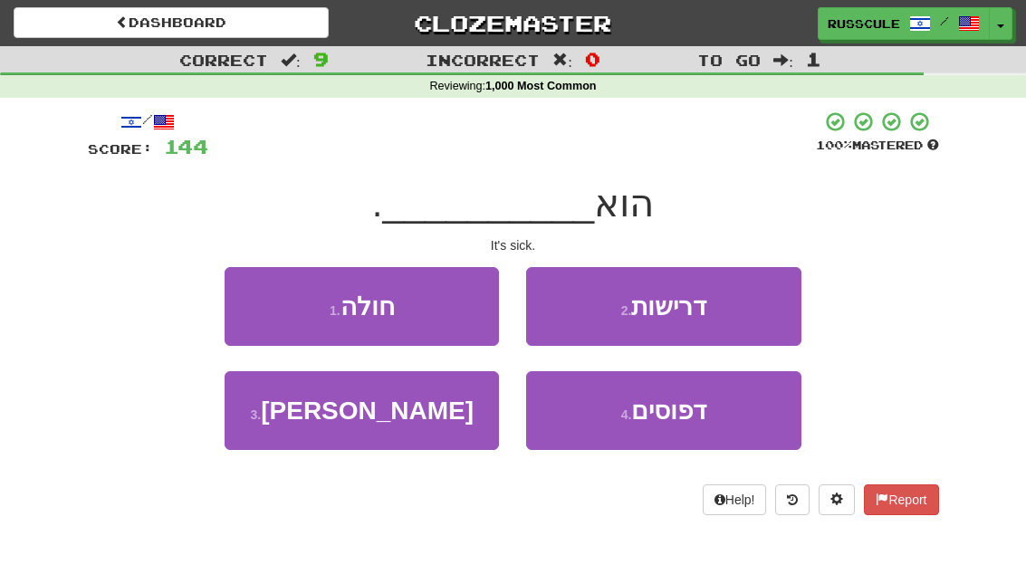
click at [249, 308] on button "1 . חולה" at bounding box center [362, 306] width 274 height 79
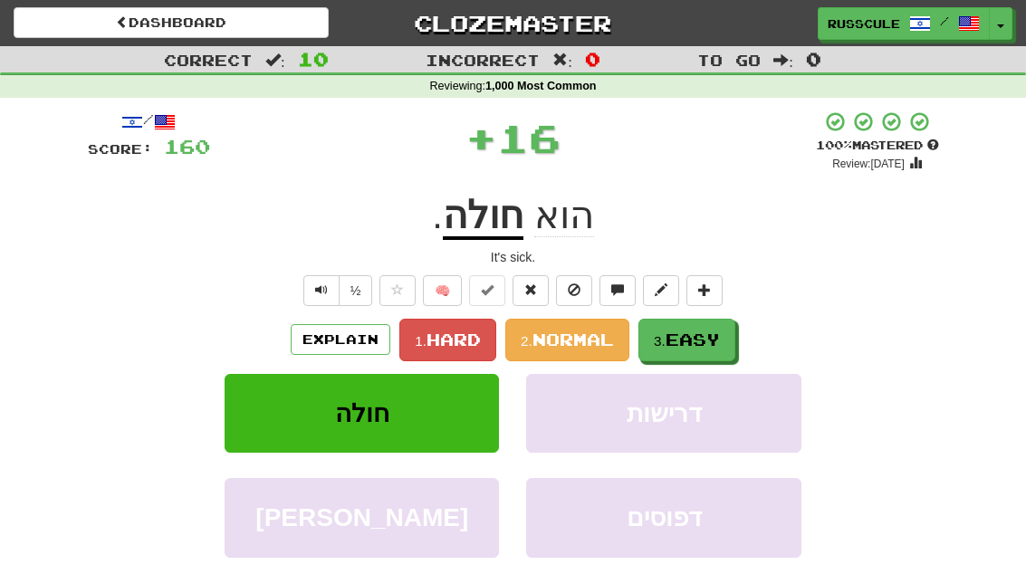
click at [712, 342] on span "Easy" at bounding box center [692, 340] width 54 height 20
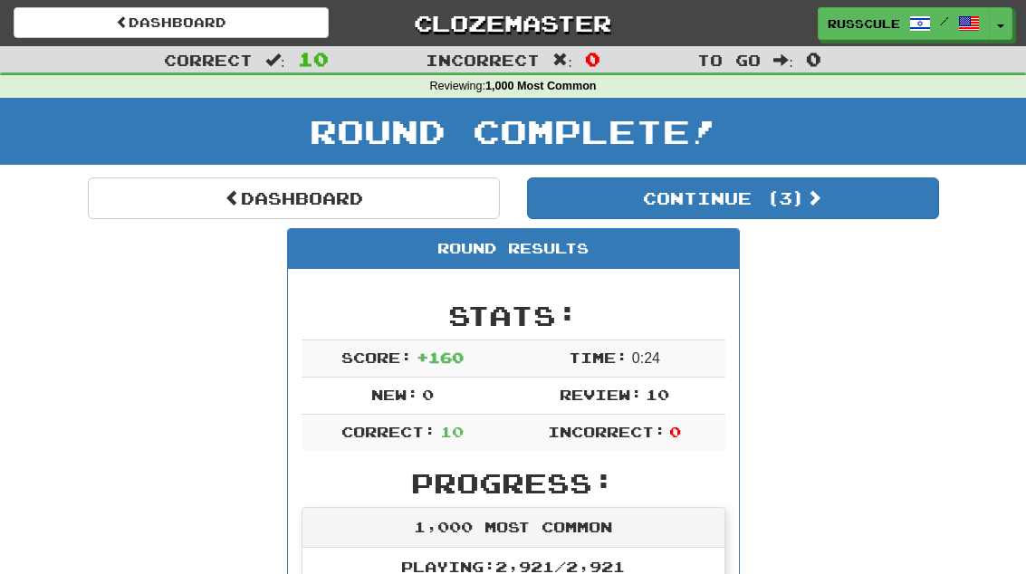
click at [877, 214] on button "Continue ( 3 )" at bounding box center [733, 198] width 412 height 42
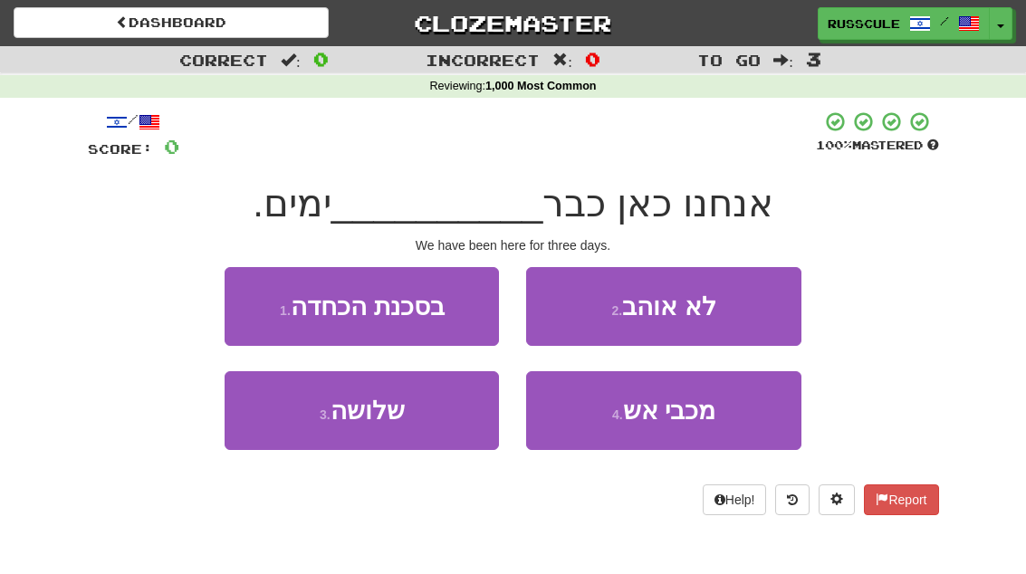
click at [285, 430] on button "3 . שלושה" at bounding box center [362, 410] width 274 height 79
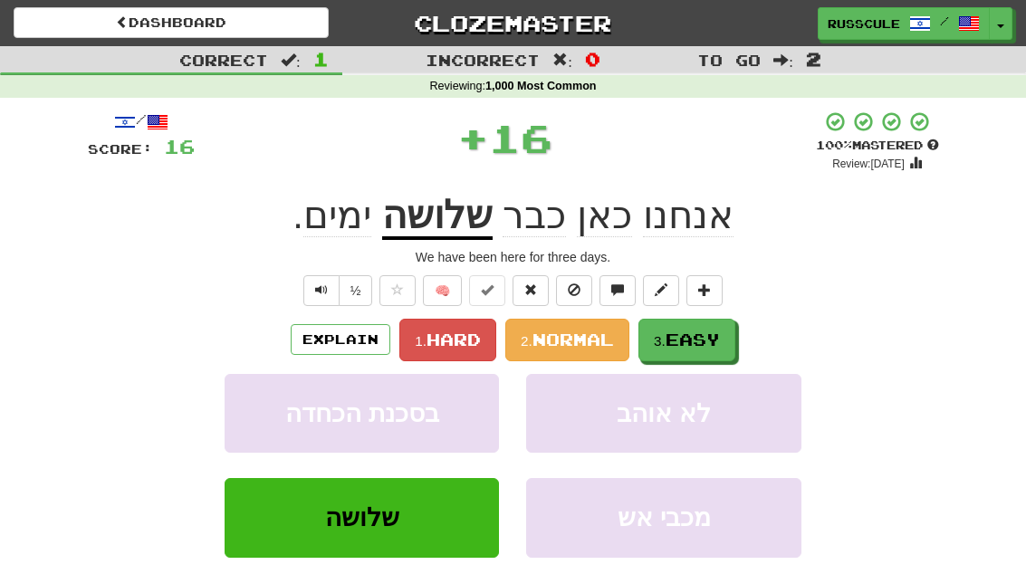
click at [720, 340] on span "Easy" at bounding box center [692, 340] width 54 height 20
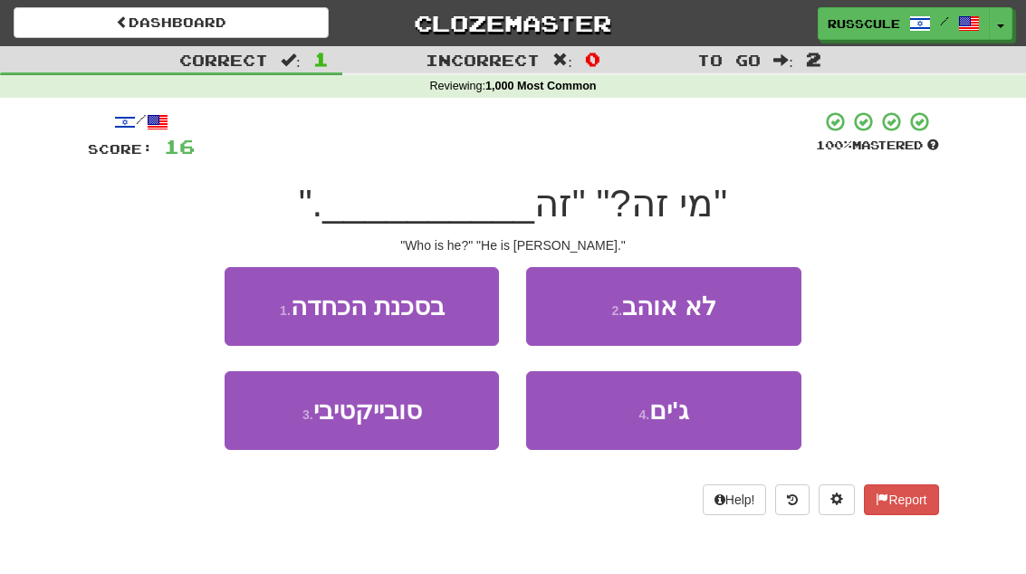
click at [715, 419] on button "4 . ג'ים" at bounding box center [663, 410] width 274 height 79
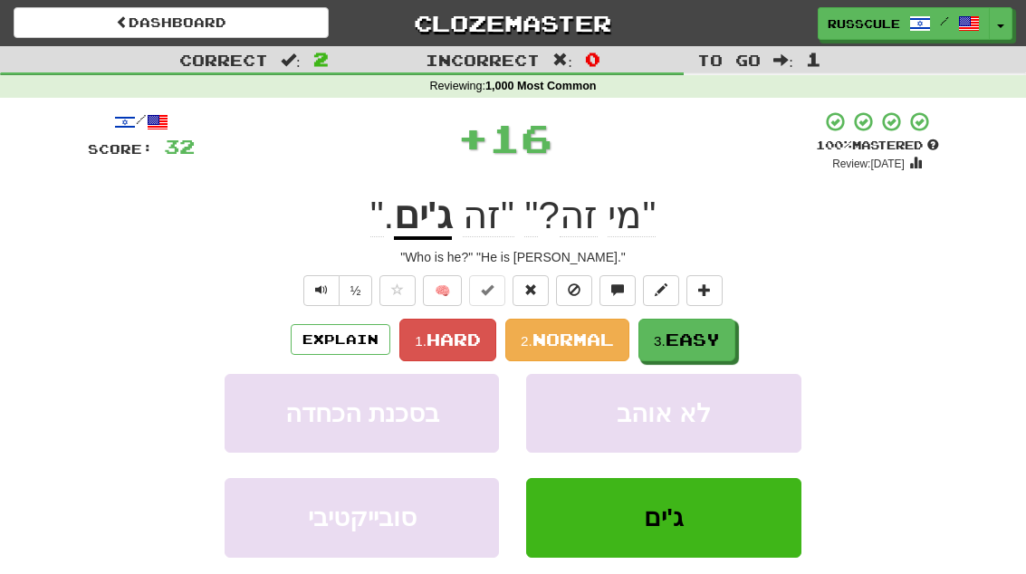
click at [735, 324] on button "3. Easy" at bounding box center [686, 340] width 97 height 43
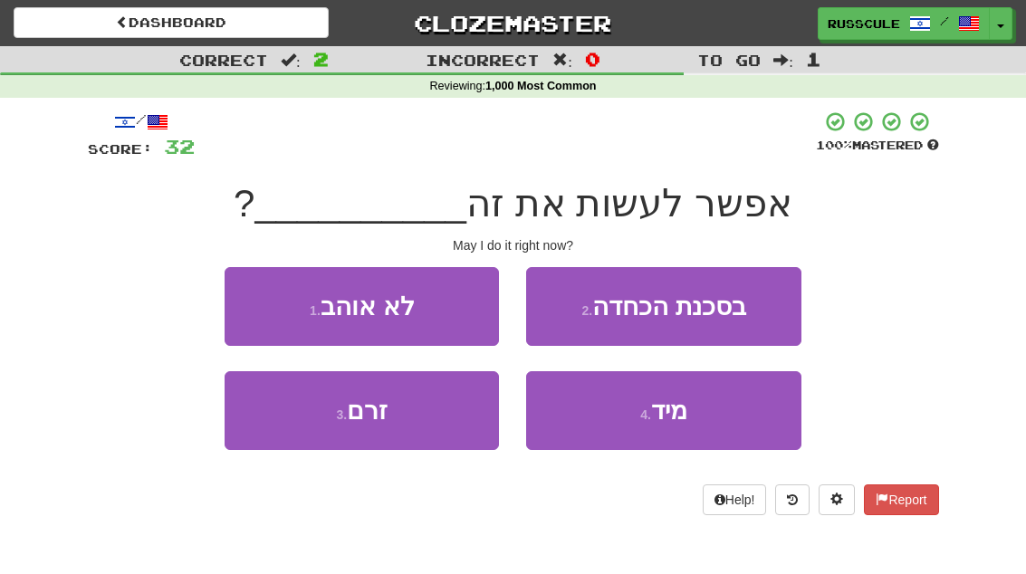
click at [707, 425] on button "4 . מיד" at bounding box center [663, 410] width 274 height 79
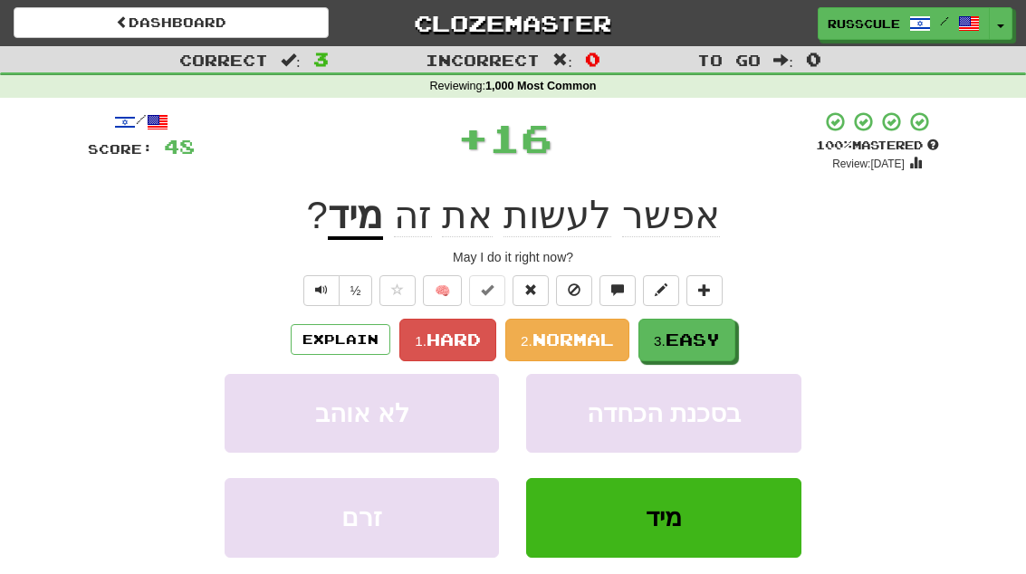
click at [729, 340] on button "3. Easy" at bounding box center [686, 340] width 97 height 43
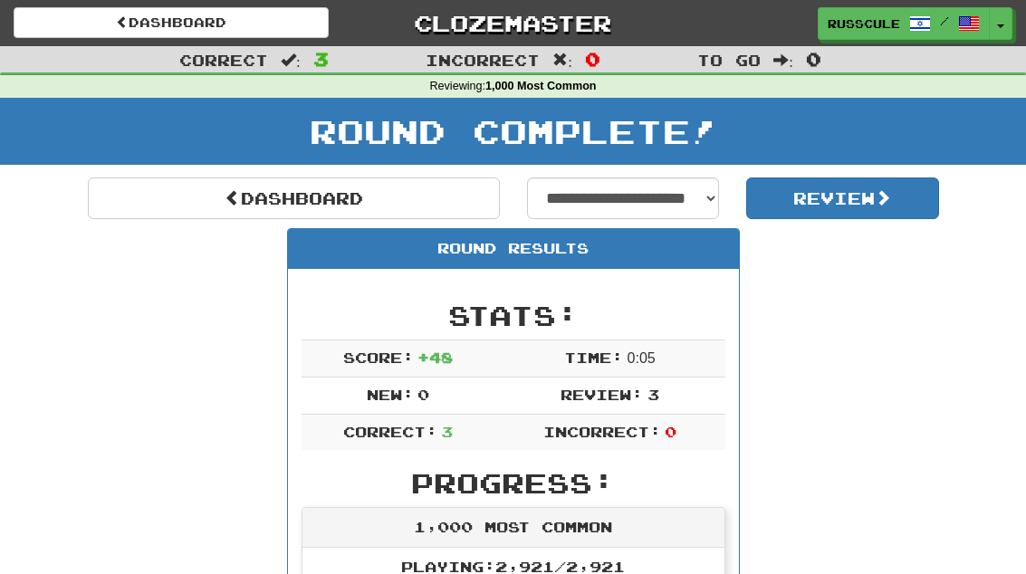
click at [143, 204] on link "Dashboard" at bounding box center [294, 198] width 412 height 42
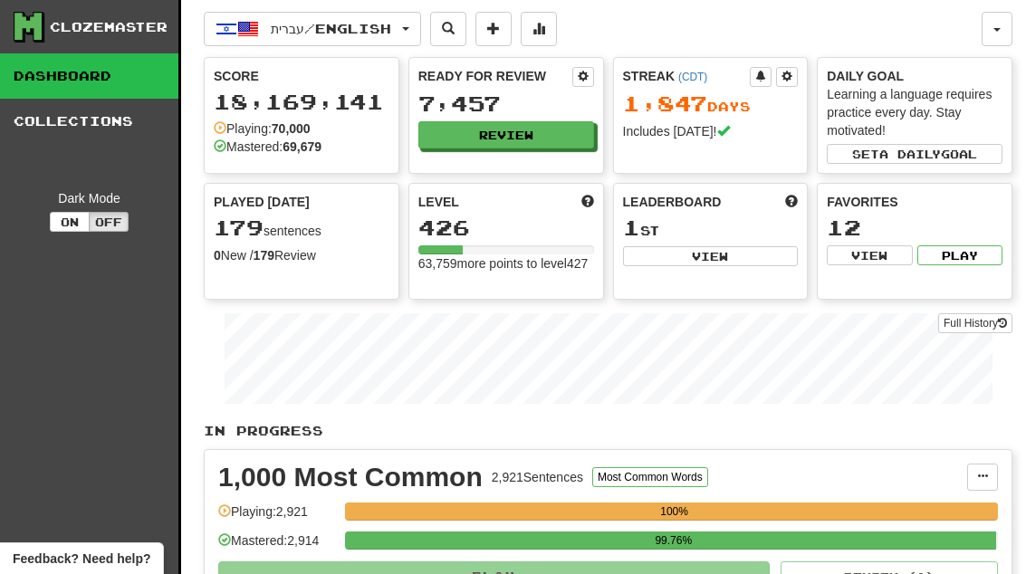
click at [560, 147] on button "Review" at bounding box center [506, 134] width 176 height 27
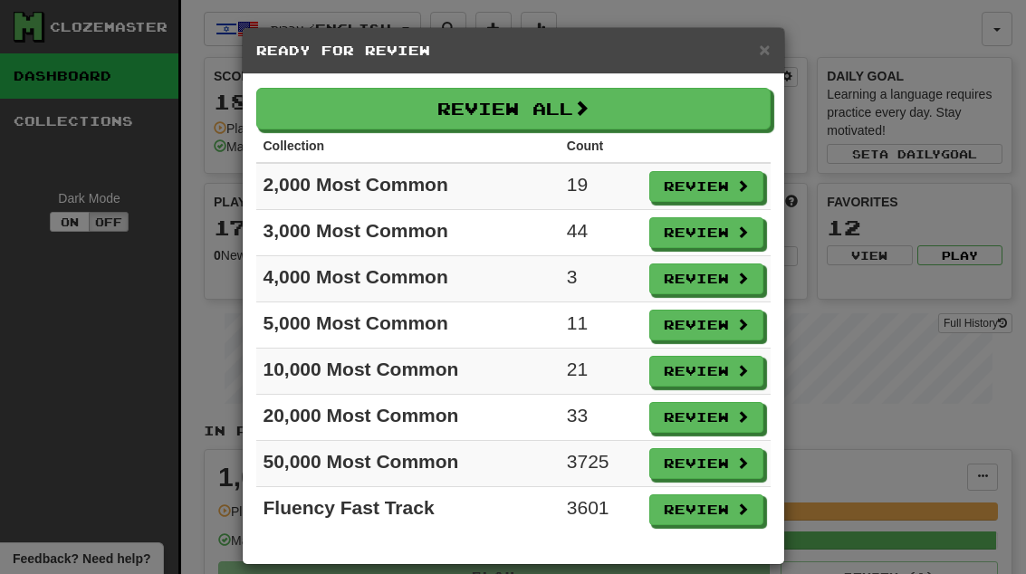
click at [726, 194] on button "Review" at bounding box center [706, 186] width 114 height 31
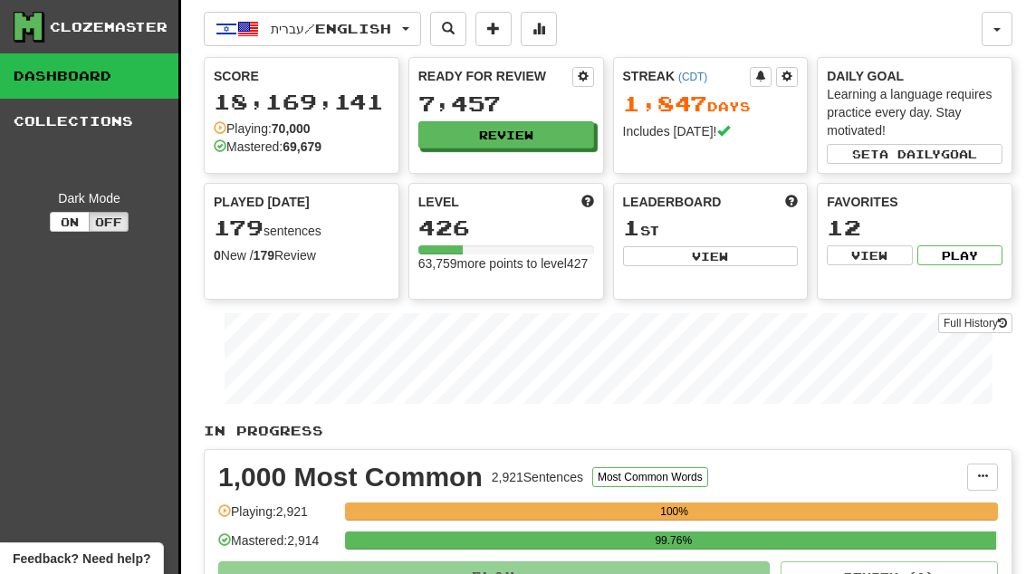
select select "**"
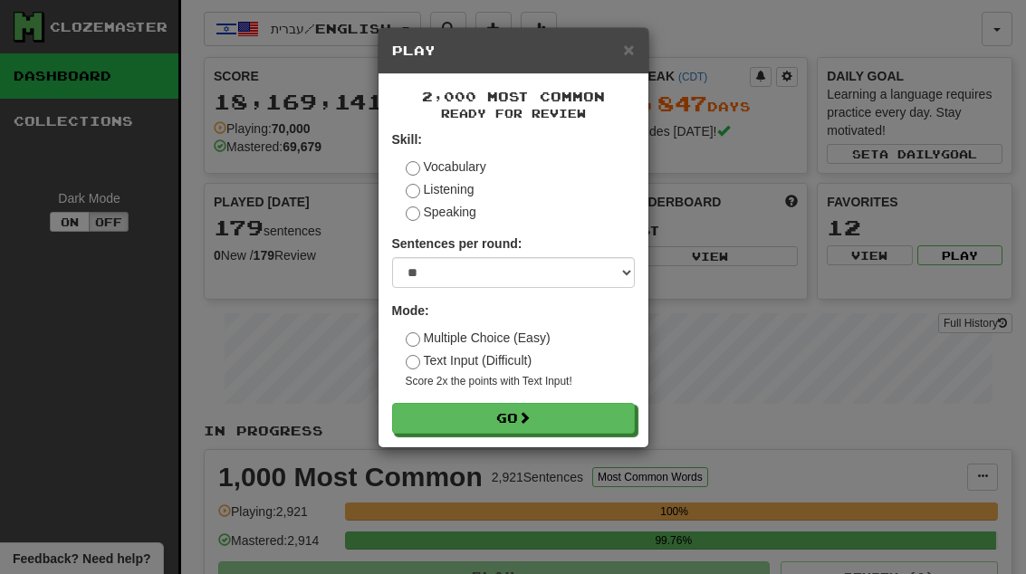
click at [619, 427] on button "Go" at bounding box center [513, 418] width 243 height 31
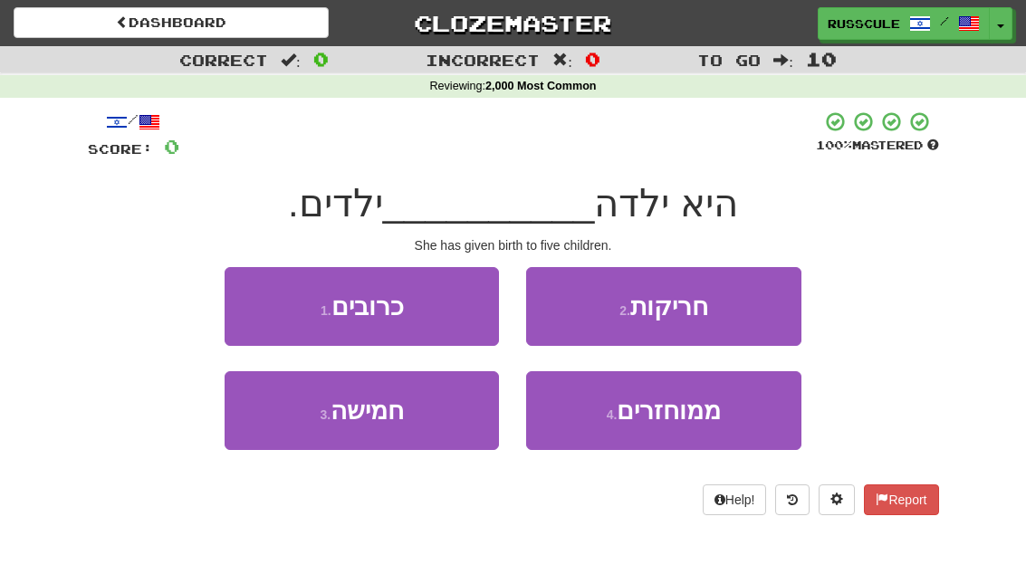
click at [294, 443] on button "3 . חמישה" at bounding box center [362, 410] width 274 height 79
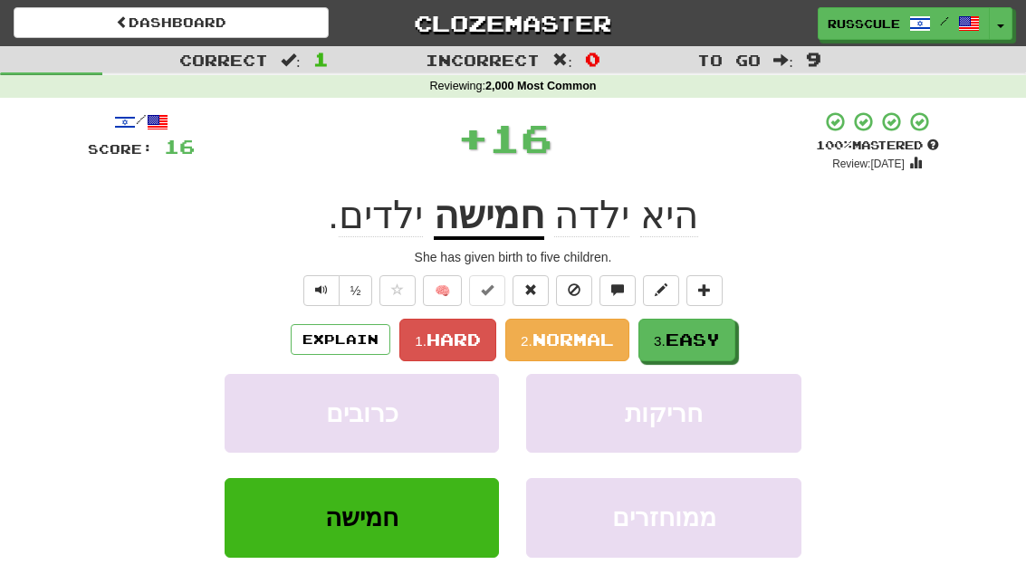
click at [714, 341] on span "Easy" at bounding box center [692, 340] width 54 height 20
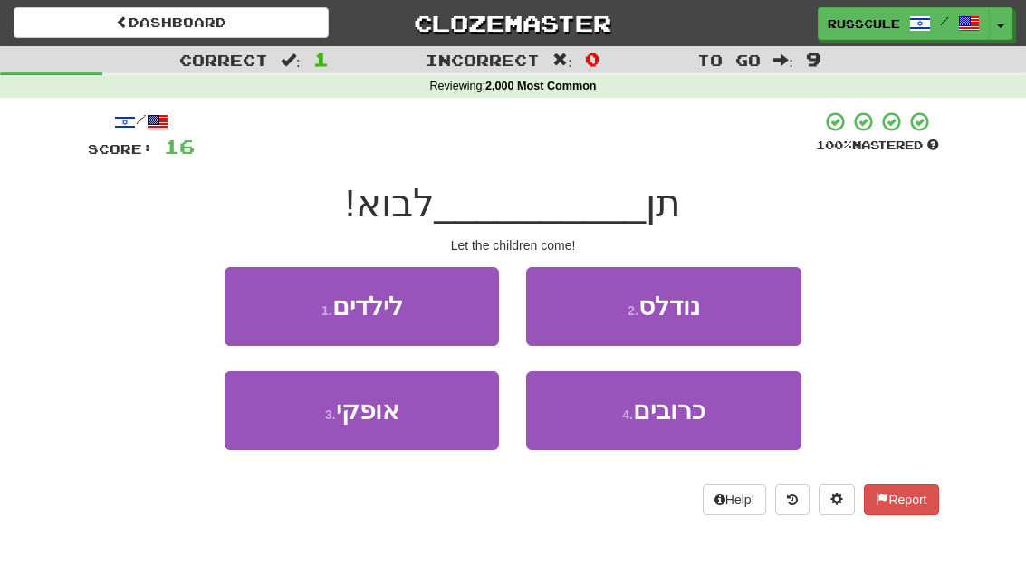
click at [240, 296] on button "1 . לילדים" at bounding box center [362, 306] width 274 height 79
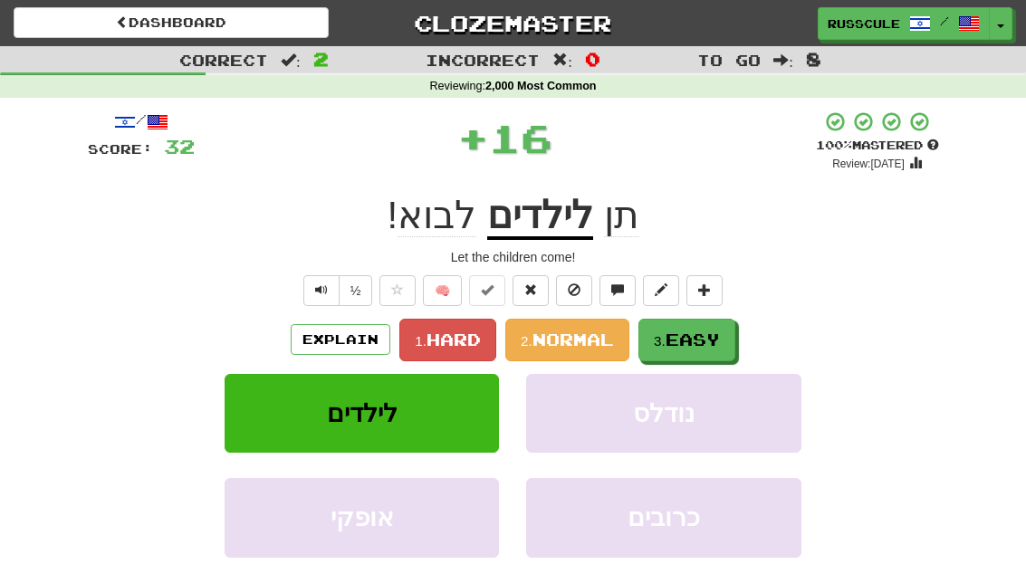
click at [720, 331] on span "Easy" at bounding box center [692, 340] width 54 height 20
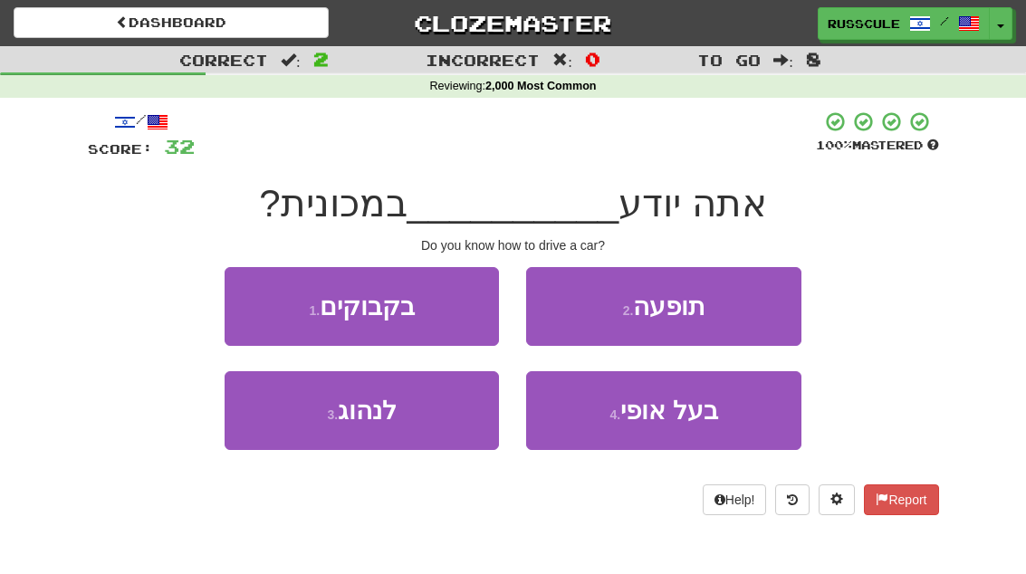
click at [290, 426] on button "3 . לנהוג" at bounding box center [362, 410] width 274 height 79
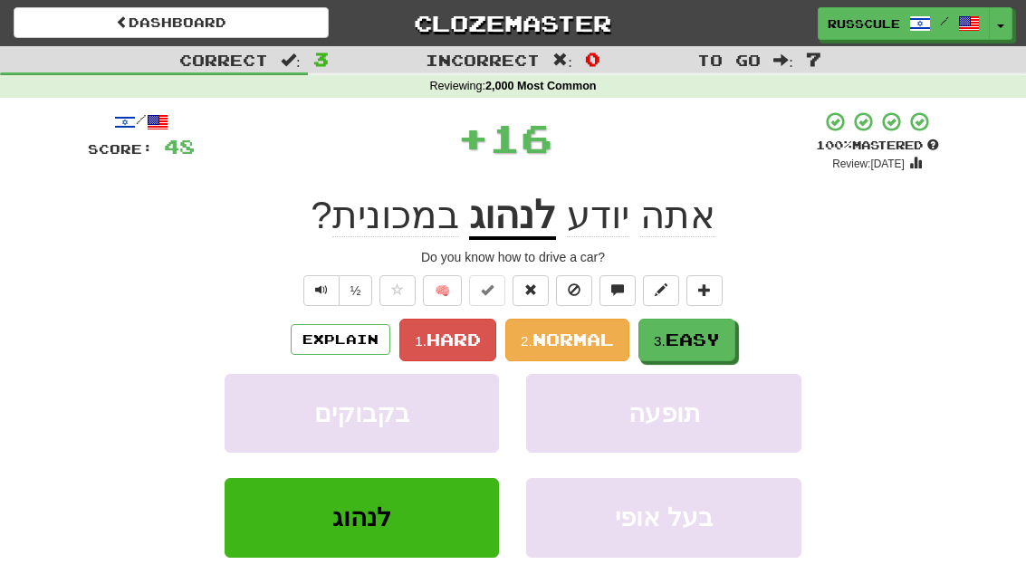
click at [715, 335] on span "Easy" at bounding box center [692, 340] width 54 height 20
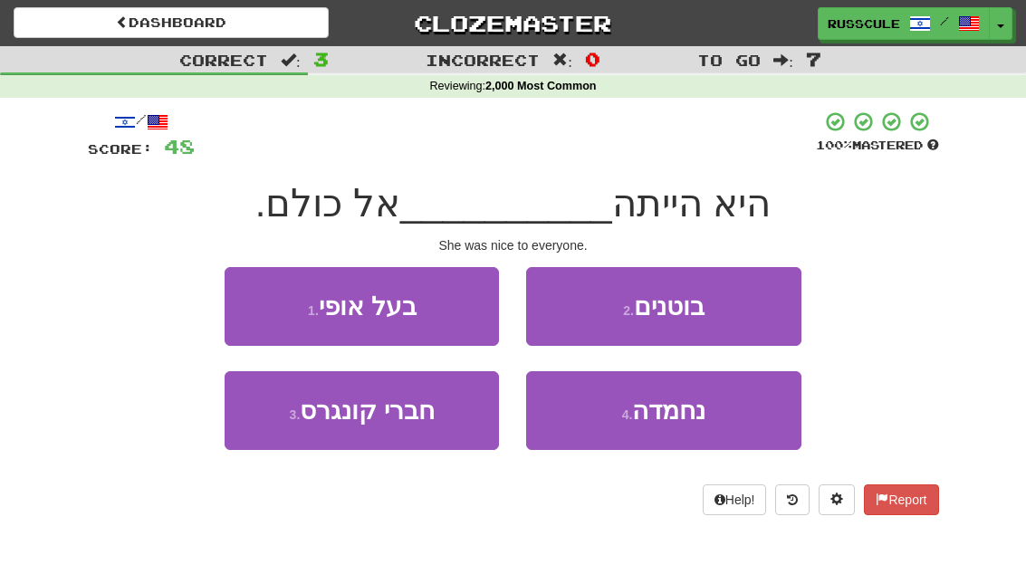
click at [692, 414] on span "נחמדה" at bounding box center [668, 411] width 73 height 28
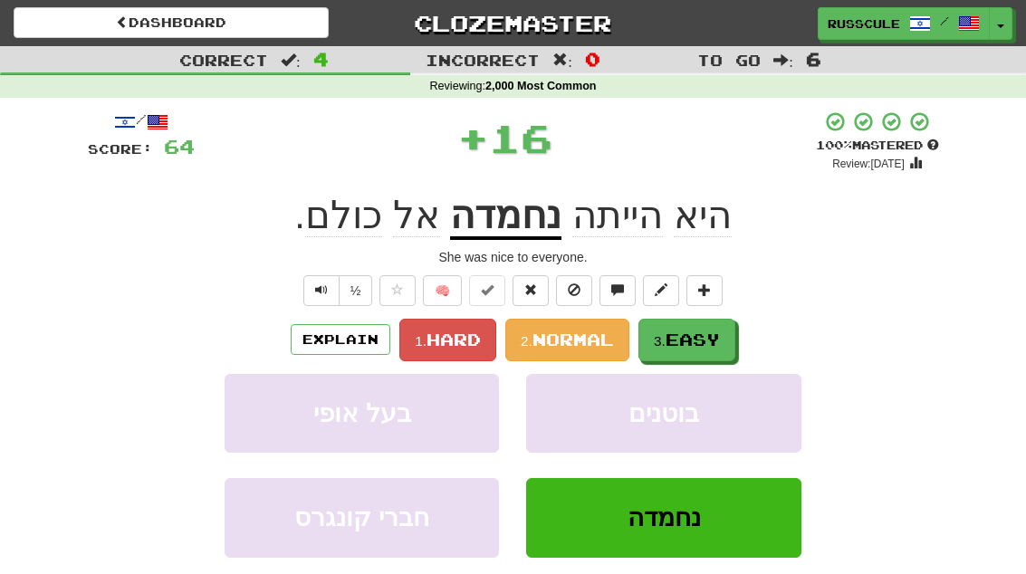
click at [726, 338] on button "3. Easy" at bounding box center [686, 340] width 97 height 43
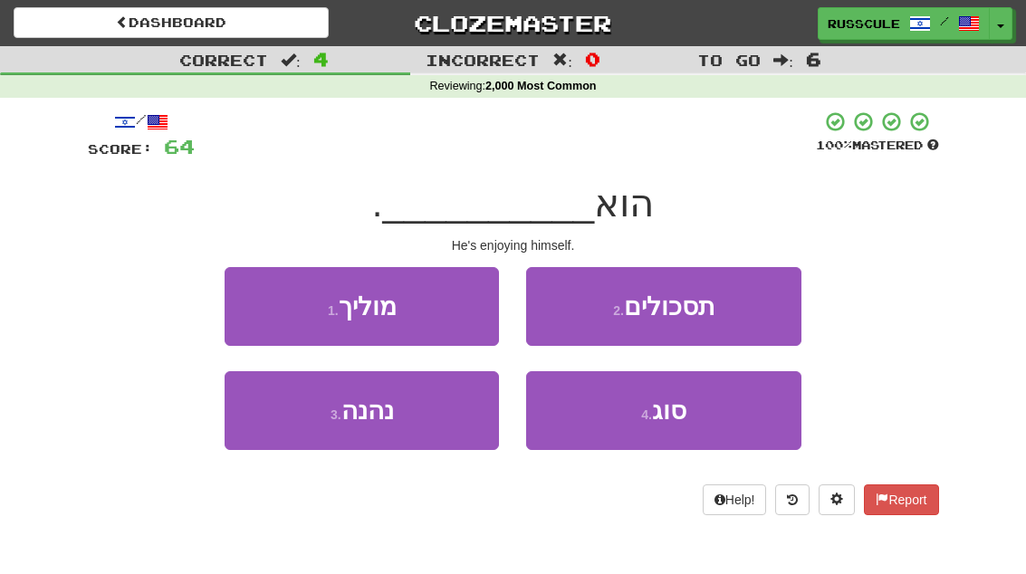
click at [292, 436] on button "3 . נהנה" at bounding box center [362, 410] width 274 height 79
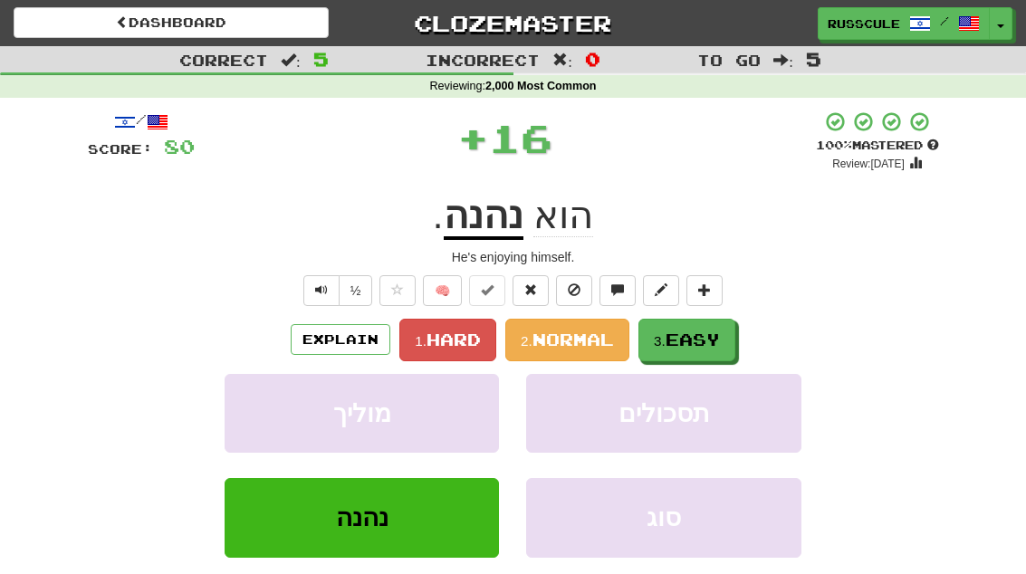
click at [725, 332] on button "3. Easy" at bounding box center [686, 340] width 97 height 43
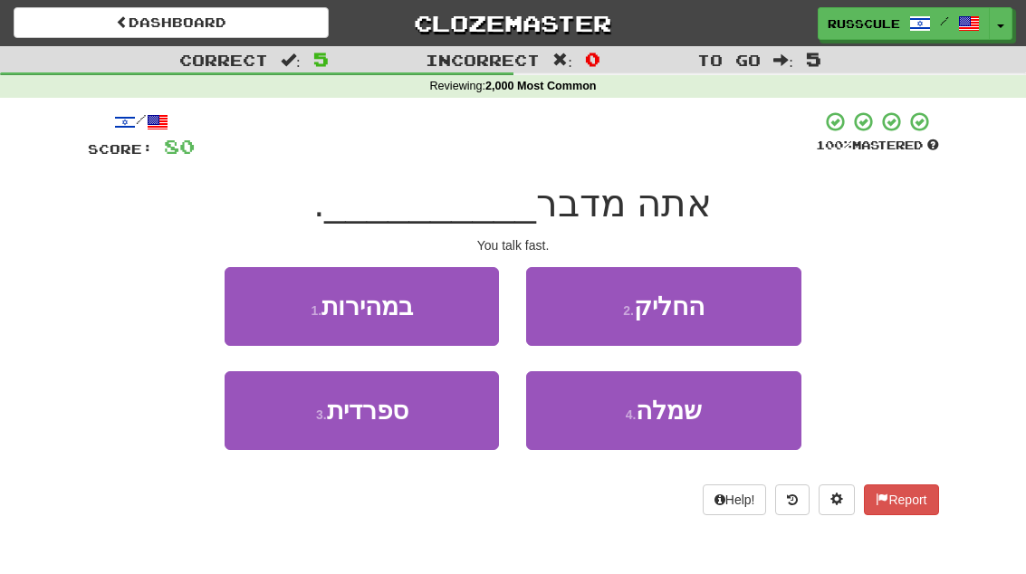
click at [238, 300] on button "1 . במהירות" at bounding box center [362, 306] width 274 height 79
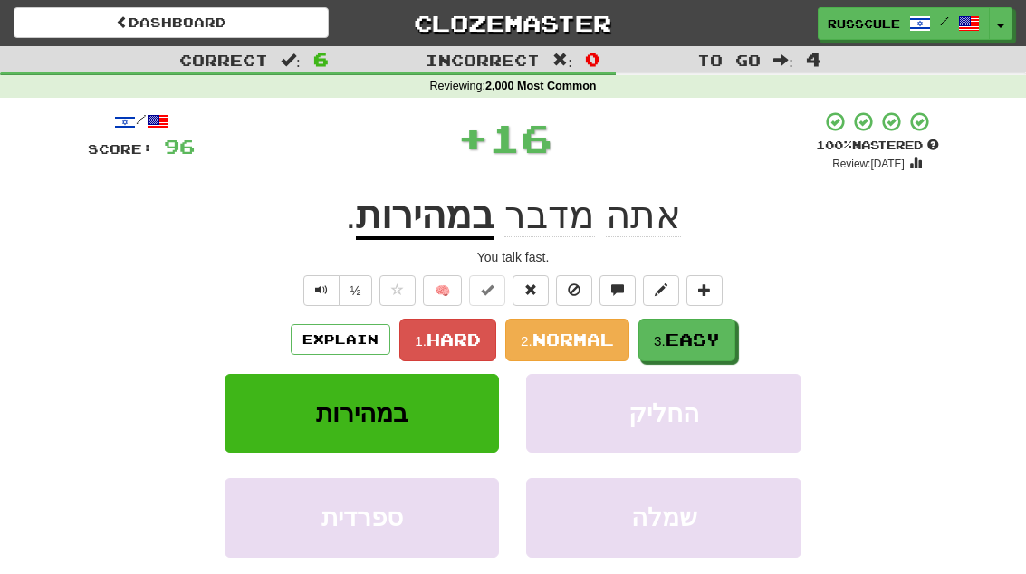
click at [716, 336] on span "Easy" at bounding box center [692, 340] width 54 height 20
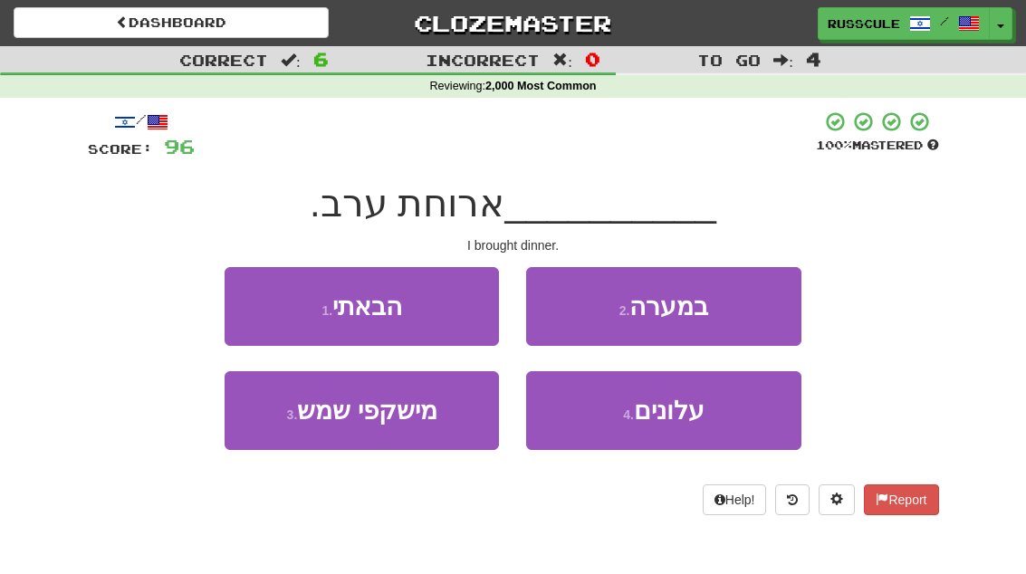
click at [249, 305] on button "1 . הבאתי" at bounding box center [362, 306] width 274 height 79
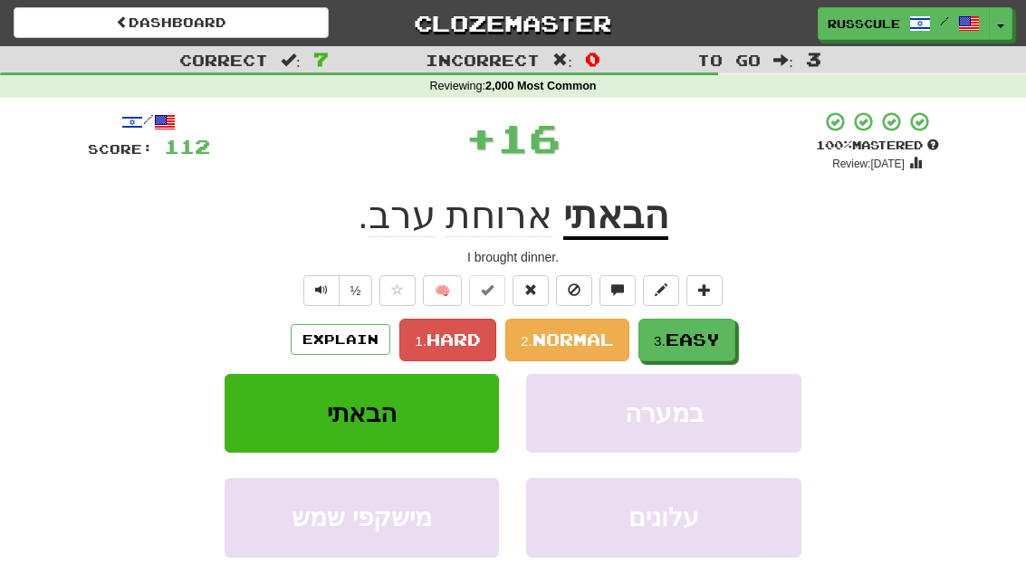
click at [717, 340] on span "Easy" at bounding box center [692, 340] width 54 height 20
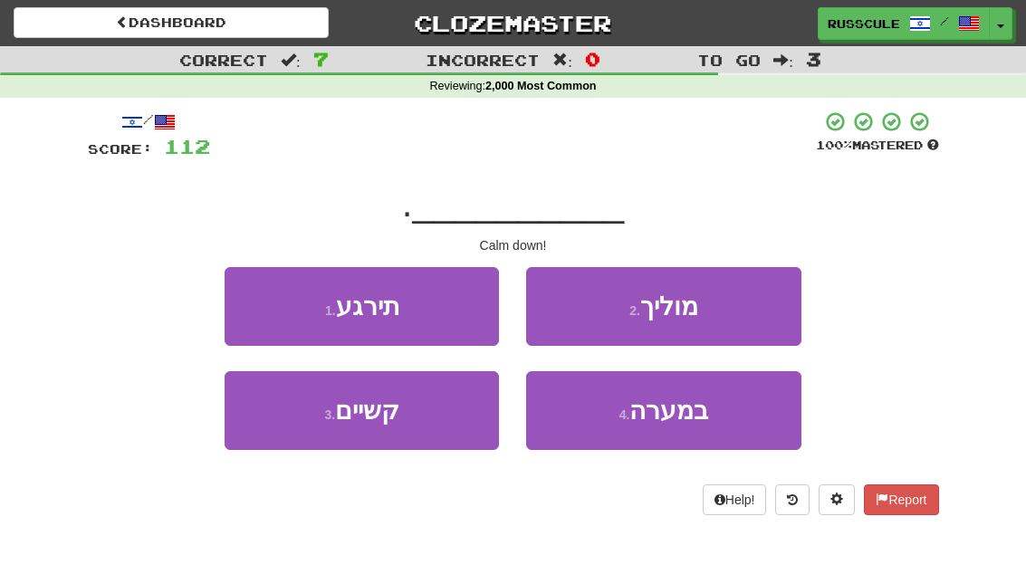
click at [254, 309] on button "1 . תירגע" at bounding box center [362, 306] width 274 height 79
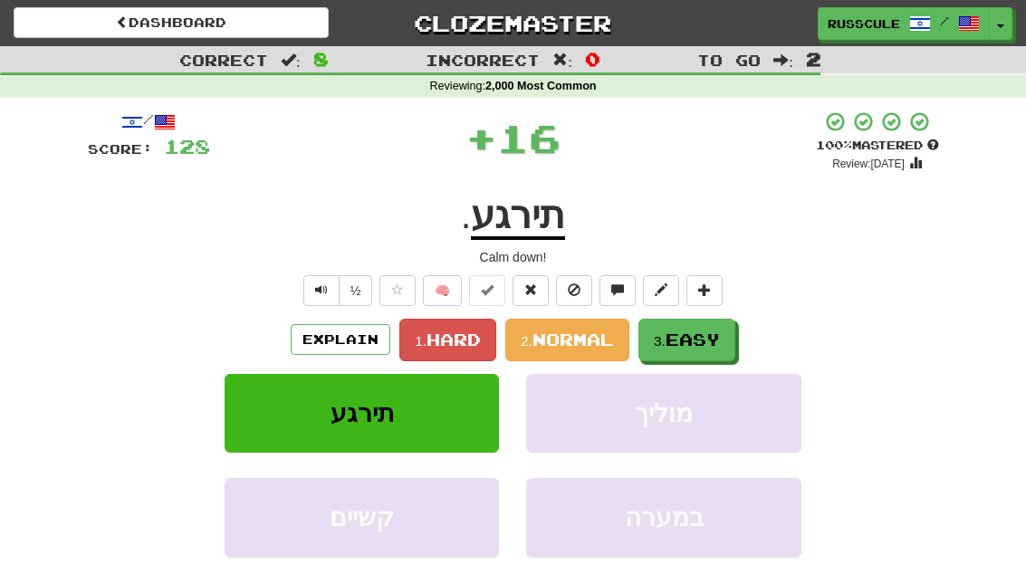
click at [715, 342] on span "Easy" at bounding box center [692, 340] width 54 height 20
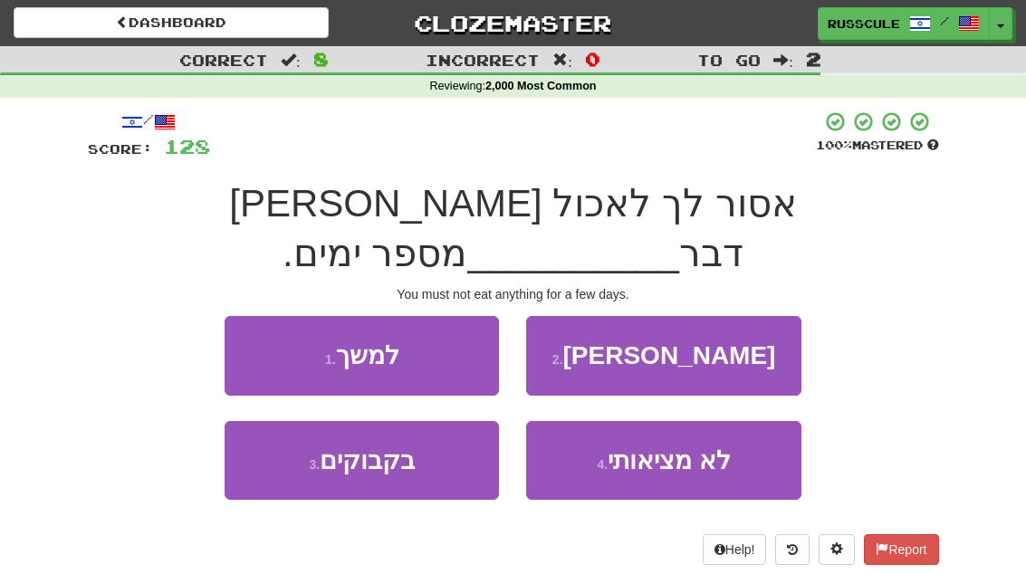
click at [242, 316] on button "1 . למשך" at bounding box center [362, 355] width 274 height 79
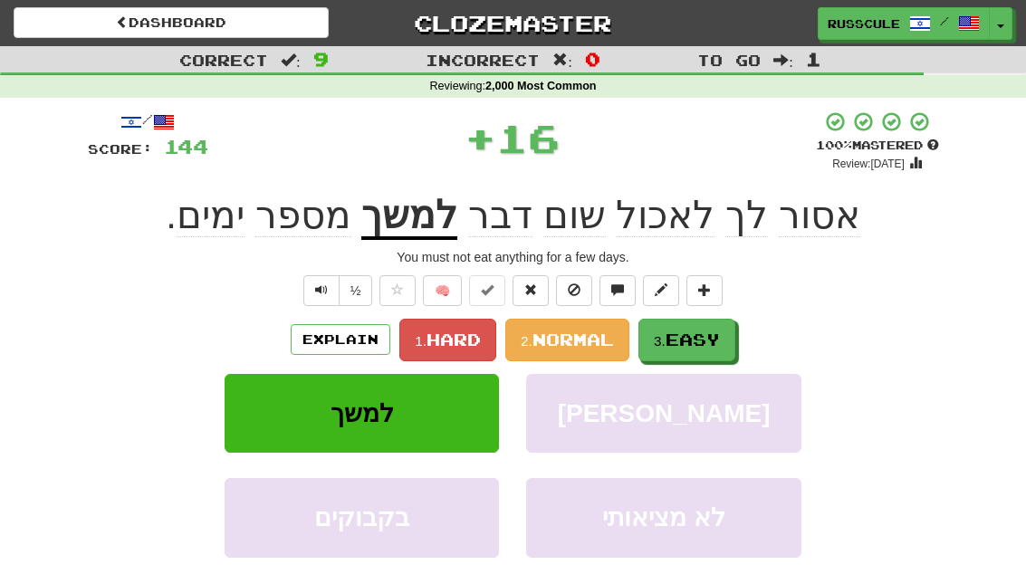
click at [720, 338] on span "Easy" at bounding box center [692, 340] width 54 height 20
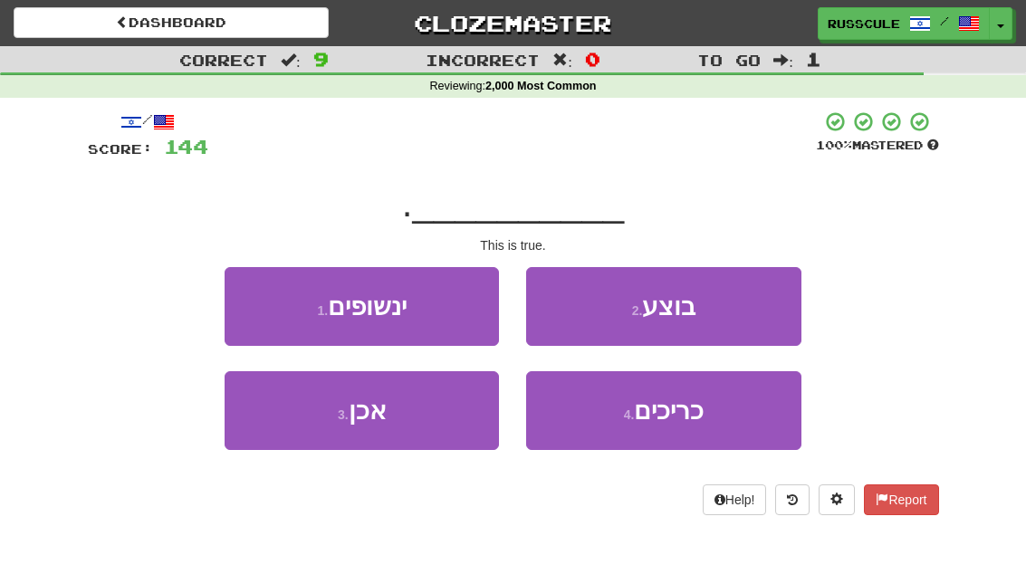
click at [286, 436] on button "3 . אכן" at bounding box center [362, 410] width 274 height 79
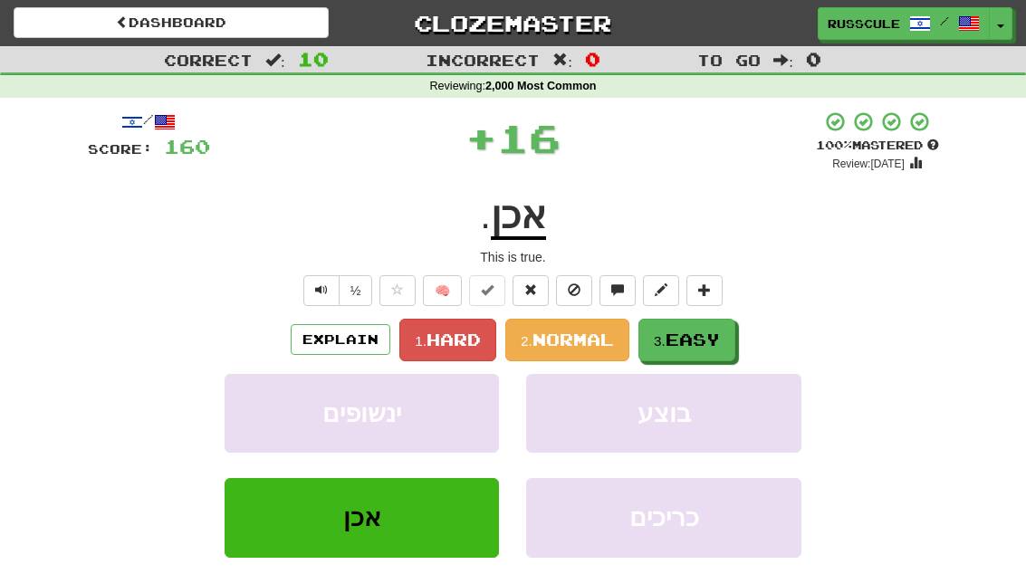
click at [717, 342] on span "Easy" at bounding box center [692, 340] width 54 height 20
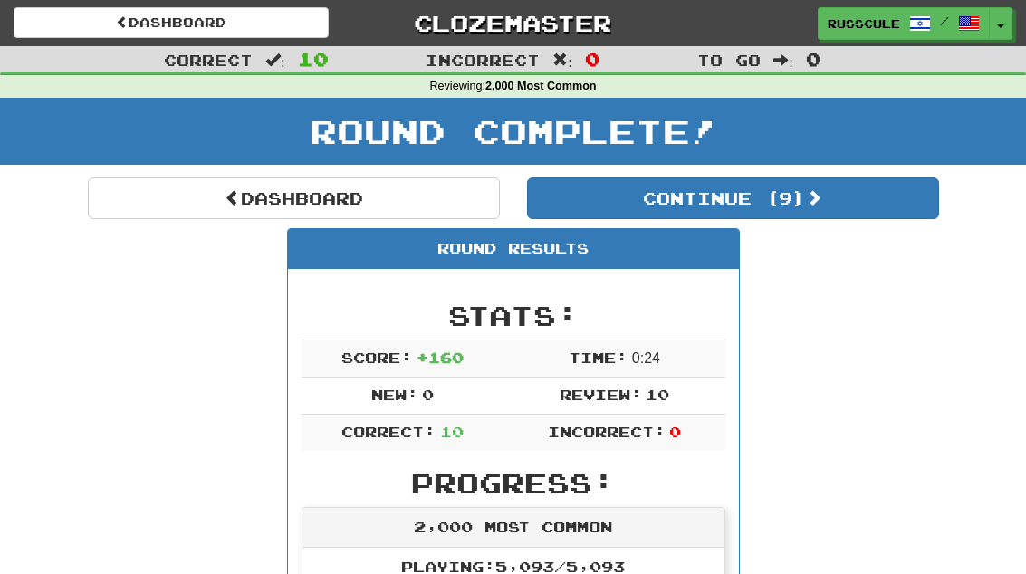
click at [882, 214] on button "Continue ( 9 )" at bounding box center [733, 198] width 412 height 42
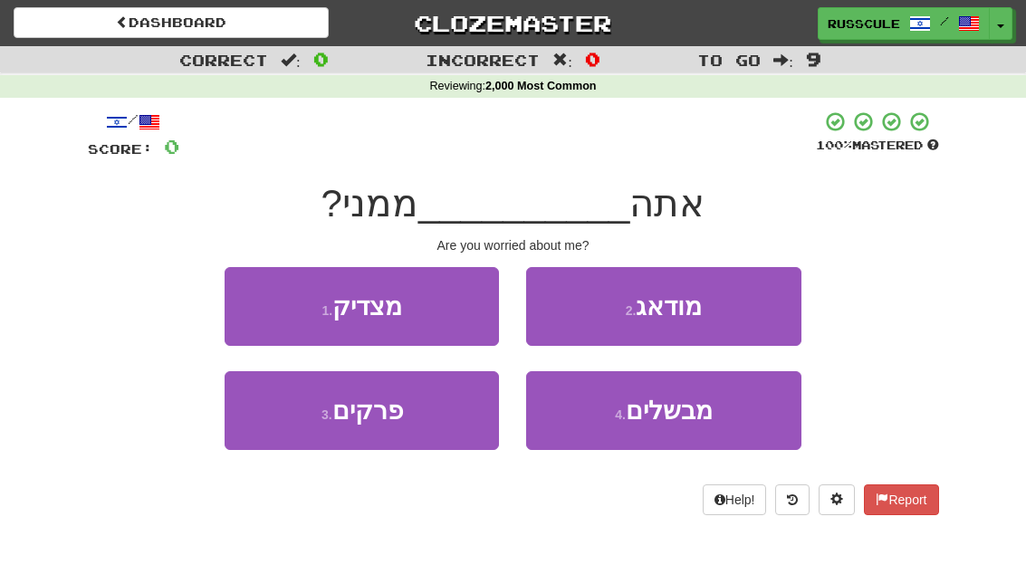
click at [763, 311] on button "2 . מודאג" at bounding box center [663, 306] width 274 height 79
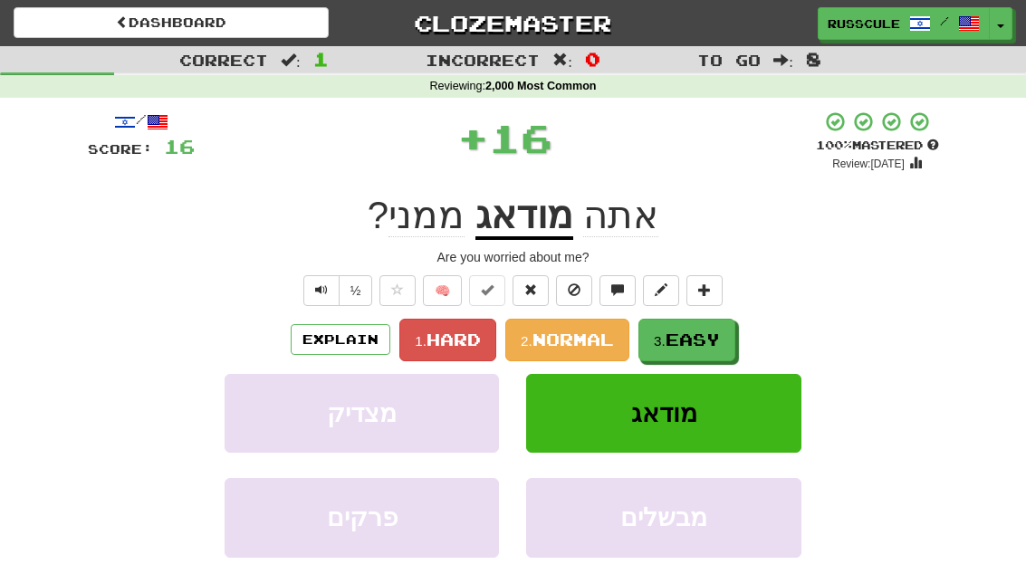
click at [712, 340] on span "Easy" at bounding box center [692, 340] width 54 height 20
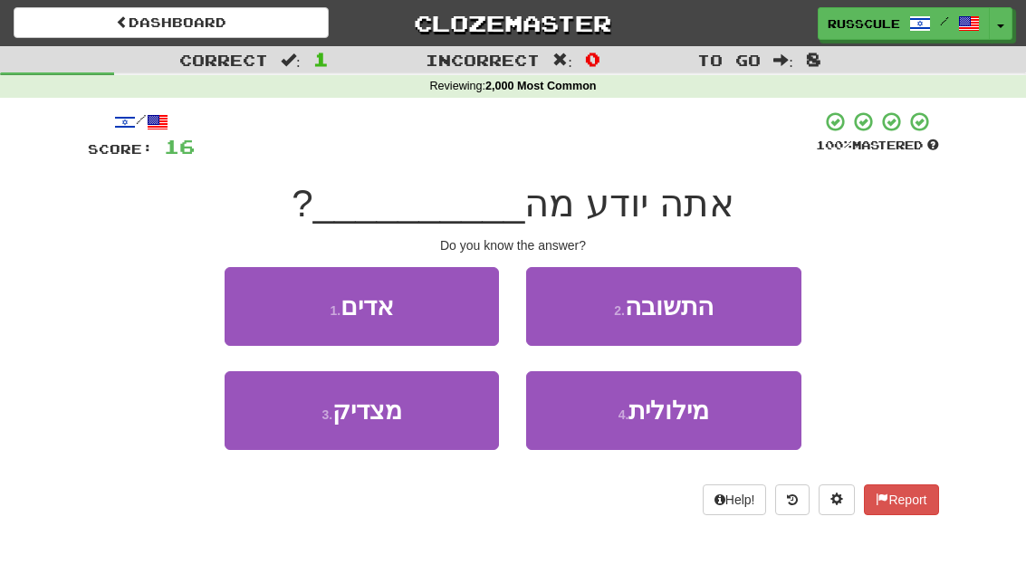
click at [761, 310] on button "2 . התשובה" at bounding box center [663, 306] width 274 height 79
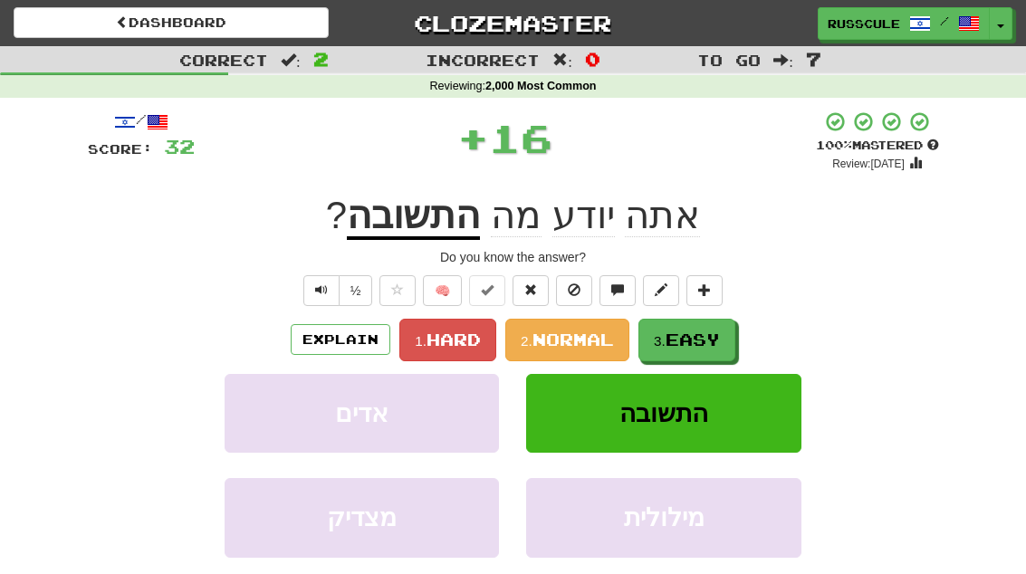
click at [720, 343] on span "Easy" at bounding box center [692, 340] width 54 height 20
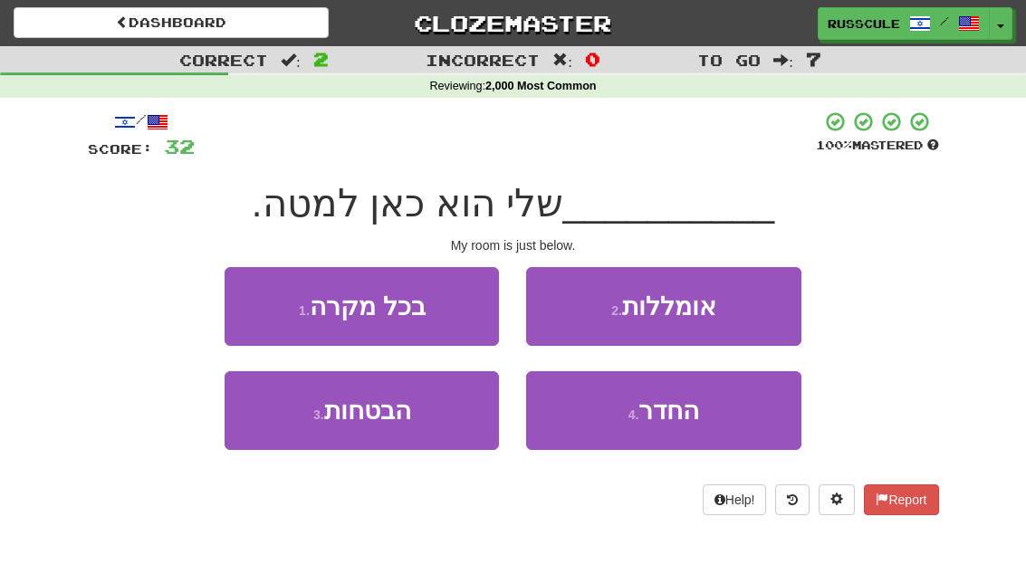
click at [706, 421] on button "4 . החדר" at bounding box center [663, 410] width 274 height 79
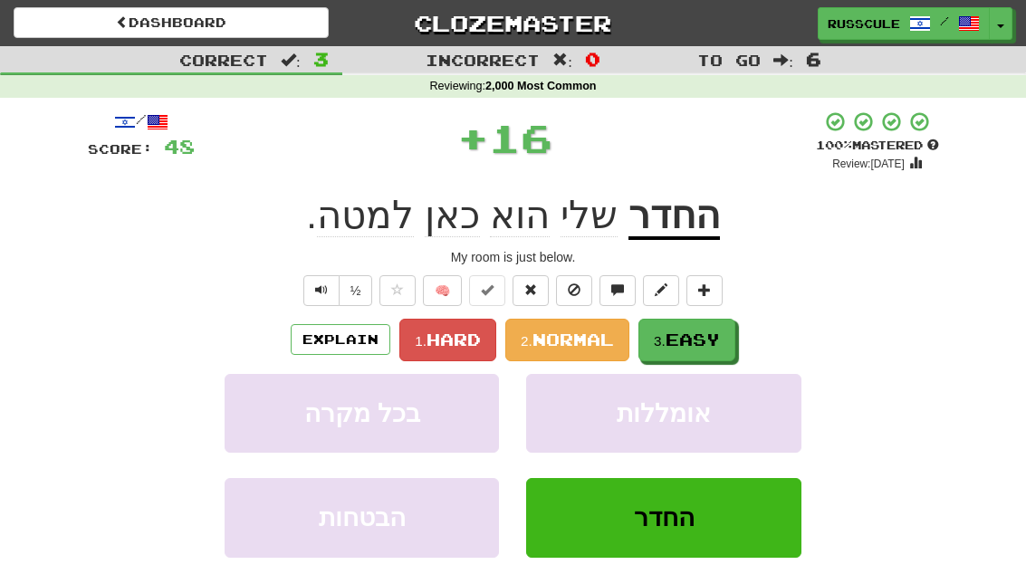
click at [731, 340] on button "3. Easy" at bounding box center [686, 340] width 97 height 43
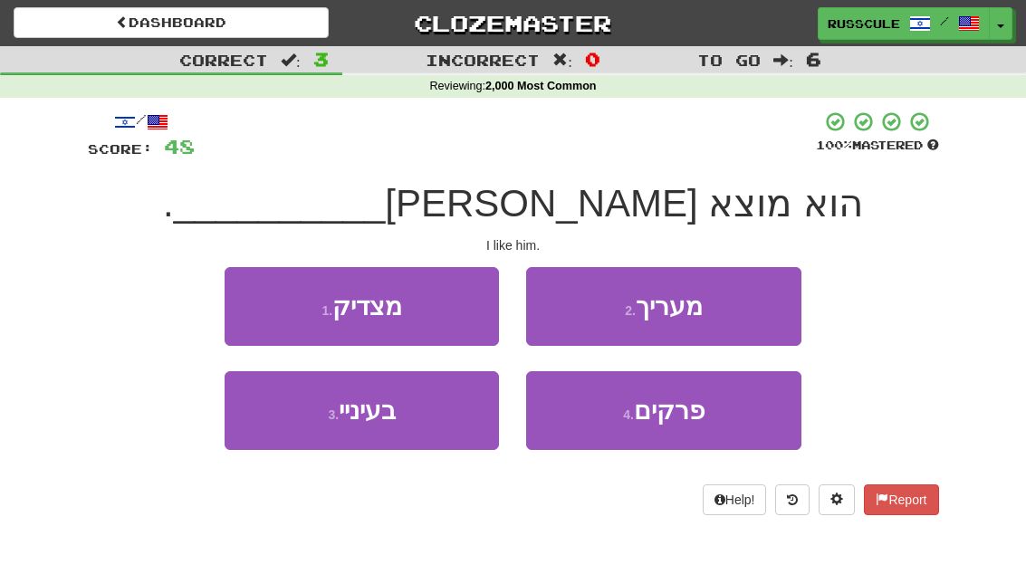
click at [293, 430] on button "3 . בעיניי" at bounding box center [362, 410] width 274 height 79
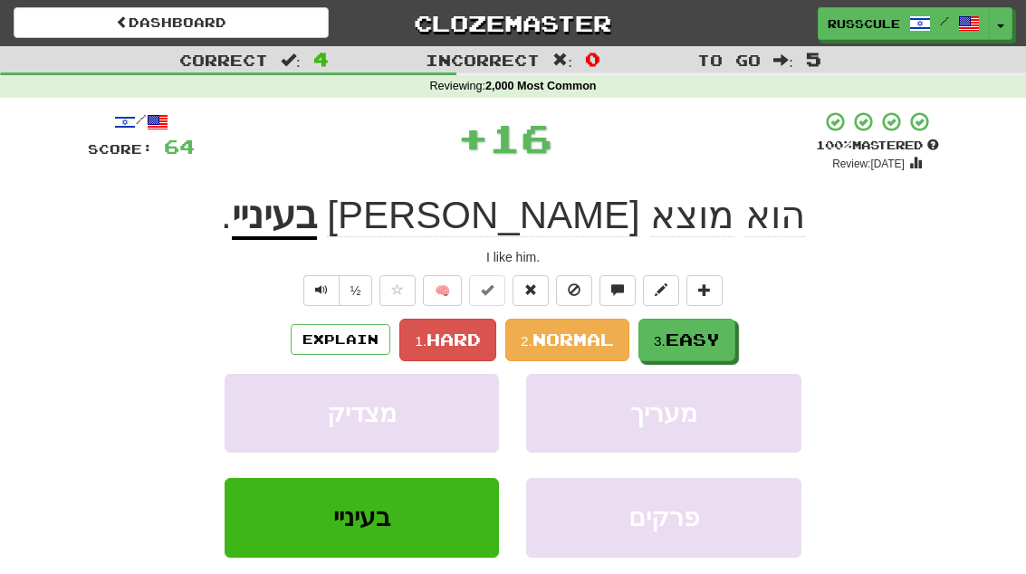
click at [713, 346] on span "Easy" at bounding box center [692, 340] width 54 height 20
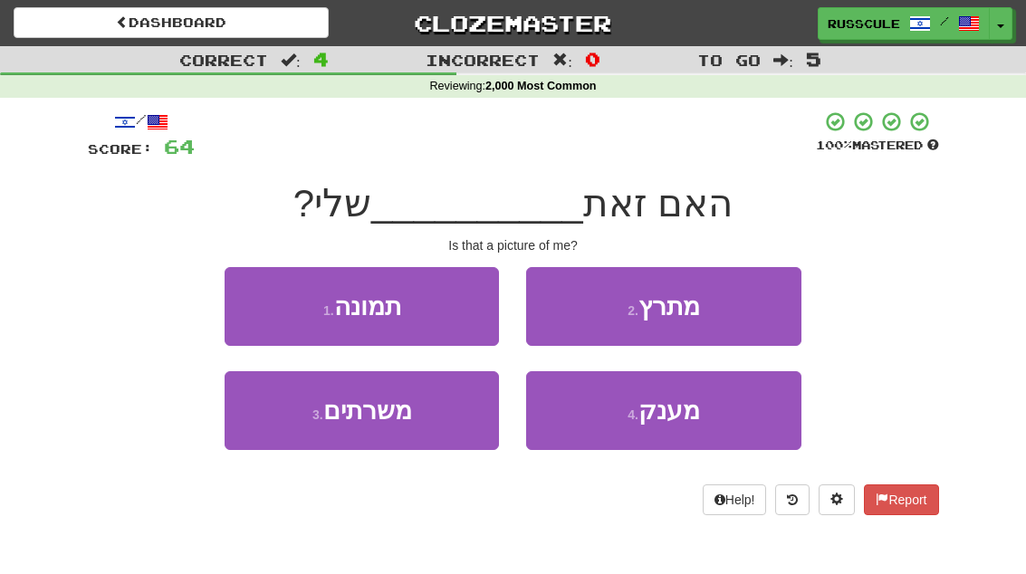
click at [250, 299] on button "1 . תמונה" at bounding box center [362, 306] width 274 height 79
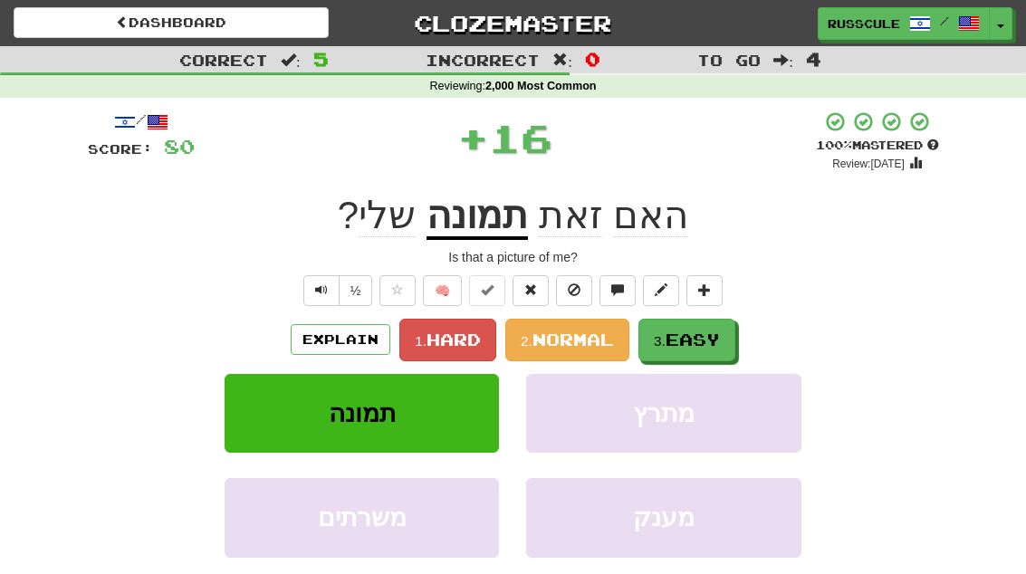
click at [716, 341] on span "Easy" at bounding box center [692, 340] width 54 height 20
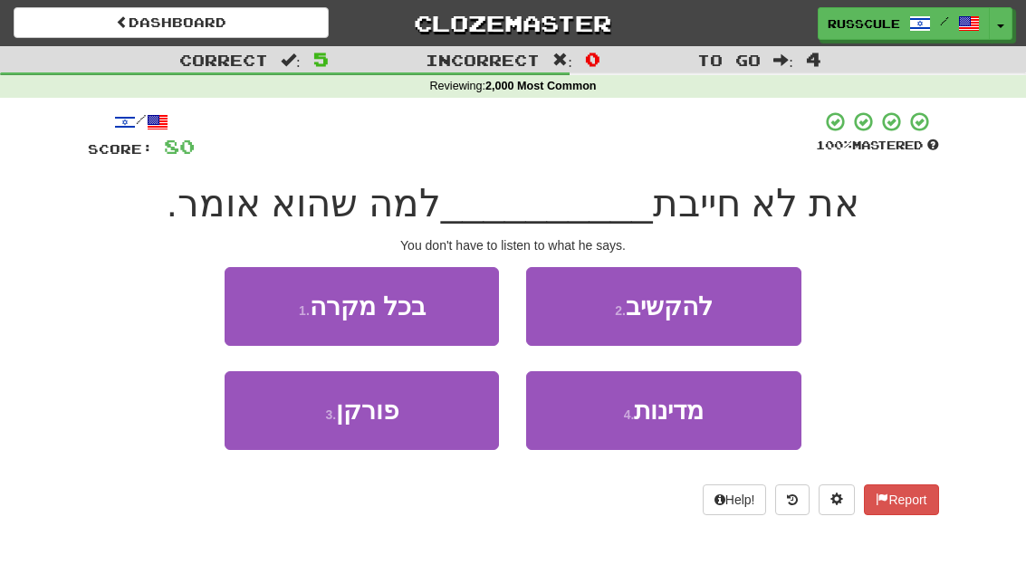
click at [762, 313] on button "2 . להקשיב" at bounding box center [663, 306] width 274 height 79
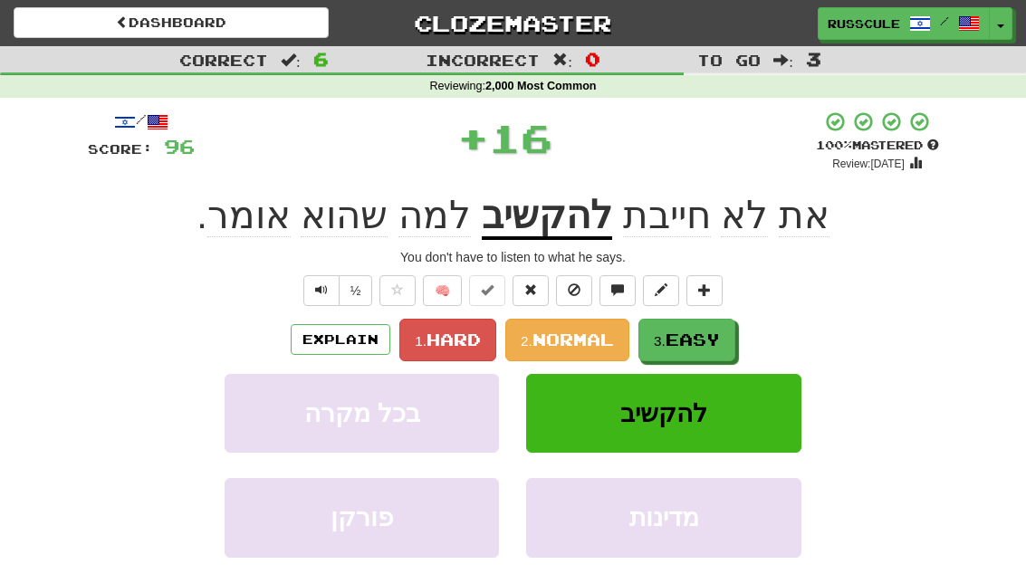
click at [717, 345] on span "Easy" at bounding box center [692, 340] width 54 height 20
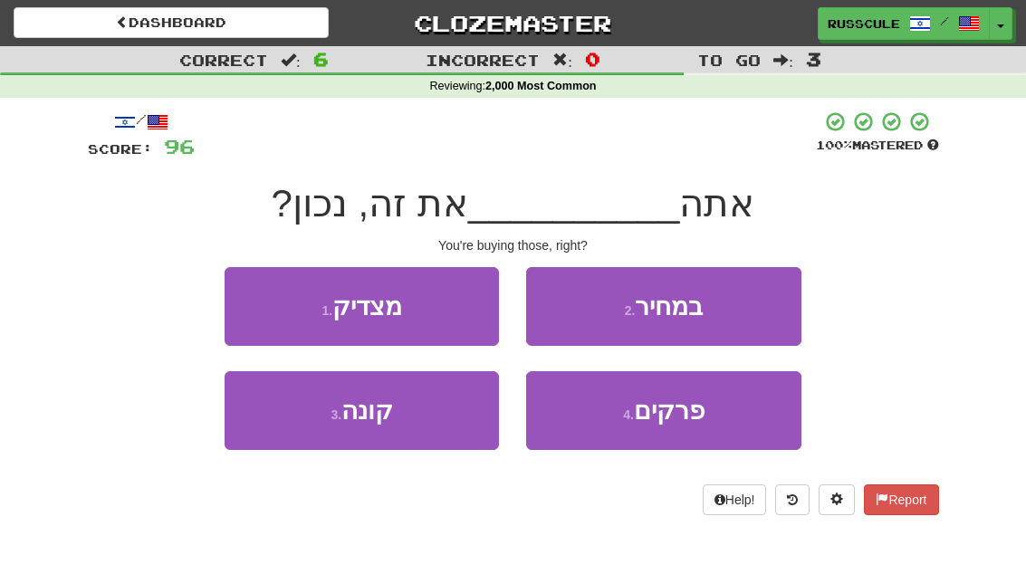
click at [289, 434] on button "3 . קונה" at bounding box center [362, 410] width 274 height 79
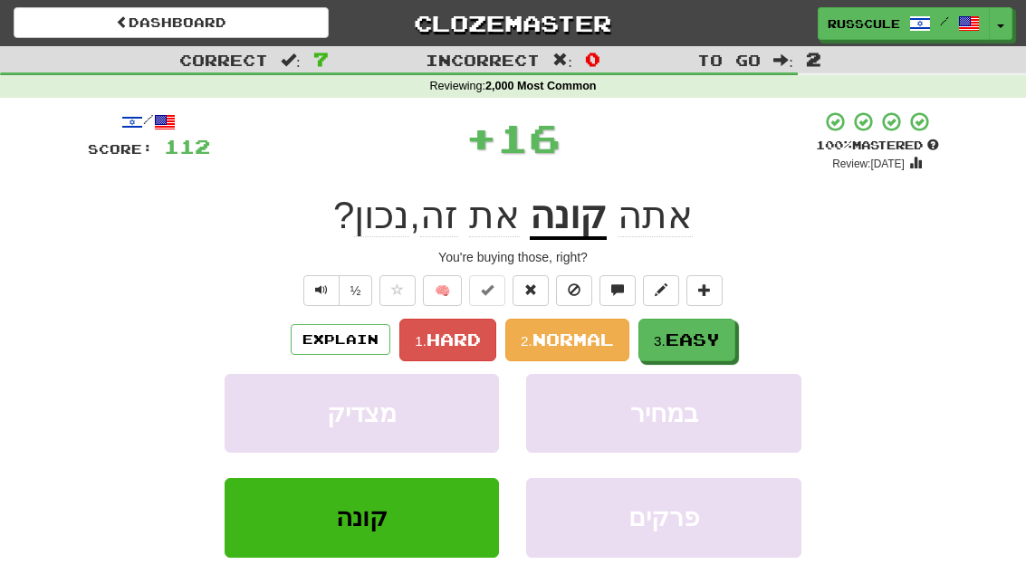
click at [717, 336] on span "Easy" at bounding box center [692, 340] width 54 height 20
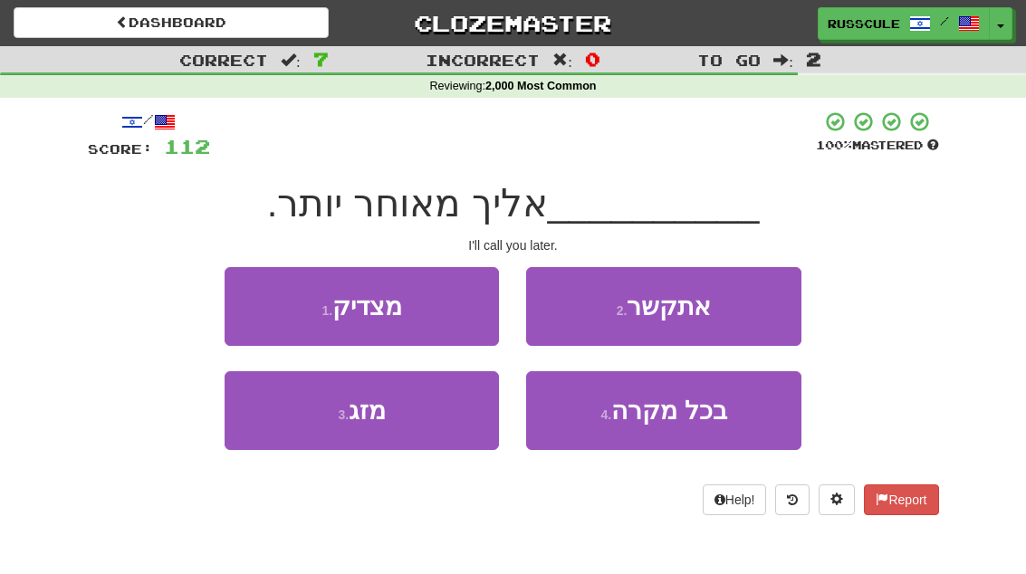
click at [764, 311] on button "2 . אתקשר" at bounding box center [663, 306] width 274 height 79
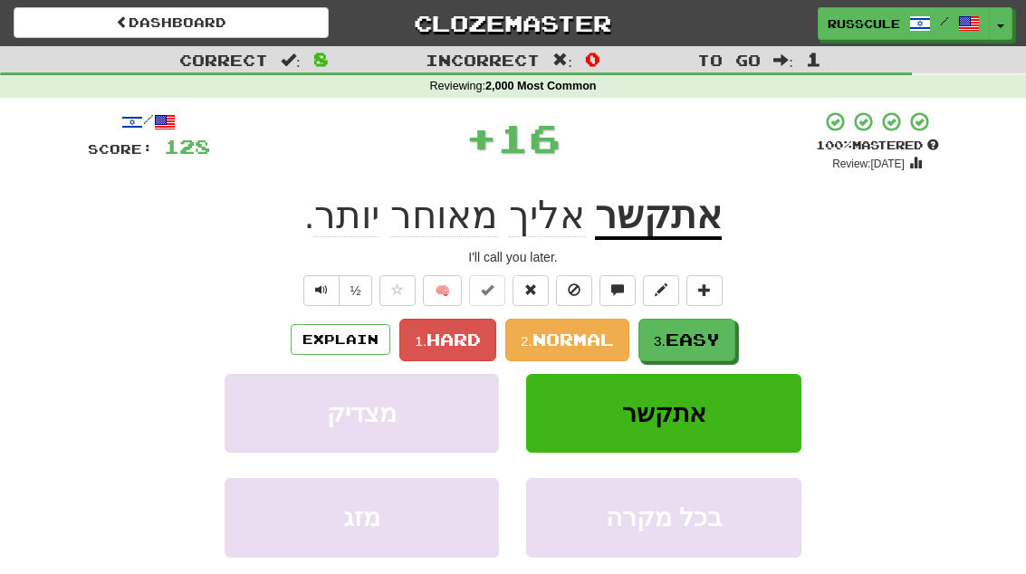
click at [709, 344] on span "Easy" at bounding box center [692, 340] width 54 height 20
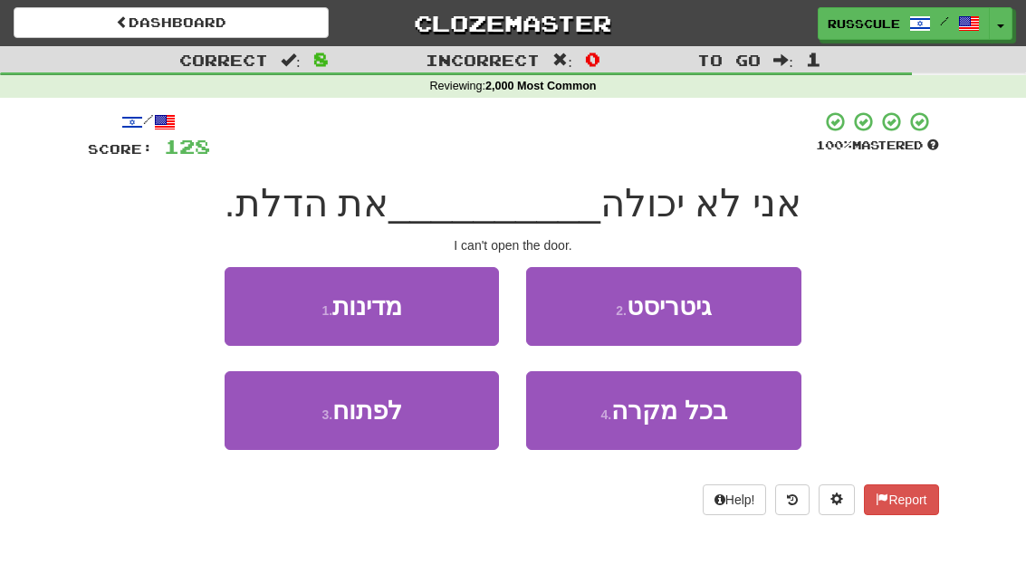
click at [292, 444] on button "3 . לפתוח" at bounding box center [362, 410] width 274 height 79
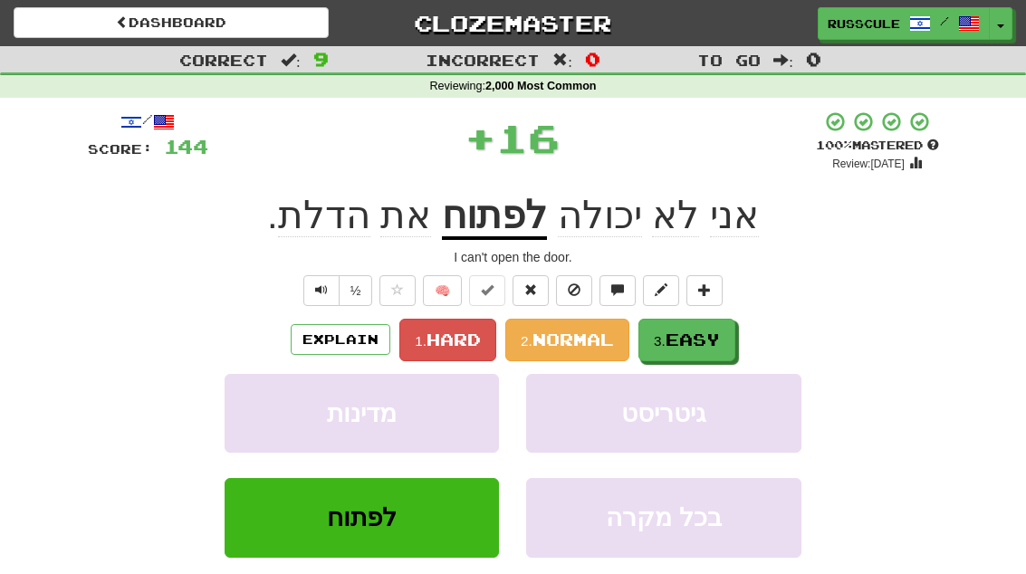
click at [719, 342] on span "Easy" at bounding box center [692, 340] width 54 height 20
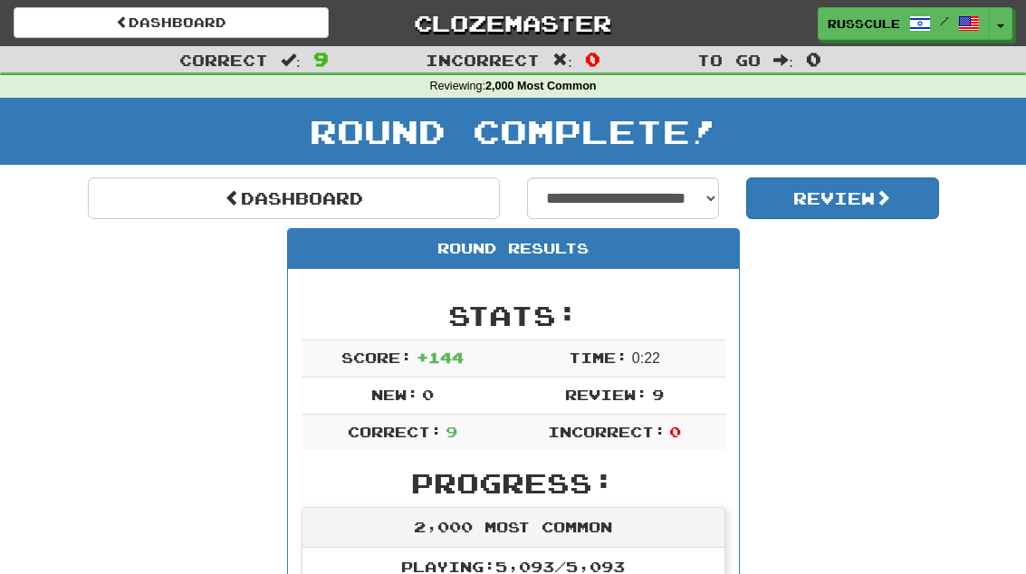
click at [138, 205] on link "Dashboard" at bounding box center [294, 198] width 412 height 42
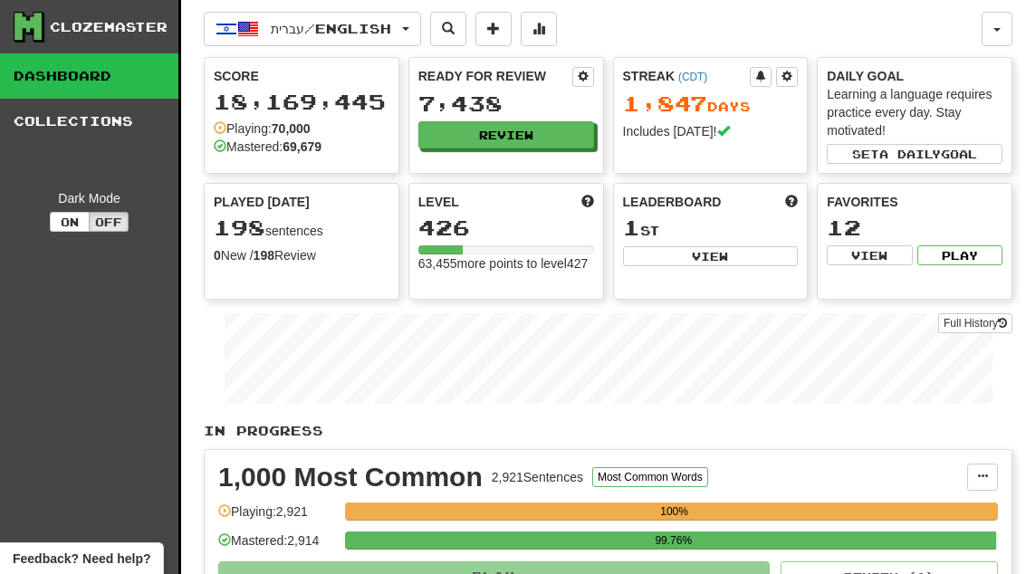
click at [572, 146] on button "Review" at bounding box center [506, 134] width 176 height 27
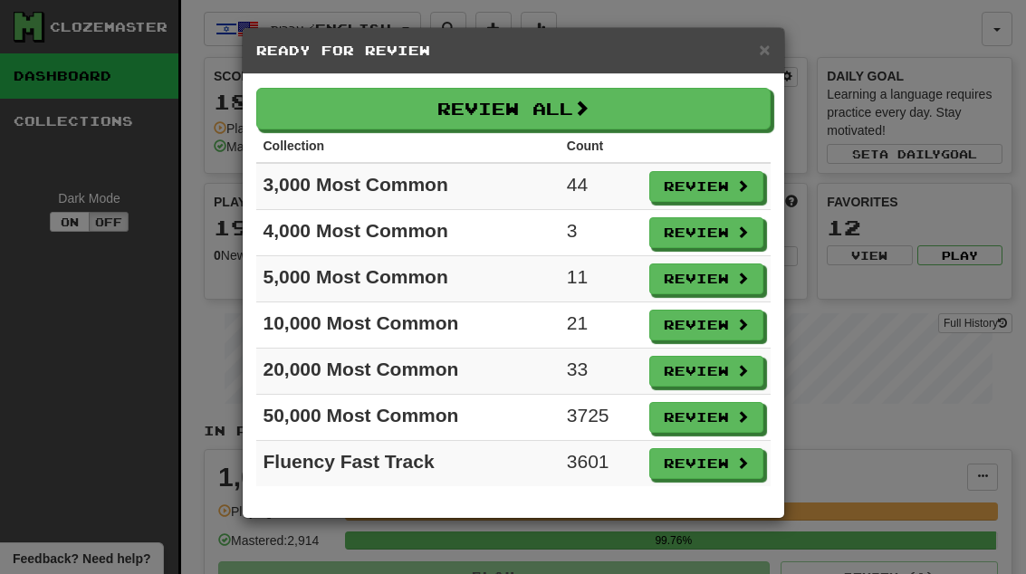
click at [725, 240] on button "Review" at bounding box center [706, 232] width 114 height 31
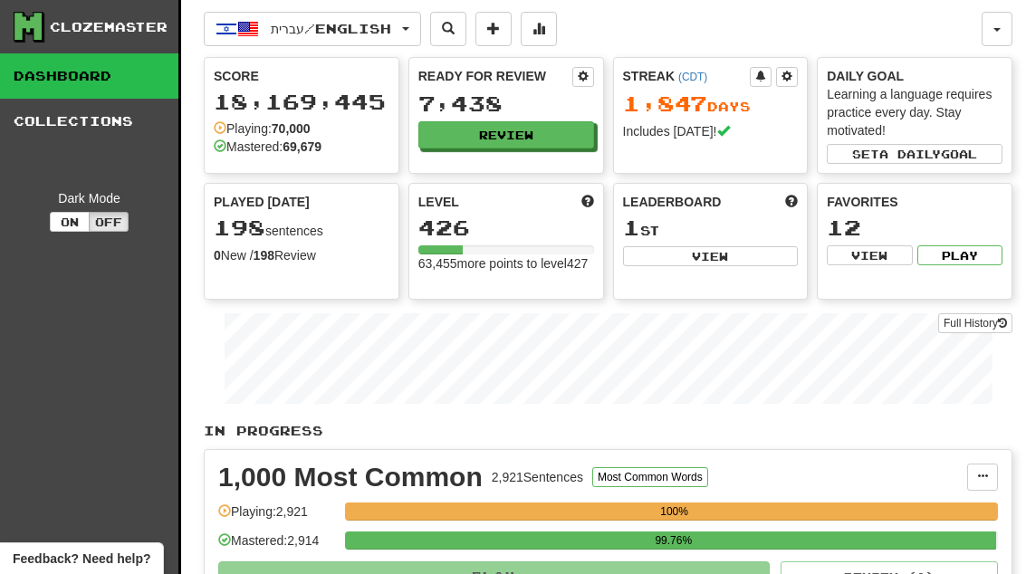
select select "**"
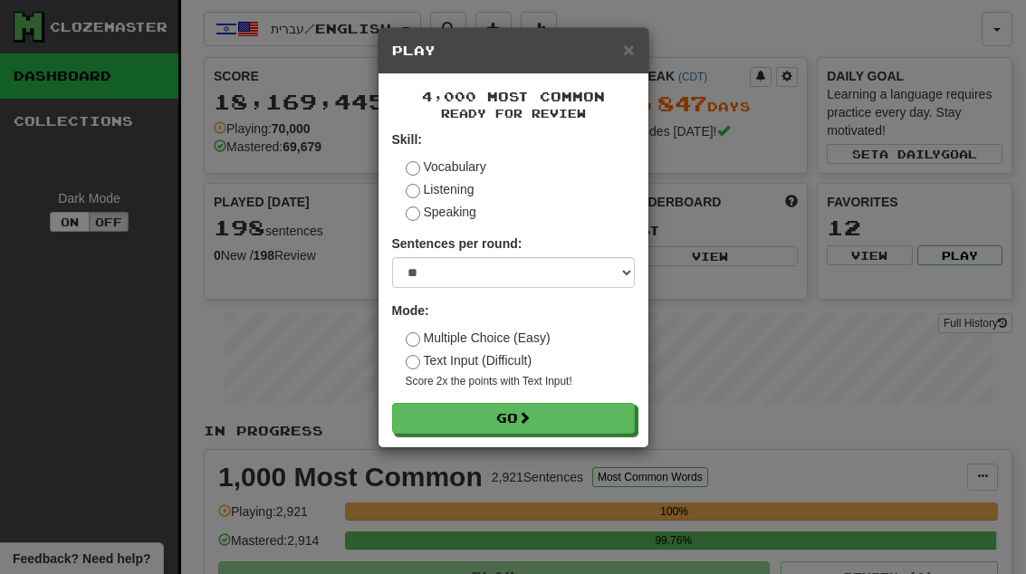
click at [615, 419] on button "Go" at bounding box center [513, 418] width 243 height 31
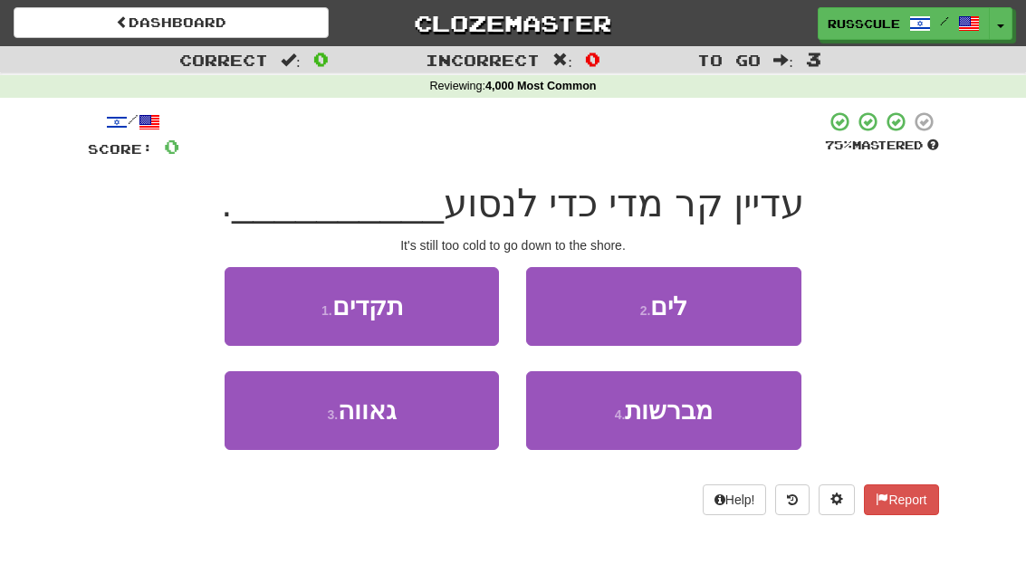
click at [753, 304] on button "2 . לים" at bounding box center [663, 306] width 274 height 79
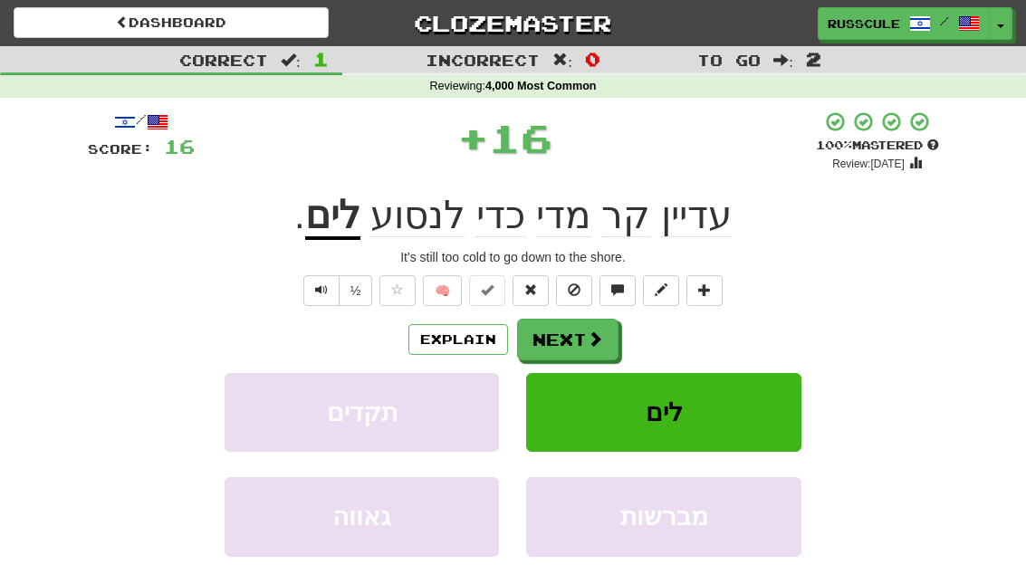
click at [592, 336] on span at bounding box center [595, 338] width 16 height 16
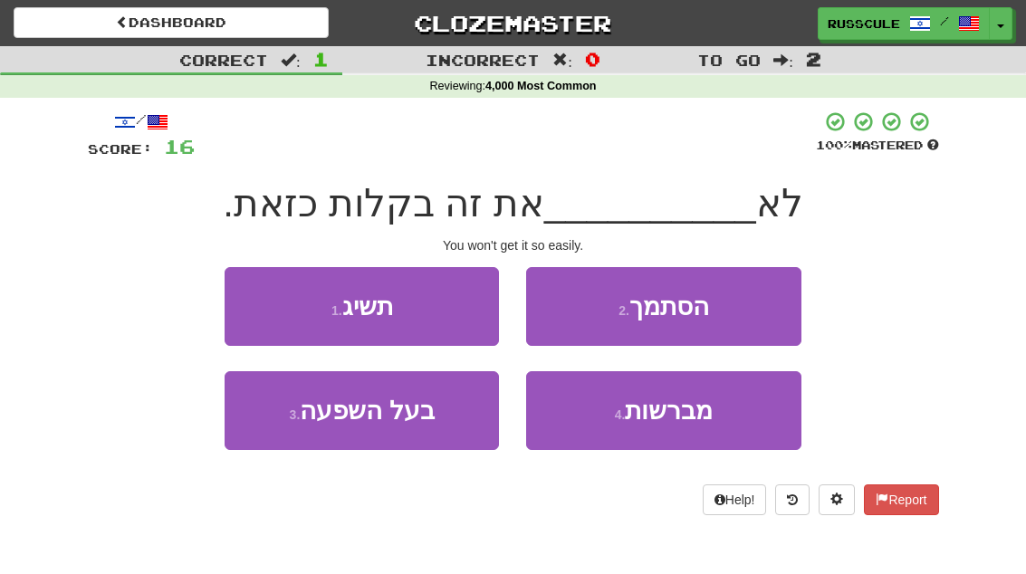
click at [254, 303] on button "1 . תשיג" at bounding box center [362, 306] width 274 height 79
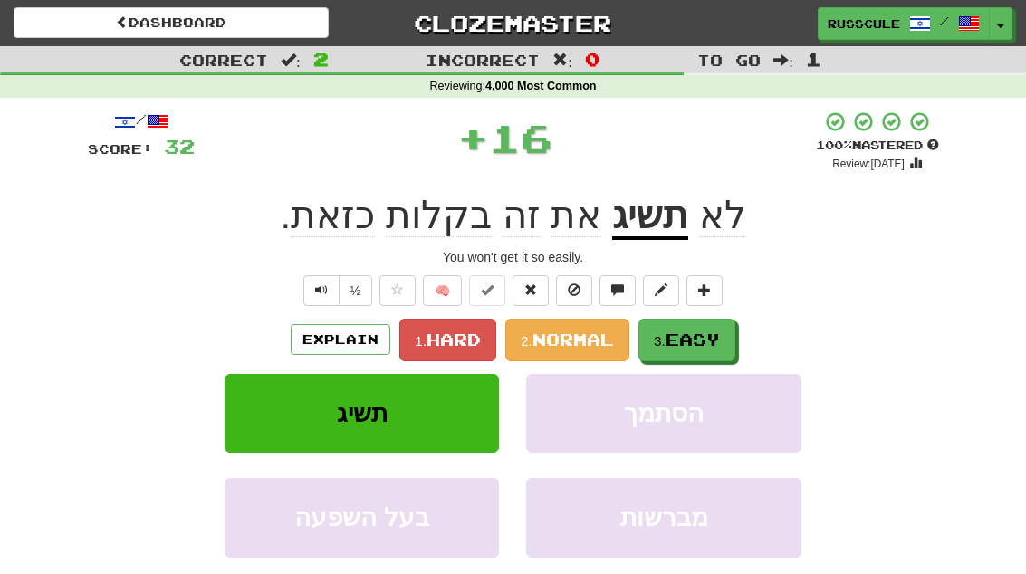
click at [709, 340] on span "Easy" at bounding box center [692, 340] width 54 height 20
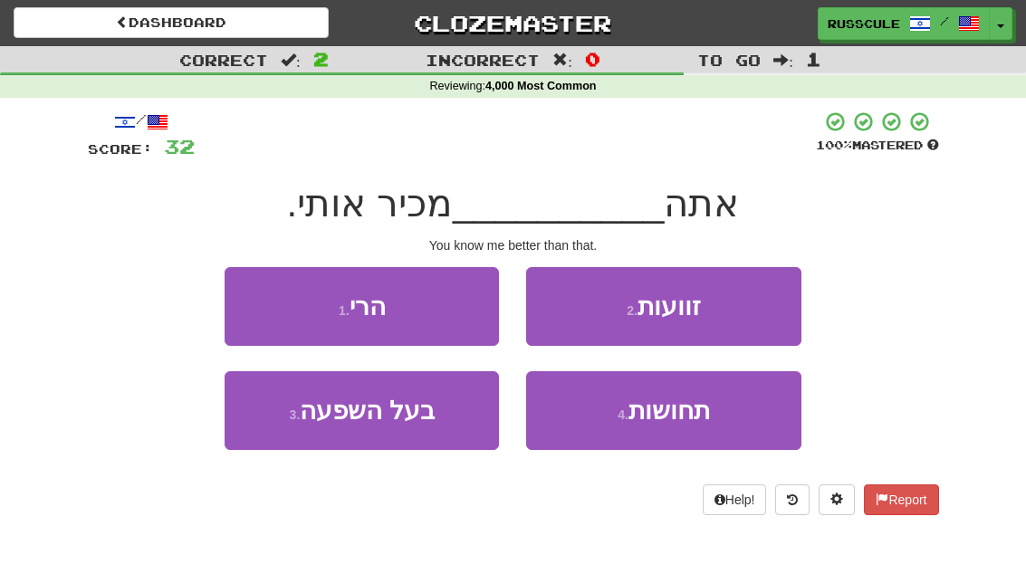
click at [250, 302] on button "1 . הרי" at bounding box center [362, 306] width 274 height 79
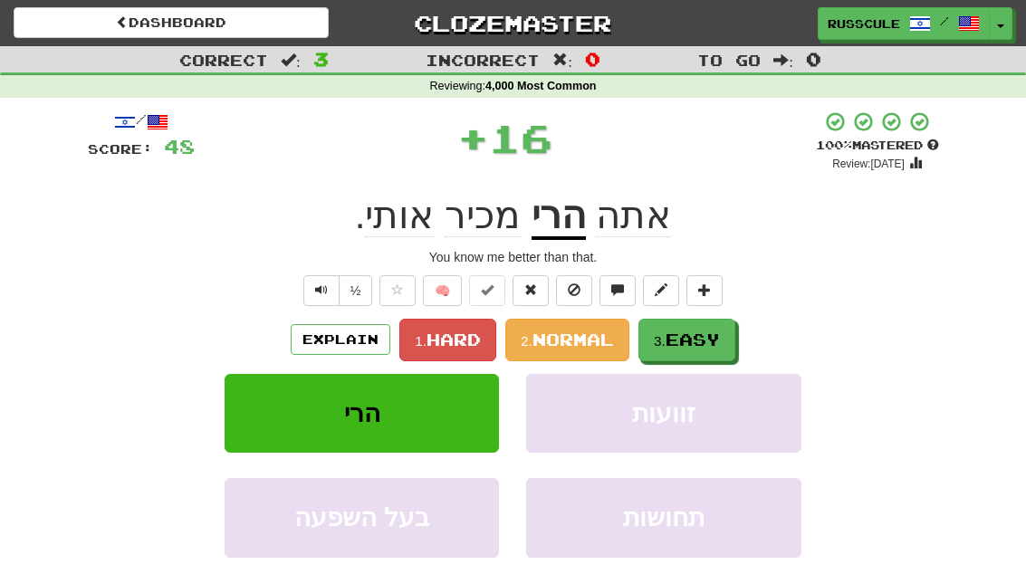
click at [698, 341] on span "Easy" at bounding box center [692, 340] width 54 height 20
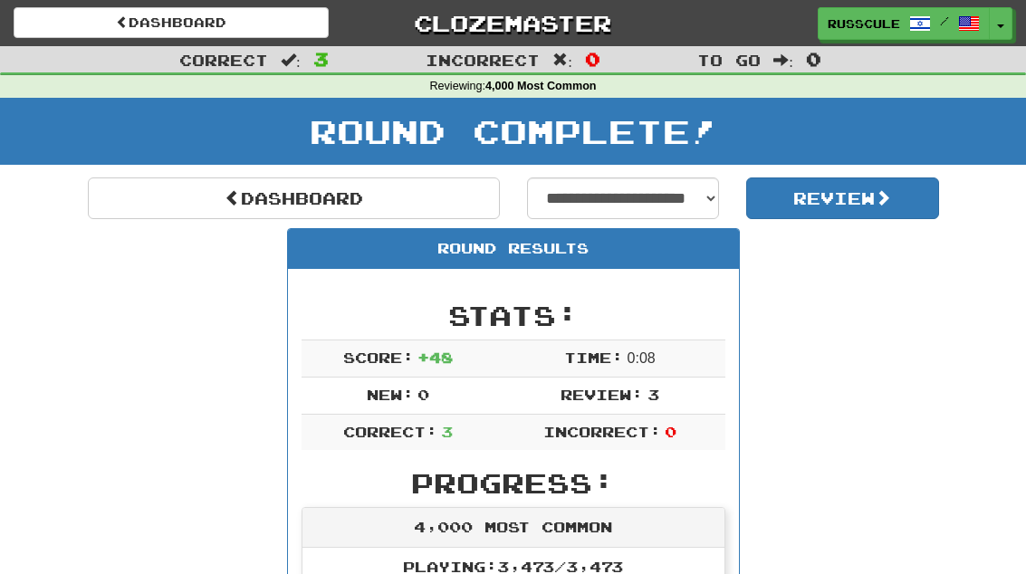
click at [149, 199] on link "Dashboard" at bounding box center [294, 198] width 412 height 42
